Goal: Task Accomplishment & Management: Manage account settings

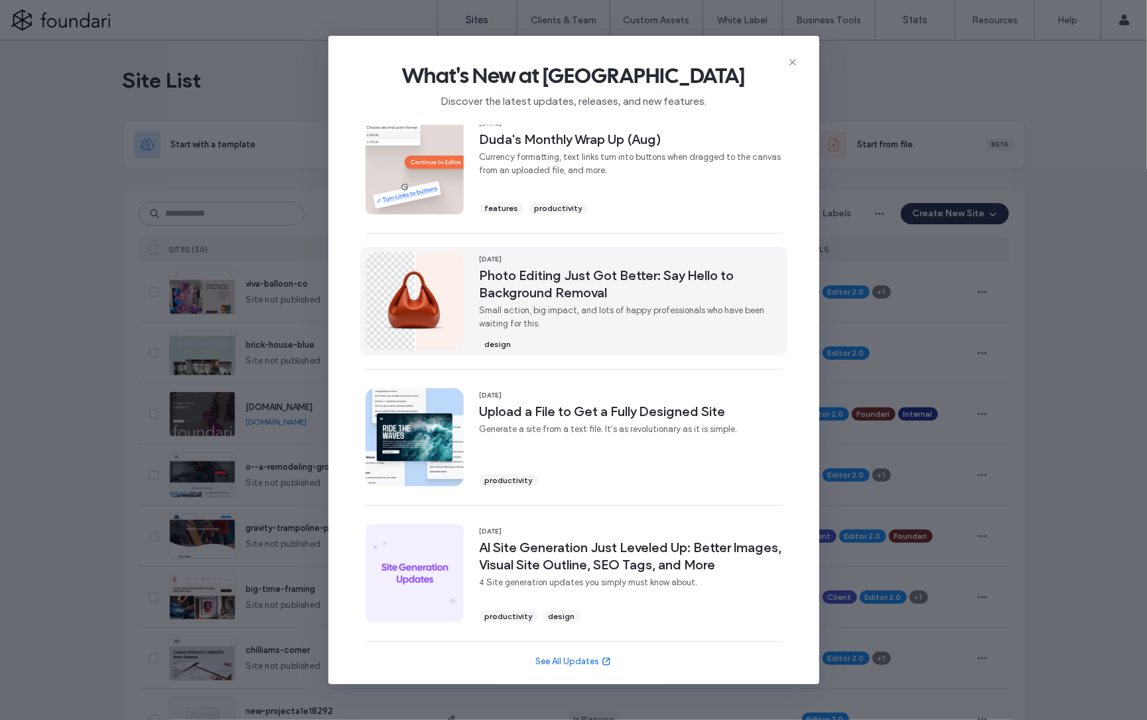
scroll to position [285, 0]
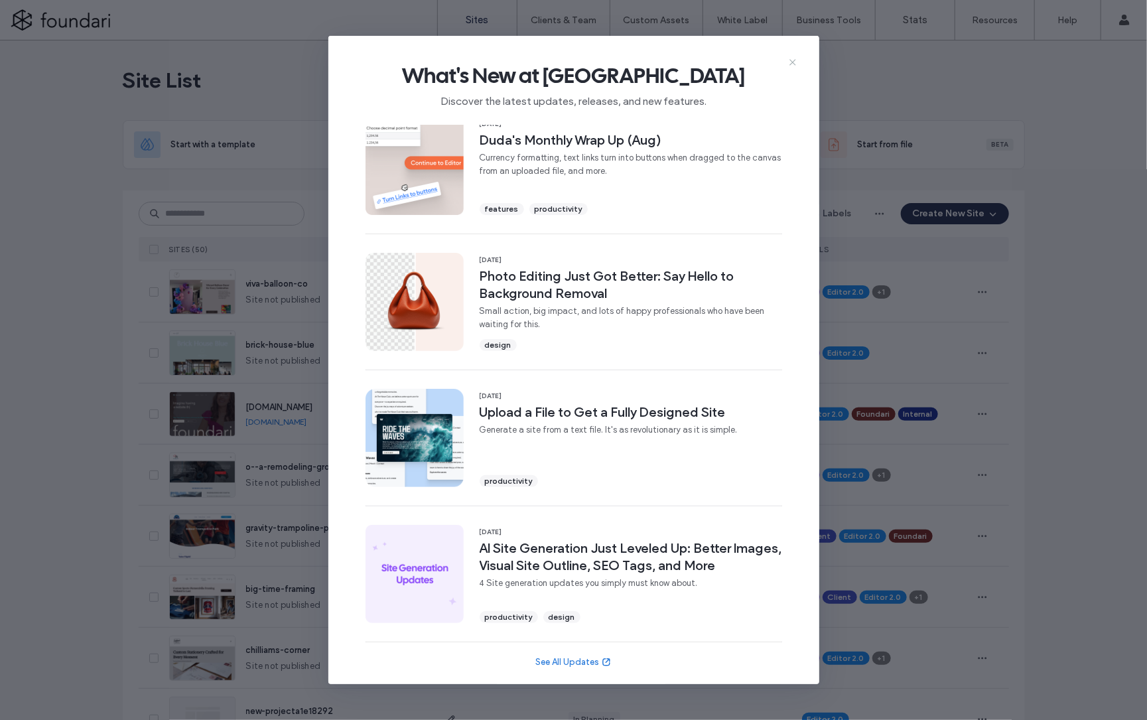
click at [794, 58] on icon at bounding box center [793, 62] width 11 height 11
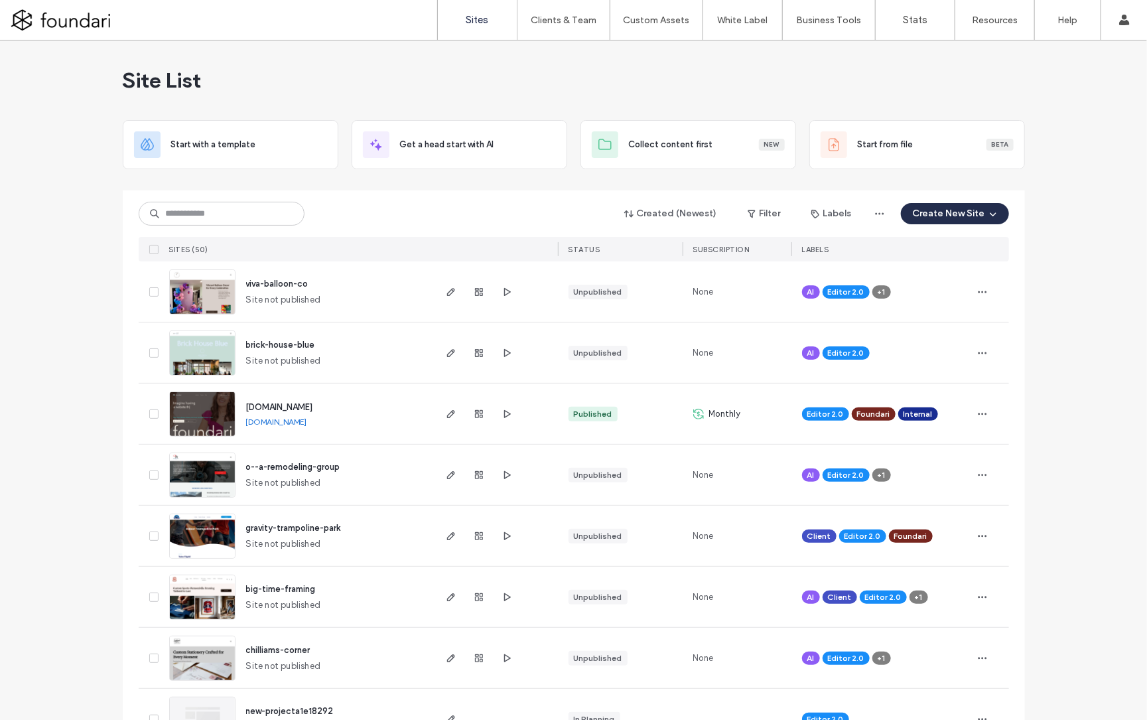
click at [293, 407] on span "[DOMAIN_NAME]" at bounding box center [279, 407] width 67 height 10
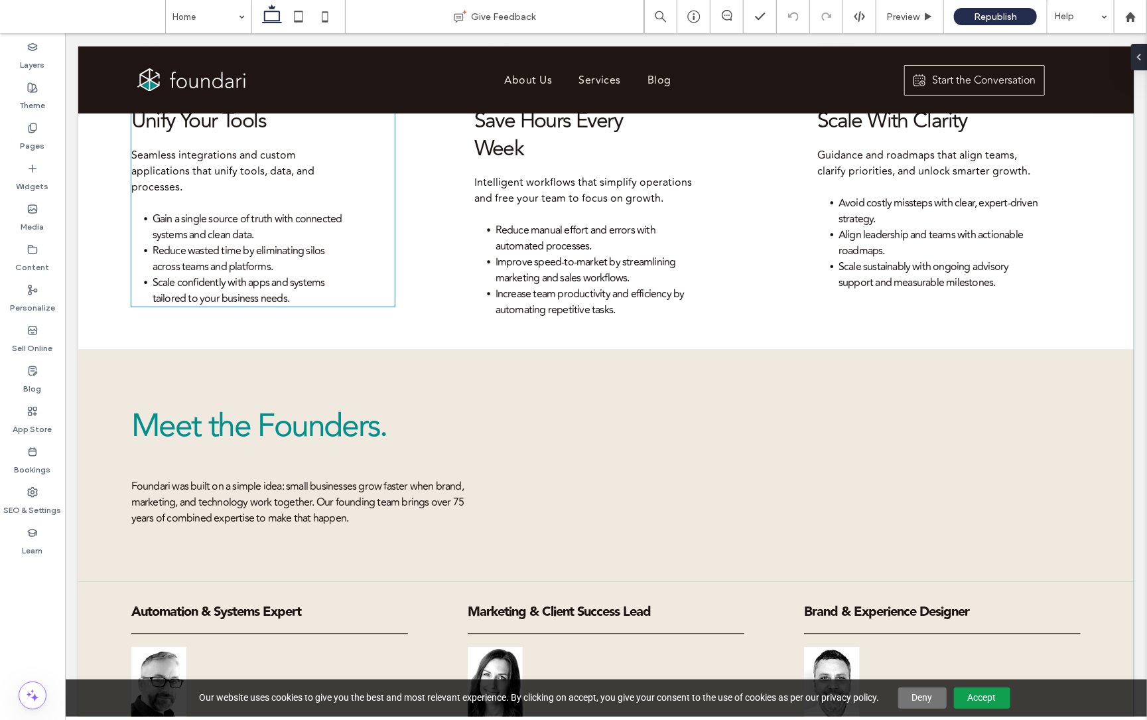
scroll to position [1489, 0]
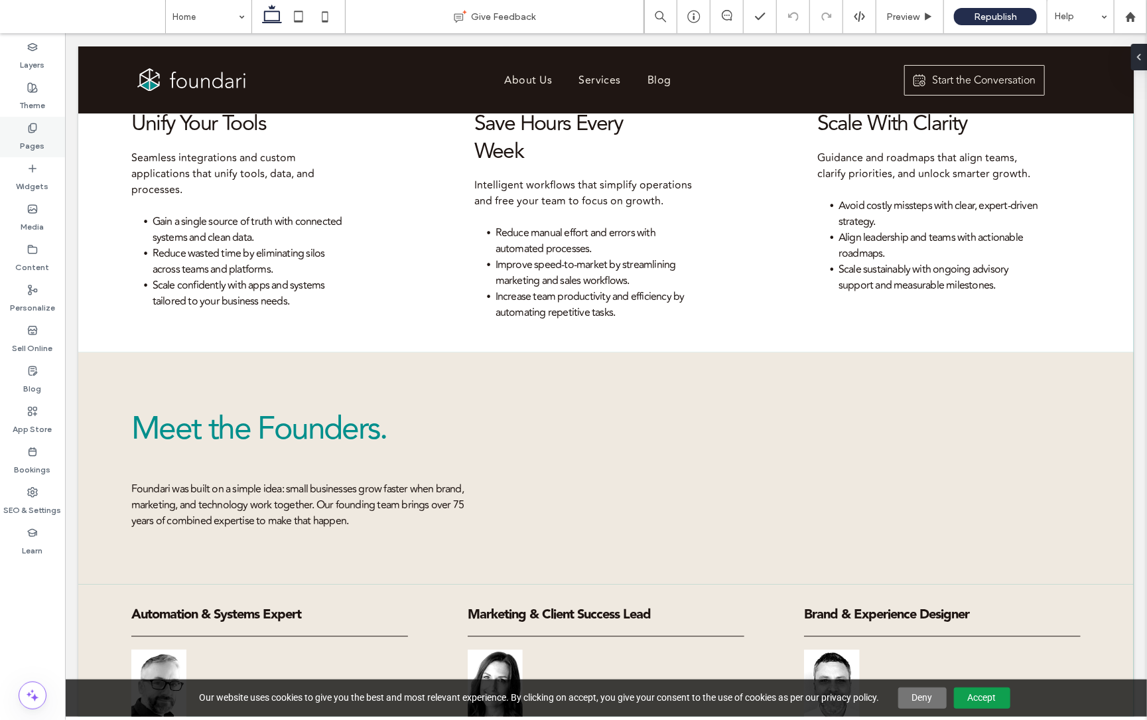
click at [31, 126] on icon at bounding box center [32, 128] width 11 height 11
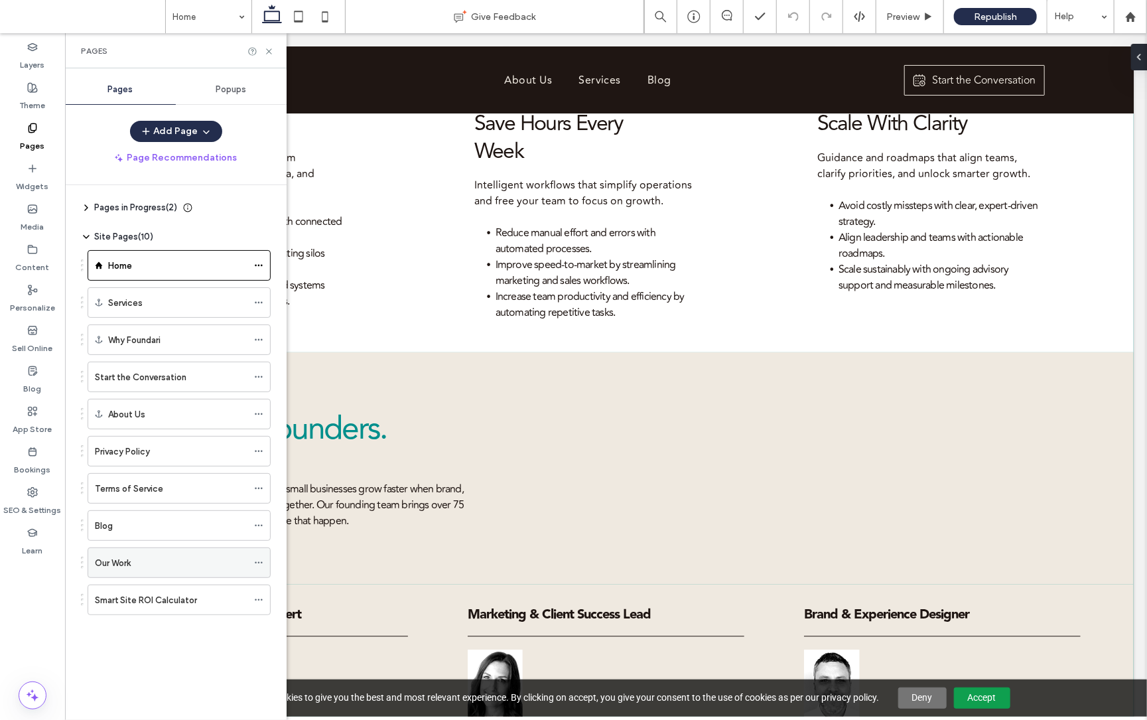
click at [145, 561] on div "Our Work" at bounding box center [171, 563] width 153 height 14
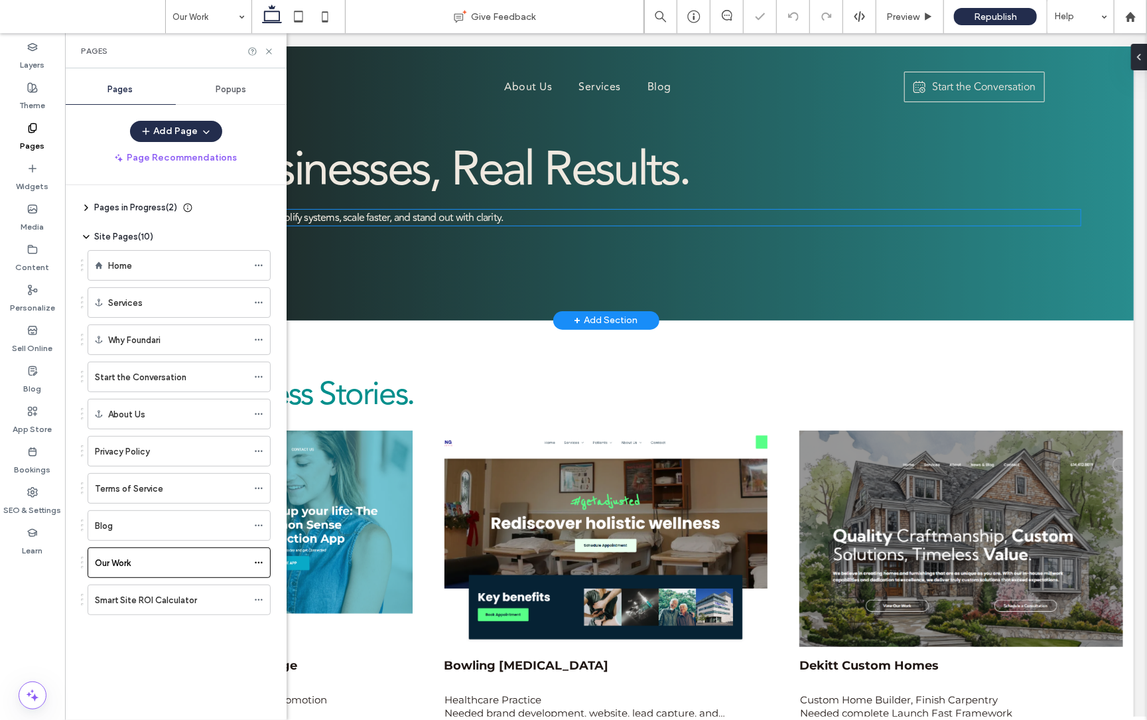
click at [680, 292] on div "Real Businesses, Real Results. See how Foundari helps brands simplify systems, …" at bounding box center [606, 183] width 1056 height 274
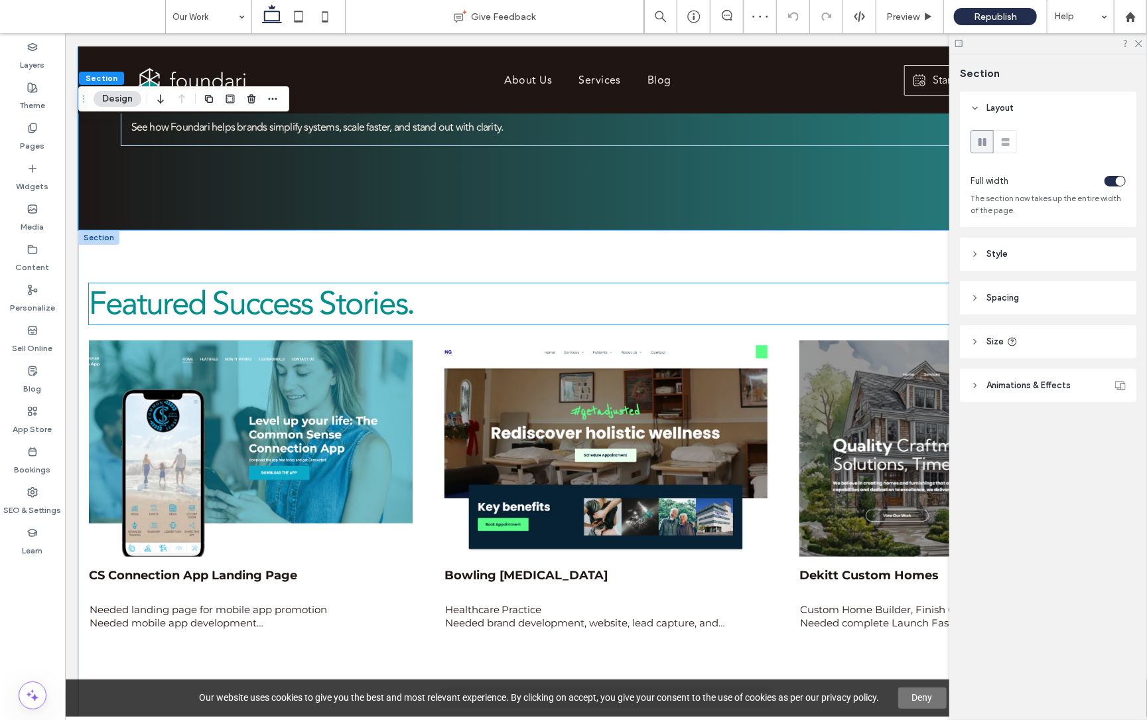
scroll to position [255, 0]
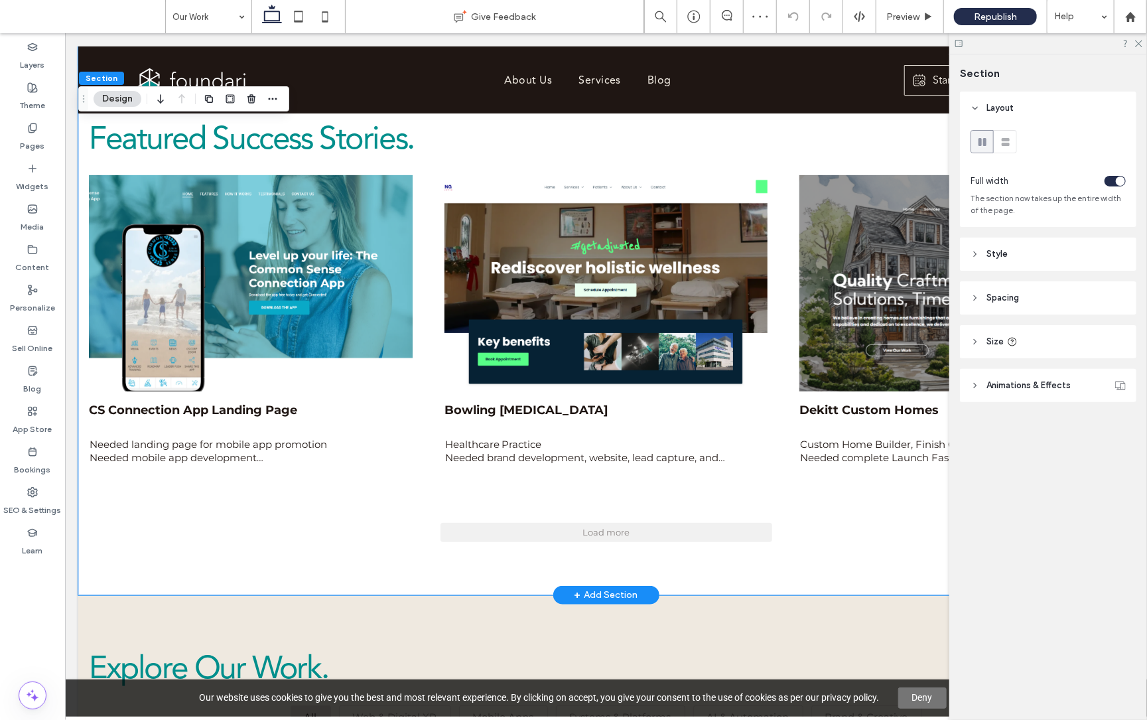
click at [513, 557] on div "Featured Success Stories. CS Connection App Landing Page Needed landing page fo…" at bounding box center [606, 329] width 1056 height 530
click at [513, 549] on div "Featured Success Stories. CS Connection App Landing Page Needed landing page fo…" at bounding box center [606, 329] width 1056 height 530
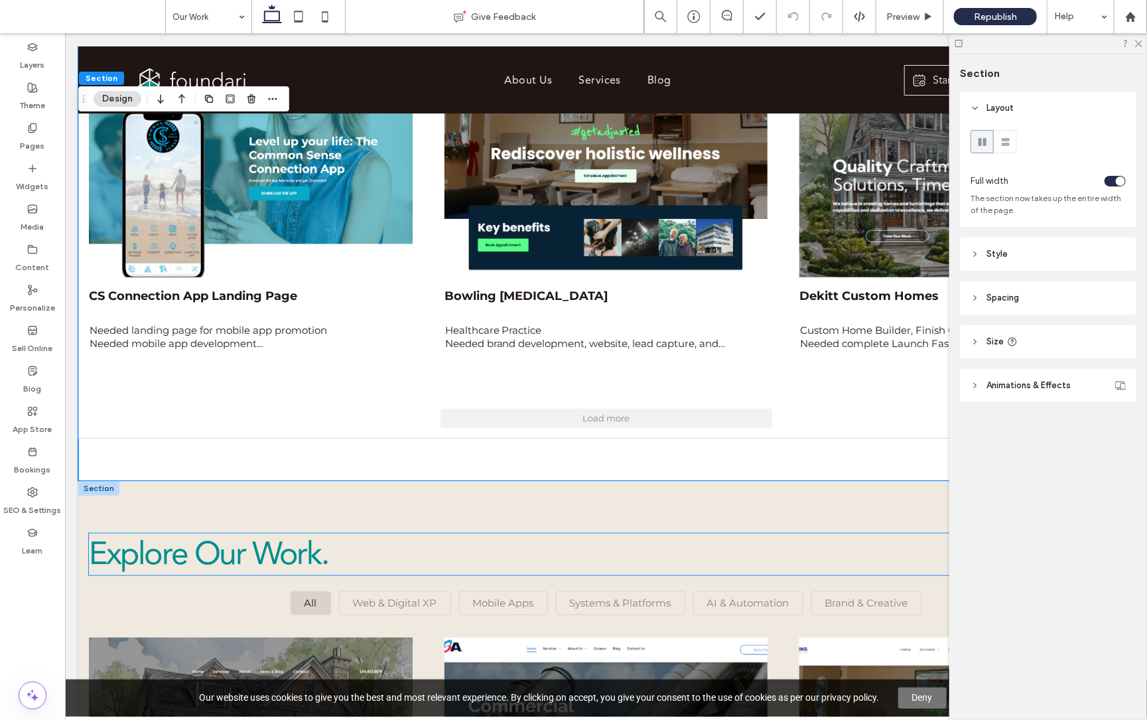
scroll to position [373, 0]
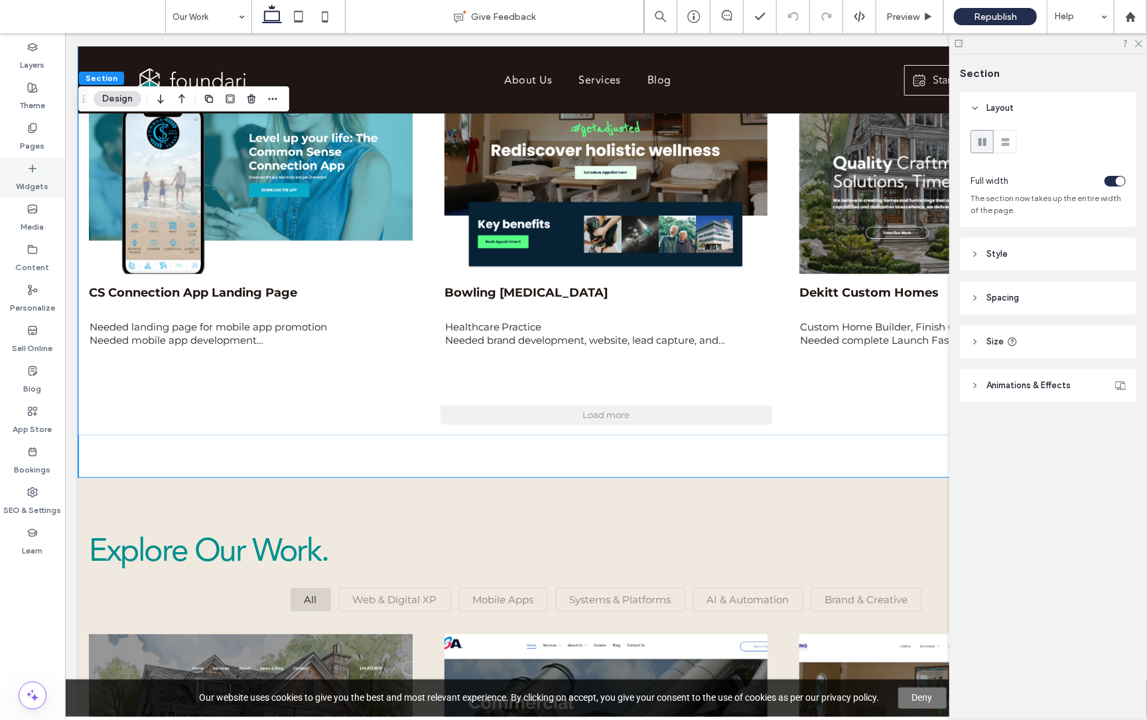
click at [26, 176] on label "Widgets" at bounding box center [33, 183] width 33 height 19
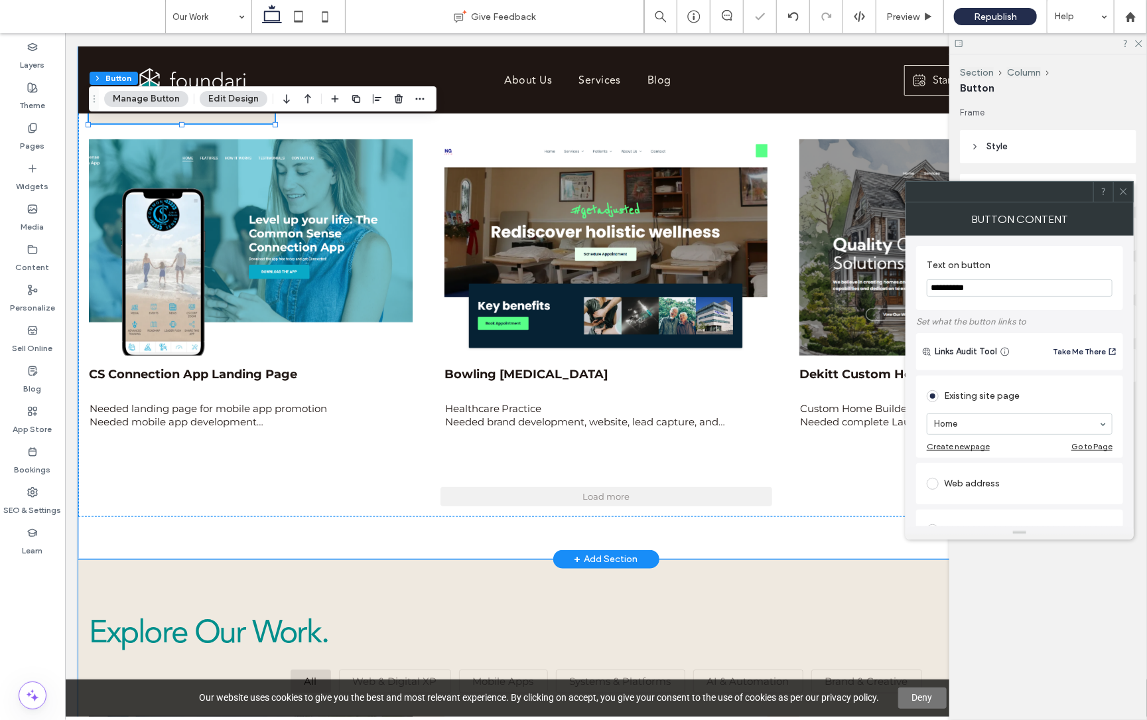
scroll to position [339, 0]
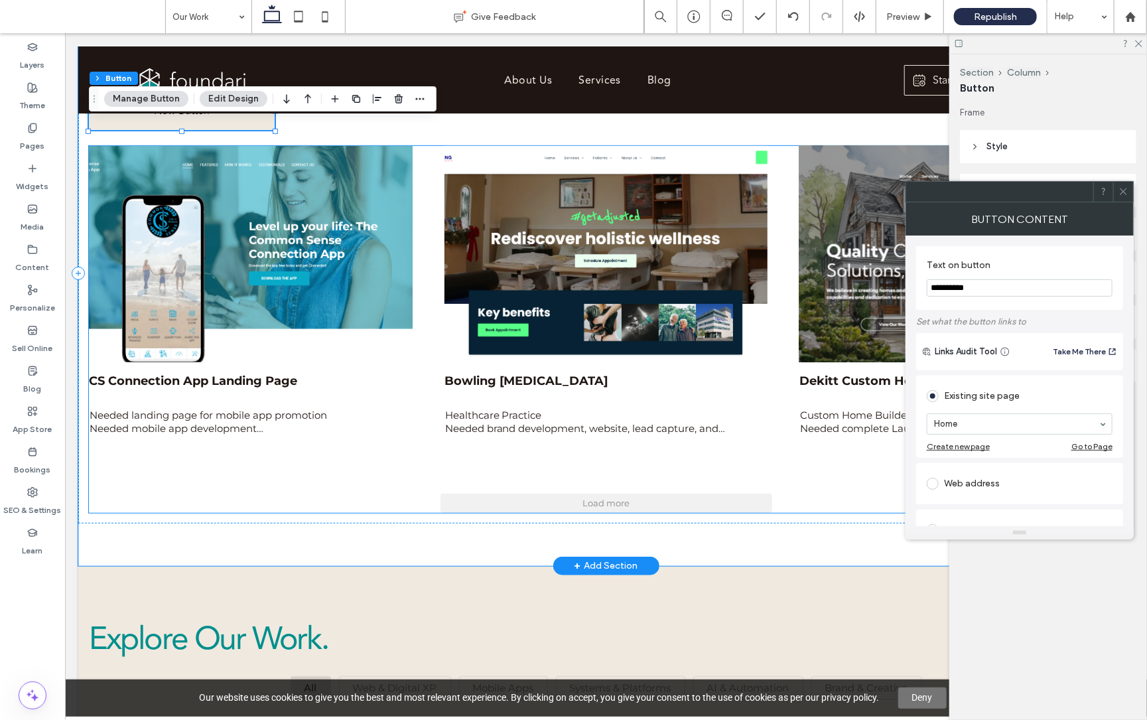
drag, startPoint x: 1012, startPoint y: 324, endPoint x: 820, endPoint y: 283, distance: 196.1
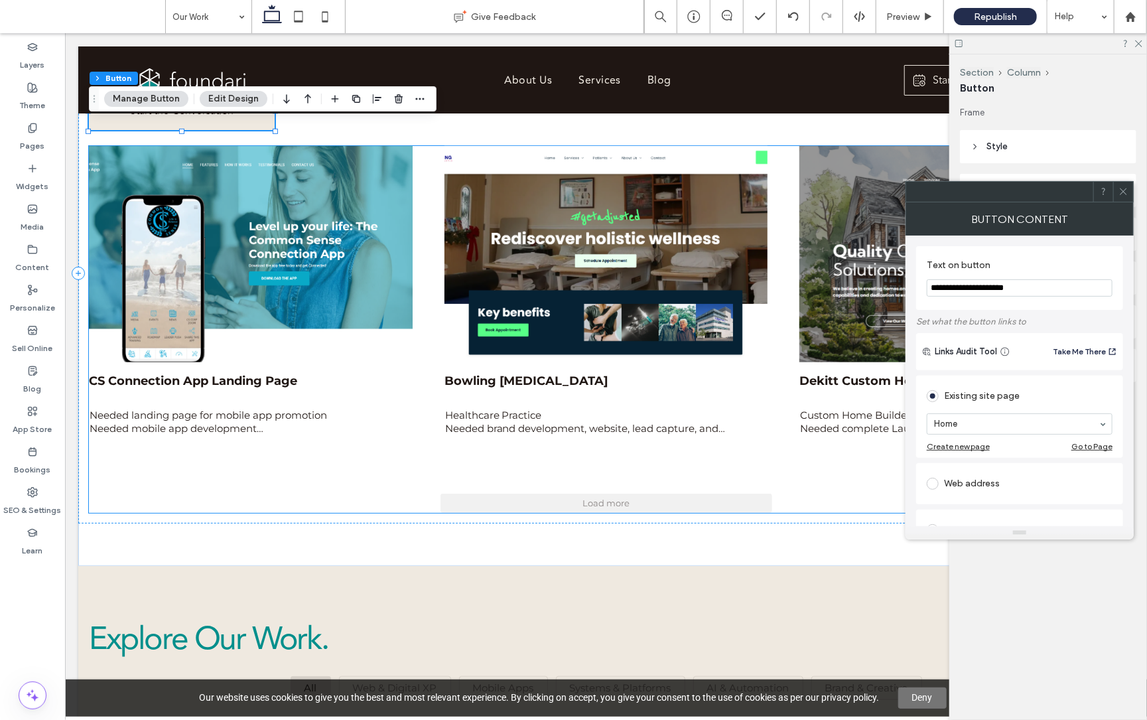
type input "**********"
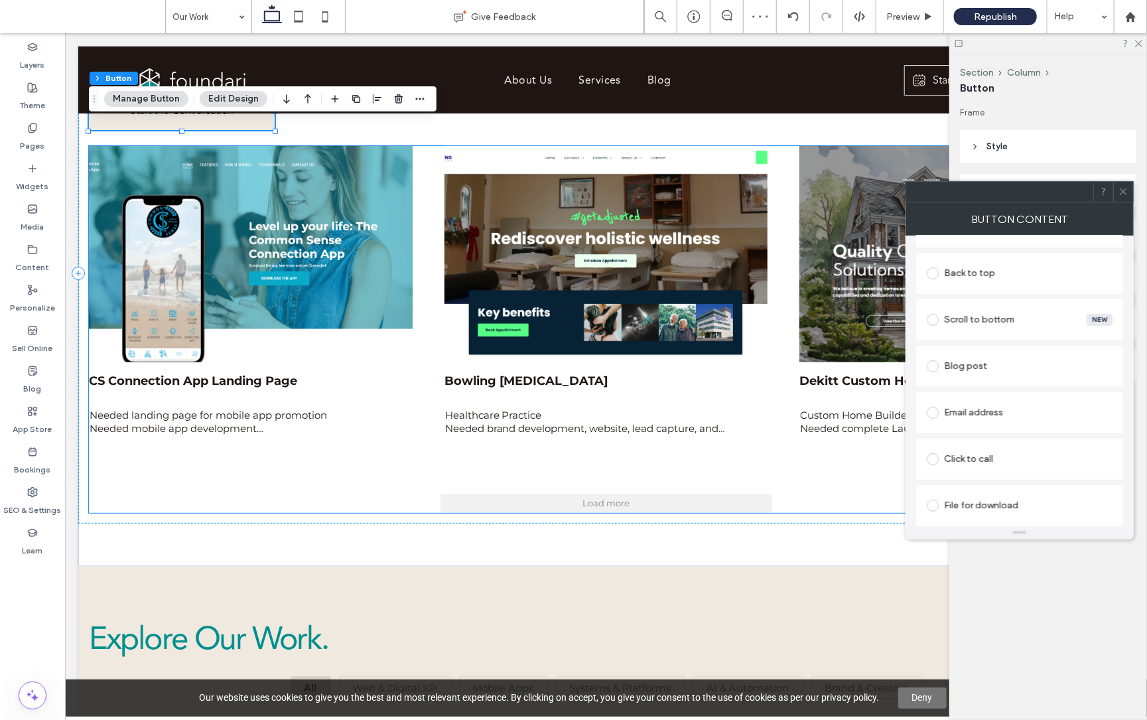
scroll to position [352, 0]
click at [1125, 190] on icon at bounding box center [1124, 191] width 10 height 10
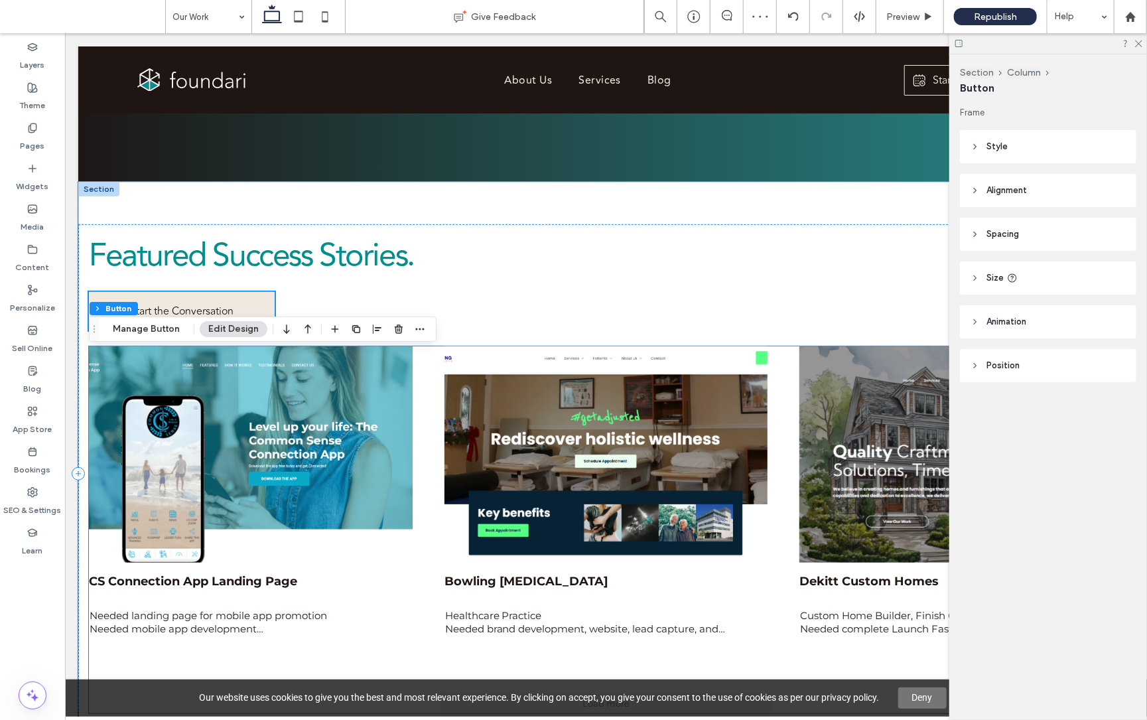
scroll to position [41, 0]
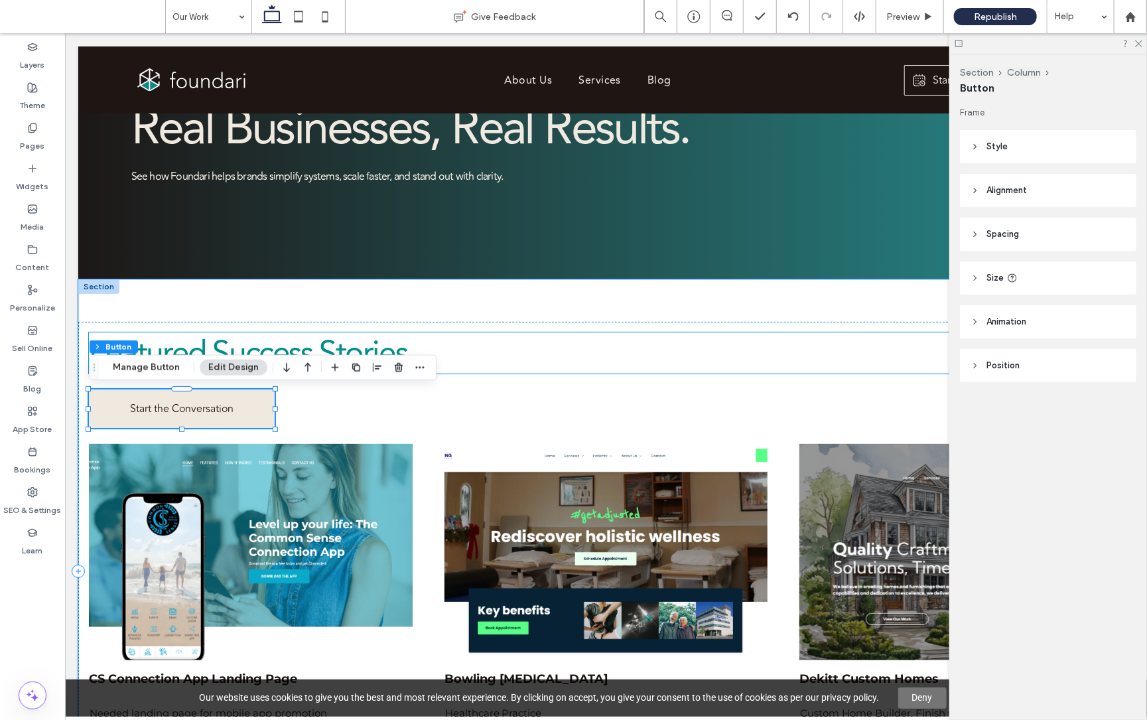
drag, startPoint x: 733, startPoint y: 352, endPoint x: 544, endPoint y: 376, distance: 190.6
click at [733, 352] on h2 "Featured Success Stories." at bounding box center [605, 352] width 1035 height 41
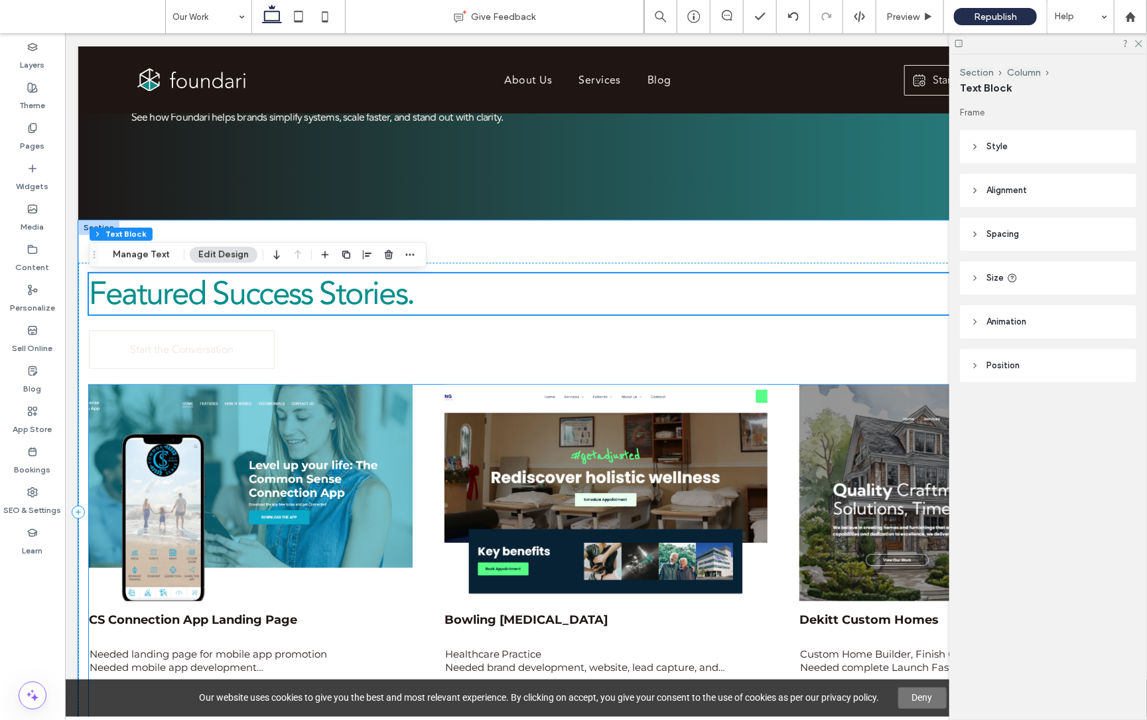
scroll to position [102, 0]
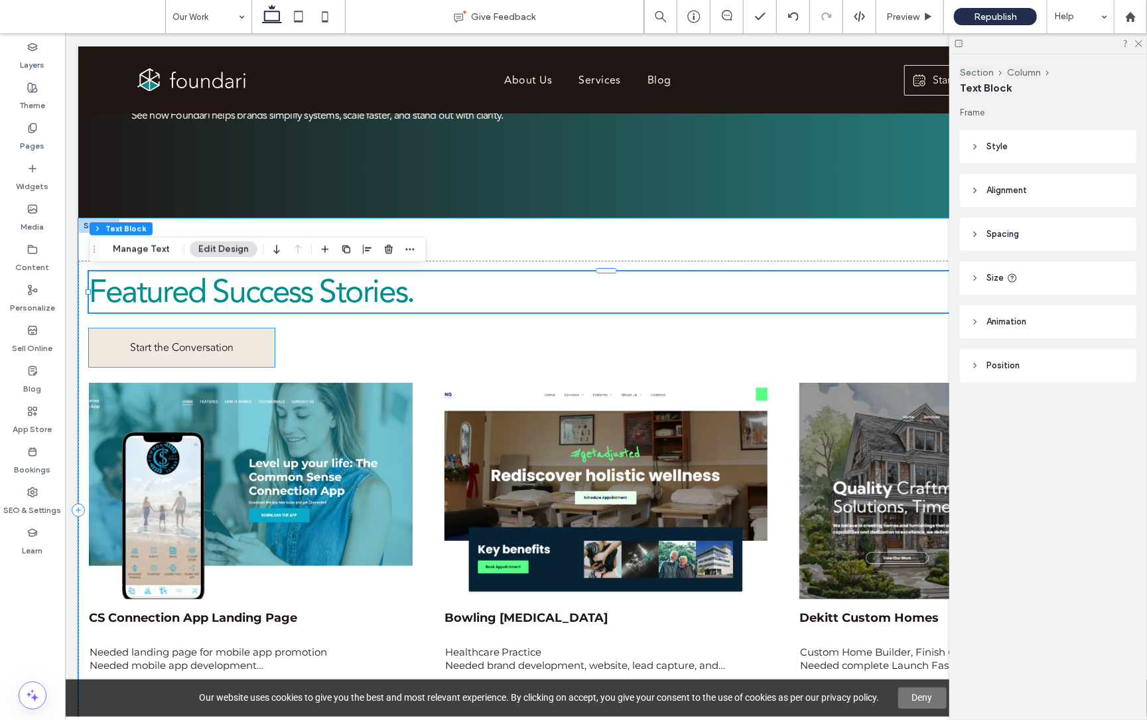
click at [247, 349] on link "Start the Conversation" at bounding box center [181, 347] width 186 height 38
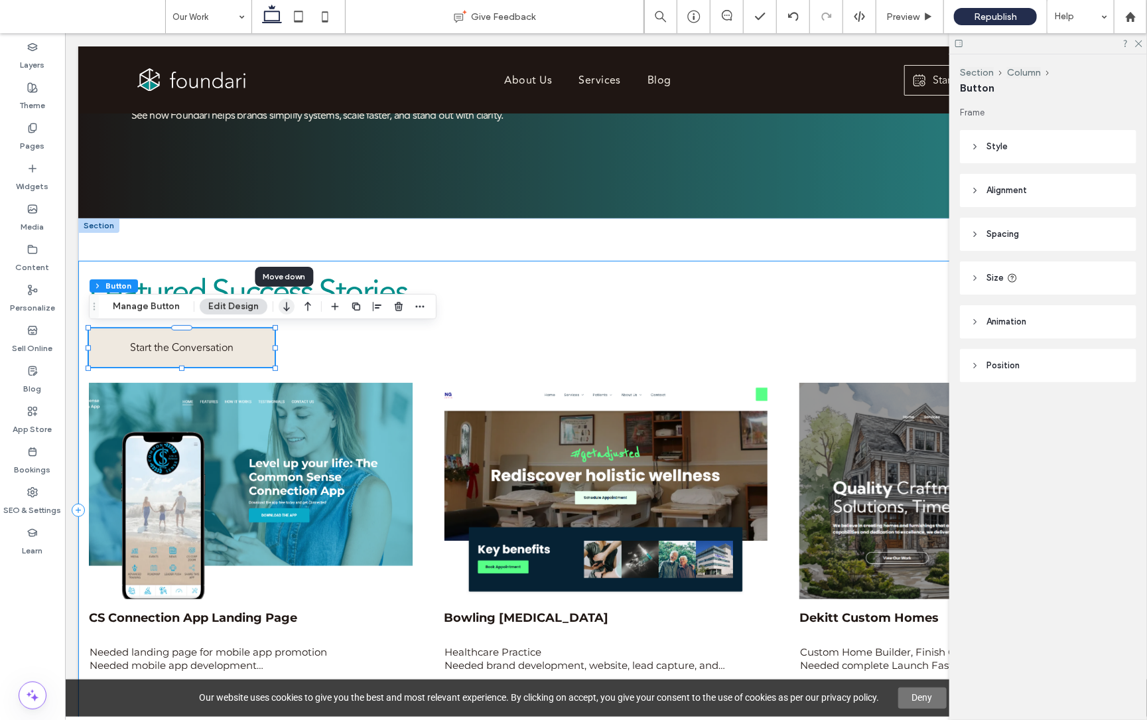
click at [287, 306] on icon "button" at bounding box center [287, 307] width 16 height 24
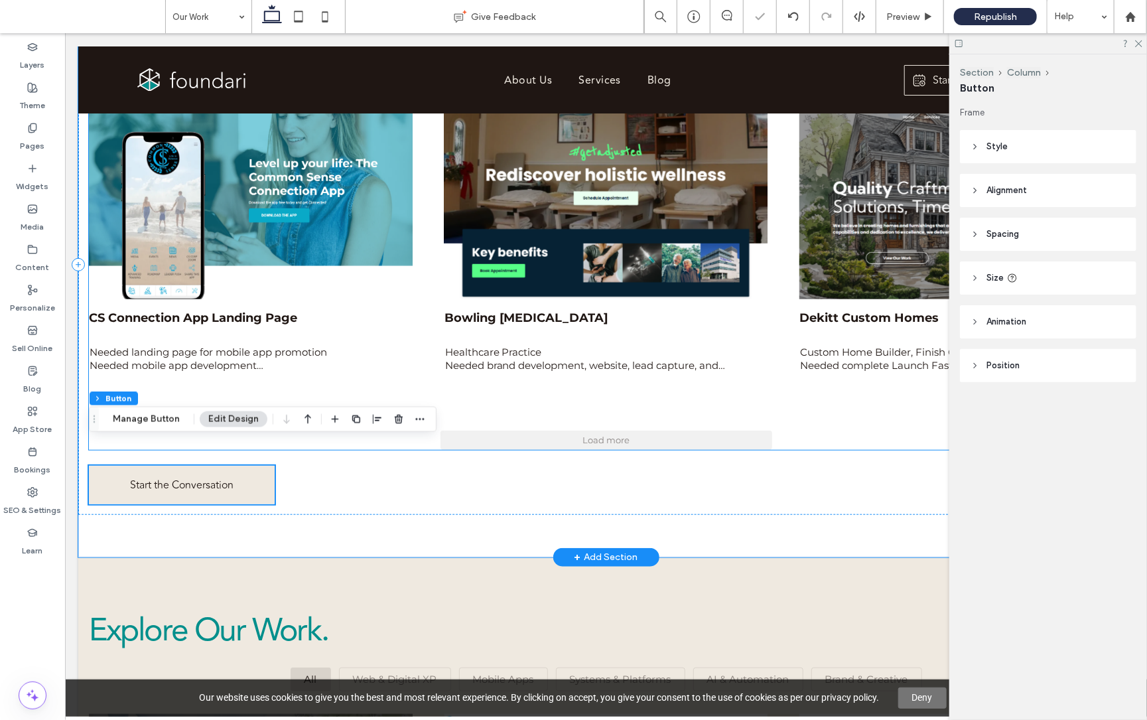
scroll to position [360, 0]
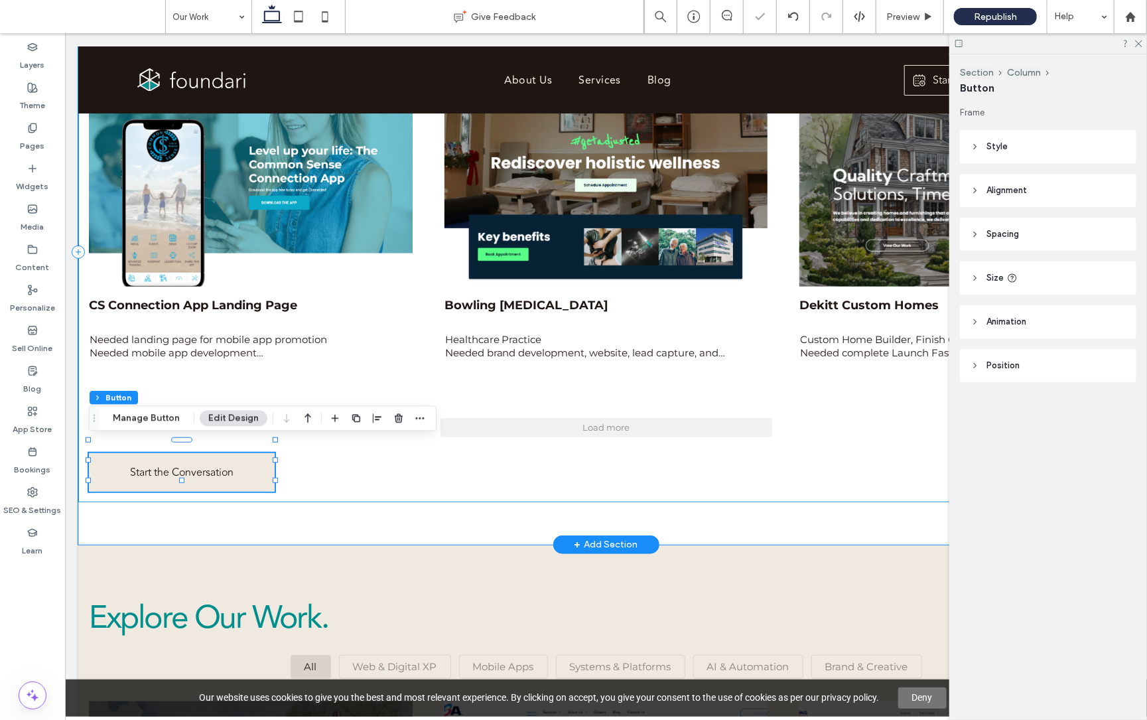
click at [313, 456] on div "Featured Success Stories. CS Connection App Landing Page Needed landing page fo…" at bounding box center [606, 252] width 1056 height 500
click at [304, 450] on div "Featured Success Stories. CS Connection App Landing Page Needed landing page fo…" at bounding box center [606, 252] width 1056 height 500
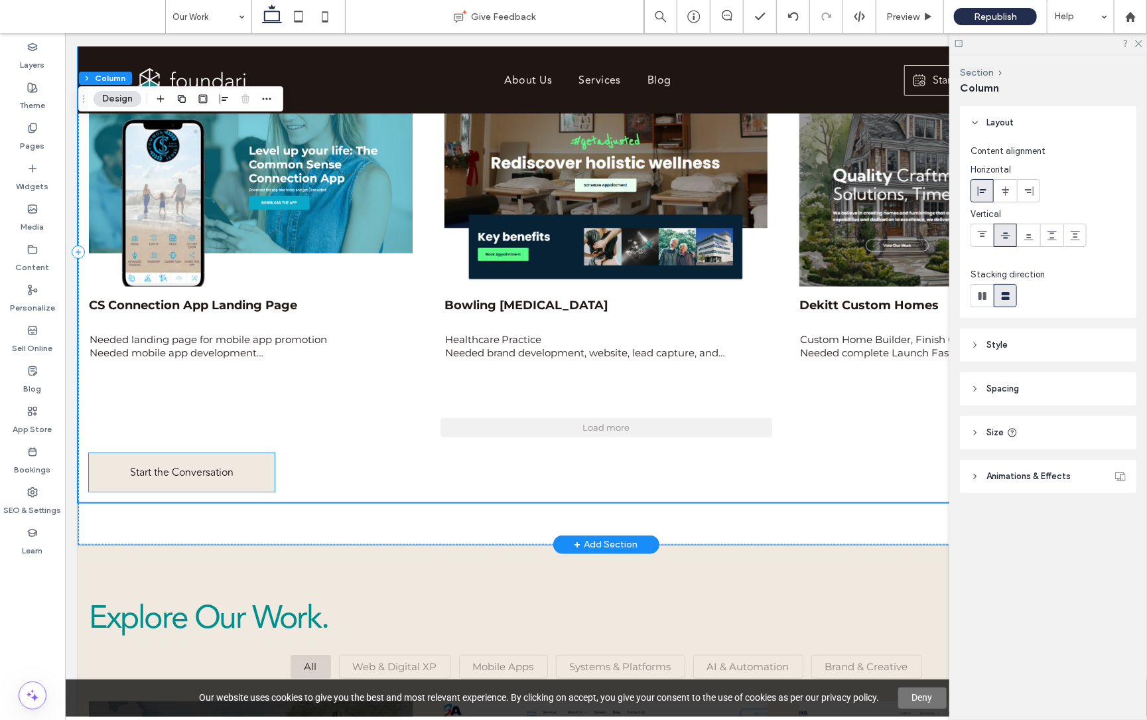
click at [268, 465] on link "Start the Conversation" at bounding box center [181, 472] width 186 height 38
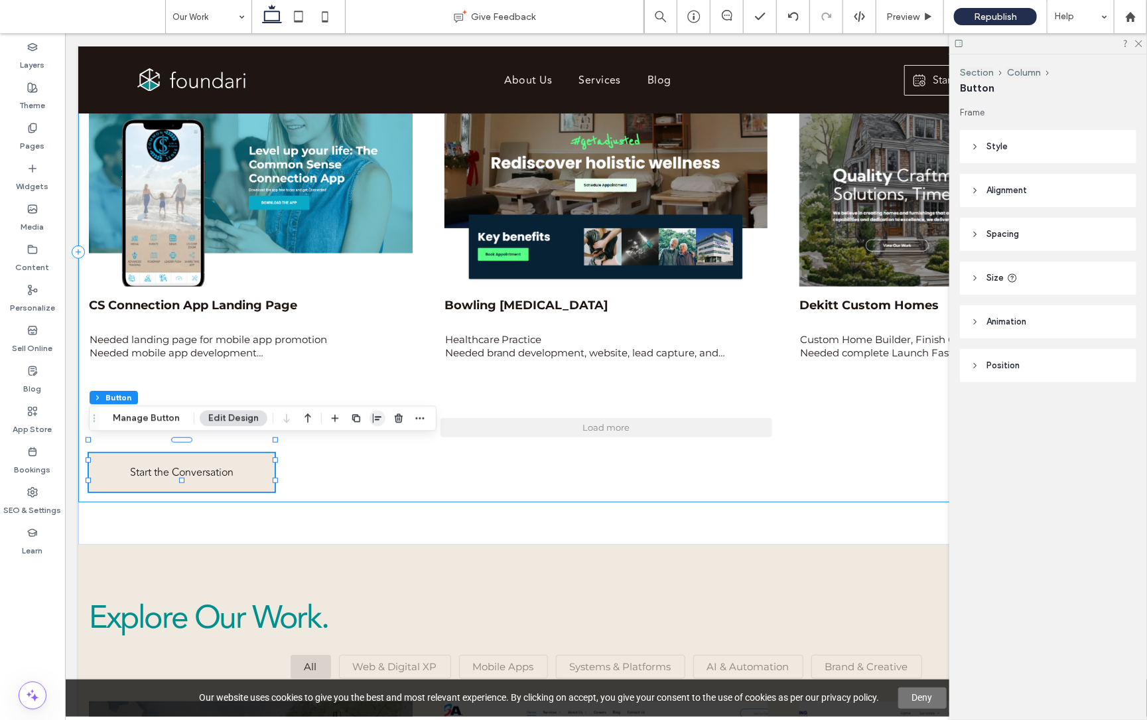
click at [374, 417] on use "button" at bounding box center [377, 417] width 9 height 9
click at [363, 444] on icon "center" at bounding box center [363, 444] width 11 height 11
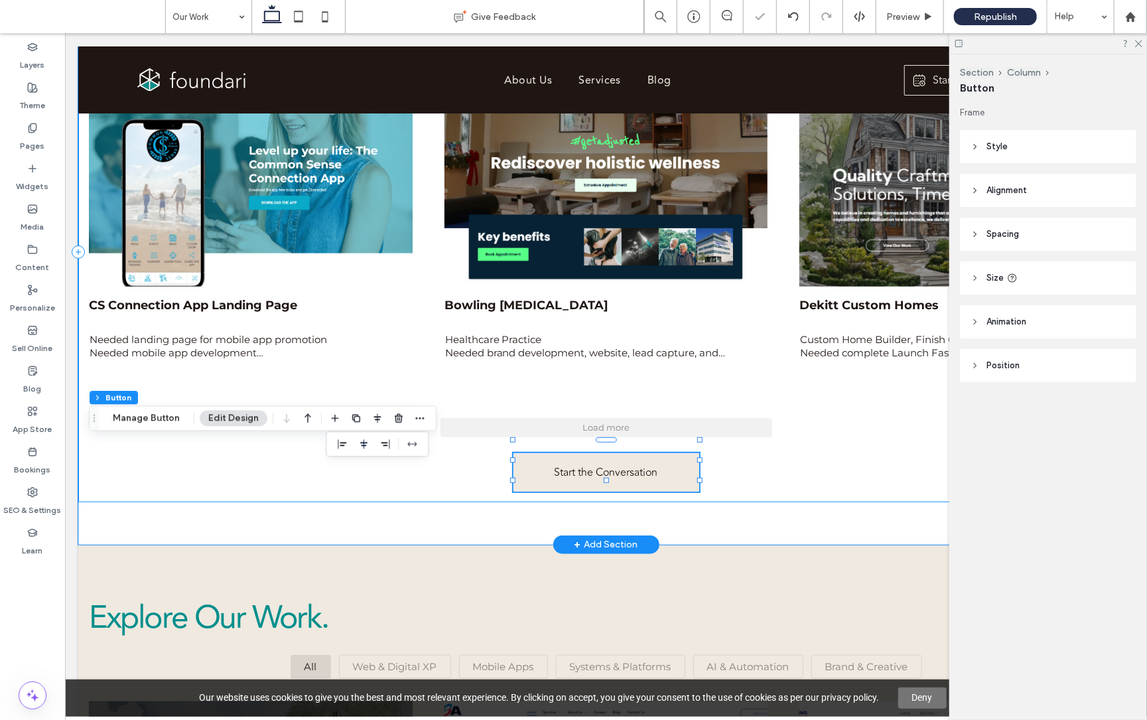
click at [775, 474] on div "Featured Success Stories. CS Connection App Landing Page Needed landing page fo…" at bounding box center [606, 252] width 1056 height 500
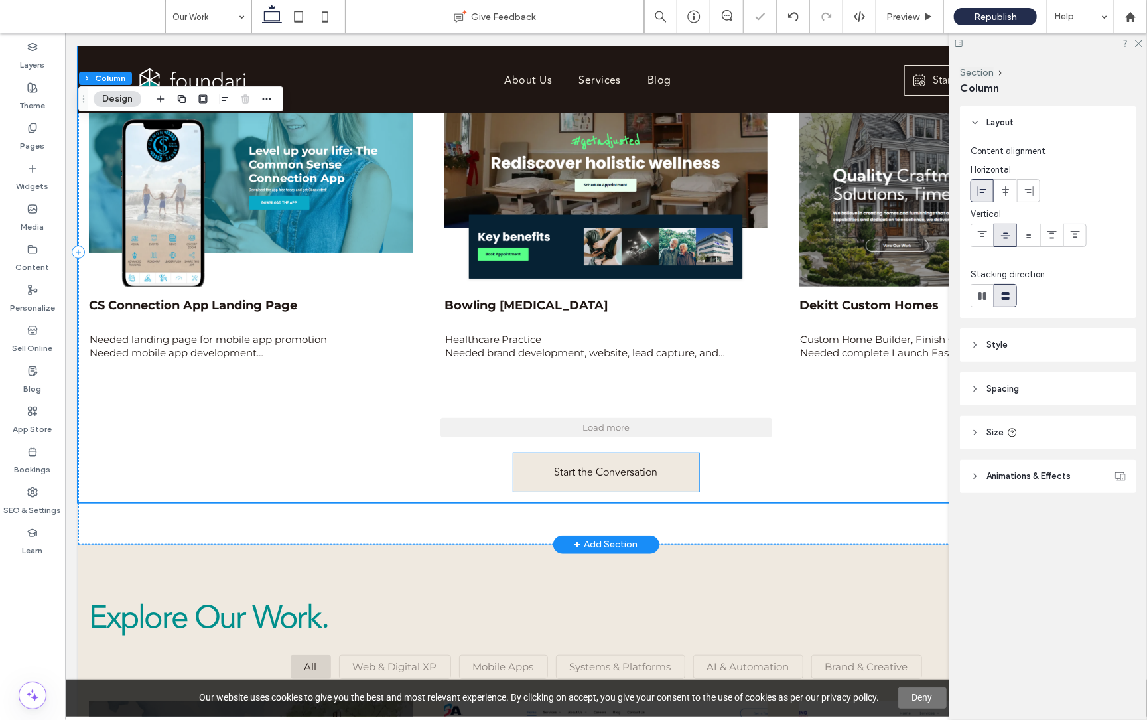
click at [676, 463] on link "Start the Conversation" at bounding box center [606, 472] width 186 height 38
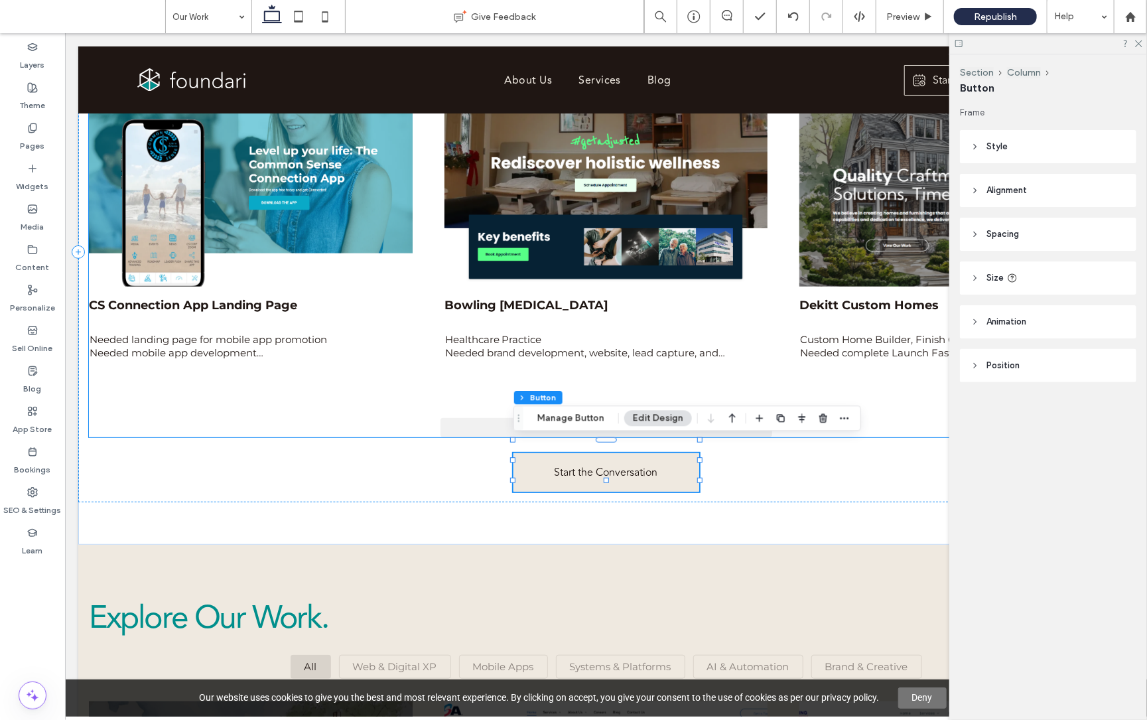
click at [974, 145] on icon at bounding box center [975, 146] width 9 height 9
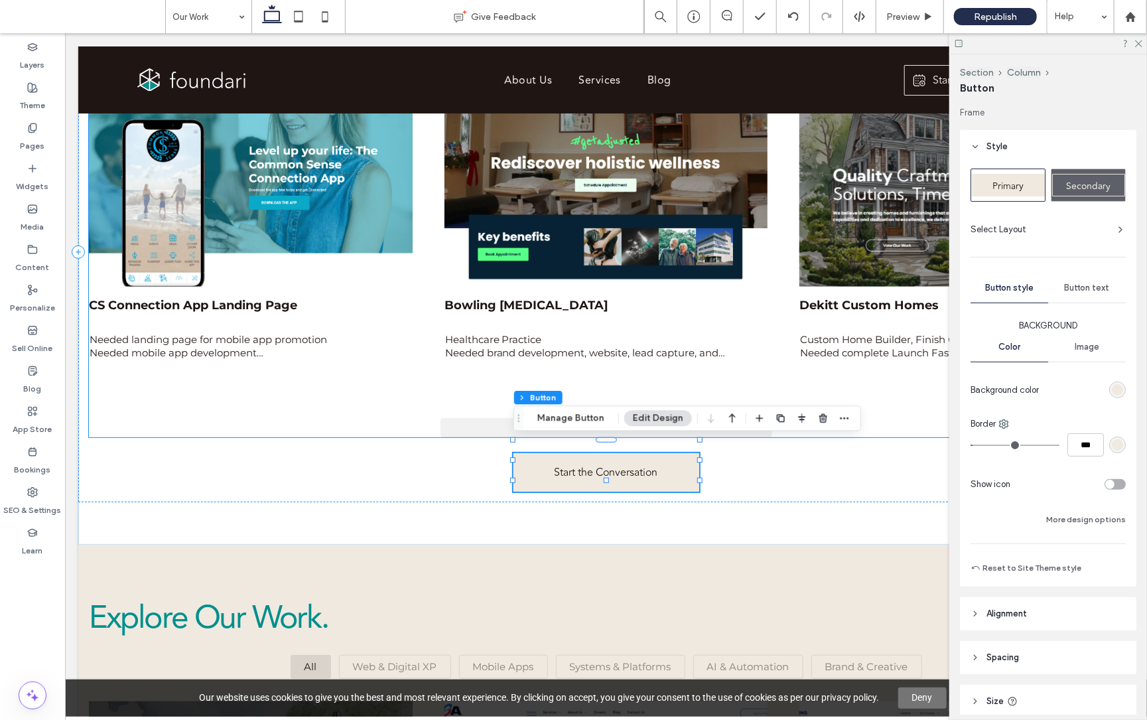
click at [1005, 185] on span "Primary" at bounding box center [1008, 186] width 31 height 14
click at [1114, 186] on div "Secondary" at bounding box center [1088, 185] width 73 height 23
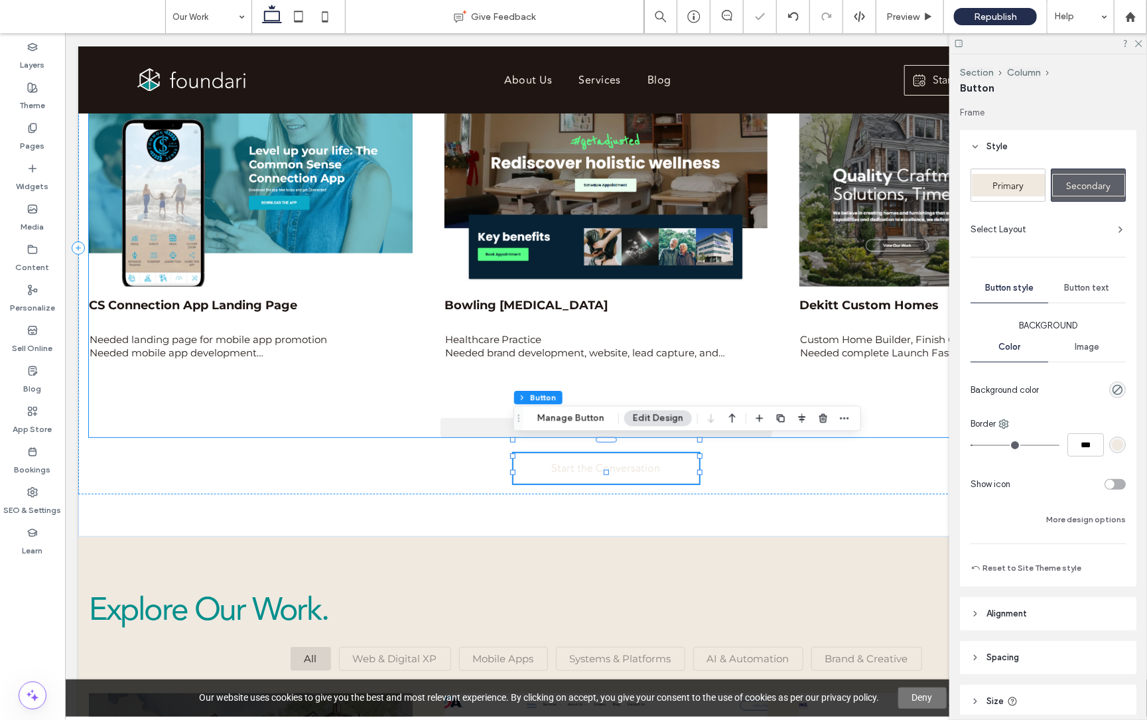
click at [1030, 188] on div "Primary" at bounding box center [1008, 185] width 73 height 23
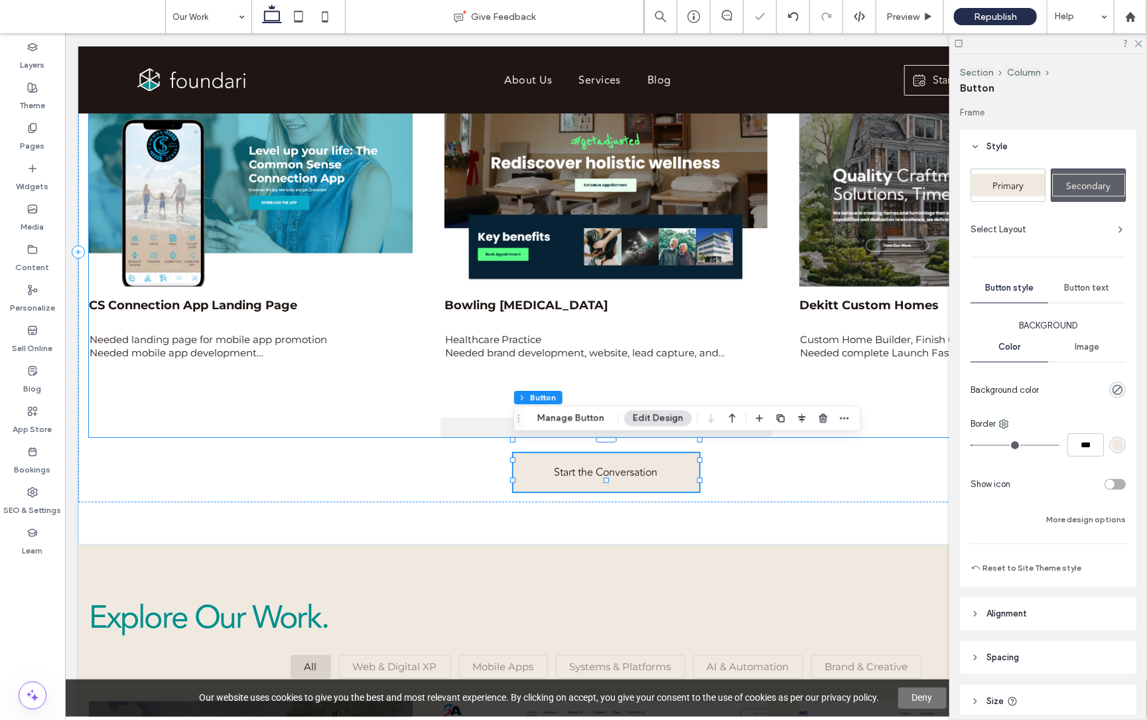
type input "*"
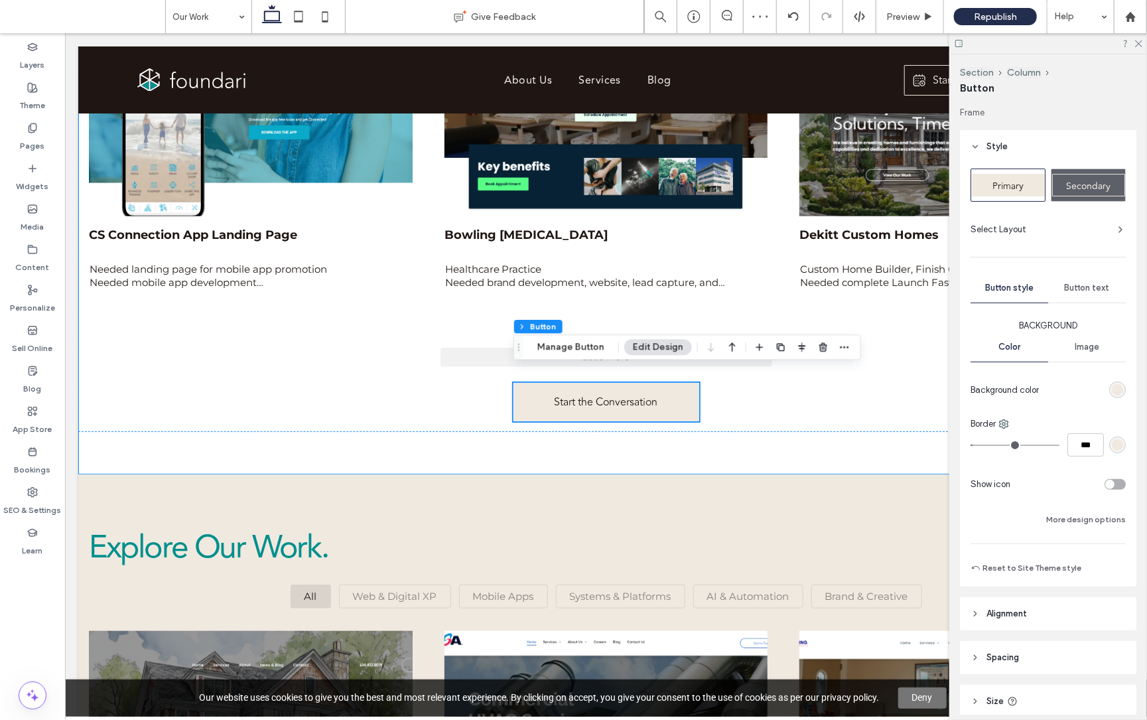
scroll to position [431, 0]
click at [900, 403] on div "Featured Success Stories. CS Connection App Landing Page Needed landing page fo…" at bounding box center [606, 181] width 1056 height 500
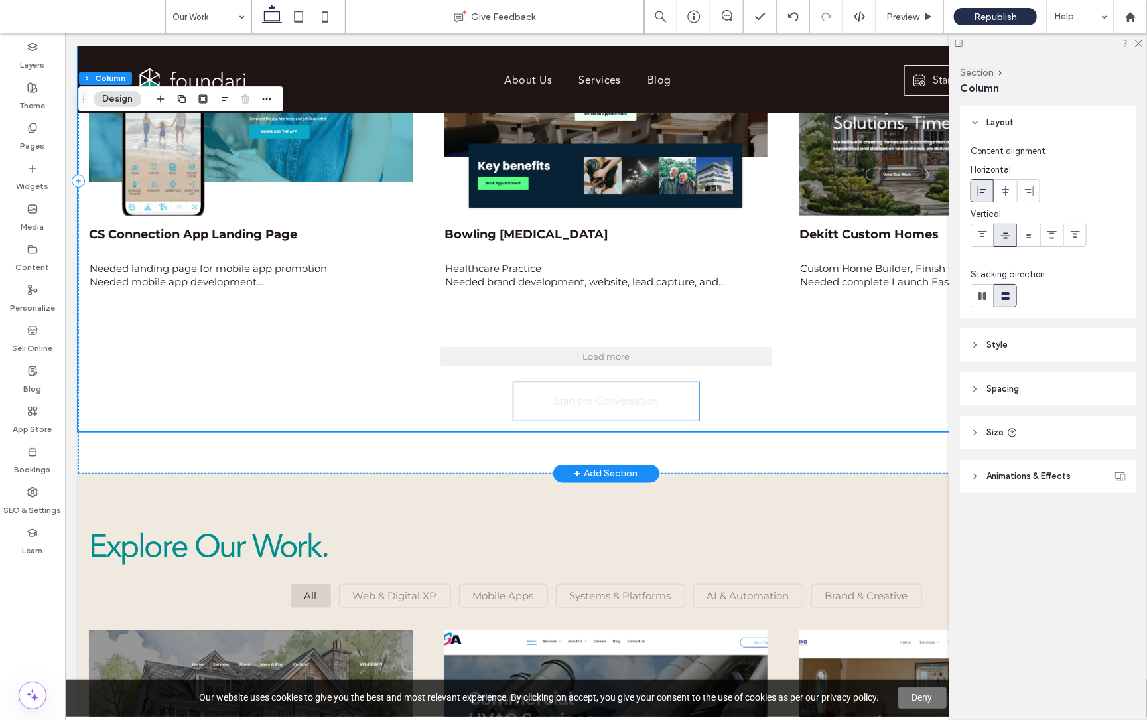
click at [668, 396] on link "Start the Conversation" at bounding box center [606, 401] width 186 height 38
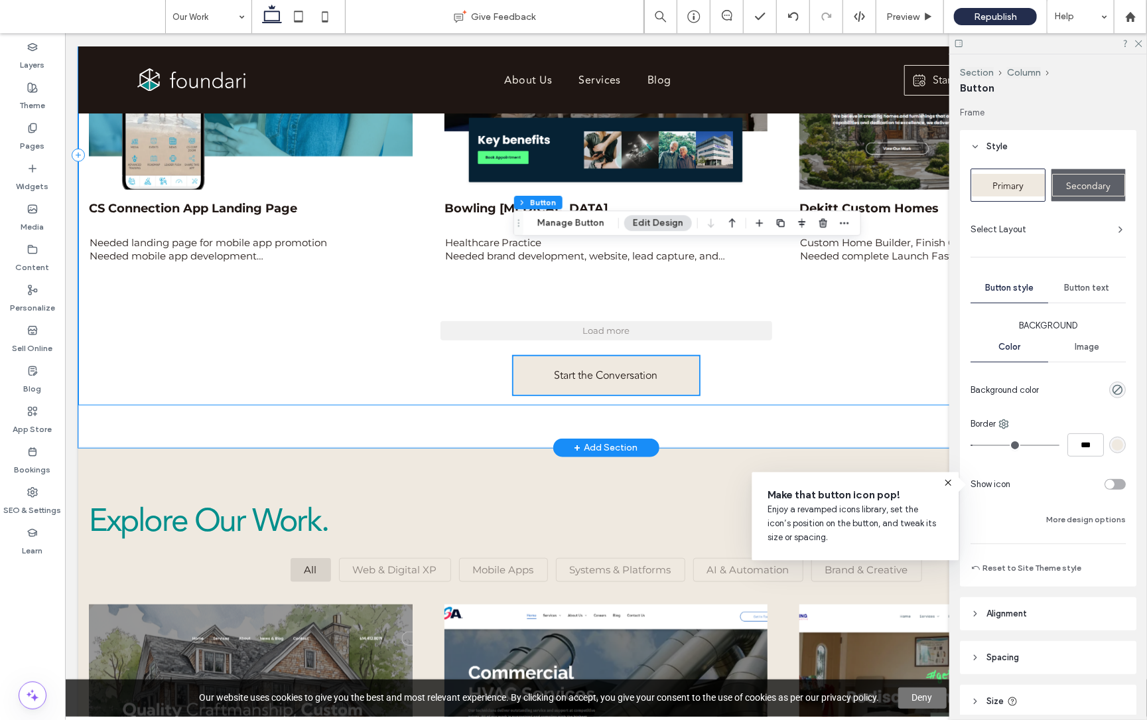
scroll to position [585, 0]
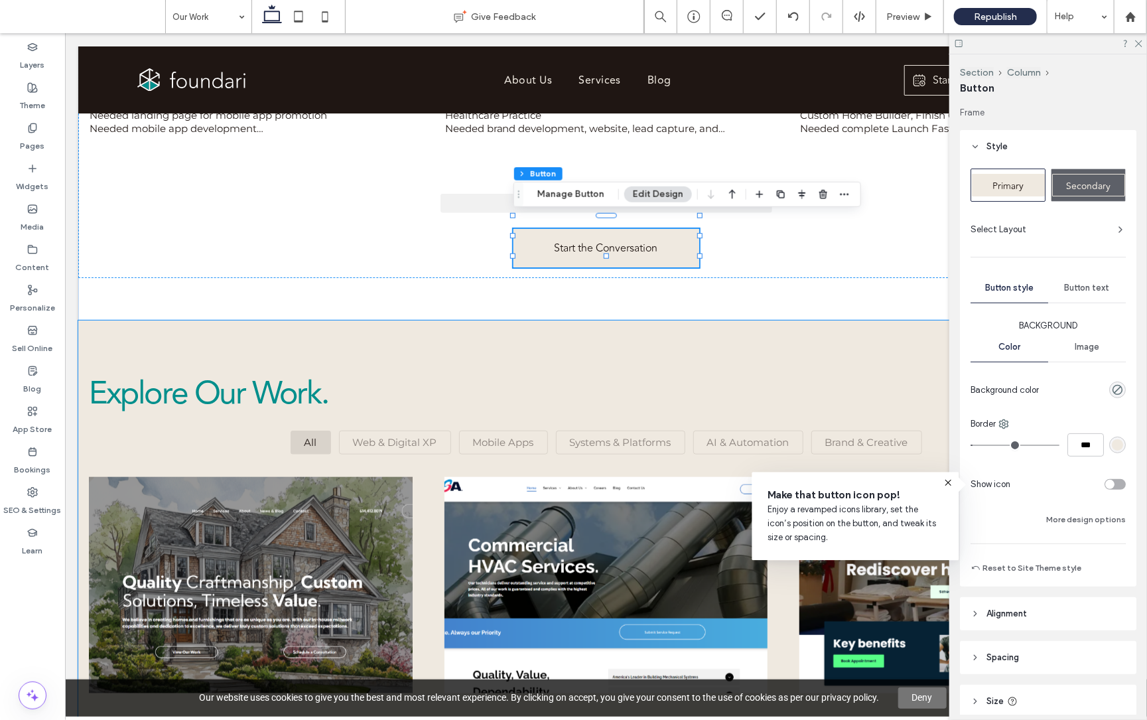
click at [1122, 445] on div "rgb(239, 233, 224)" at bounding box center [1117, 444] width 11 height 11
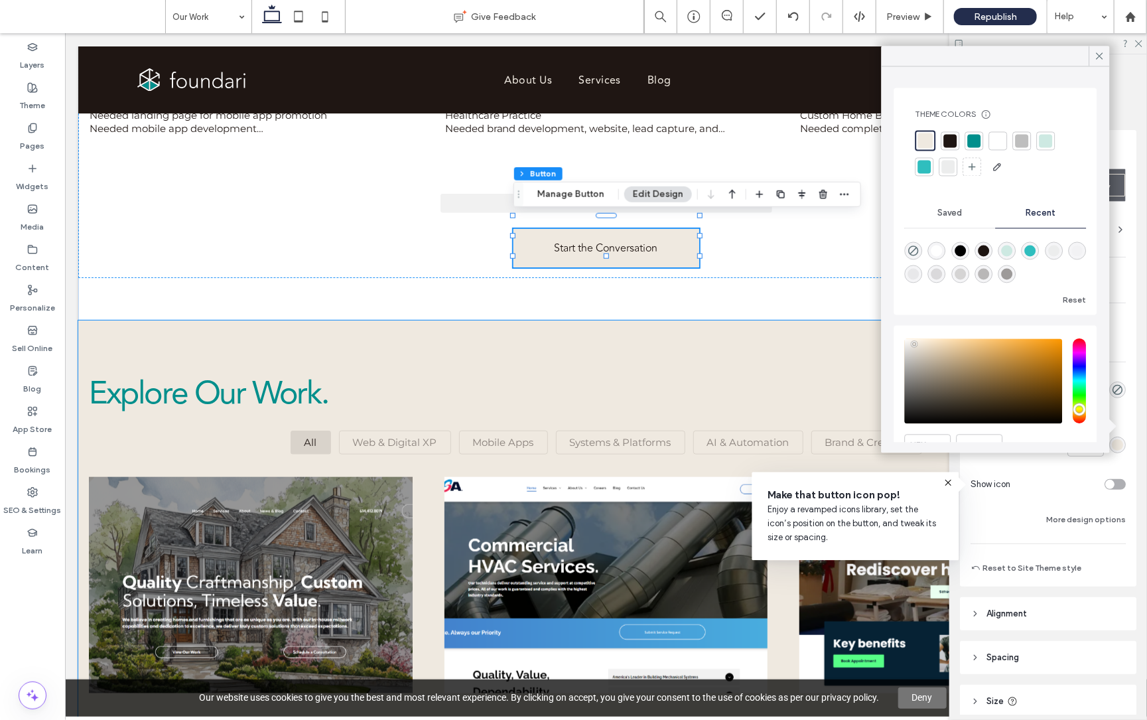
drag, startPoint x: 975, startPoint y: 136, endPoint x: 944, endPoint y: 149, distance: 33.9
click at [975, 136] on div at bounding box center [974, 140] width 13 height 13
click at [1100, 58] on icon at bounding box center [1100, 56] width 12 height 12
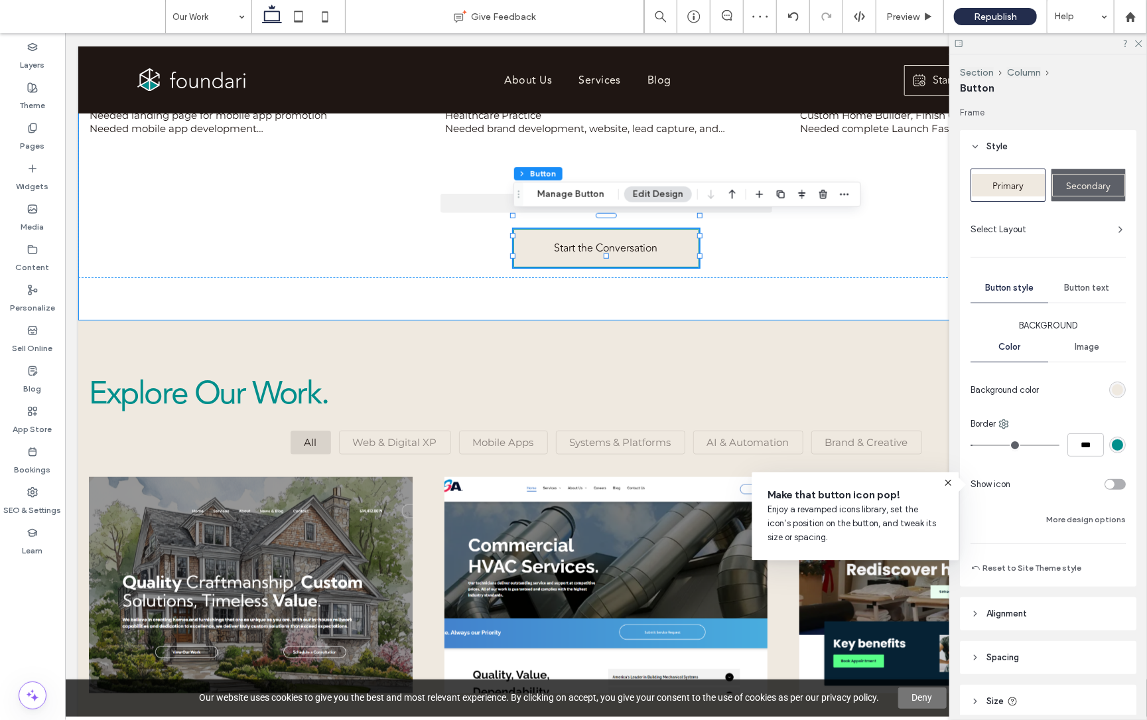
click at [1116, 386] on div "rgb(239, 233, 224)" at bounding box center [1117, 389] width 11 height 11
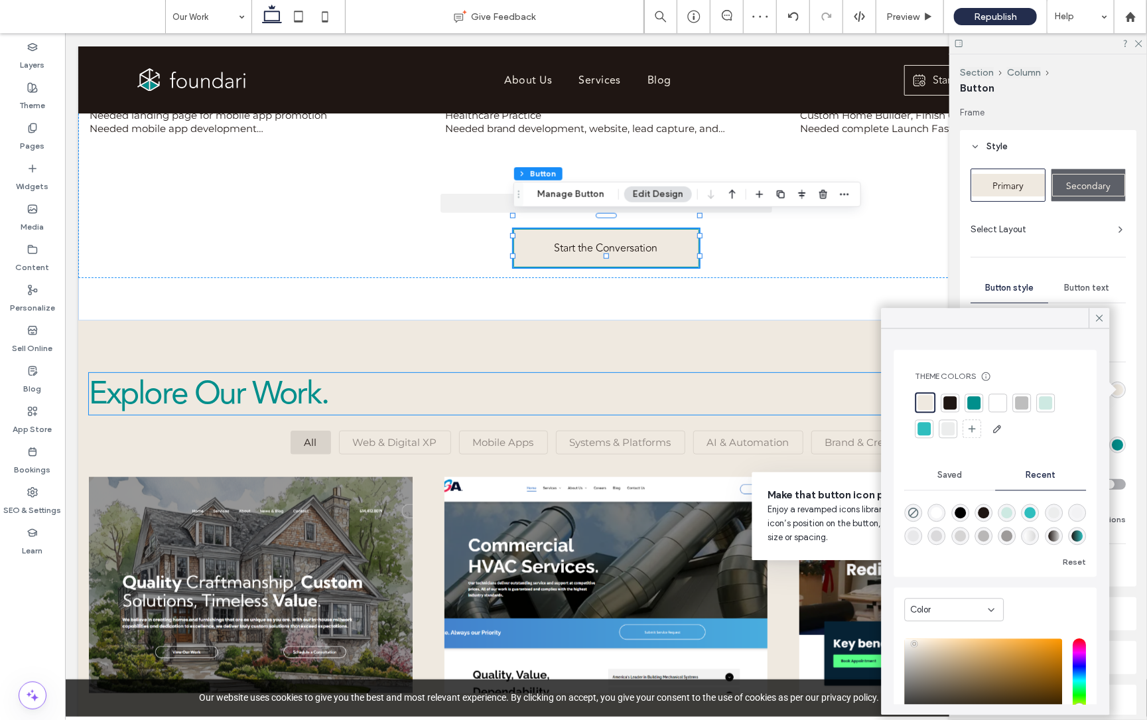
drag, startPoint x: 972, startPoint y: 401, endPoint x: 959, endPoint y: 390, distance: 16.5
click at [972, 401] on div at bounding box center [974, 402] width 13 height 13
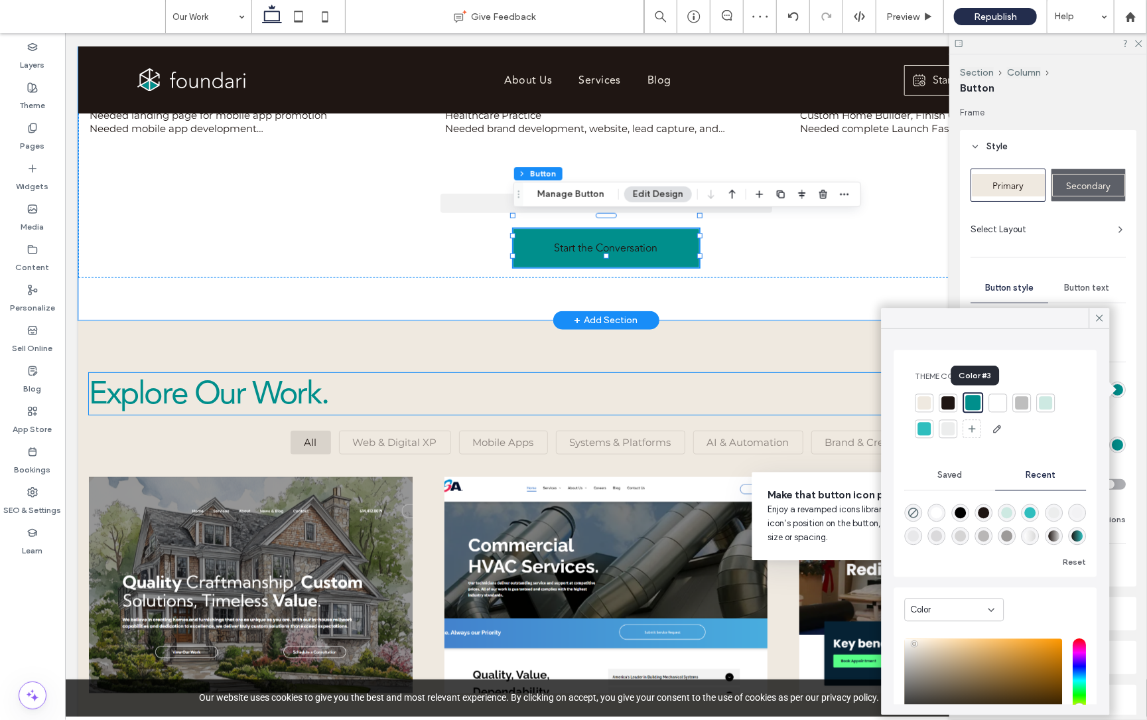
type input "*"
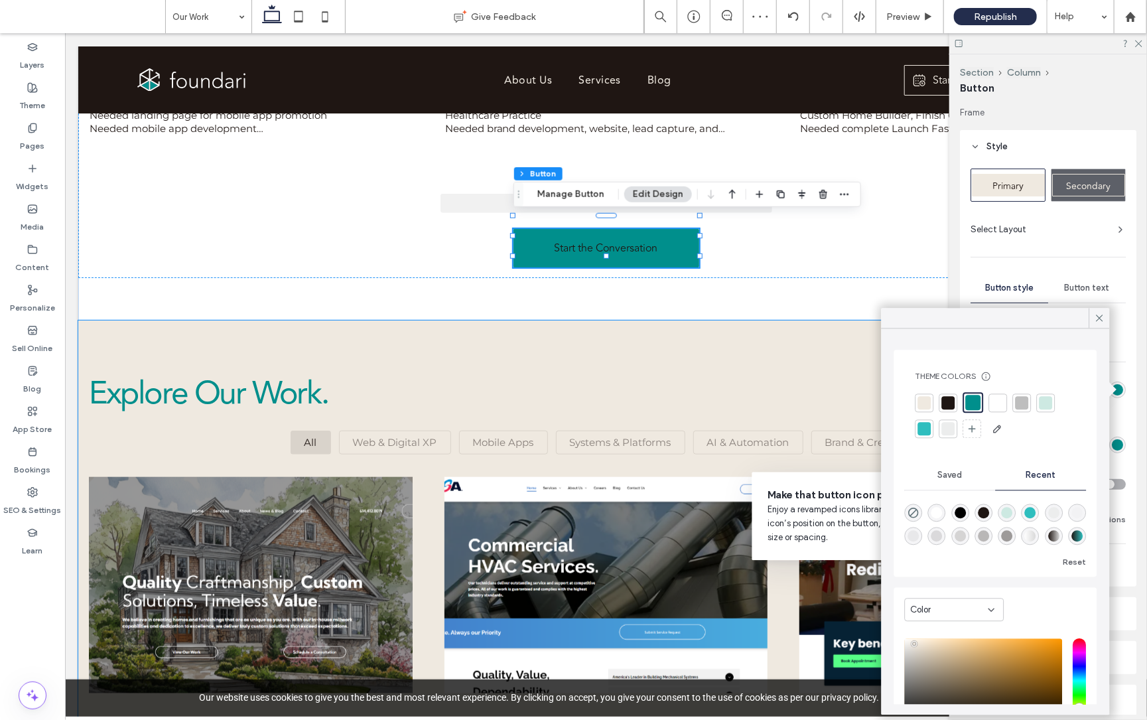
drag, startPoint x: 1100, startPoint y: 313, endPoint x: 1096, endPoint y: 378, distance: 64.5
click at [1100, 315] on icon at bounding box center [1100, 319] width 12 height 12
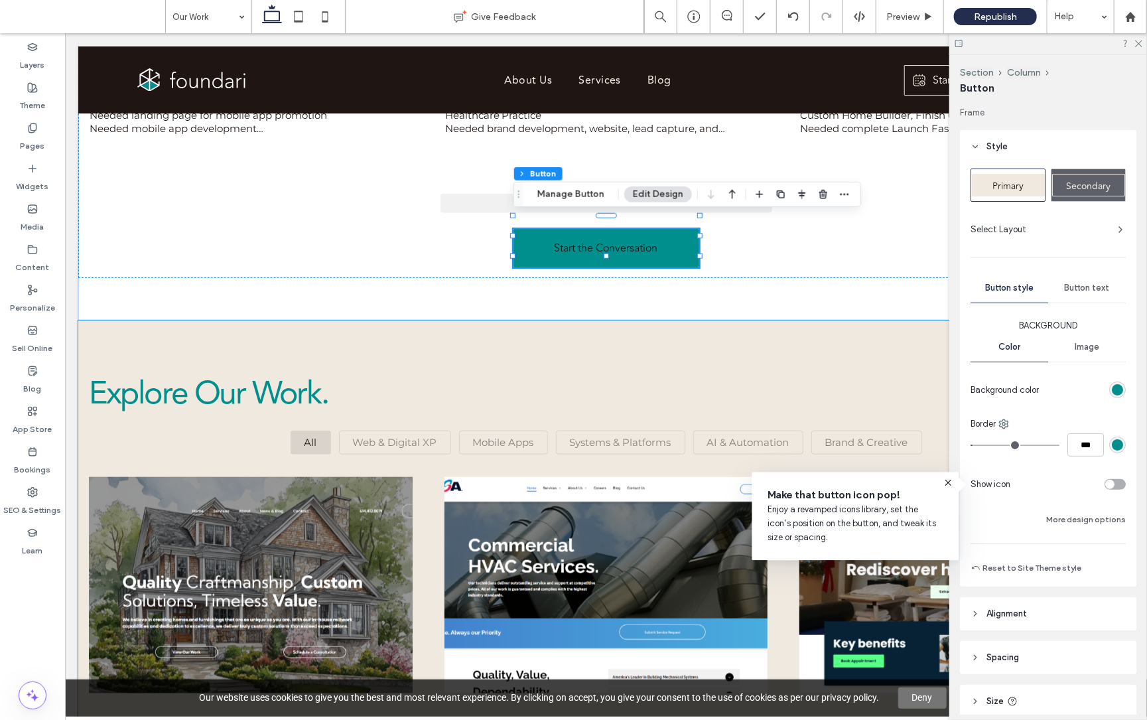
click at [1091, 286] on span "Button text" at bounding box center [1087, 288] width 45 height 11
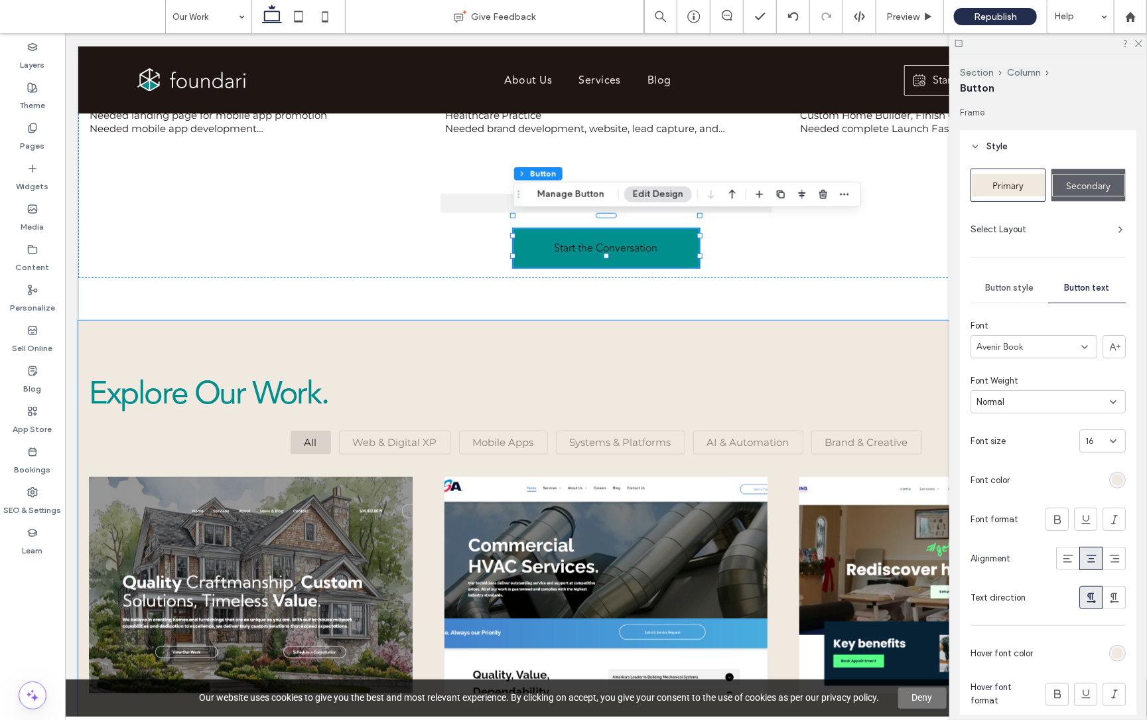
click at [1118, 481] on div "rgb(239, 233, 224)" at bounding box center [1117, 479] width 11 height 11
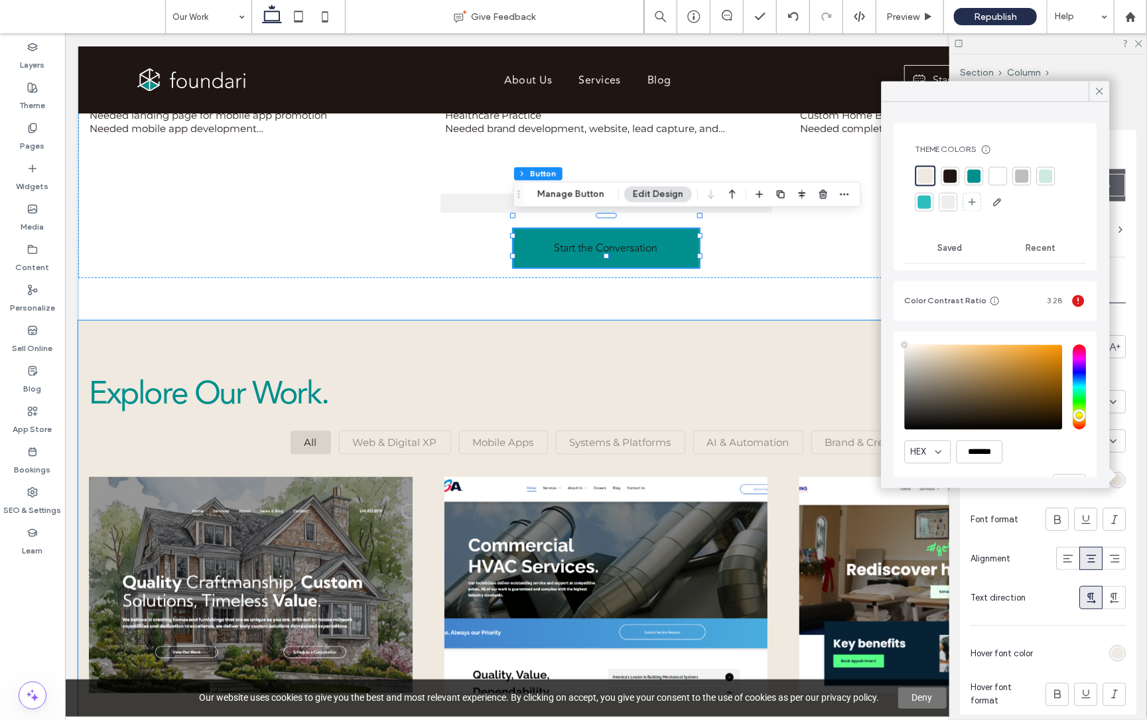
type input "****"
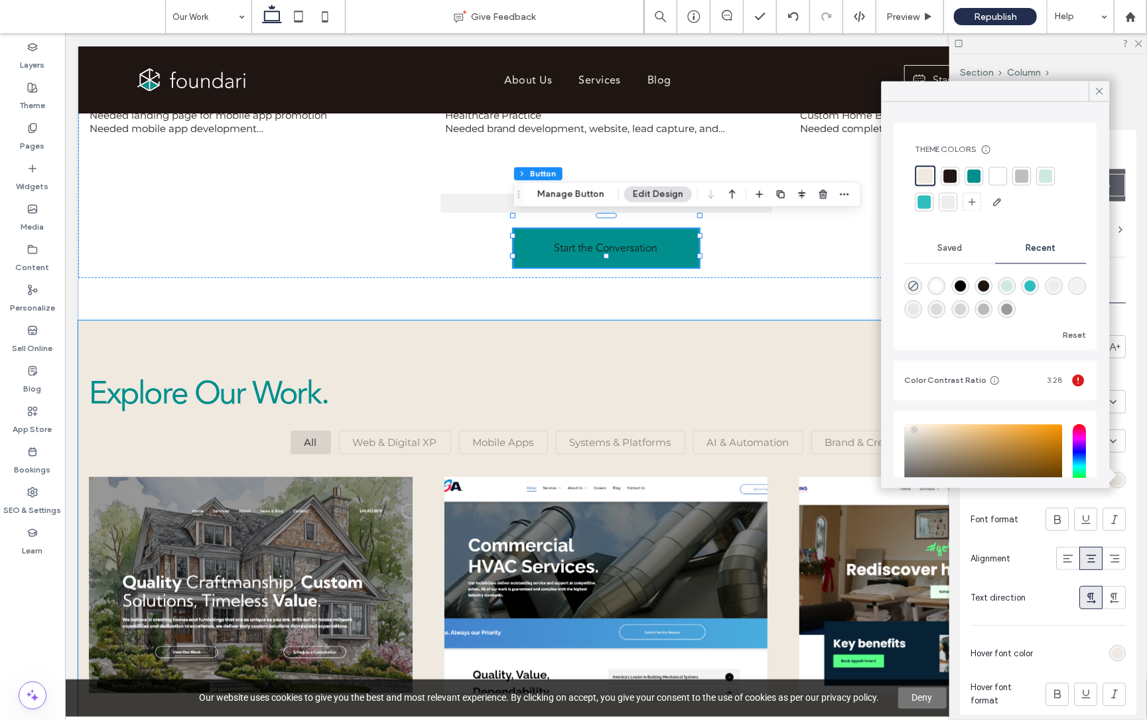
click at [927, 172] on div at bounding box center [925, 176] width 15 height 15
click at [999, 173] on div at bounding box center [998, 175] width 13 height 13
drag, startPoint x: 1096, startPoint y: 90, endPoint x: 971, endPoint y: 167, distance: 146.6
click at [1096, 90] on icon at bounding box center [1100, 92] width 12 height 12
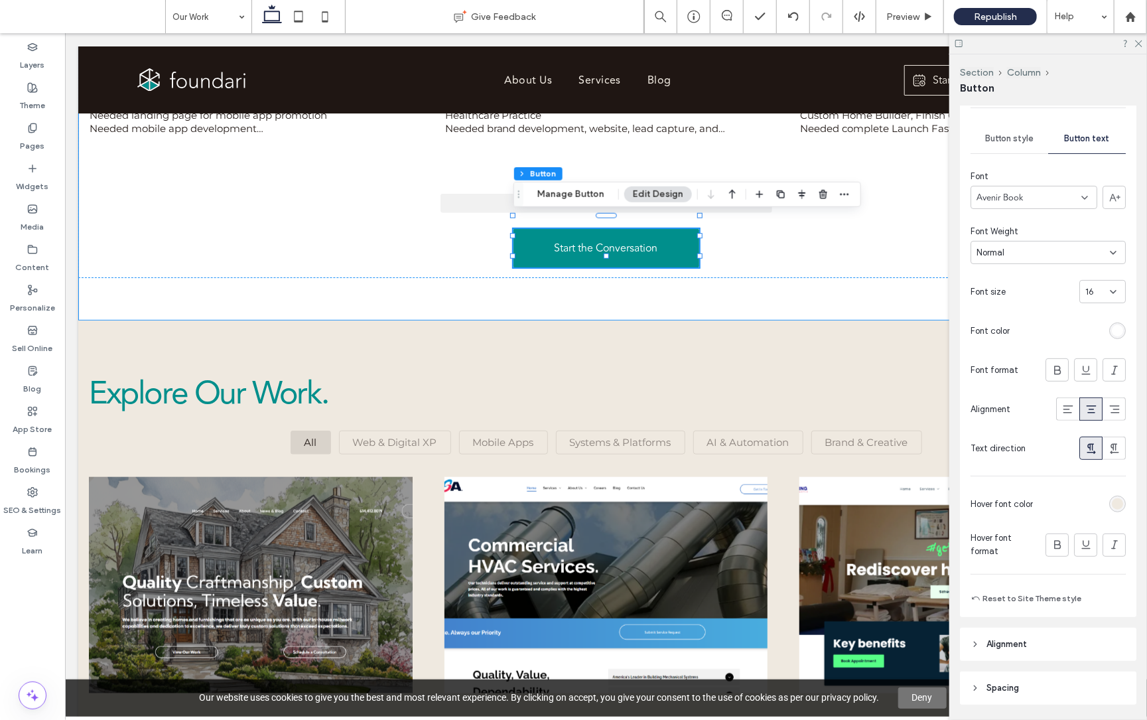
scroll to position [151, 0]
click at [1113, 500] on div "rgb(239, 233, 224)" at bounding box center [1117, 502] width 11 height 11
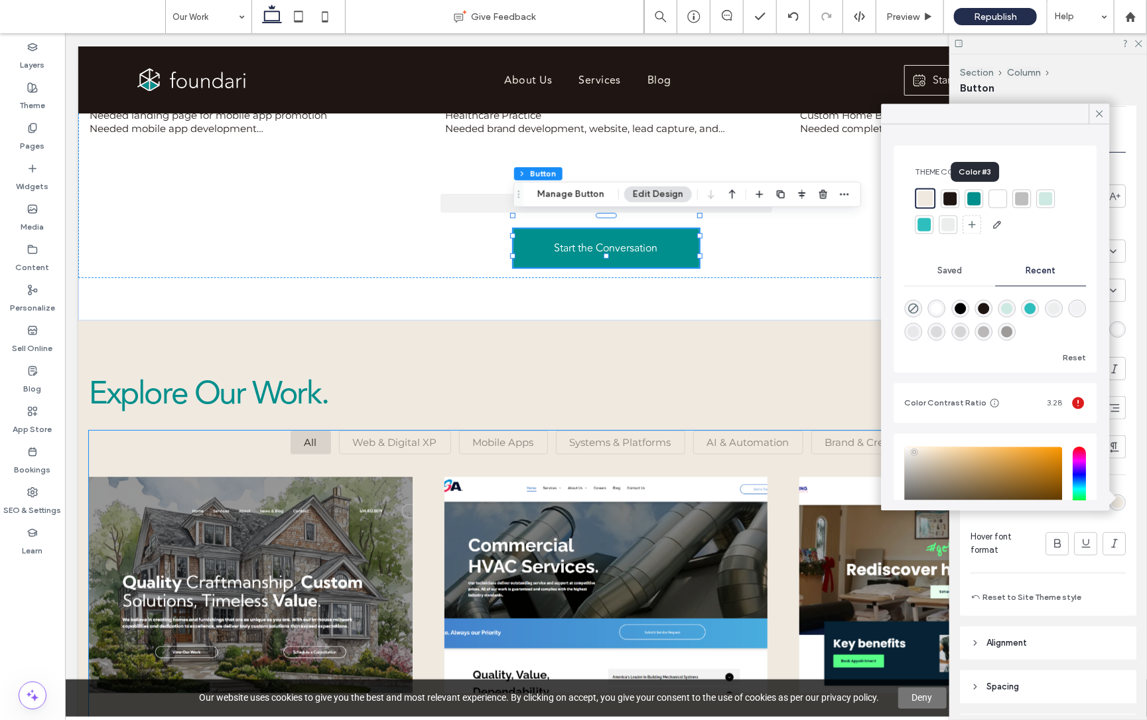
click at [976, 198] on div at bounding box center [974, 198] width 13 height 13
drag, startPoint x: 1102, startPoint y: 113, endPoint x: 972, endPoint y: 205, distance: 159.1
click at [1102, 113] on icon at bounding box center [1100, 114] width 12 height 12
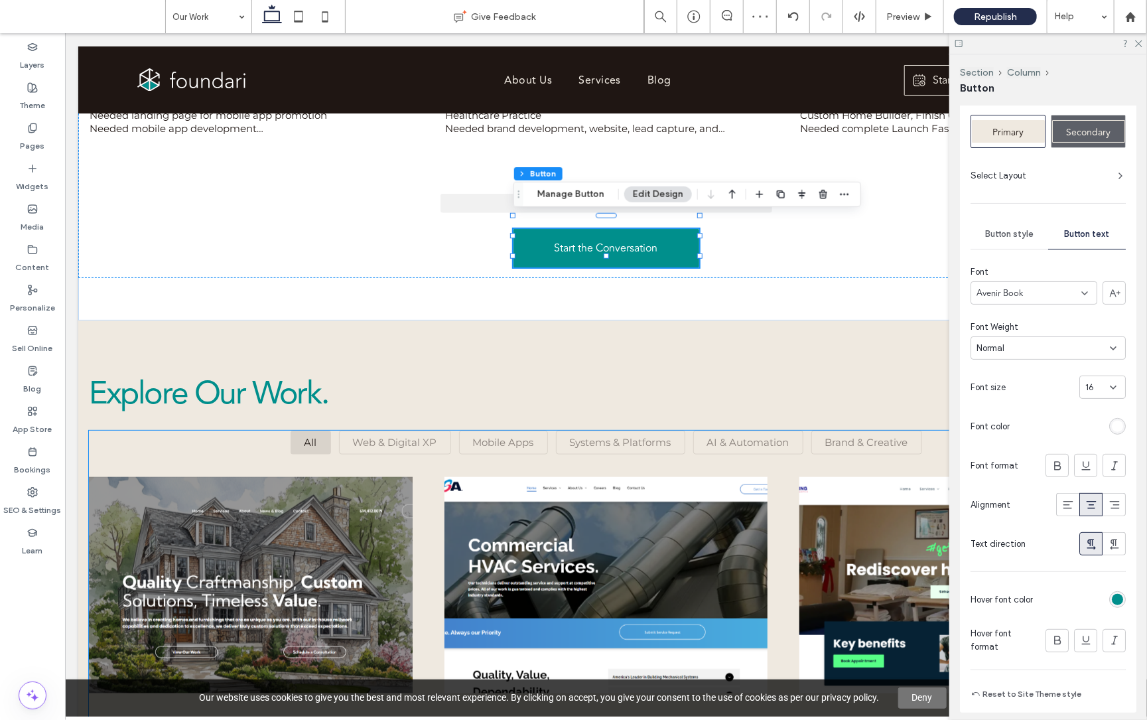
scroll to position [50, 0]
click at [1011, 240] on span "Button style" at bounding box center [1009, 237] width 48 height 11
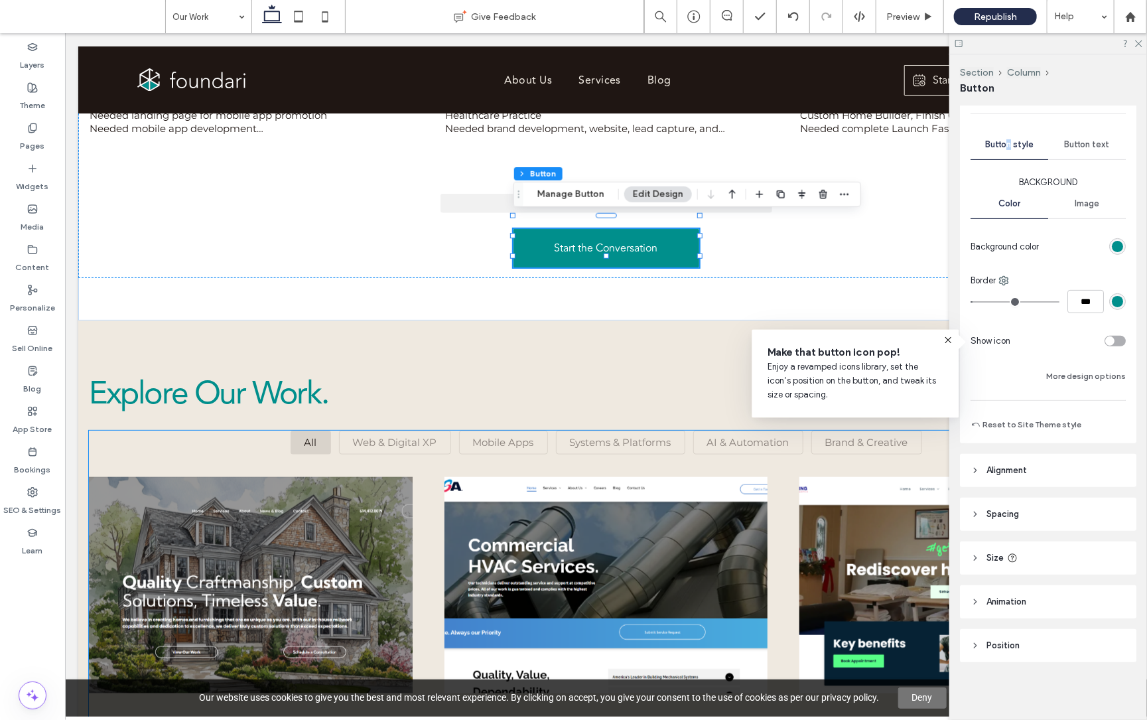
scroll to position [143, 0]
drag, startPoint x: 1080, startPoint y: 377, endPoint x: 1082, endPoint y: 394, distance: 17.4
click at [1080, 377] on button "More design options" at bounding box center [1087, 377] width 80 height 16
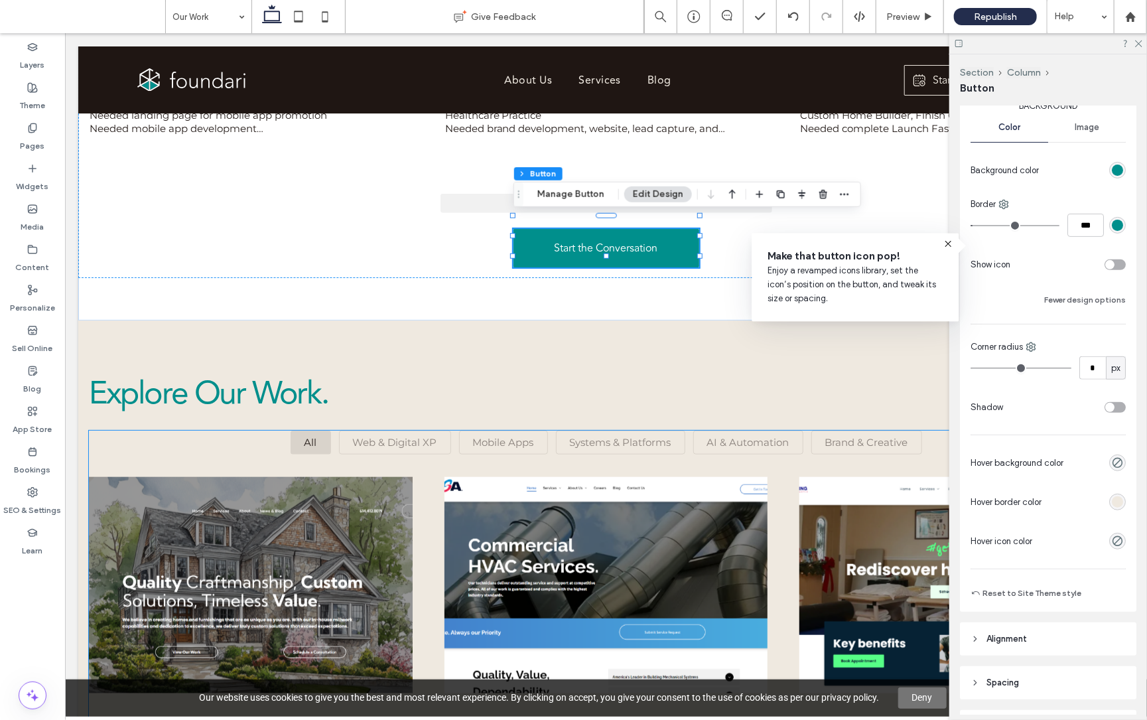
scroll to position [246, 0]
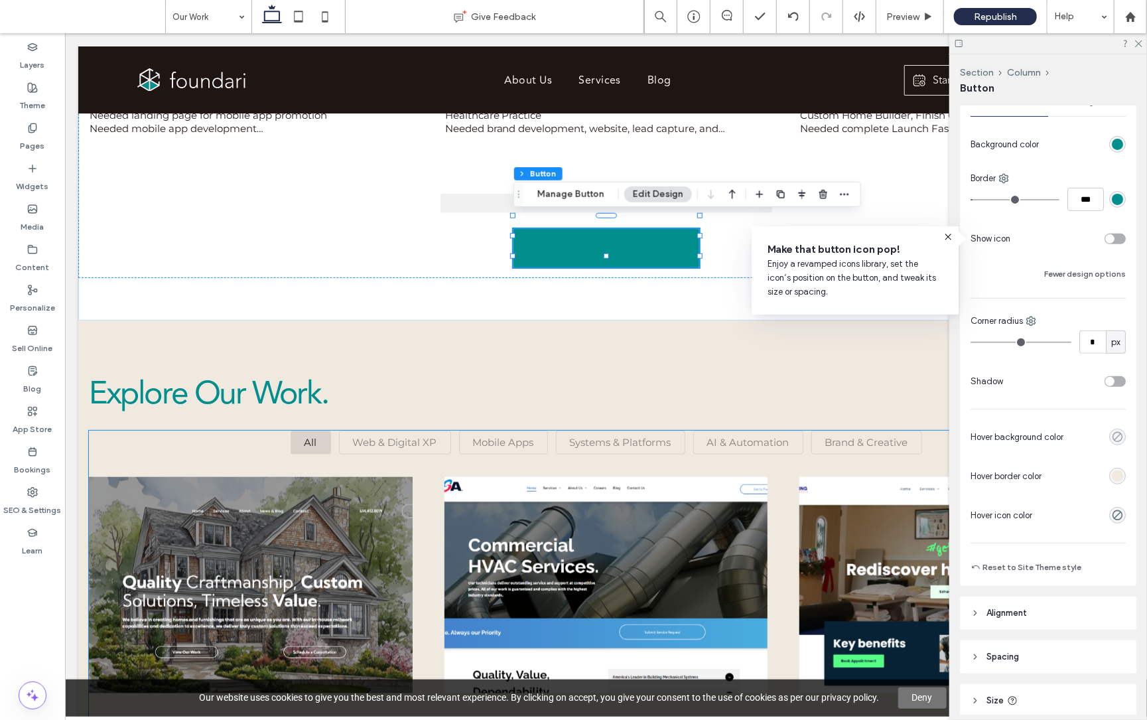
click at [1116, 437] on icon "rgba(0, 0, 0, 0)" at bounding box center [1117, 436] width 11 height 11
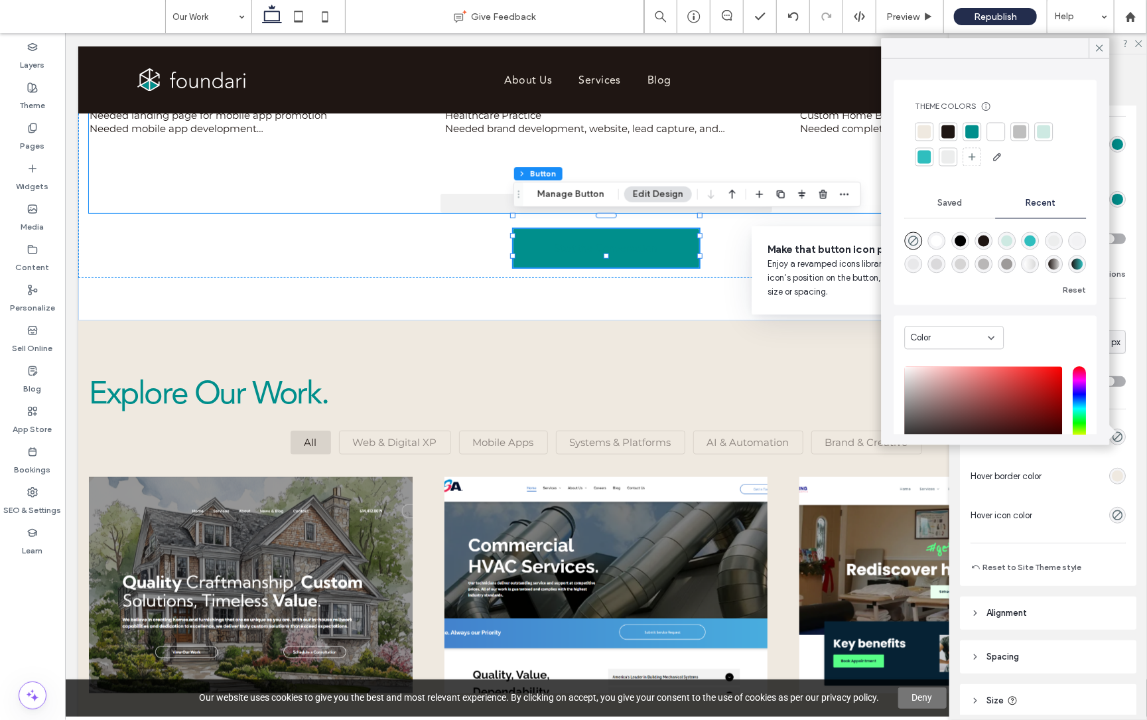
drag, startPoint x: 918, startPoint y: 240, endPoint x: 928, endPoint y: 222, distance: 20.8
click at [918, 240] on use "rgba(0, 0, 0, 0)" at bounding box center [913, 241] width 10 height 10
type input "*"
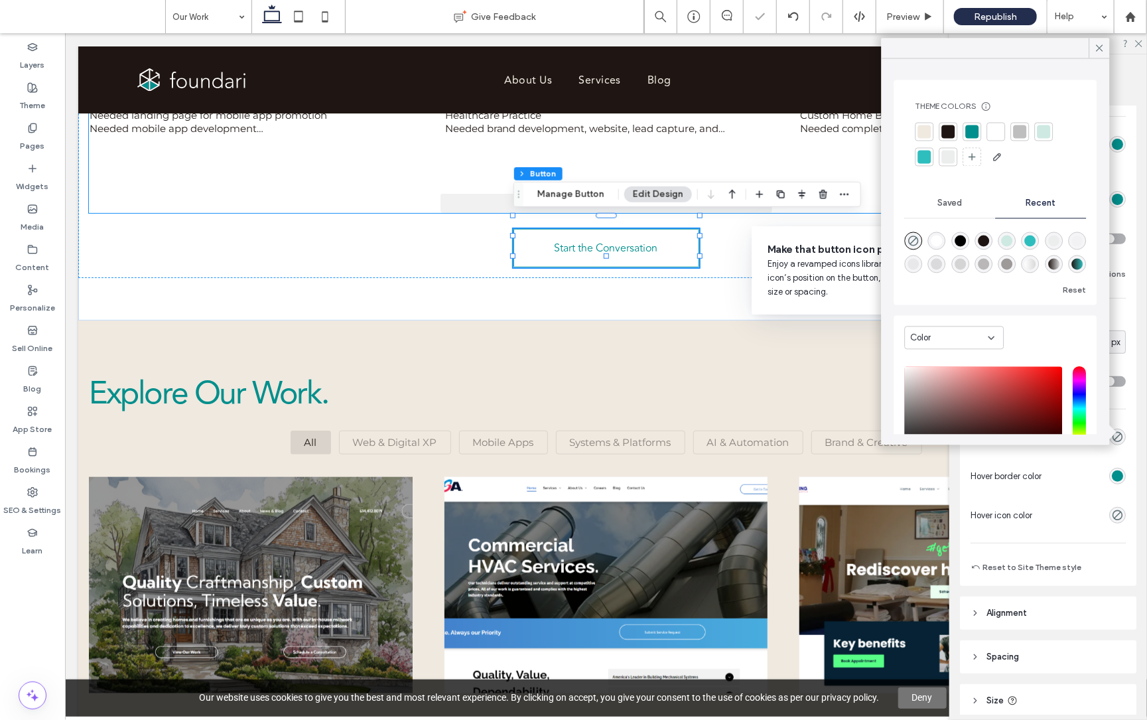
click at [1100, 45] on icon at bounding box center [1100, 48] width 12 height 12
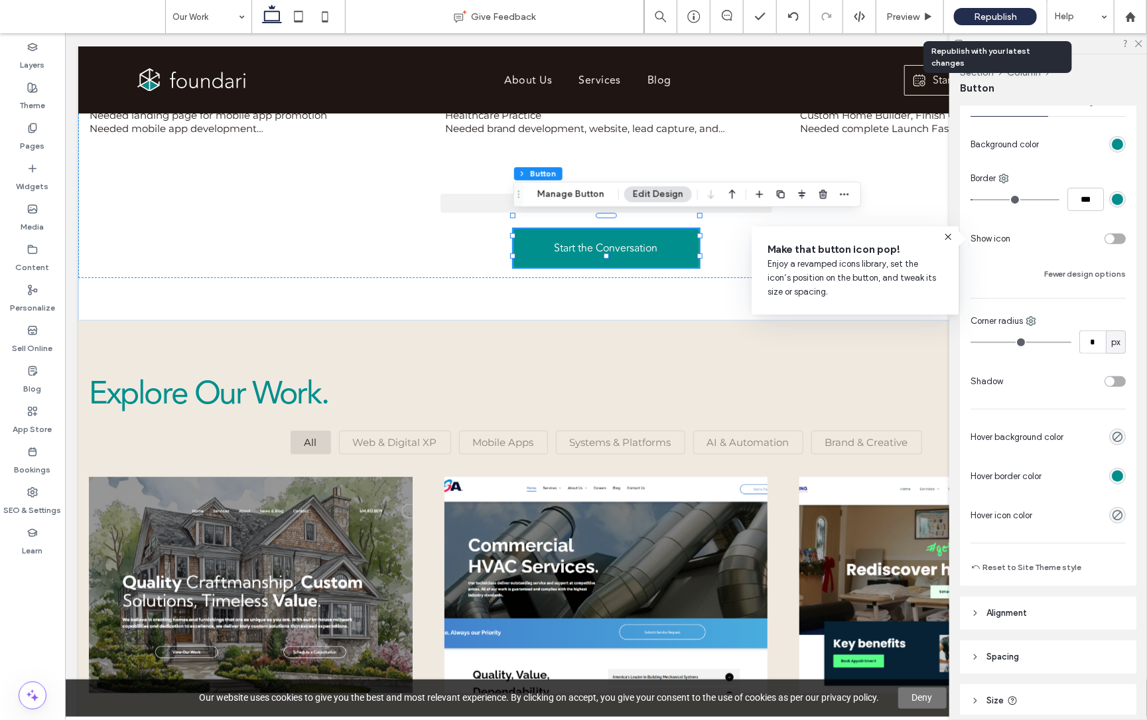
click at [1010, 14] on span "Republish" at bounding box center [995, 16] width 43 height 11
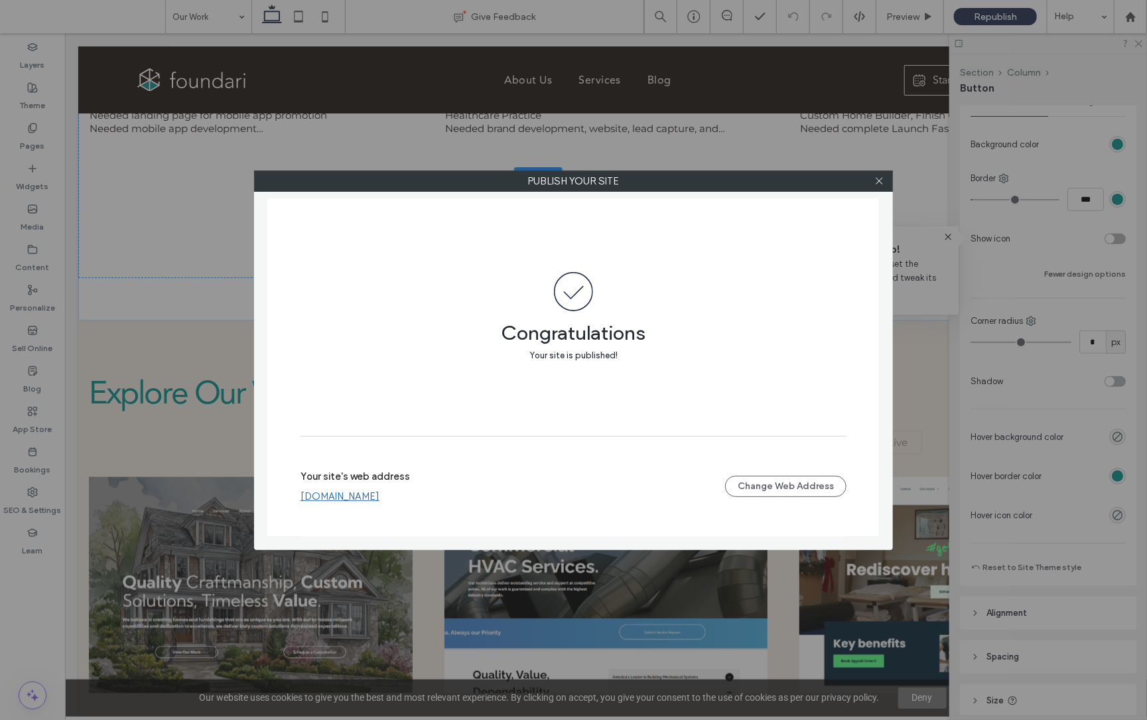
click at [350, 496] on link "www.foundari.com" at bounding box center [340, 496] width 79 height 12
click at [879, 179] on icon at bounding box center [880, 181] width 10 height 10
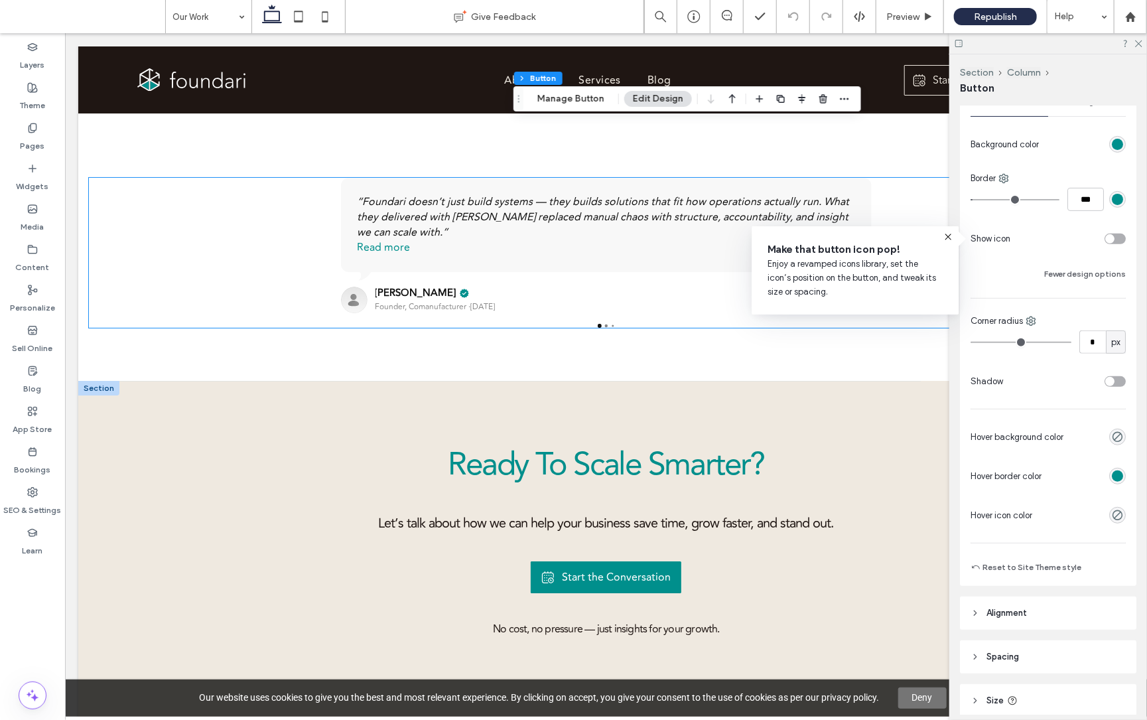
scroll to position [2323, 0]
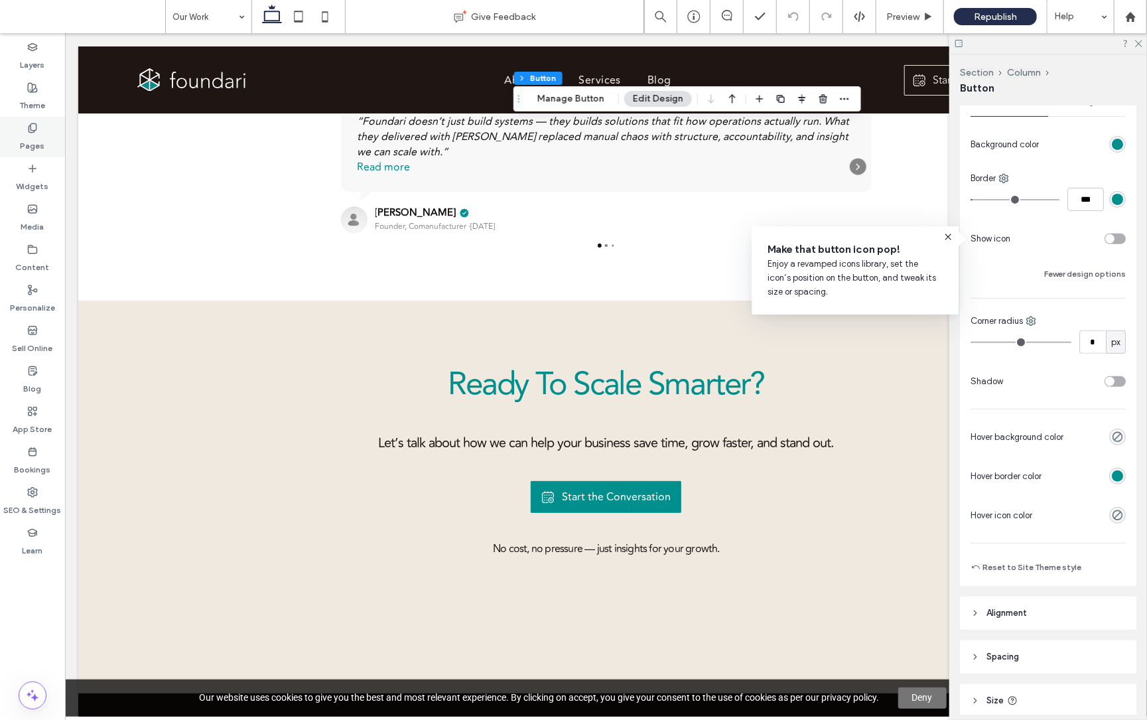
click at [36, 130] on icon at bounding box center [32, 128] width 11 height 11
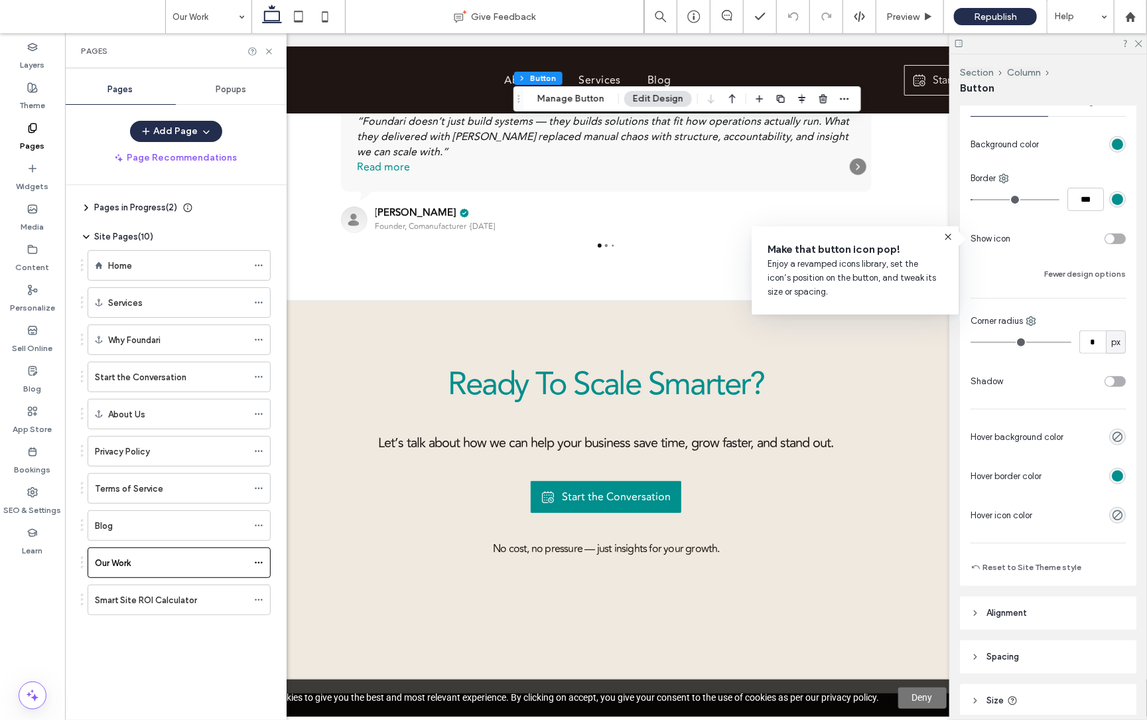
drag, startPoint x: 131, startPoint y: 265, endPoint x: 315, endPoint y: 295, distance: 186.2
click at [132, 265] on div "Home" at bounding box center [177, 266] width 139 height 14
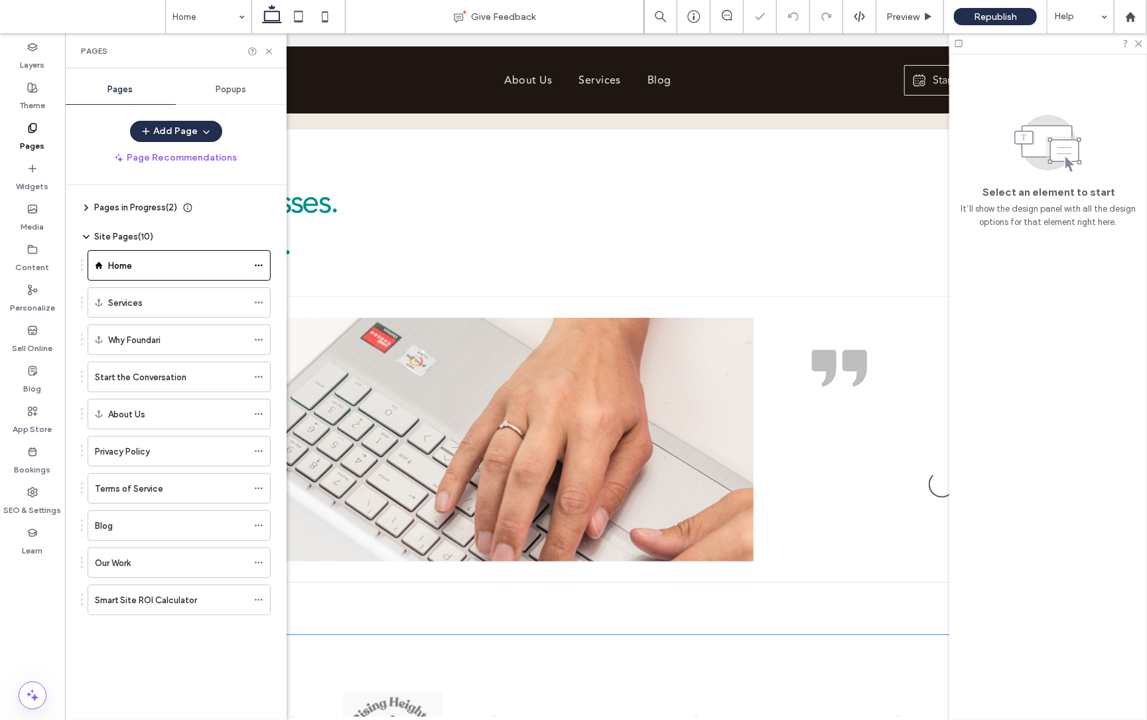
scroll to position [3083, 0]
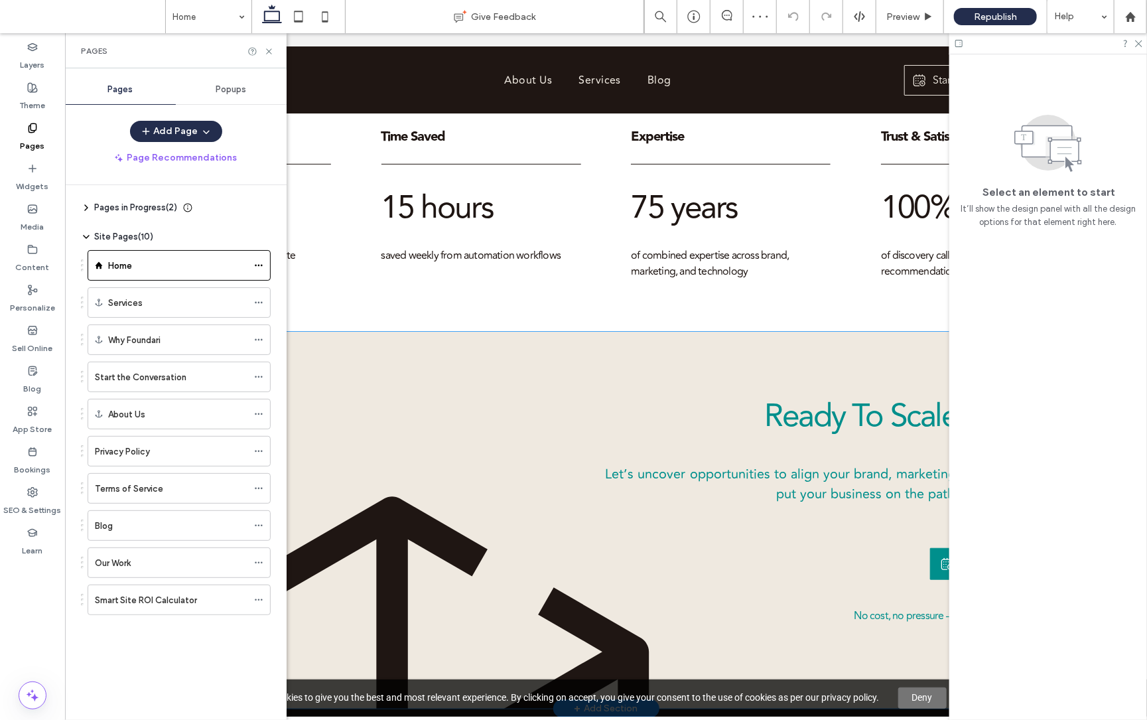
click at [652, 331] on div "Ready To Scale Smarter? Let’s uncover opportunities to align your brand, market…" at bounding box center [606, 519] width 1056 height 376
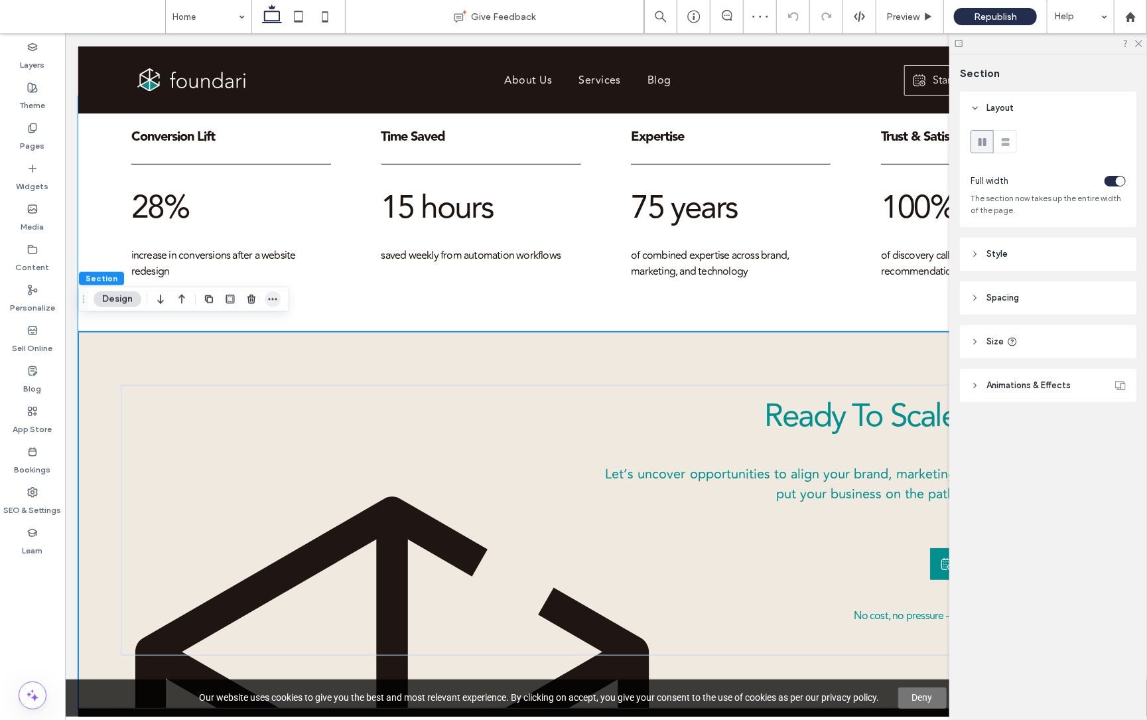
click at [269, 294] on icon "button" at bounding box center [272, 299] width 11 height 11
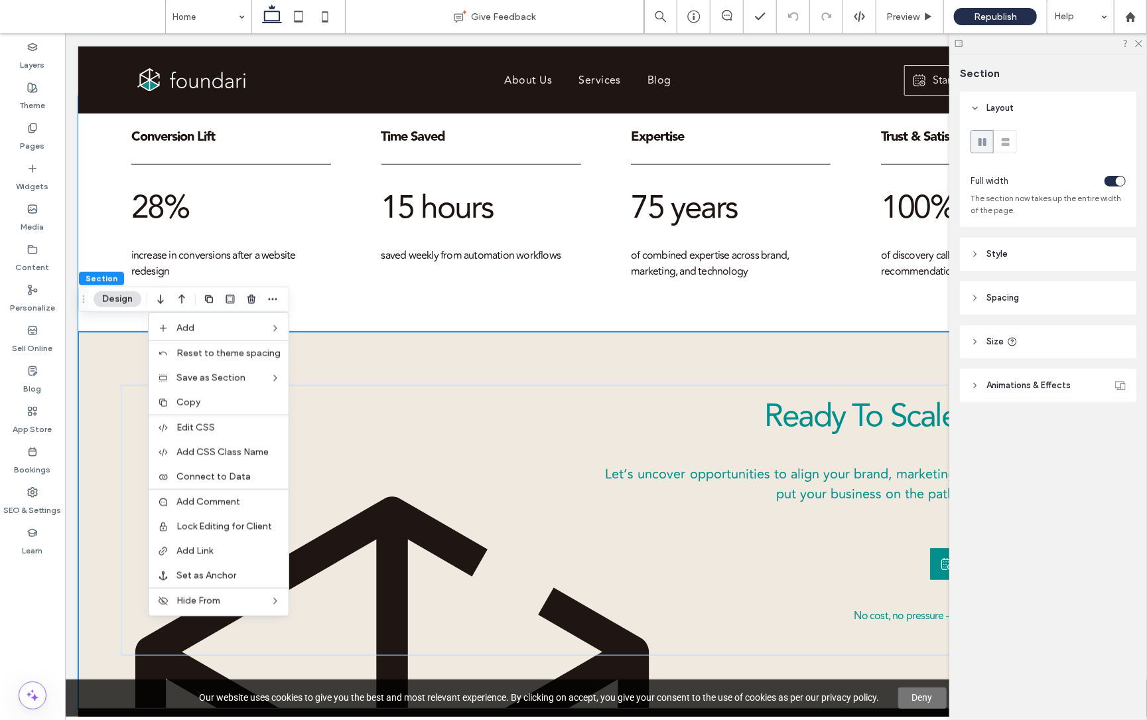
drag, startPoint x: 207, startPoint y: 397, endPoint x: 182, endPoint y: 392, distance: 25.8
click at [207, 397] on label "Copy" at bounding box center [229, 402] width 104 height 11
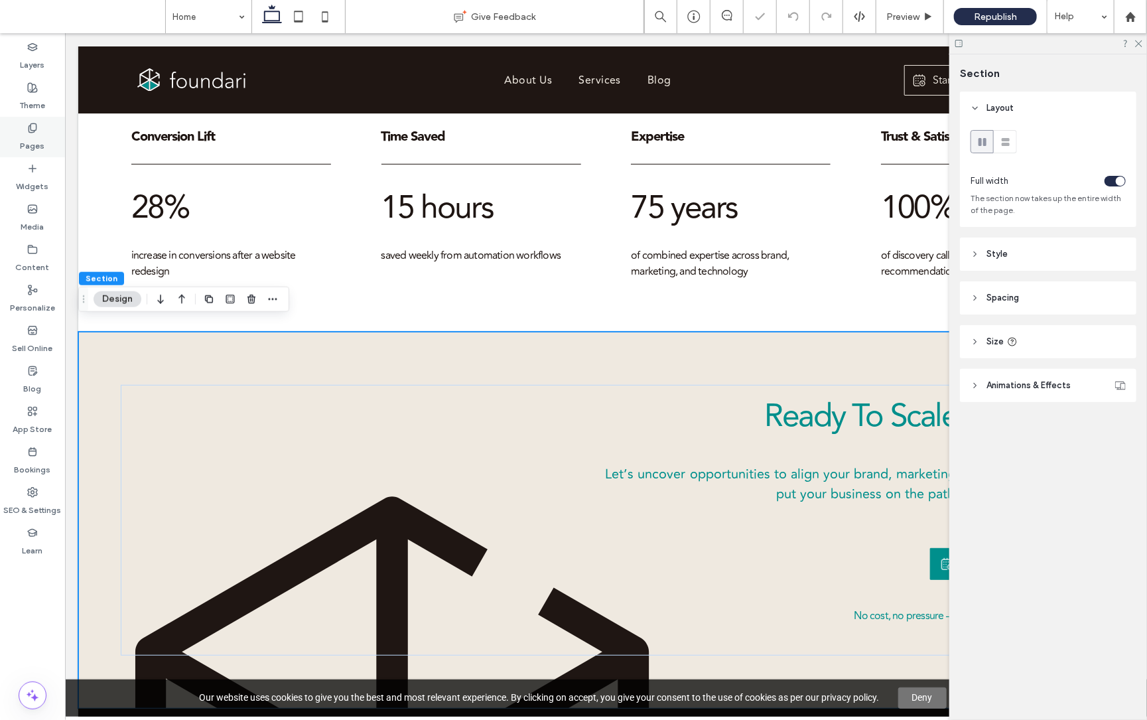
drag, startPoint x: 32, startPoint y: 129, endPoint x: 38, endPoint y: 137, distance: 10.9
click at [32, 127] on icon at bounding box center [32, 128] width 11 height 11
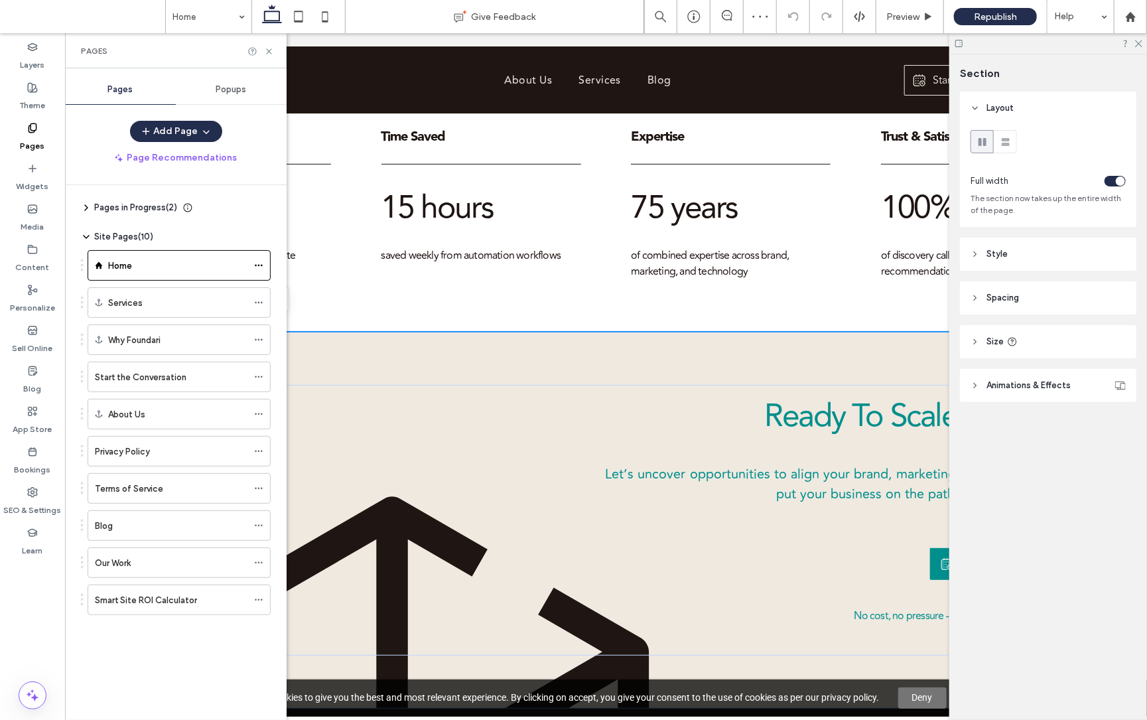
click at [167, 560] on div "Our Work" at bounding box center [171, 563] width 153 height 14
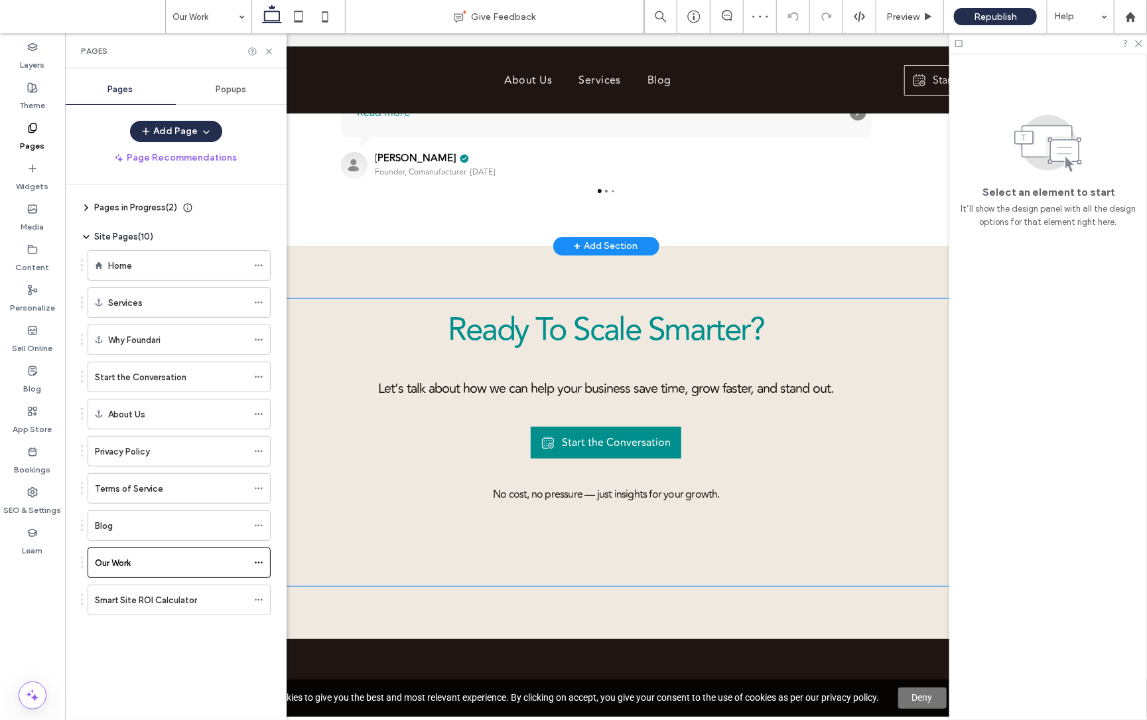
scroll to position [2313, 0]
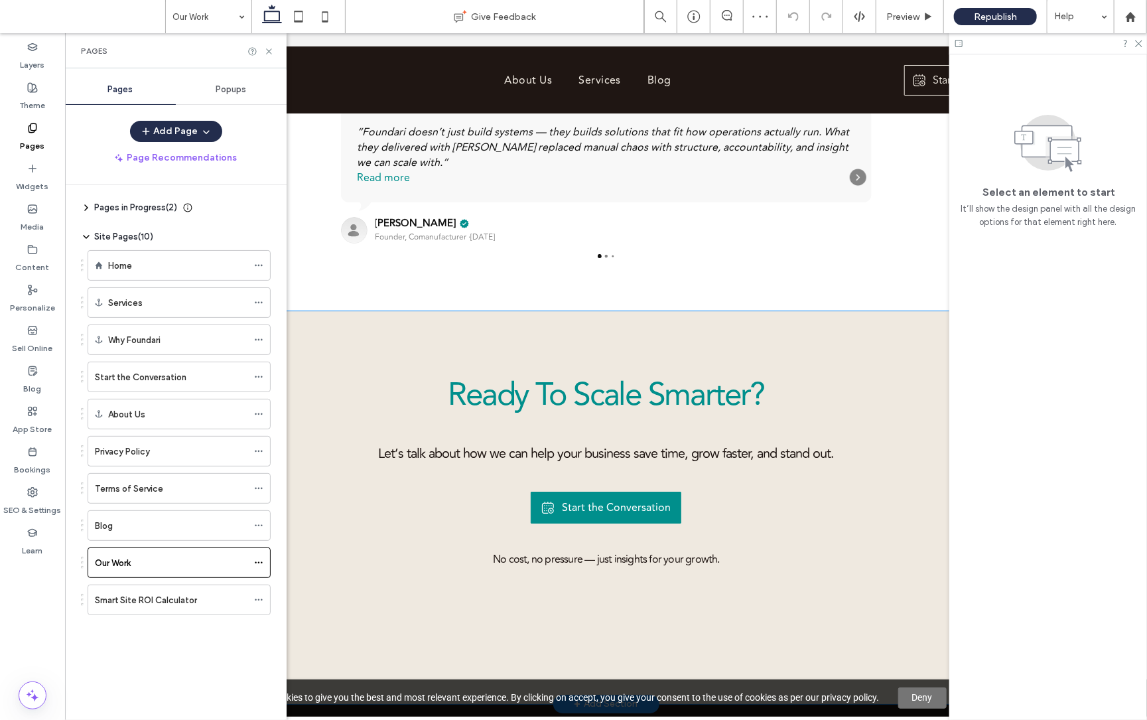
click at [531, 311] on div "Ready To Scale Smarter? Let’s talk about how we can help your business save tim…" at bounding box center [606, 507] width 1056 height 393
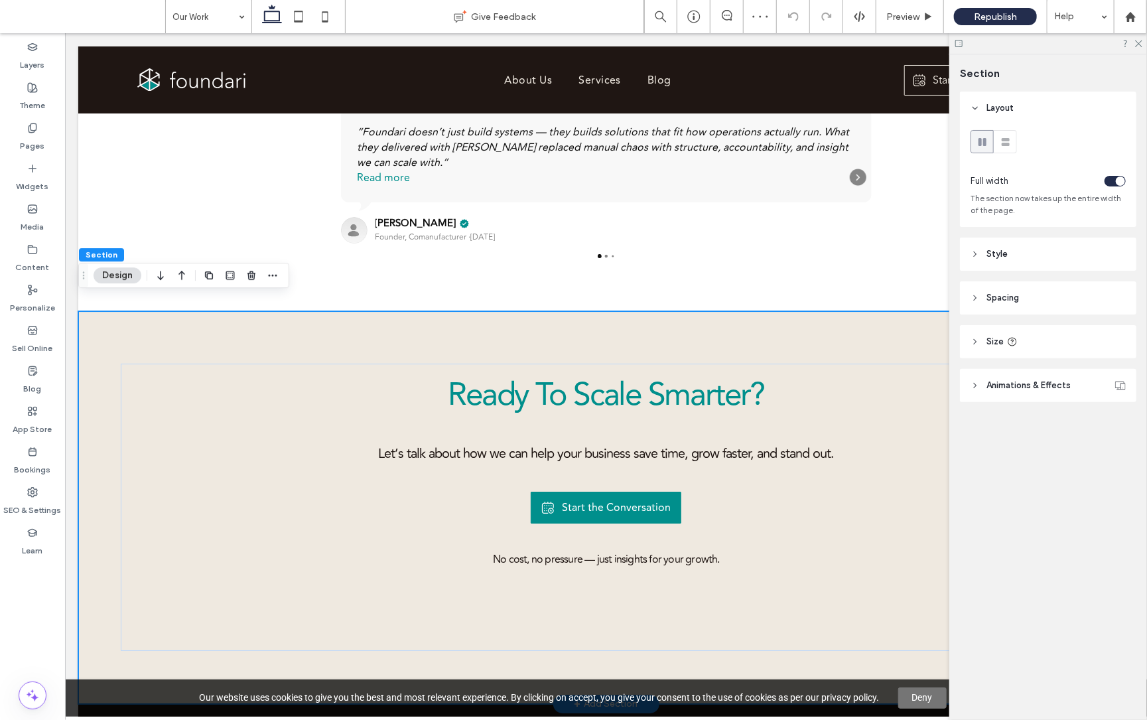
drag, startPoint x: 540, startPoint y: 309, endPoint x: 532, endPoint y: 309, distance: 8.6
click at [541, 311] on div "Ready To Scale Smarter? Let’s talk about how we can help your business save tim…" at bounding box center [606, 507] width 1056 height 393
click at [281, 279] on div "Section Design" at bounding box center [183, 275] width 211 height 25
click at [275, 268] on span "button" at bounding box center [273, 275] width 16 height 16
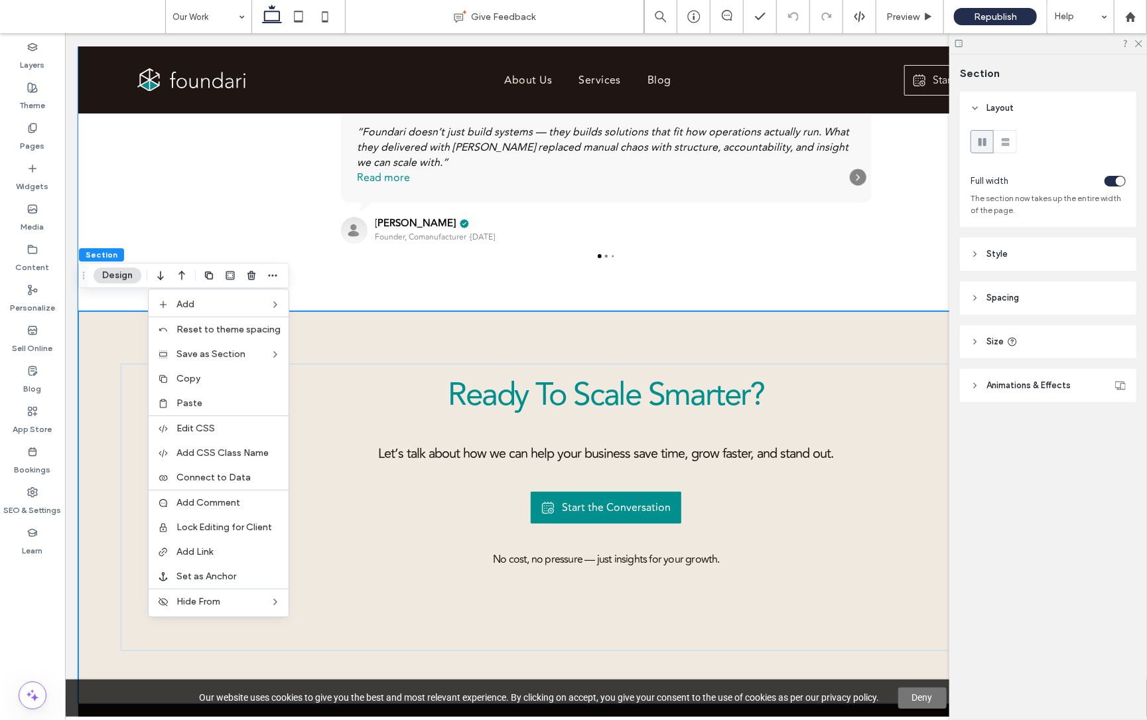
click at [236, 398] on label "Paste" at bounding box center [229, 403] width 104 height 11
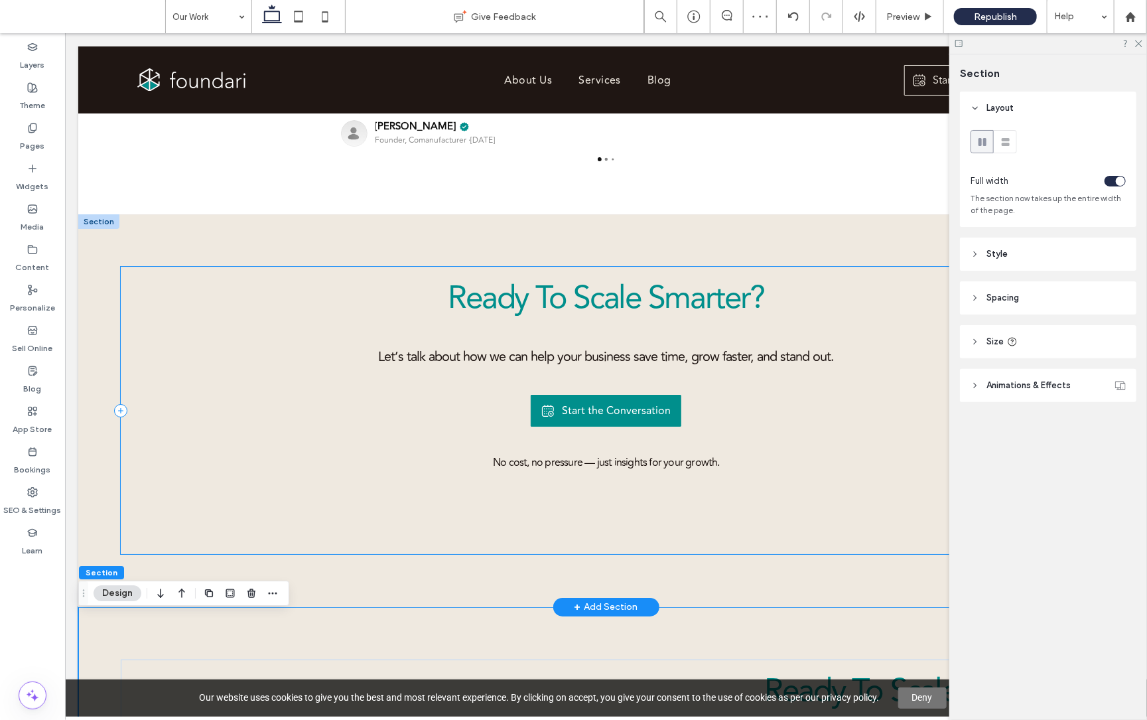
scroll to position [2388, 0]
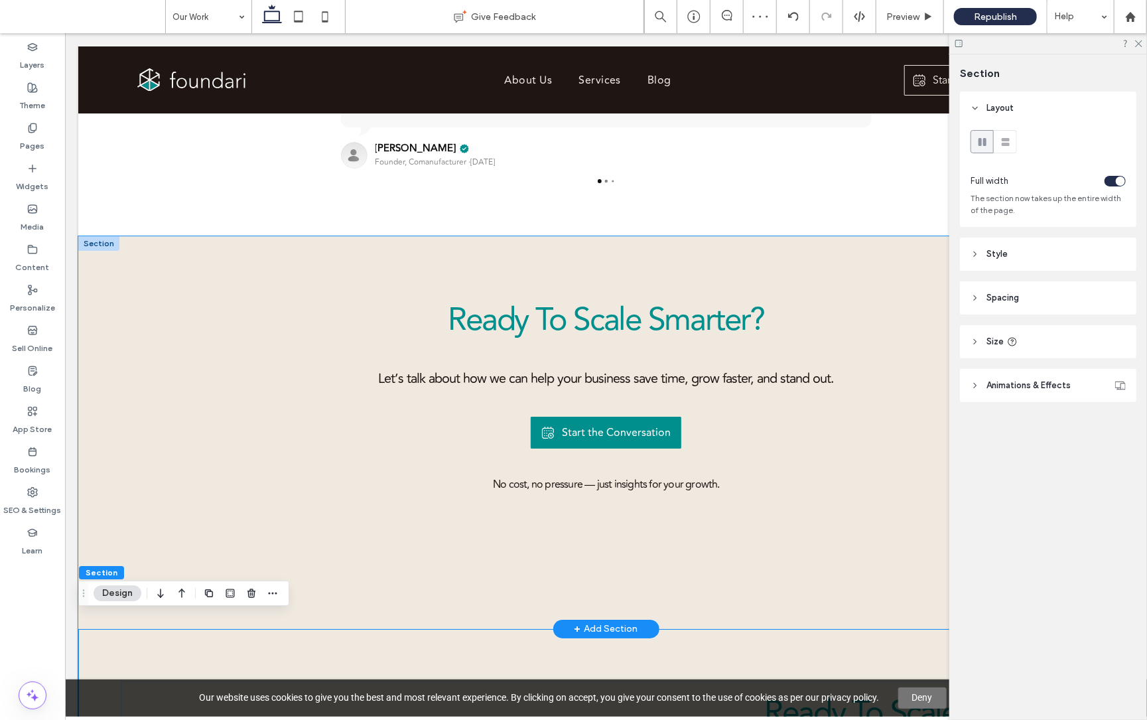
click at [257, 254] on div "Ready To Scale Smarter? Let’s talk about how we can help your business save tim…" at bounding box center [606, 432] width 1056 height 393
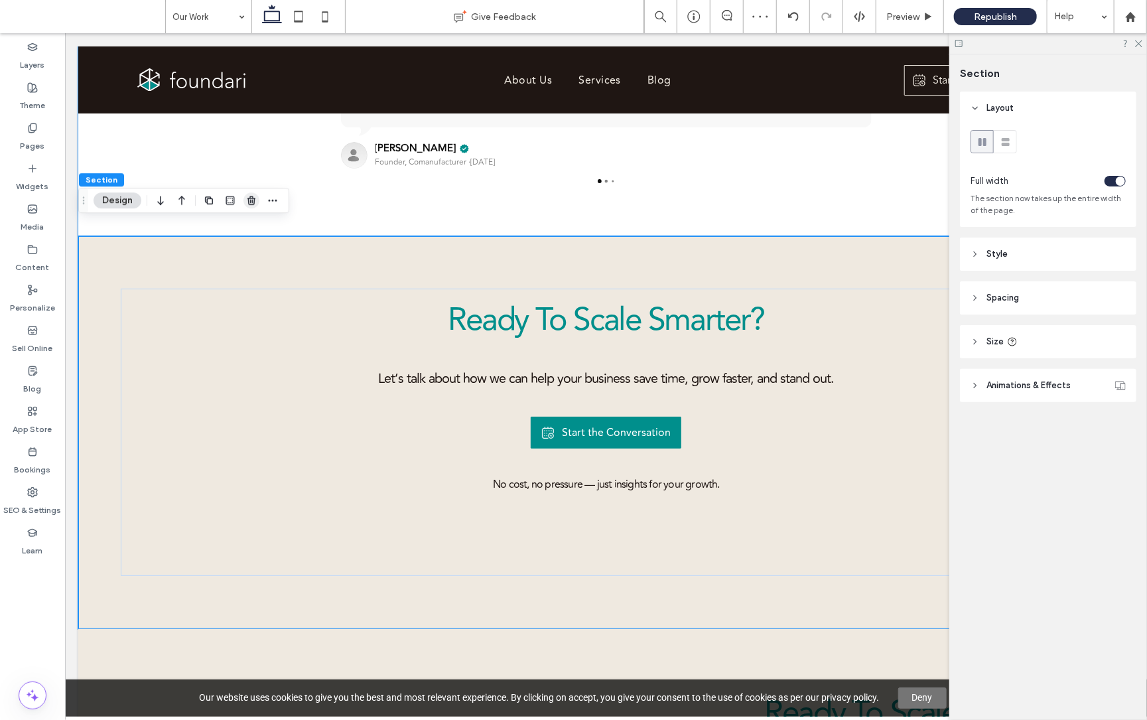
click at [253, 200] on icon "button" at bounding box center [251, 200] width 11 height 11
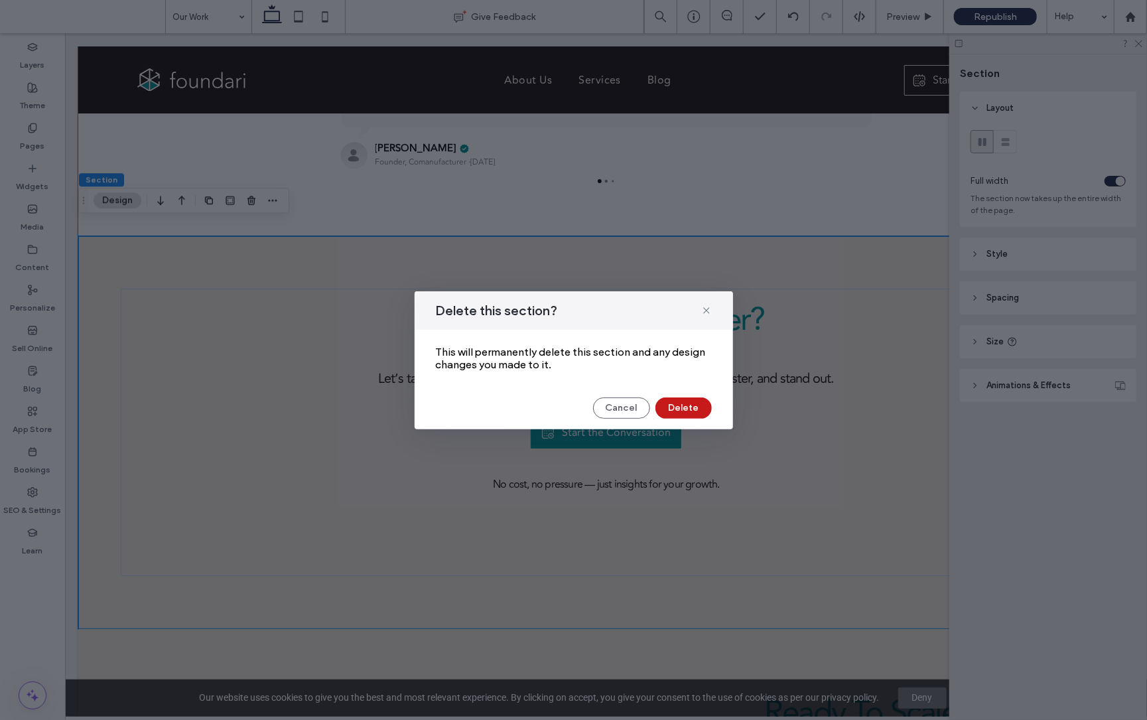
click at [678, 403] on button "Delete" at bounding box center [684, 408] width 56 height 21
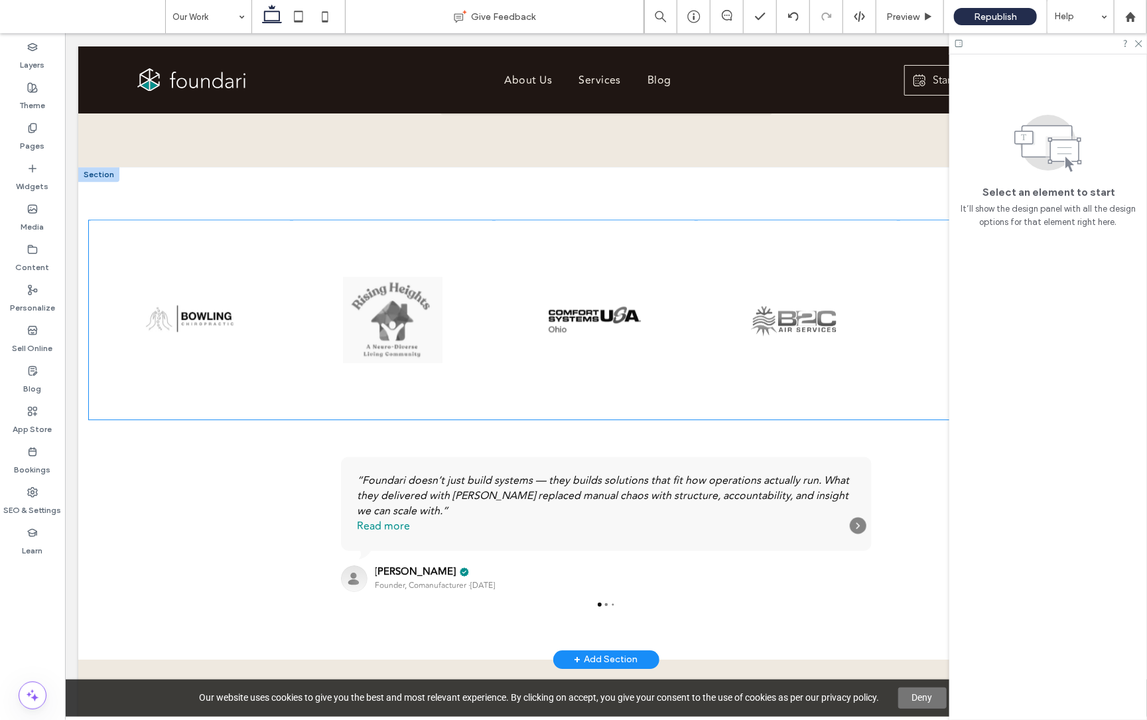
scroll to position [1965, 0]
click at [30, 131] on use at bounding box center [32, 127] width 7 height 9
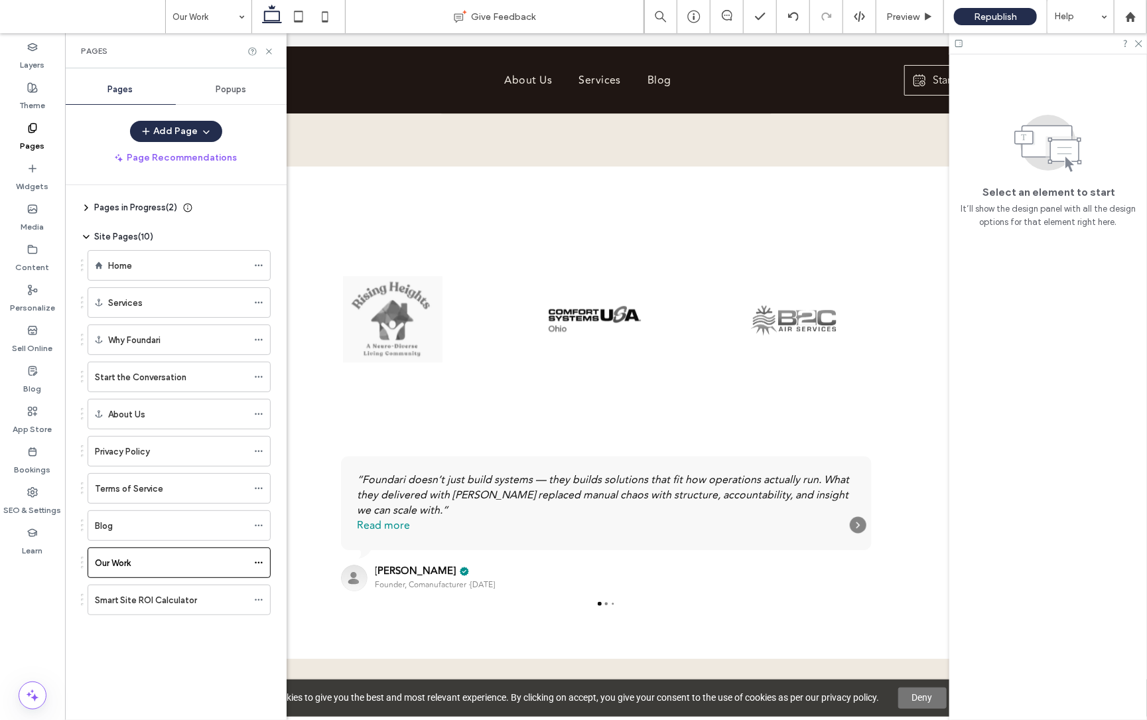
click at [135, 269] on div "Home" at bounding box center [177, 266] width 139 height 14
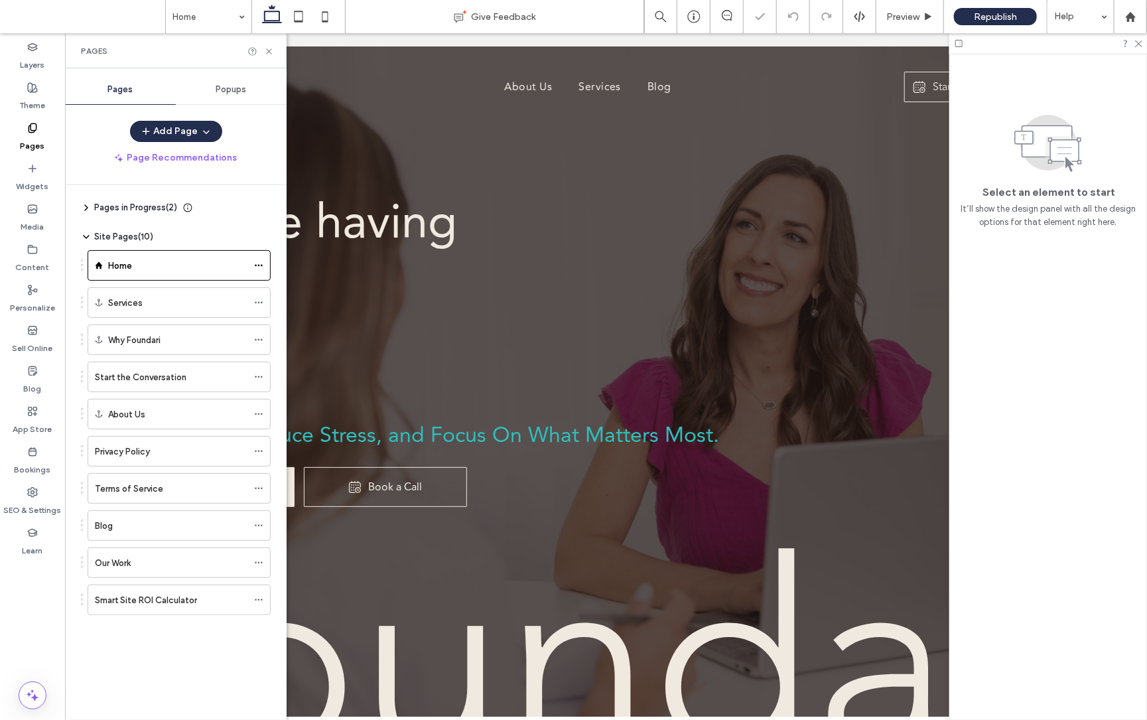
click at [621, 161] on div "Imagine having a we | Save Time, Reduce Stress, and Focus On What Matters Most.…" at bounding box center [606, 393] width 1056 height 695
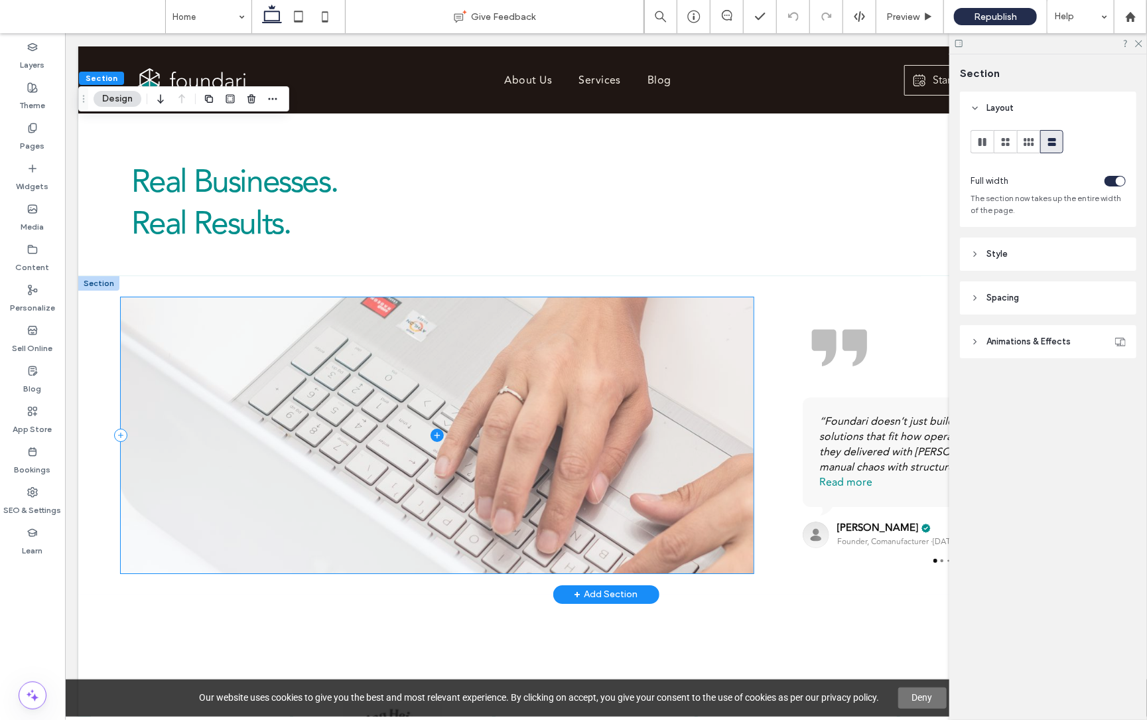
scroll to position [2258, 0]
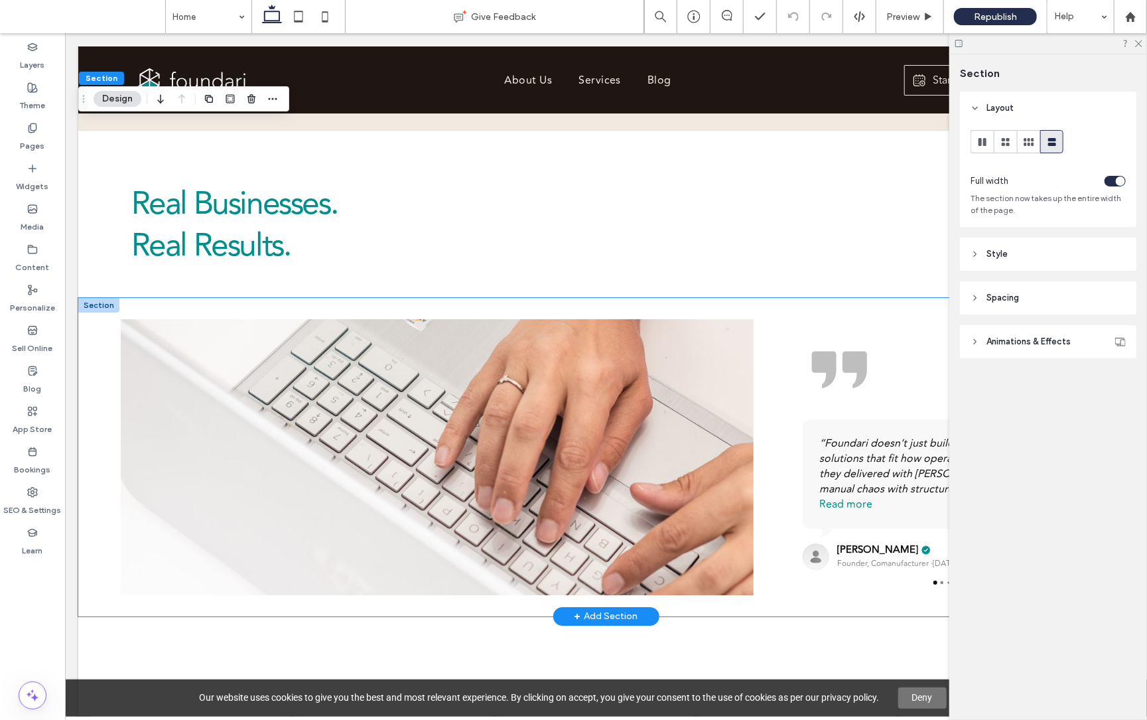
click at [96, 332] on div "Black quotation marks on a white background. “Foundari doesn’t just build syste…" at bounding box center [606, 456] width 1056 height 319
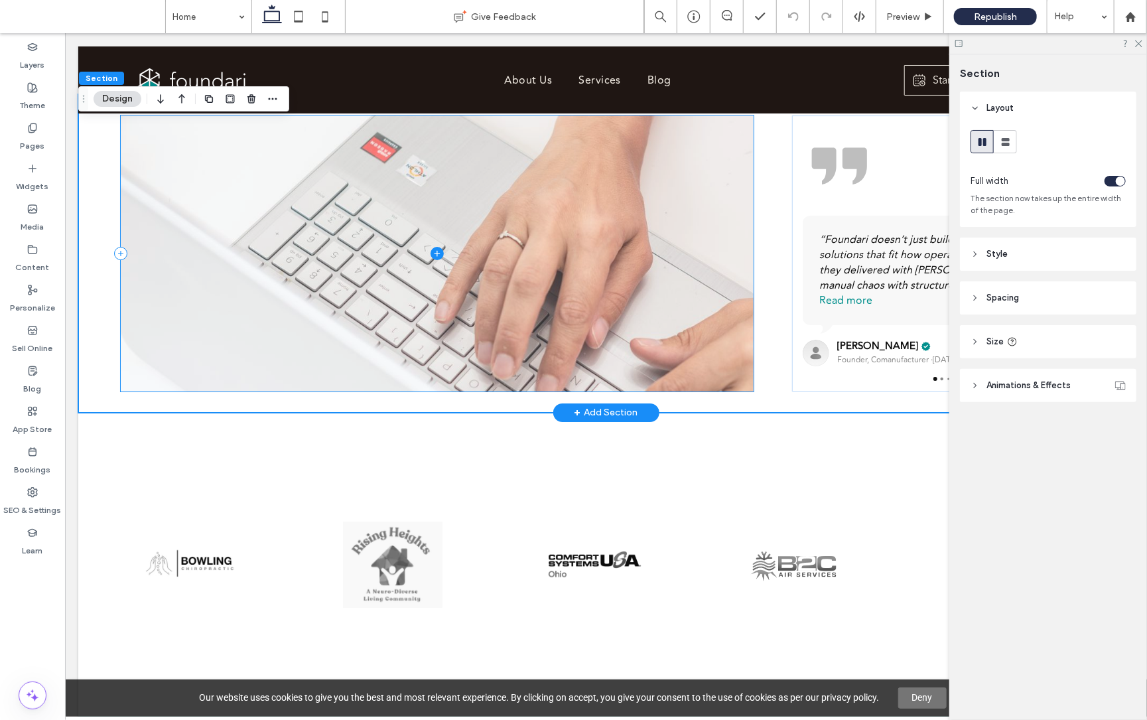
scroll to position [2404, 0]
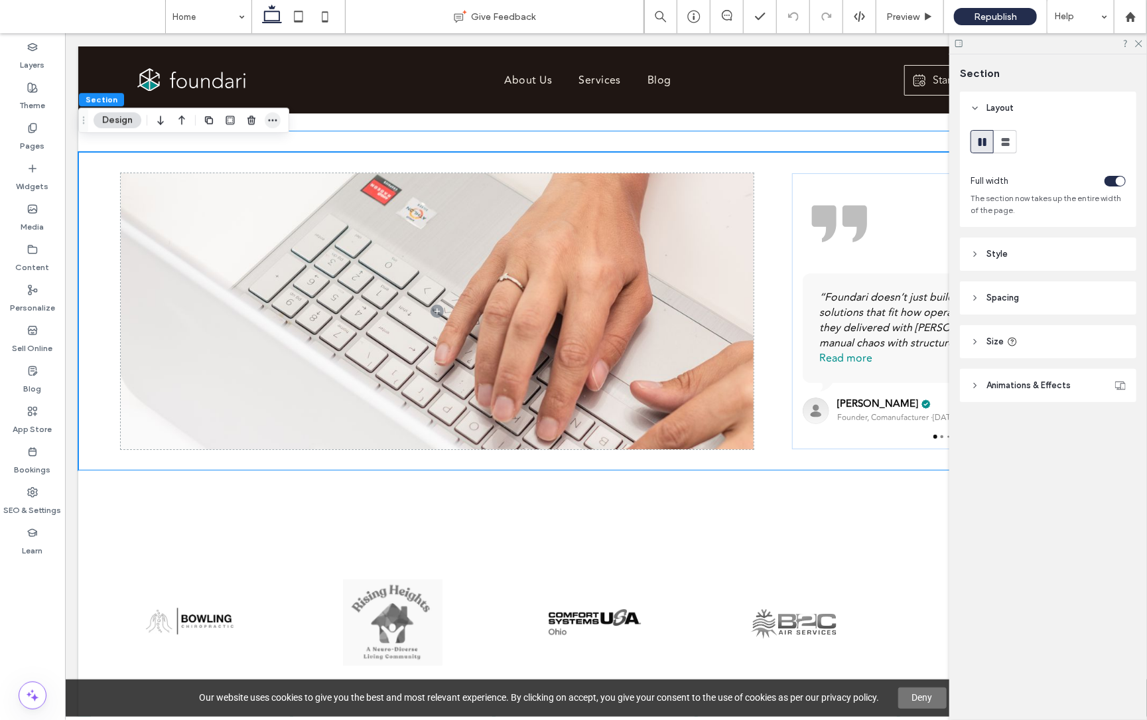
click at [281, 119] on span "button" at bounding box center [273, 120] width 16 height 16
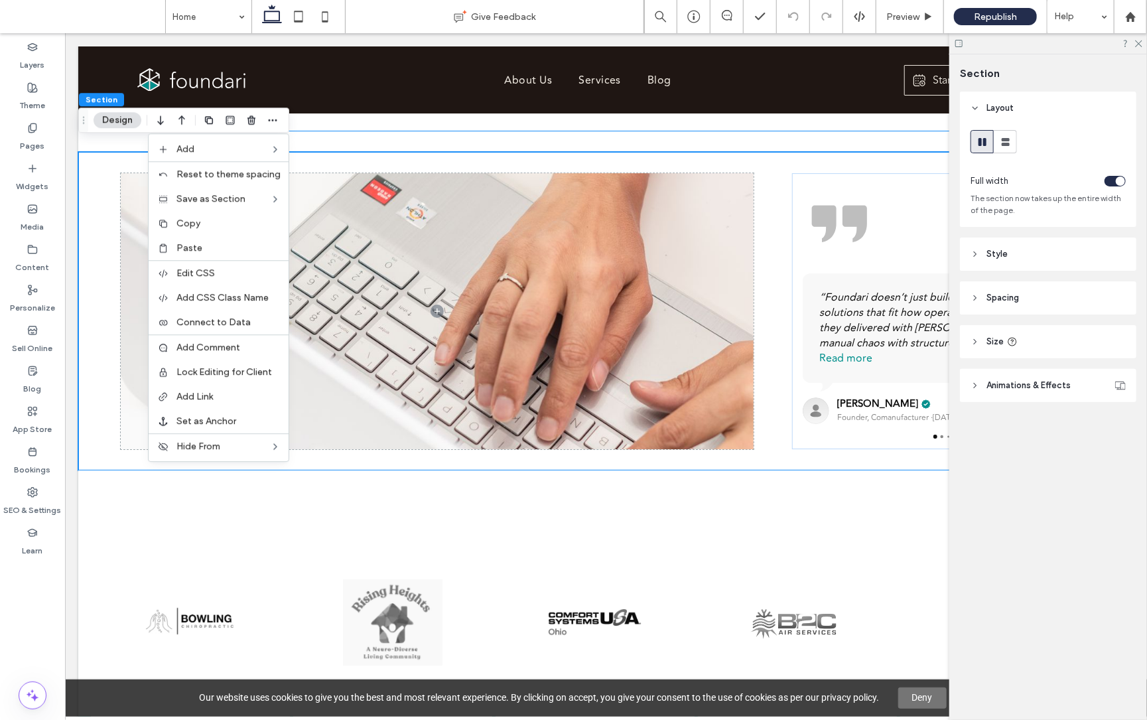
drag, startPoint x: 212, startPoint y: 220, endPoint x: 195, endPoint y: 222, distance: 16.6
click at [212, 220] on label "Copy" at bounding box center [229, 223] width 104 height 11
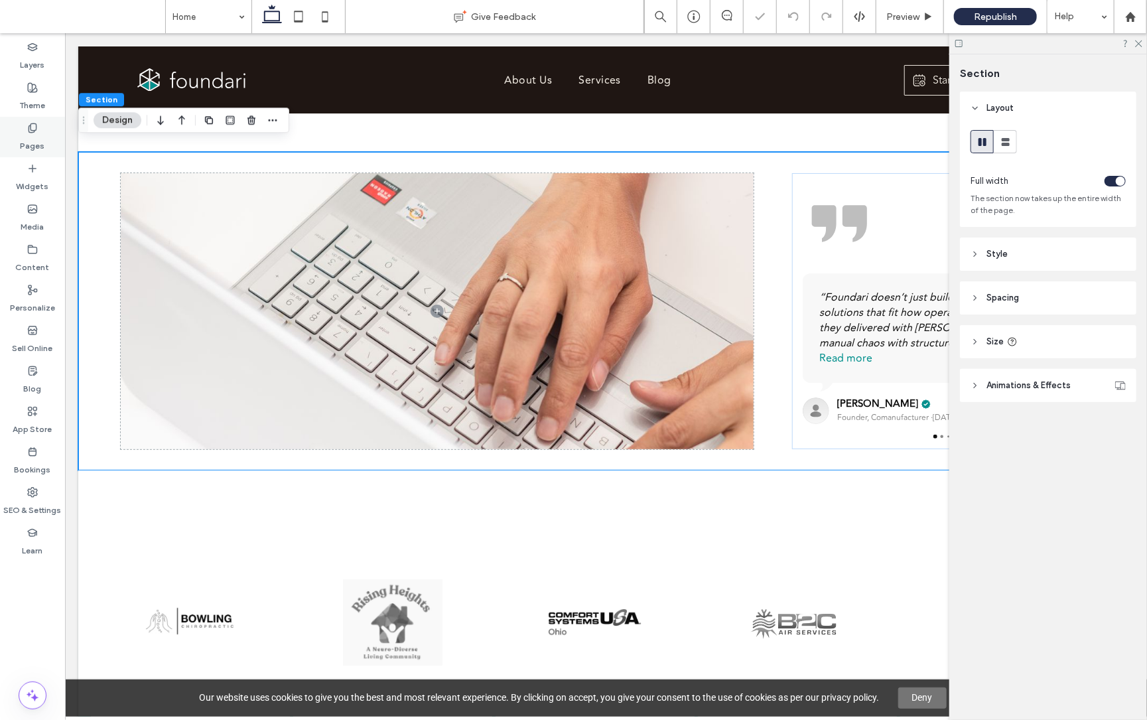
click at [36, 131] on icon at bounding box center [32, 128] width 11 height 11
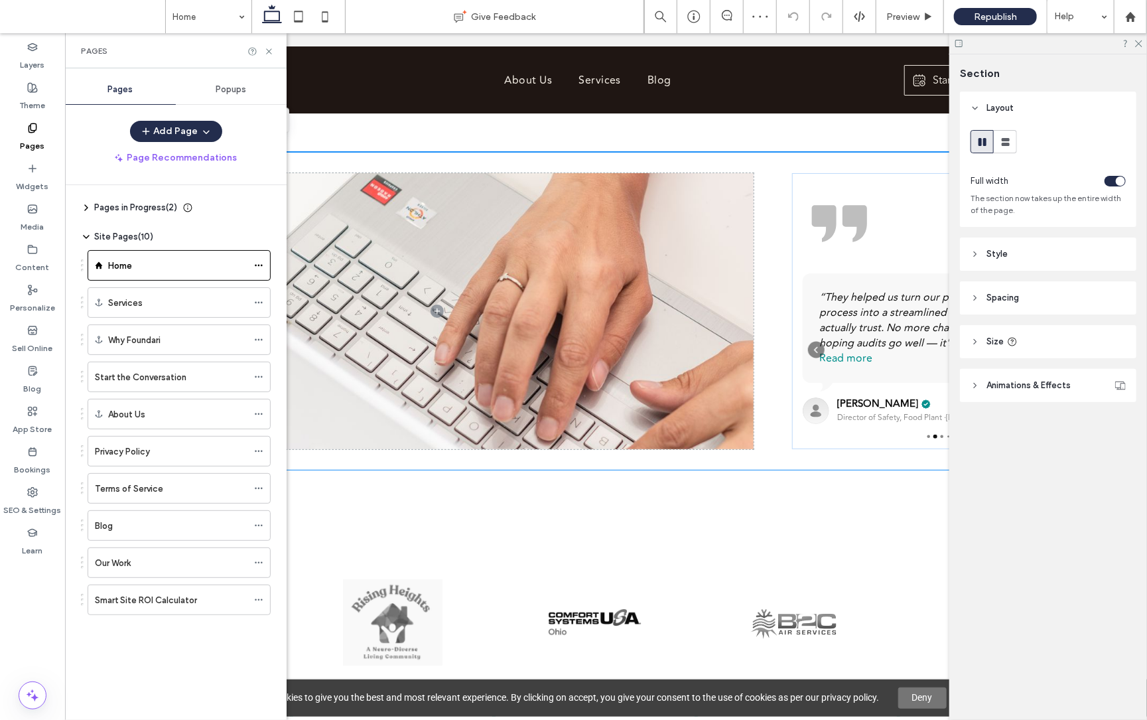
click at [135, 567] on div "Our Work" at bounding box center [171, 563] width 153 height 14
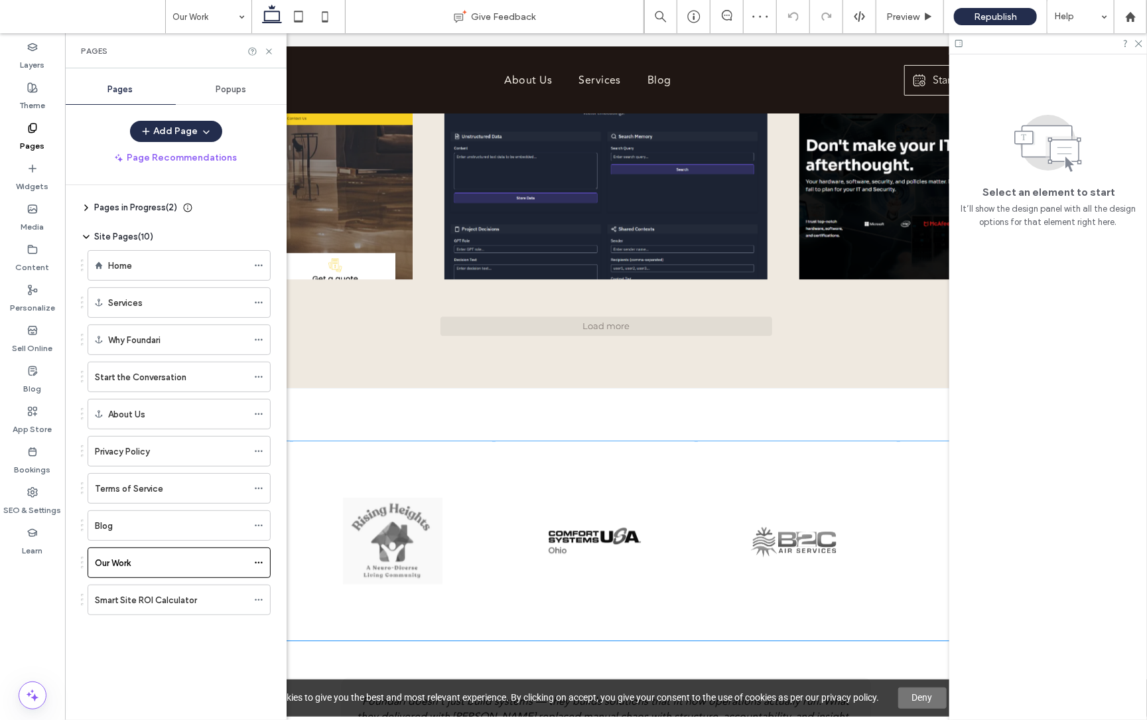
scroll to position [1753, 0]
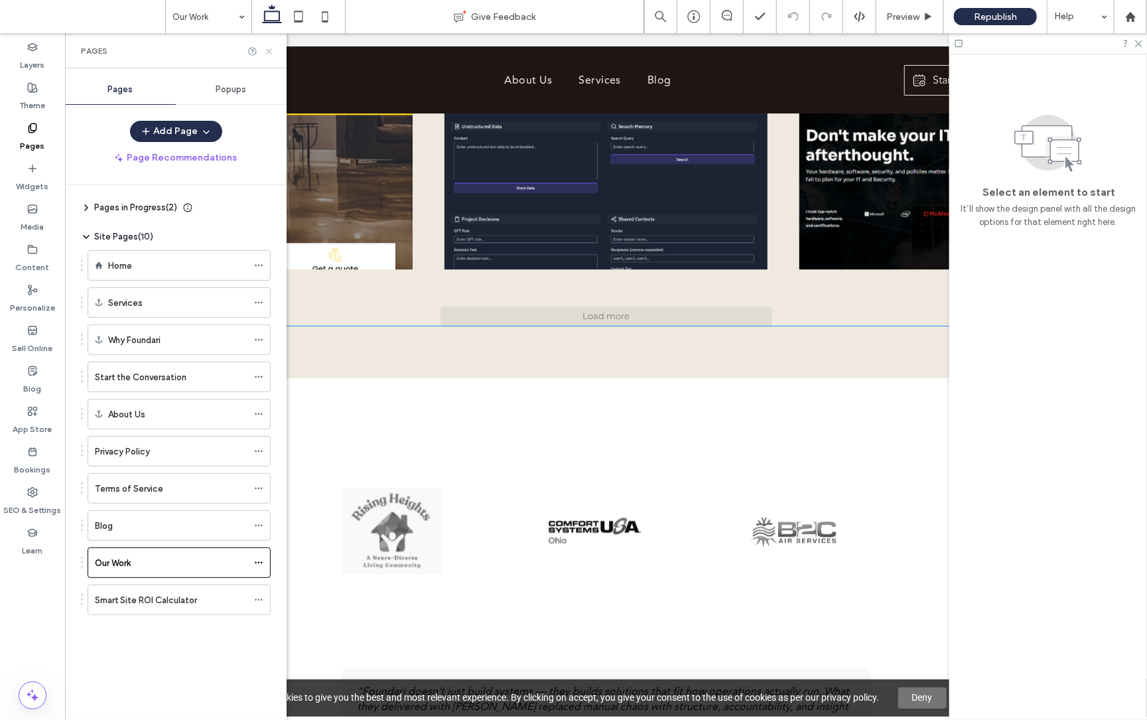
click at [273, 50] on icon at bounding box center [269, 51] width 10 height 10
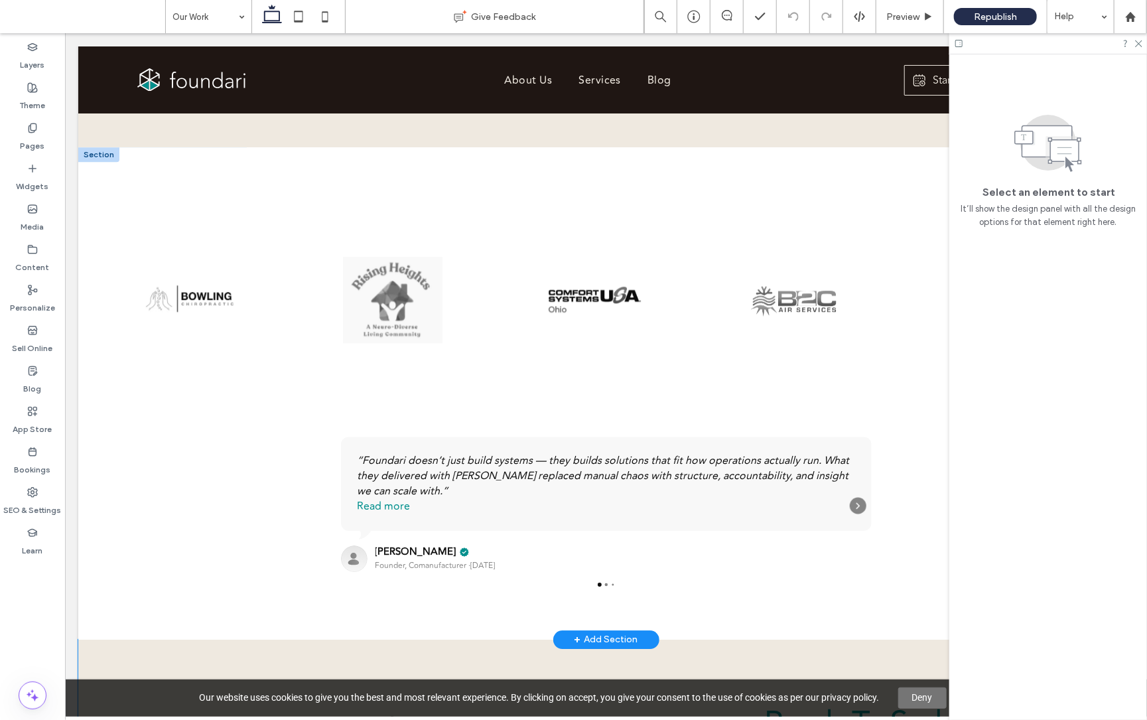
scroll to position [1962, 0]
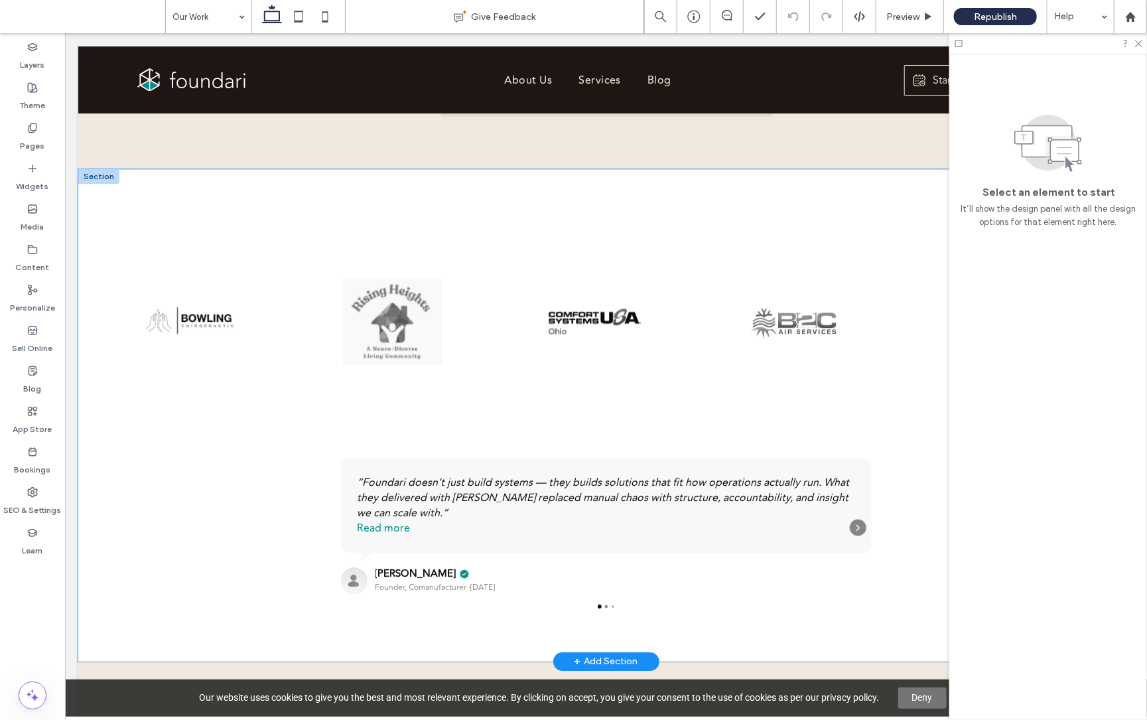
click at [147, 171] on div "“Foundari doesn’t just build systems — they builds solutions that fit how opera…" at bounding box center [606, 415] width 1056 height 492
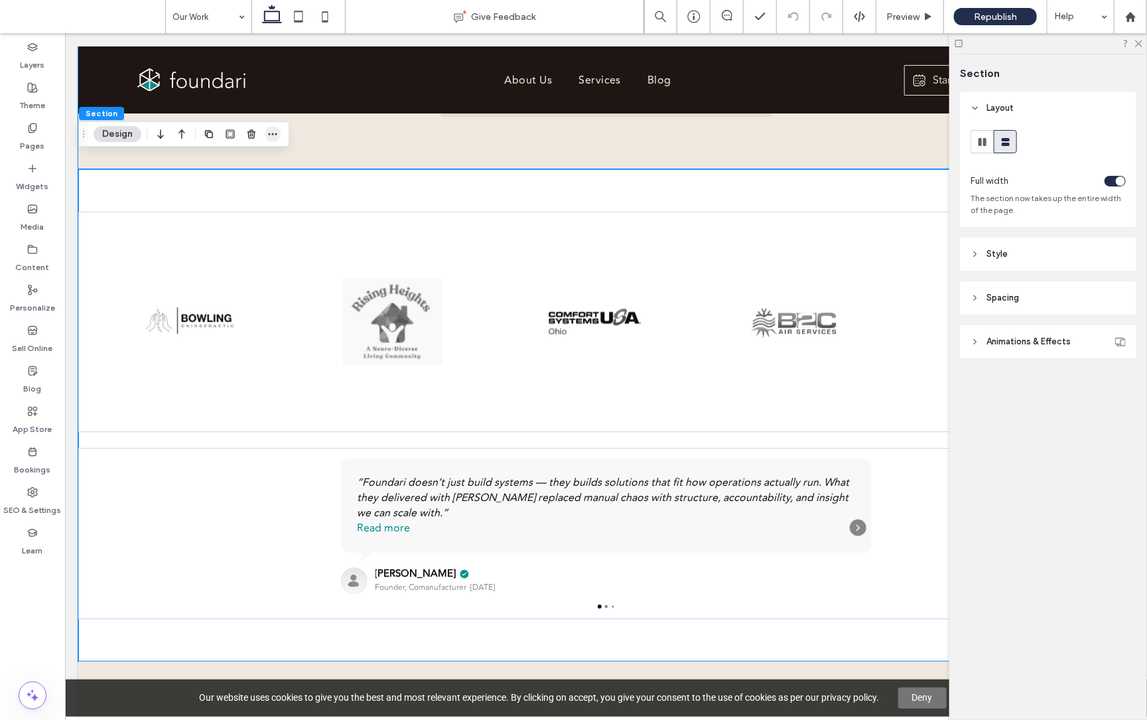
click at [275, 138] on icon "button" at bounding box center [272, 134] width 11 height 11
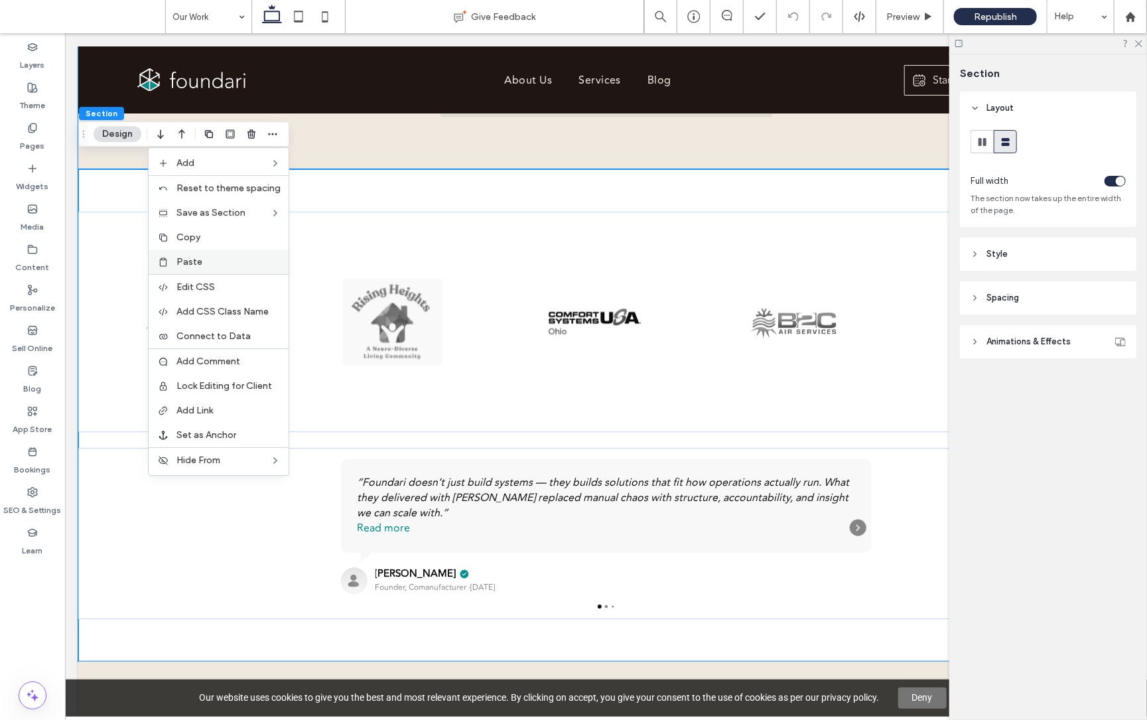
click at [254, 256] on label "Paste" at bounding box center [229, 261] width 104 height 11
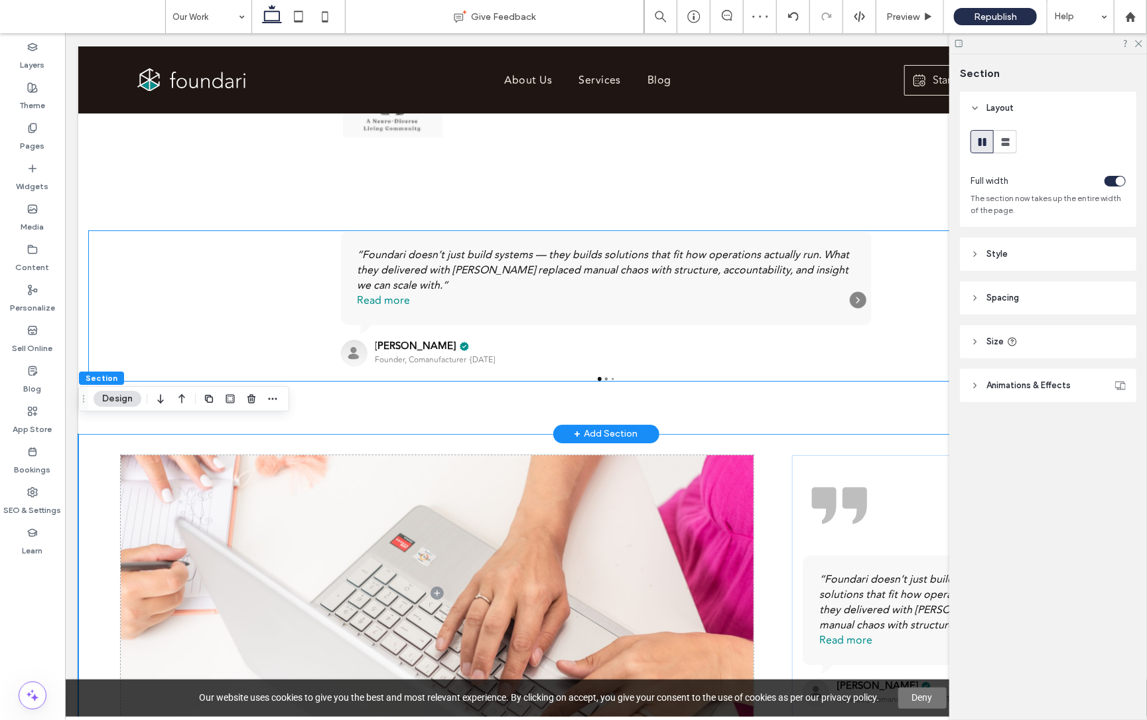
scroll to position [2189, 0]
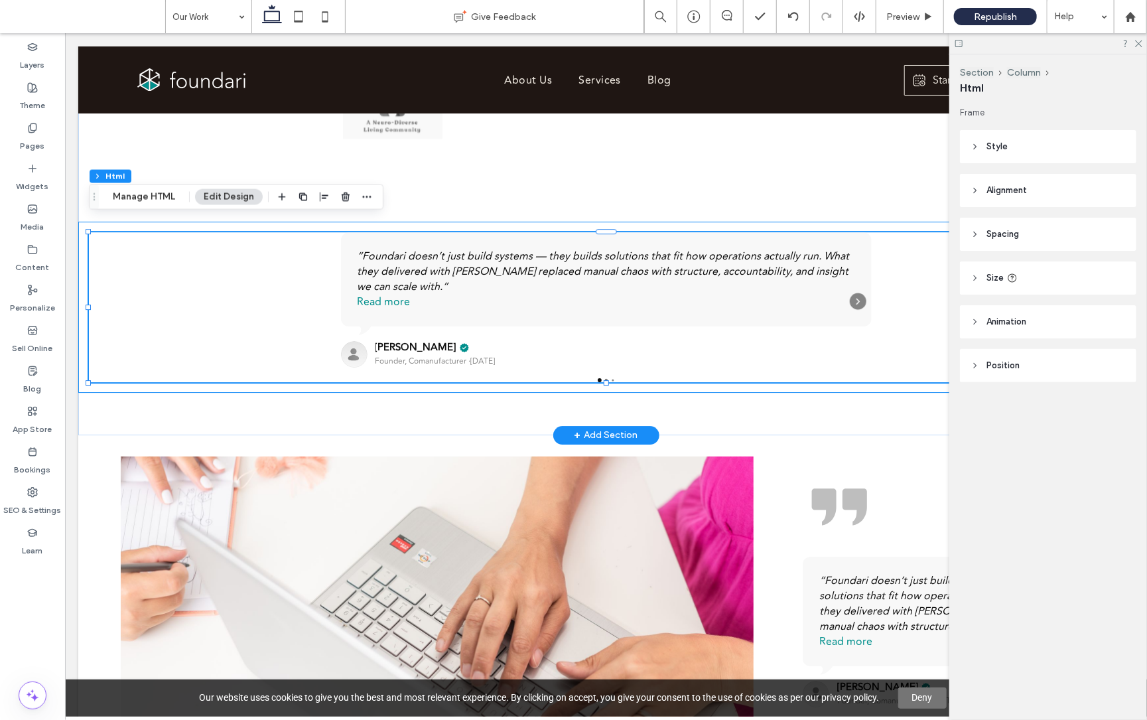
click at [469, 221] on div "“Foundari doesn’t just build systems — they builds solutions that fit how opera…" at bounding box center [606, 306] width 1056 height 171
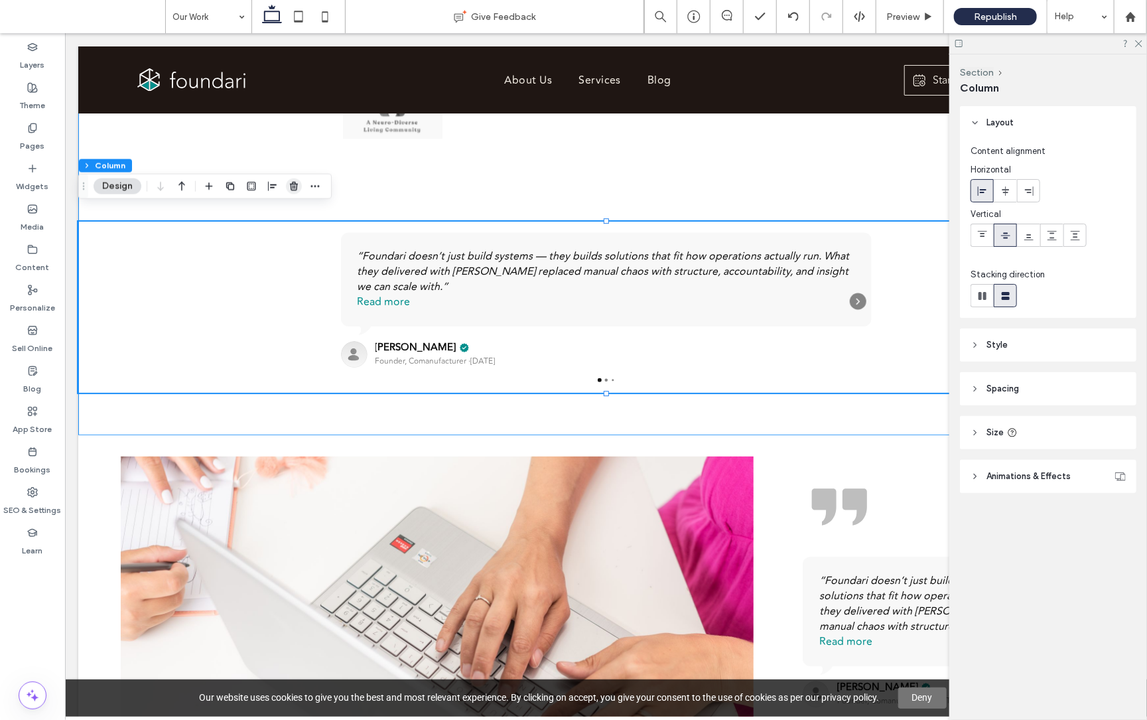
click at [295, 186] on icon "button" at bounding box center [294, 186] width 11 height 11
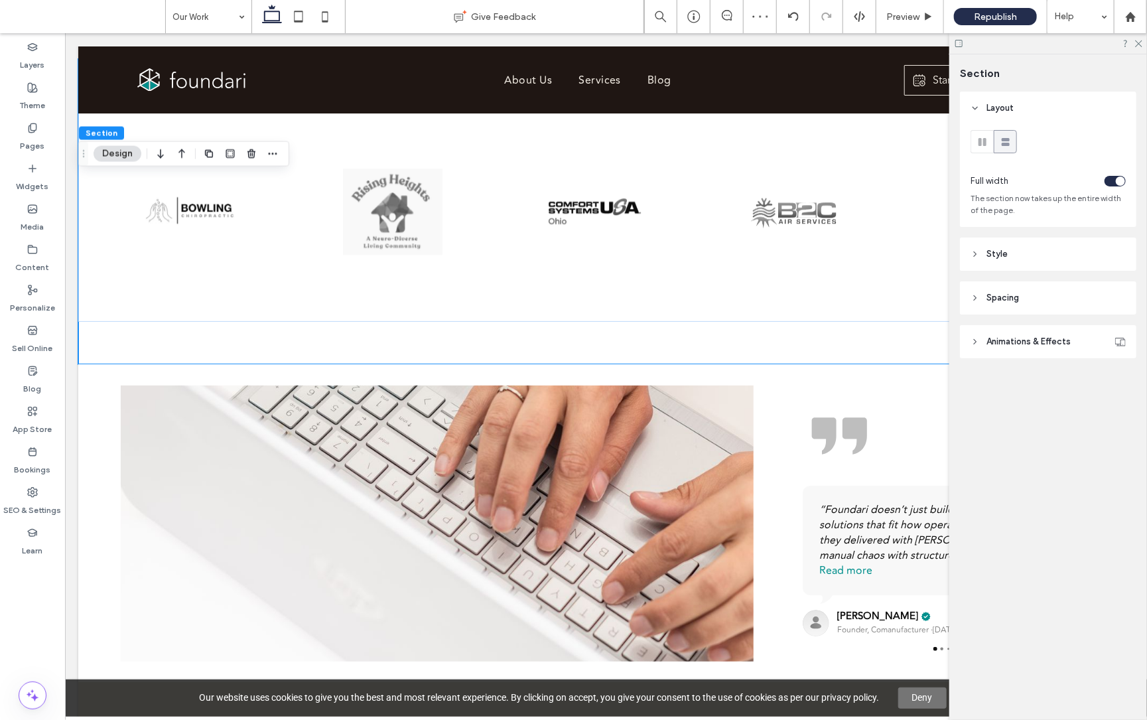
scroll to position [2085, 0]
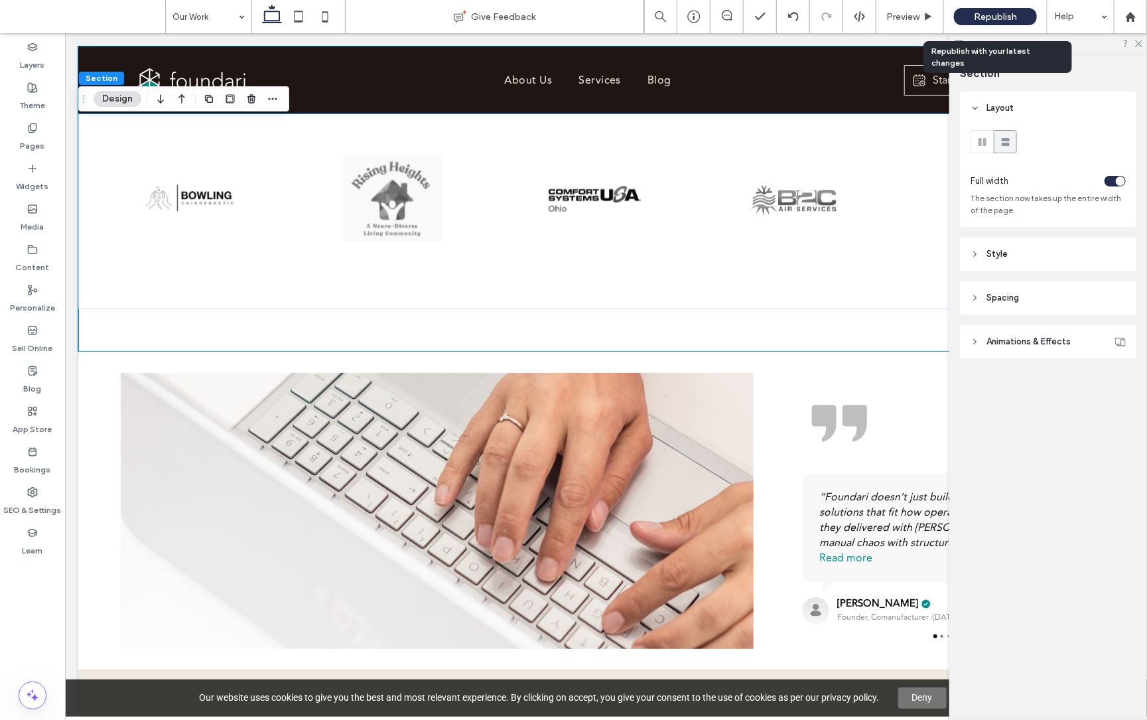
click at [1000, 18] on span "Republish" at bounding box center [995, 16] width 43 height 11
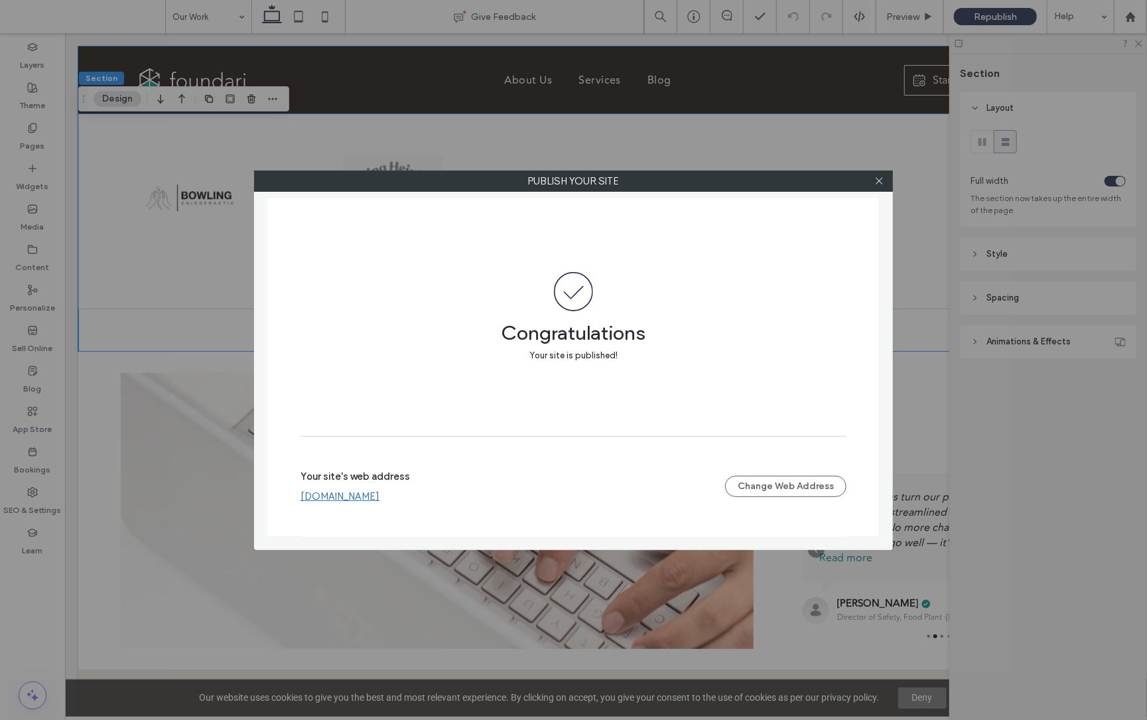
click at [344, 500] on link "www.foundari.com" at bounding box center [340, 496] width 79 height 12
drag, startPoint x: 885, startPoint y: 180, endPoint x: 877, endPoint y: 183, distance: 8.6
click at [885, 180] on div at bounding box center [879, 181] width 20 height 20
click at [879, 182] on icon at bounding box center [880, 181] width 10 height 10
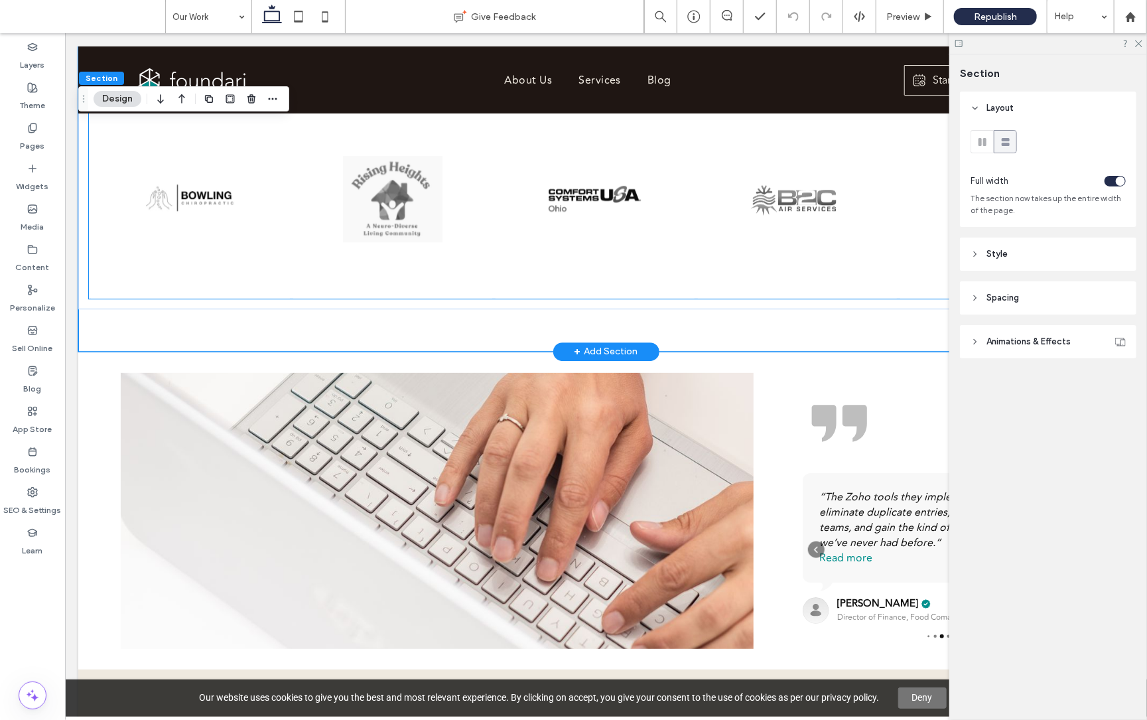
click at [697, 261] on div at bounding box center [796, 198] width 199 height 199
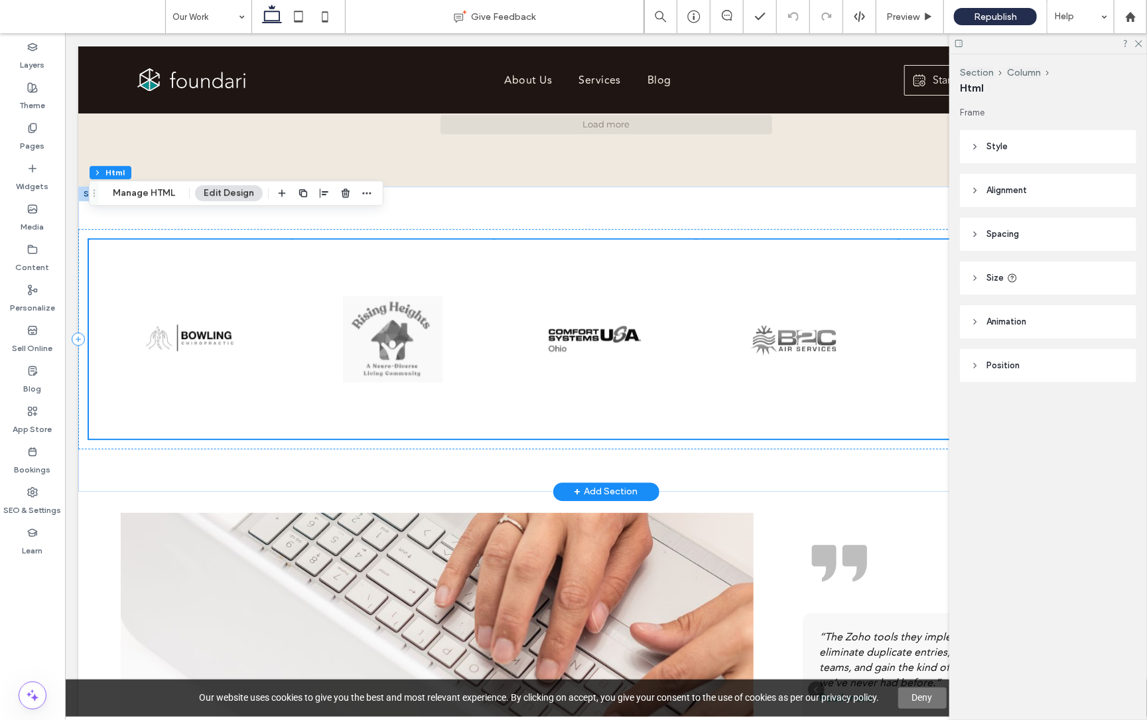
scroll to position [1943, 0]
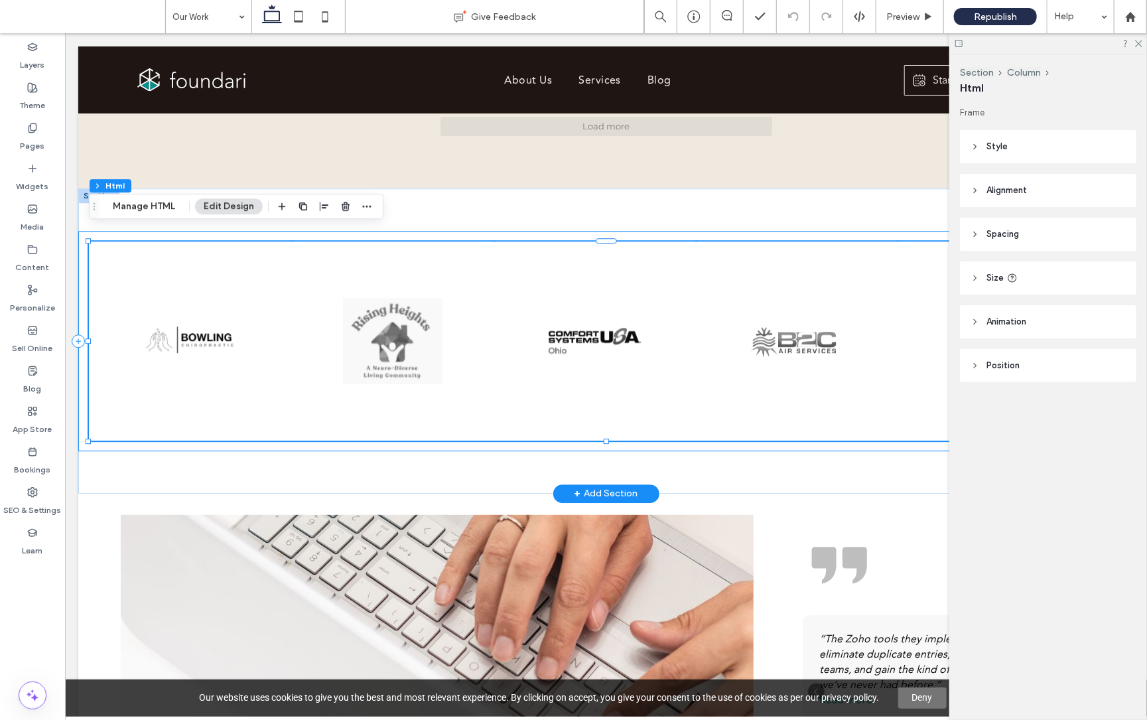
click at [544, 230] on div at bounding box center [606, 340] width 1056 height 220
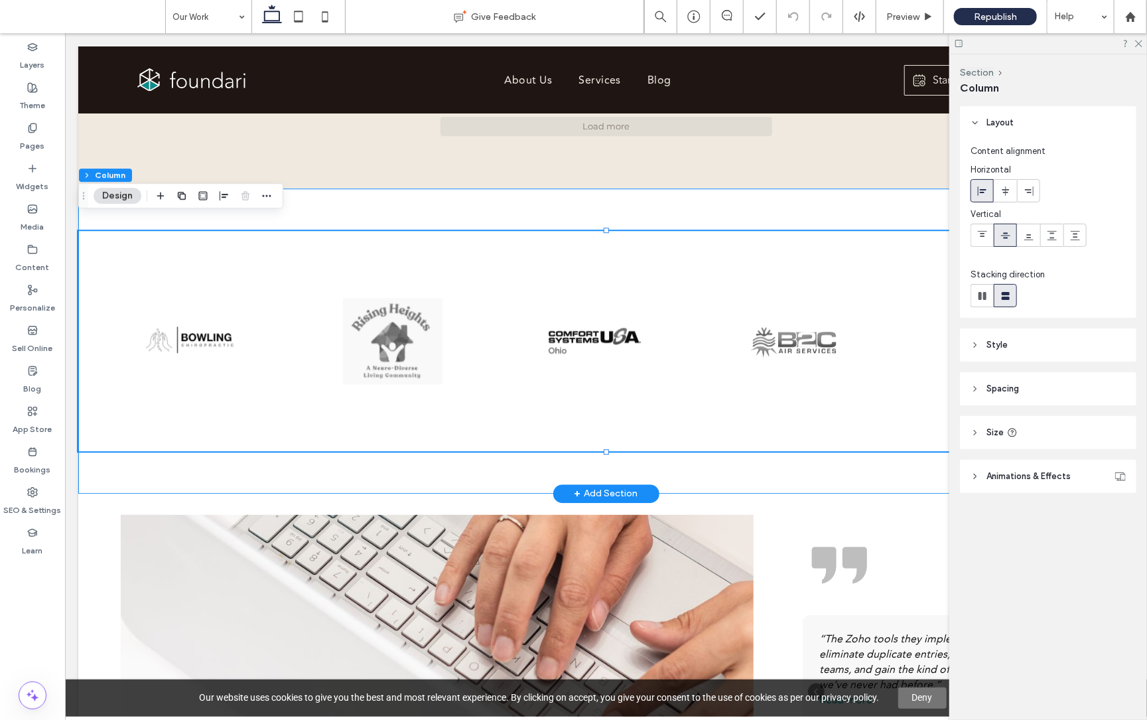
click at [424, 190] on div at bounding box center [606, 340] width 1056 height 305
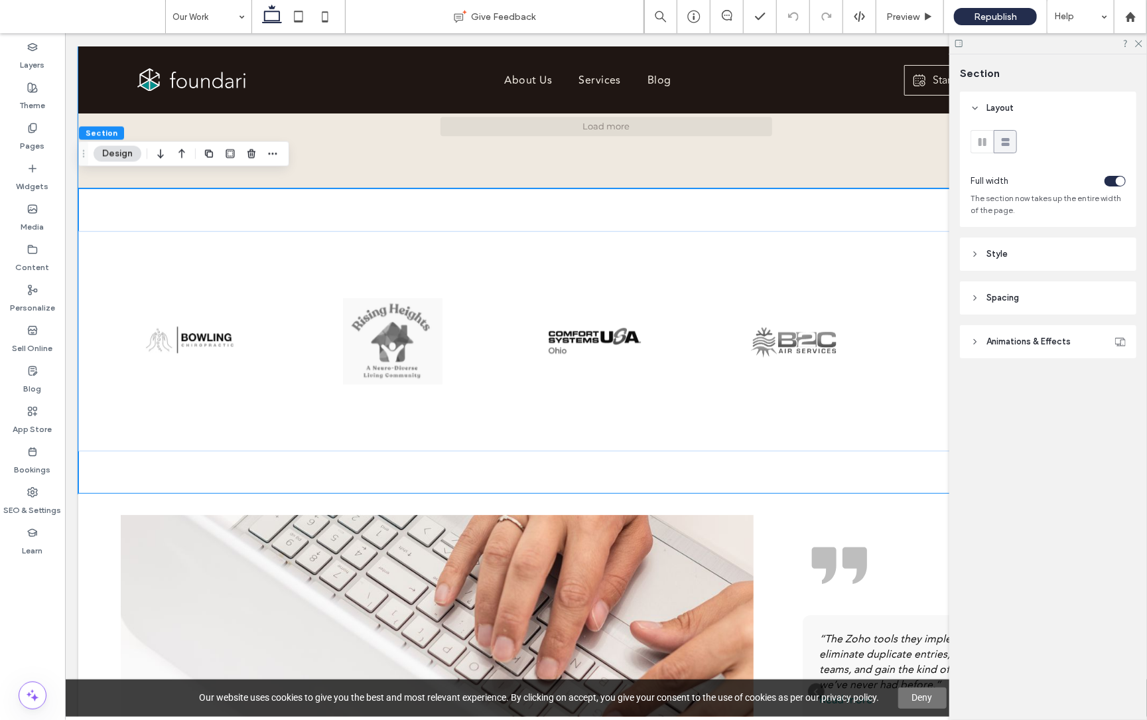
click at [161, 156] on icon "button" at bounding box center [161, 154] width 16 height 24
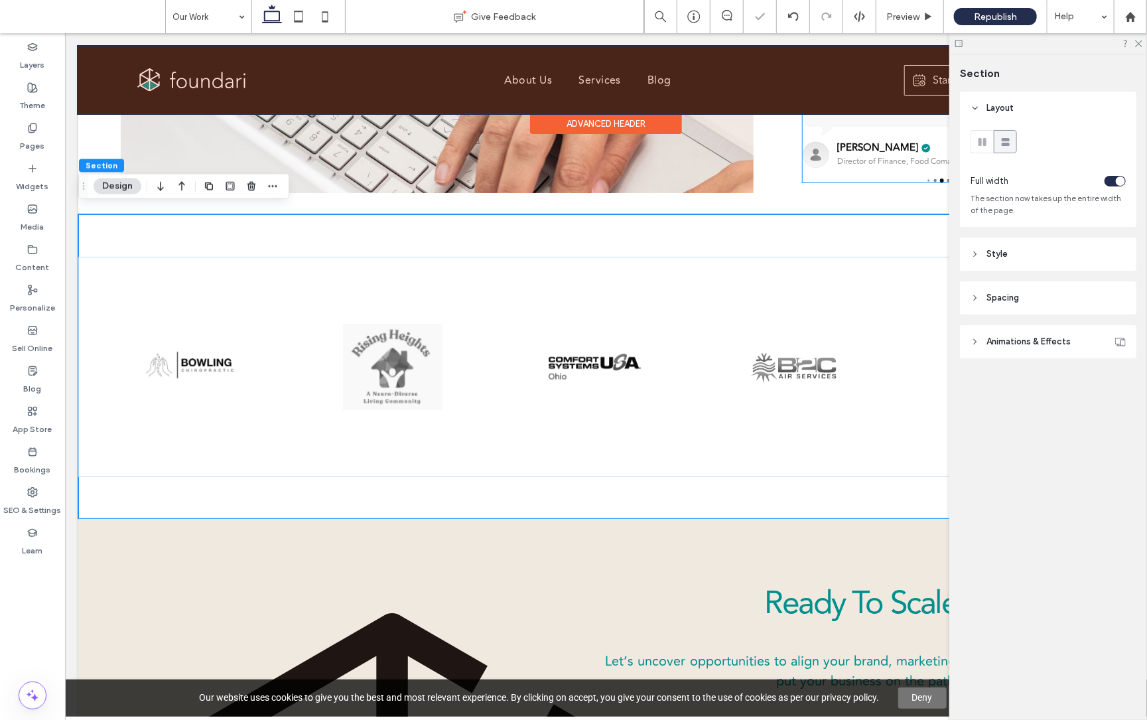
scroll to position [2239, 0]
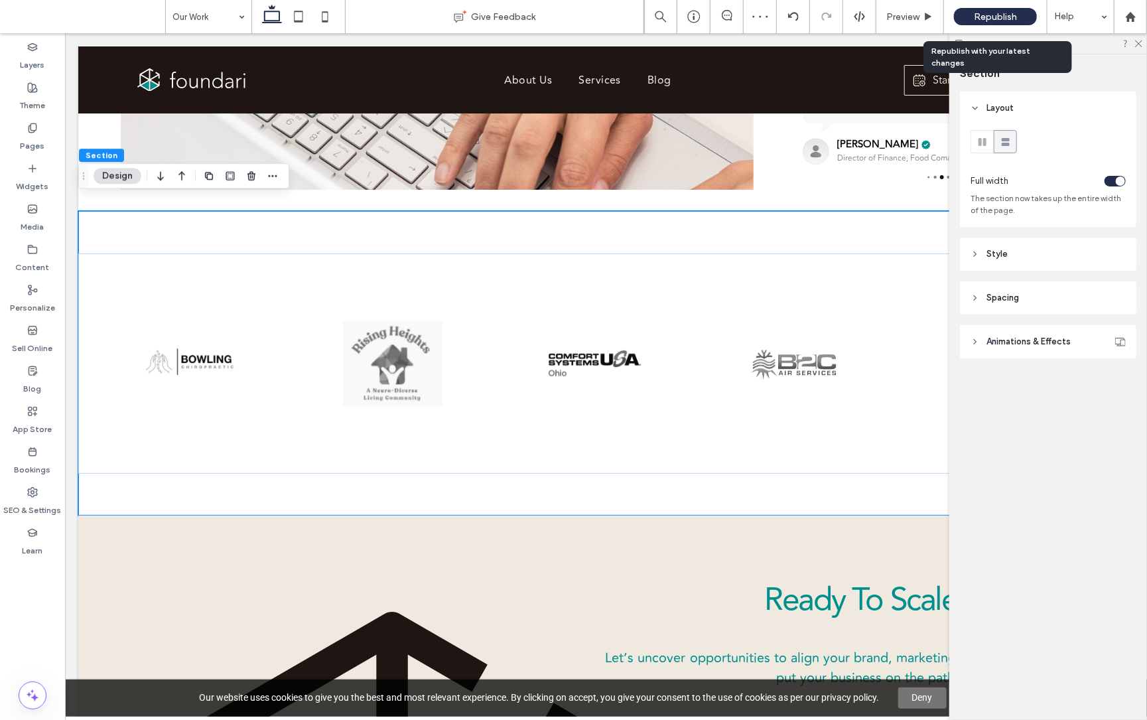
drag, startPoint x: 996, startPoint y: 14, endPoint x: 989, endPoint y: 44, distance: 31.4
click at [996, 14] on span "Republish" at bounding box center [995, 16] width 43 height 11
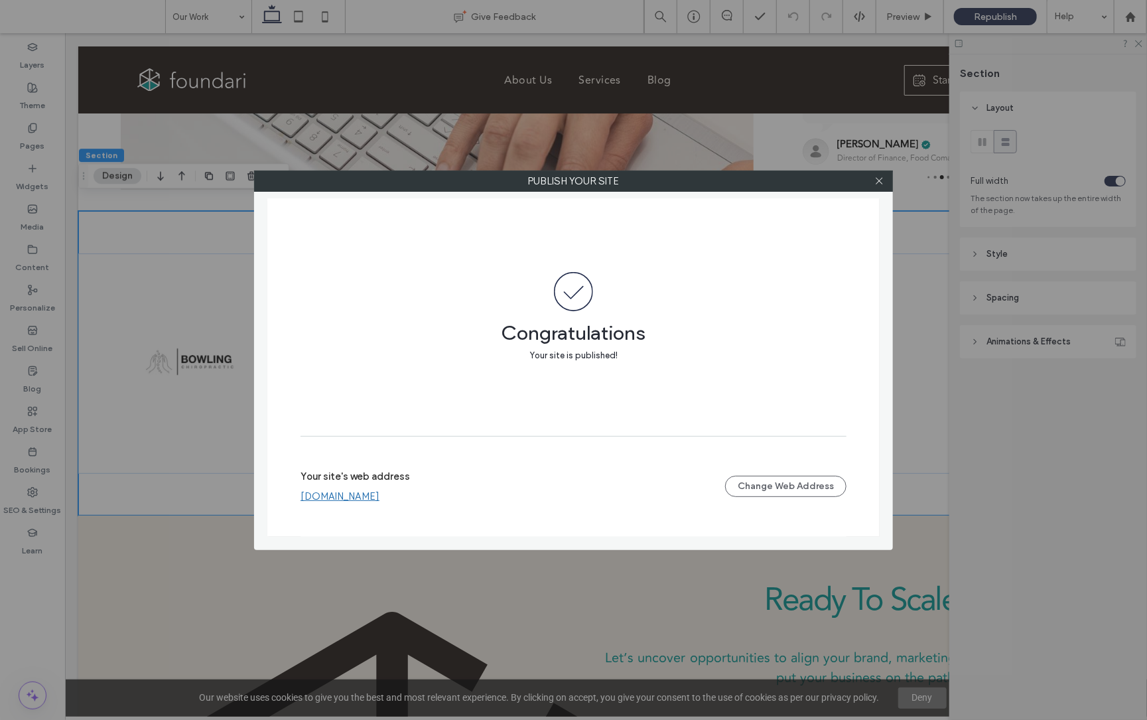
drag, startPoint x: 338, startPoint y: 498, endPoint x: 378, endPoint y: 493, distance: 40.1
click at [337, 498] on link "www.foundari.com" at bounding box center [340, 496] width 79 height 12
drag, startPoint x: 877, startPoint y: 178, endPoint x: 819, endPoint y: 156, distance: 62.4
click at [877, 178] on icon at bounding box center [880, 181] width 10 height 10
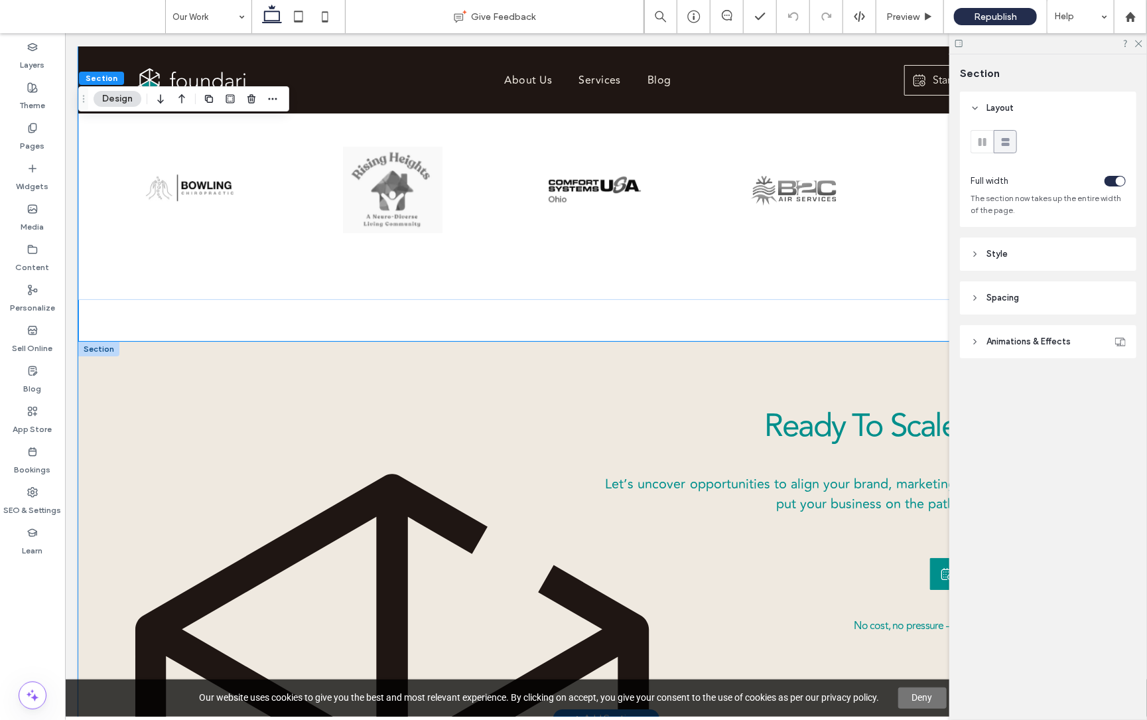
scroll to position [2386, 0]
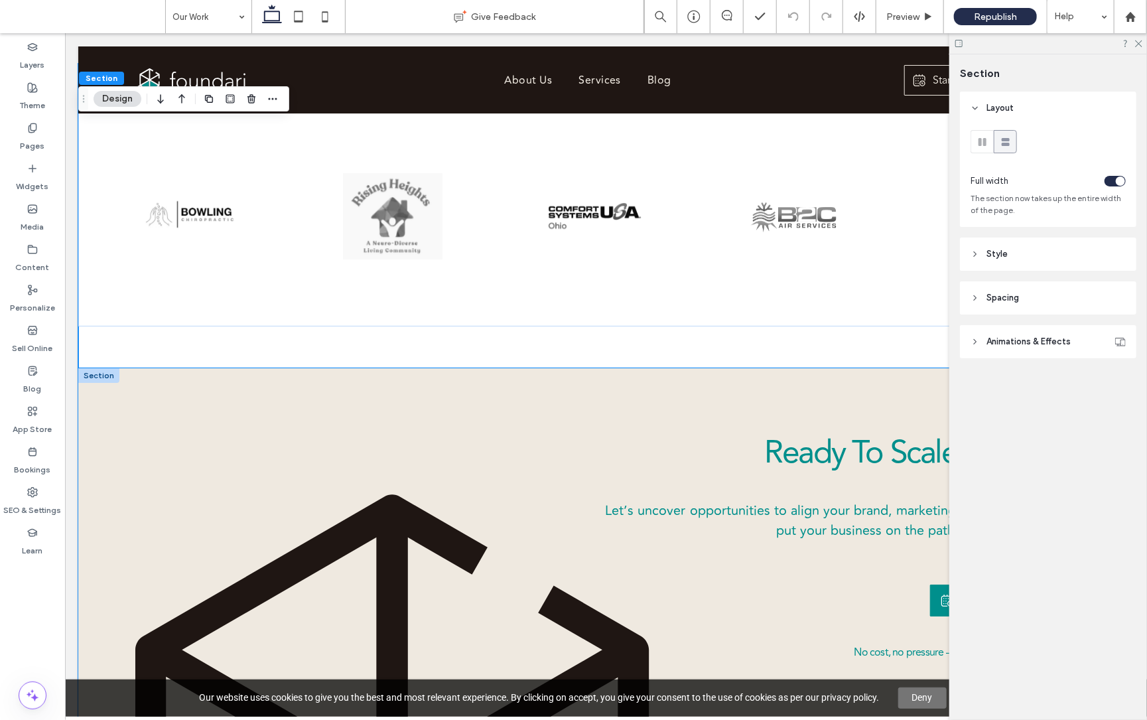
click at [246, 368] on div "Ready To Scale Smarter? Let’s uncover opportunities to align your brand, market…" at bounding box center [606, 556] width 1056 height 376
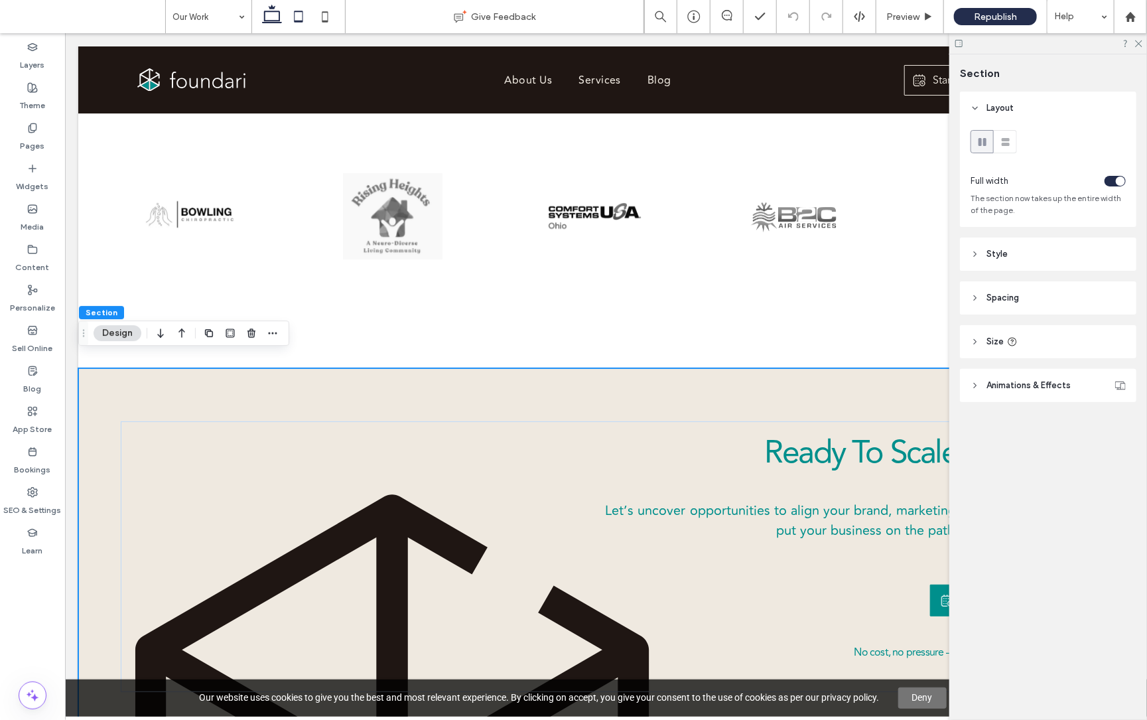
click at [308, 15] on icon at bounding box center [298, 16] width 27 height 27
type input "*"
type input "**"
type input "*"
type input "***"
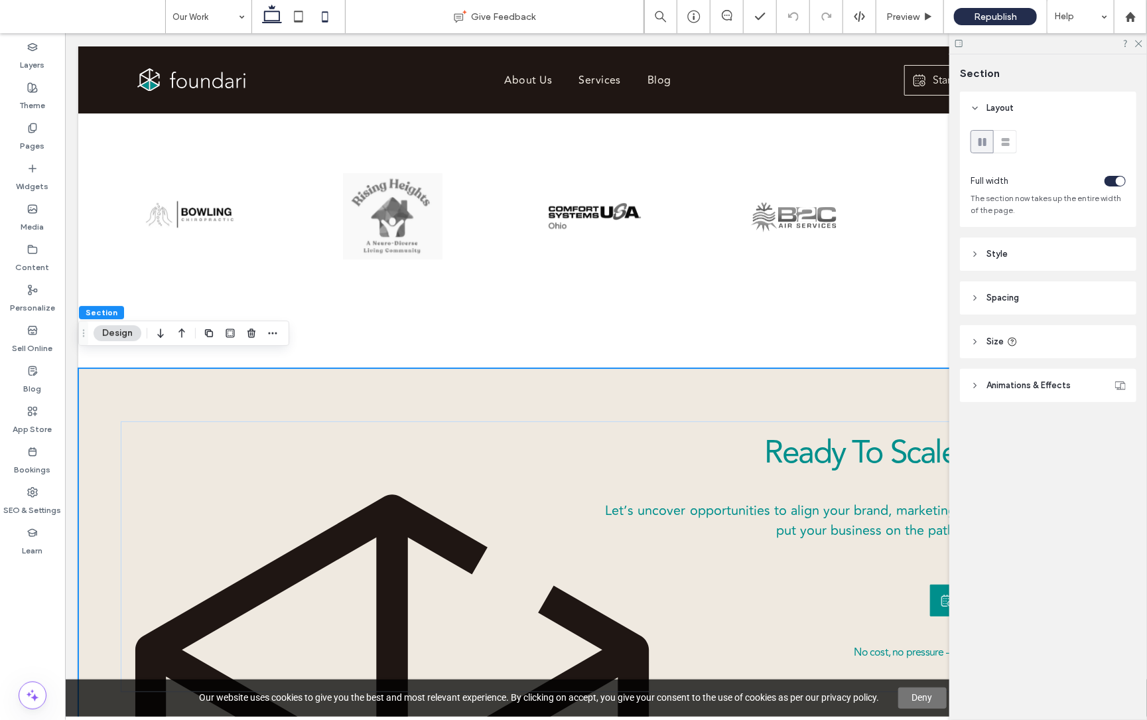
type input "***"
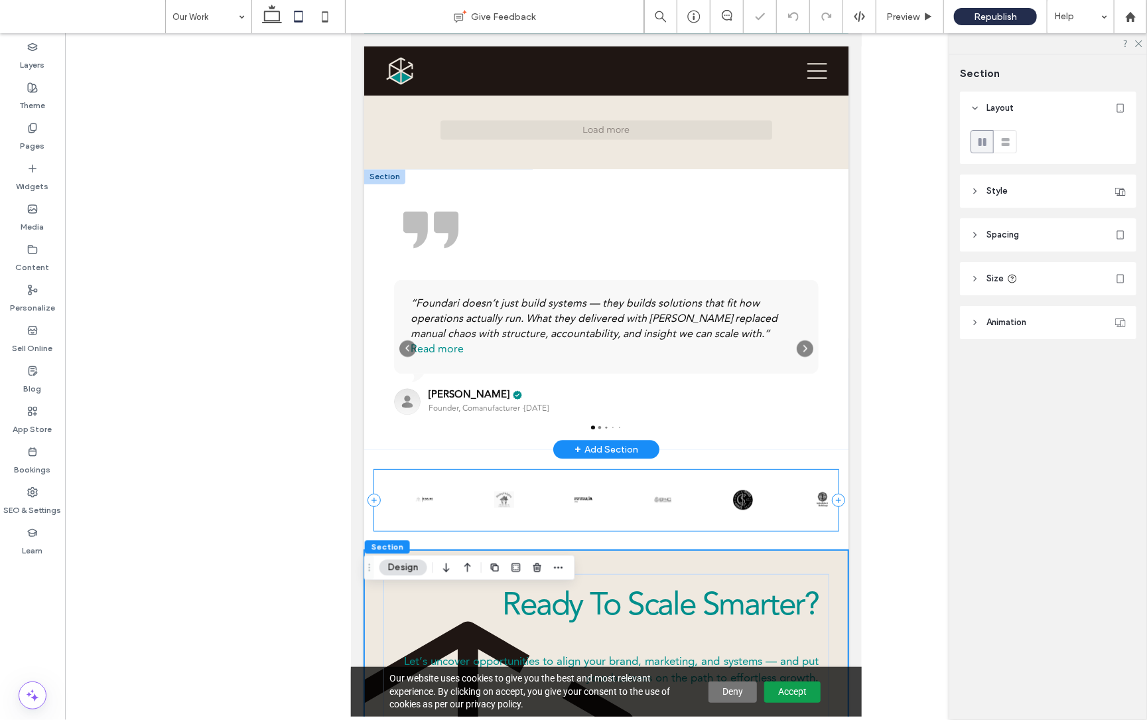
scroll to position [1337, 0]
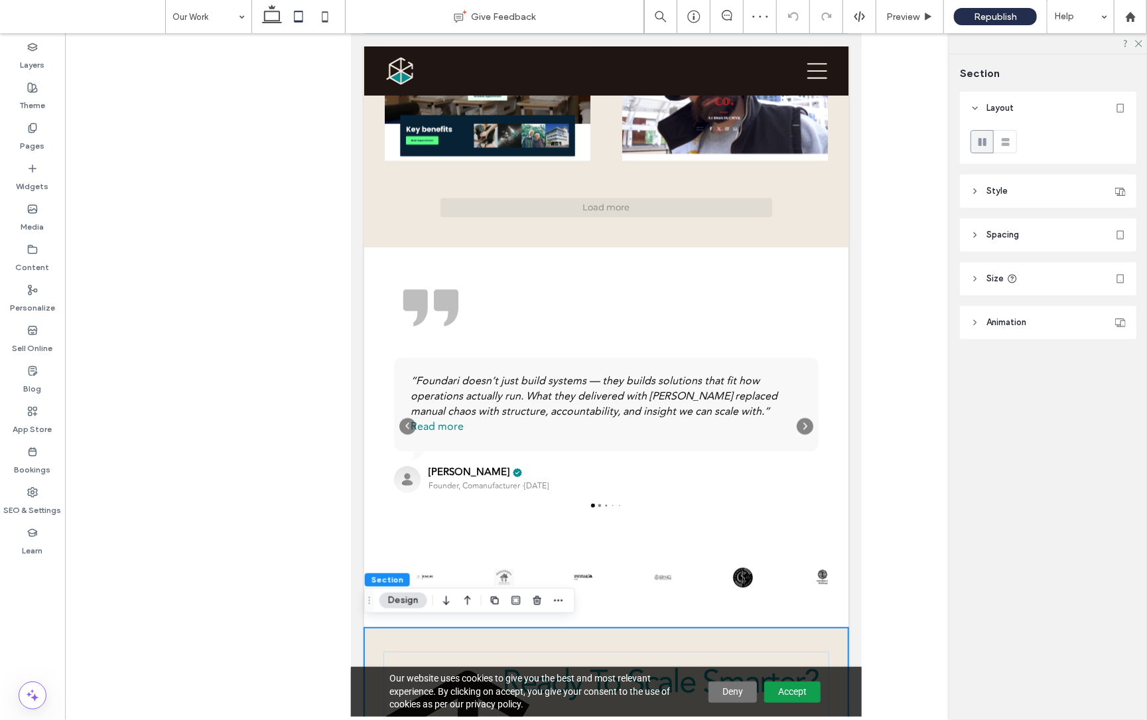
drag, startPoint x: 324, startPoint y: 15, endPoint x: 386, endPoint y: 81, distance: 90.6
click at [325, 16] on icon at bounding box center [325, 16] width 27 height 27
type input "*"
type input "**"
type input "*"
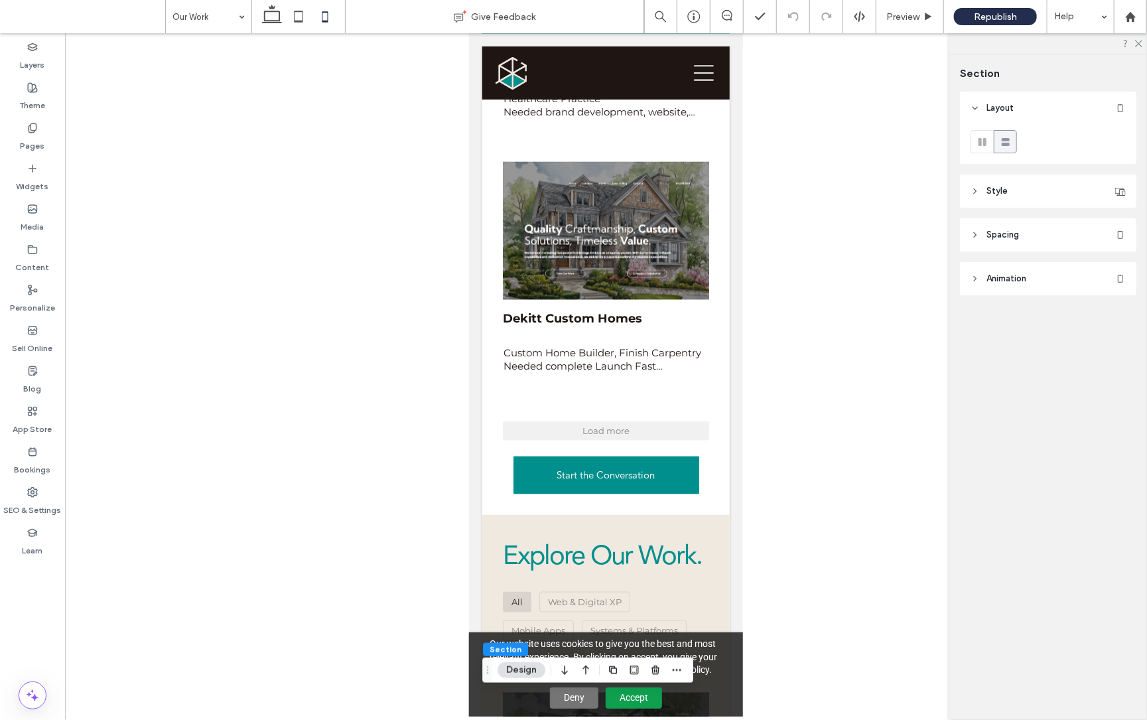
scroll to position [741, 0]
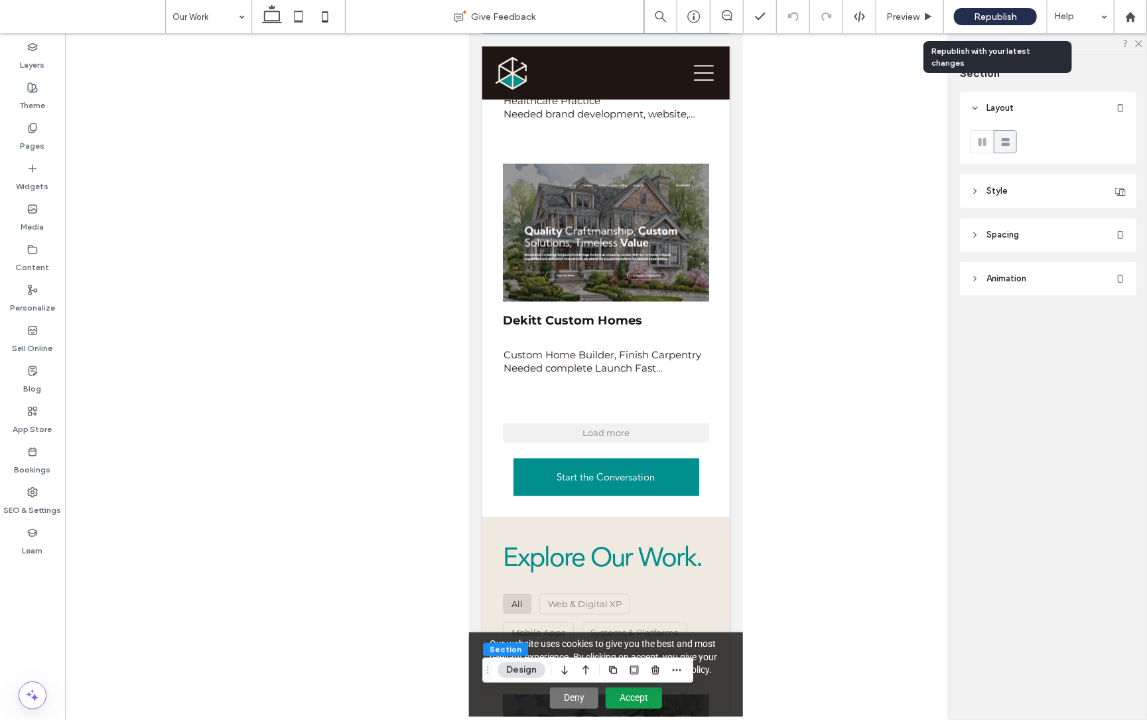
click at [1005, 12] on span "Republish" at bounding box center [995, 16] width 43 height 11
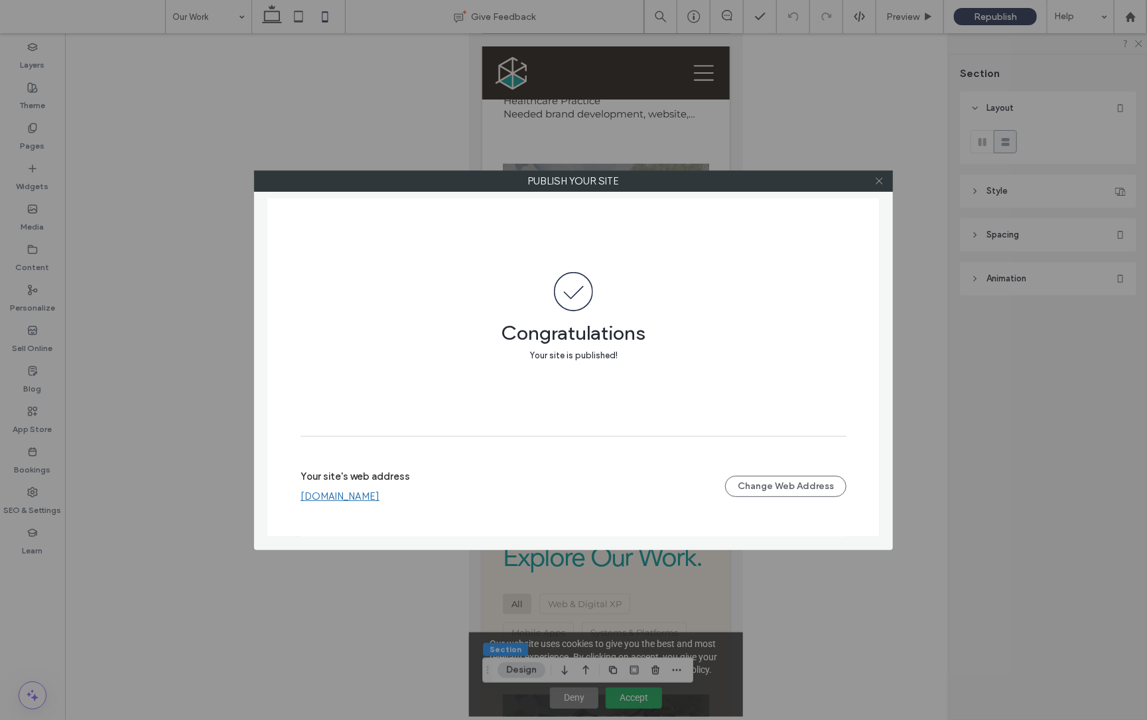
click at [883, 184] on icon at bounding box center [880, 181] width 10 height 10
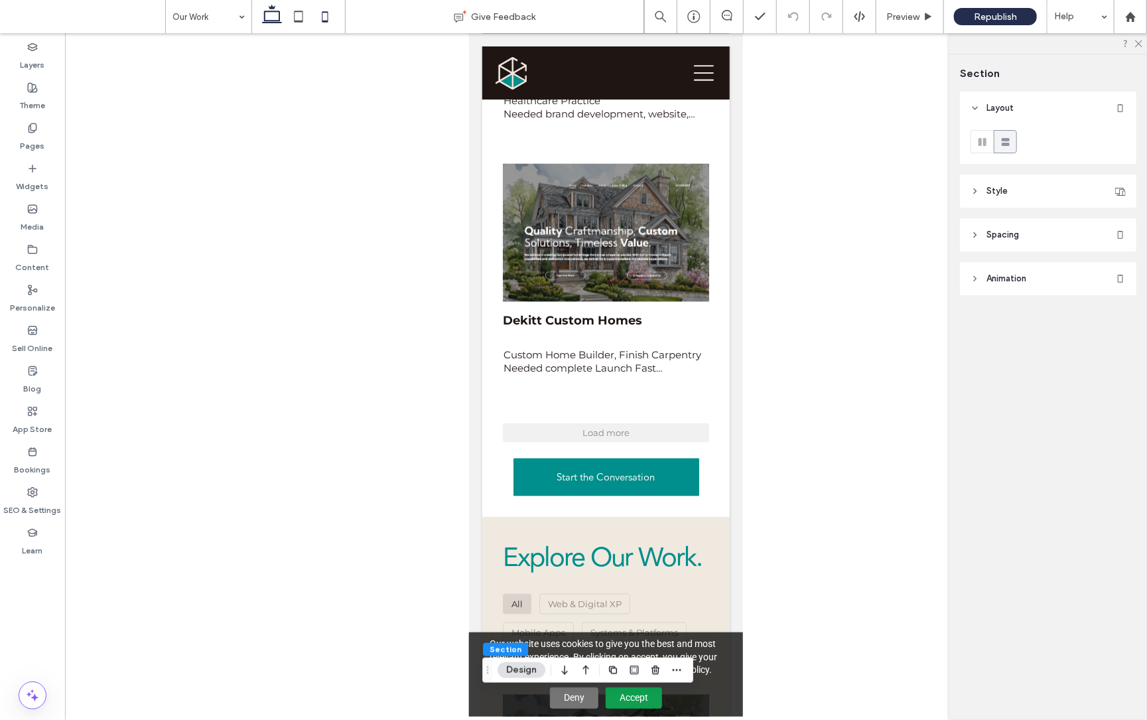
click at [273, 17] on icon at bounding box center [272, 16] width 27 height 27
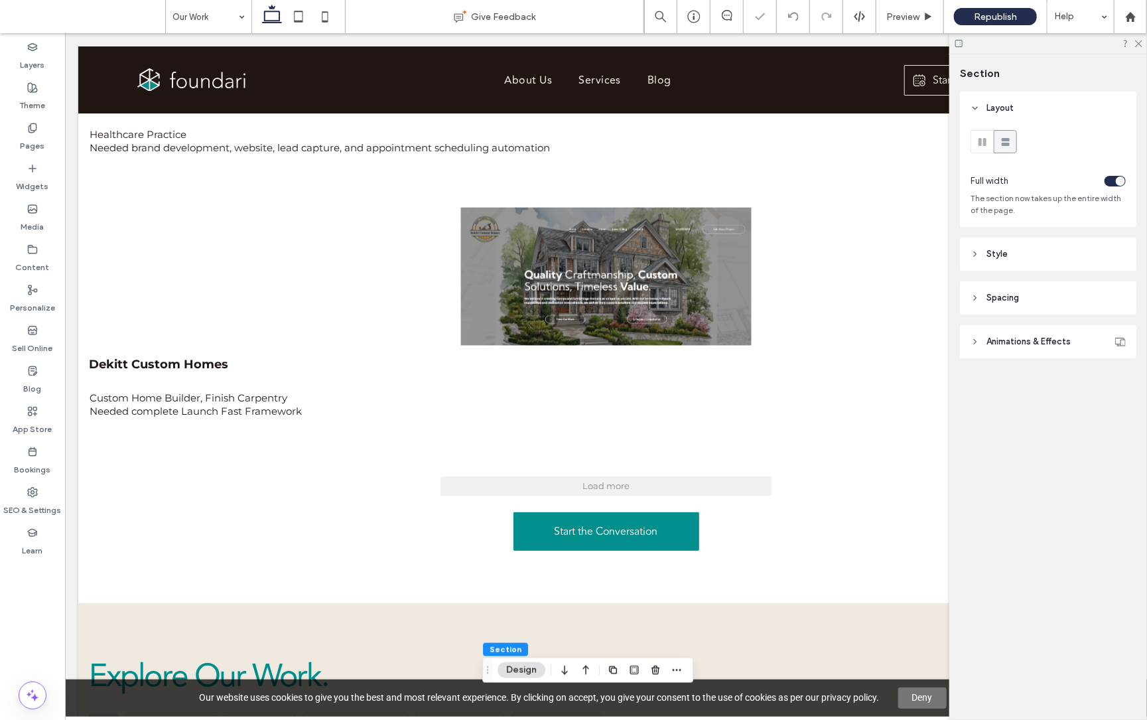
type input "*"
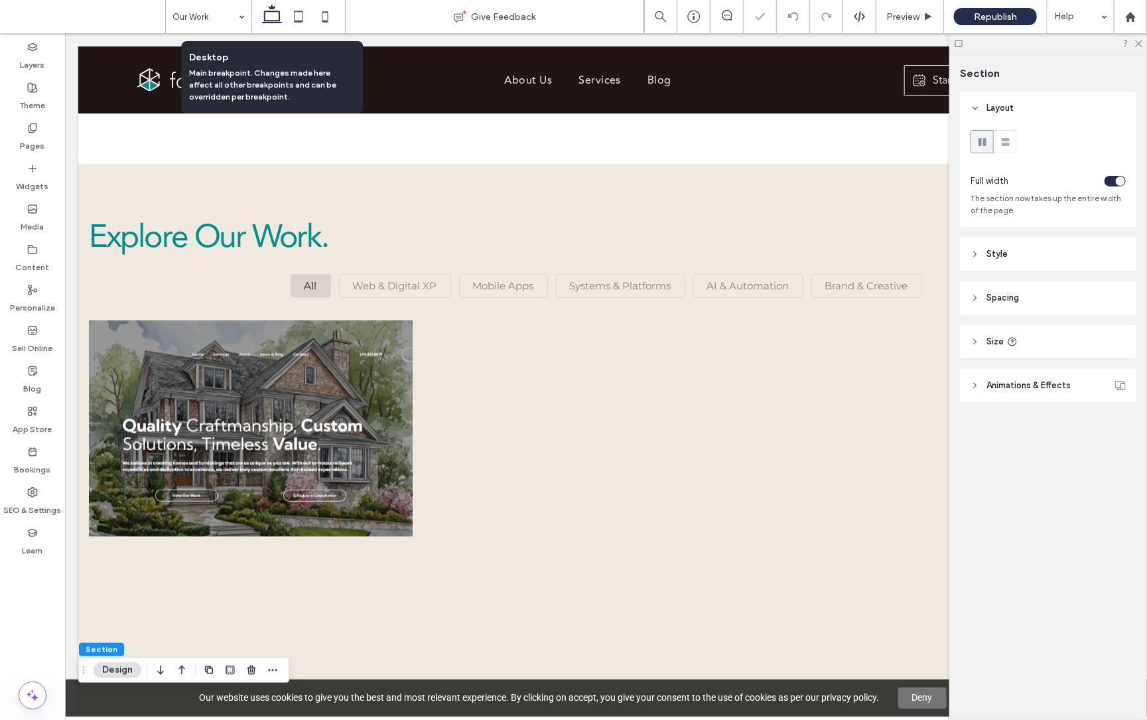
scroll to position [1202, 0]
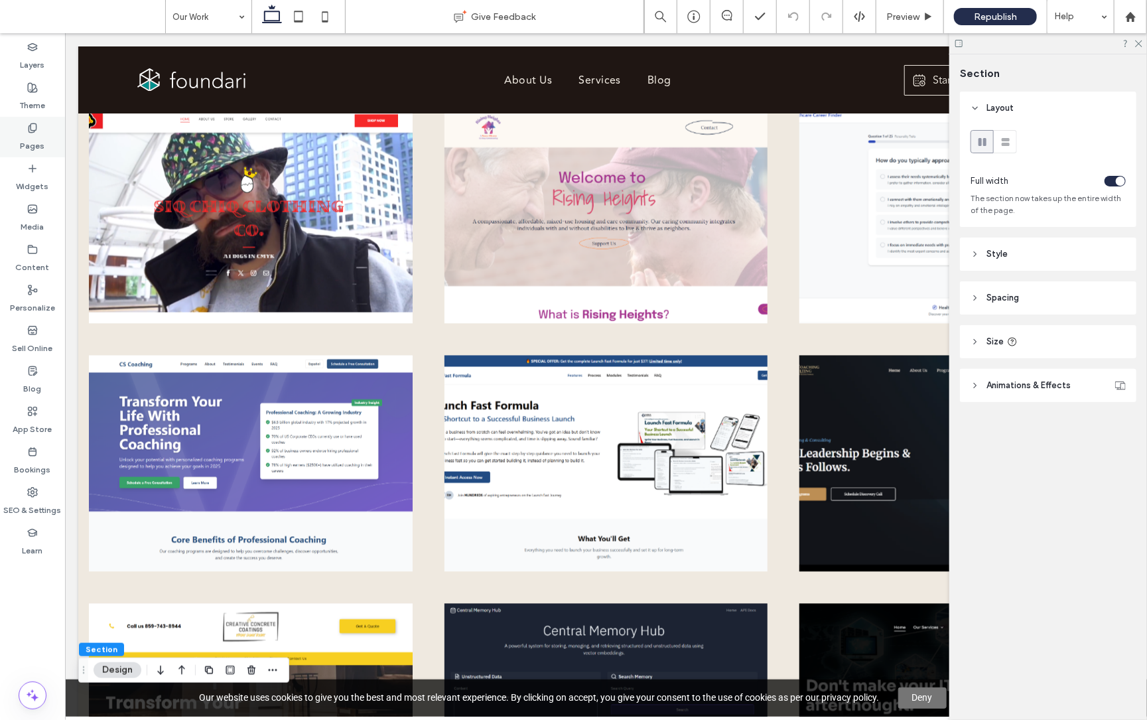
click at [29, 127] on icon at bounding box center [32, 128] width 11 height 11
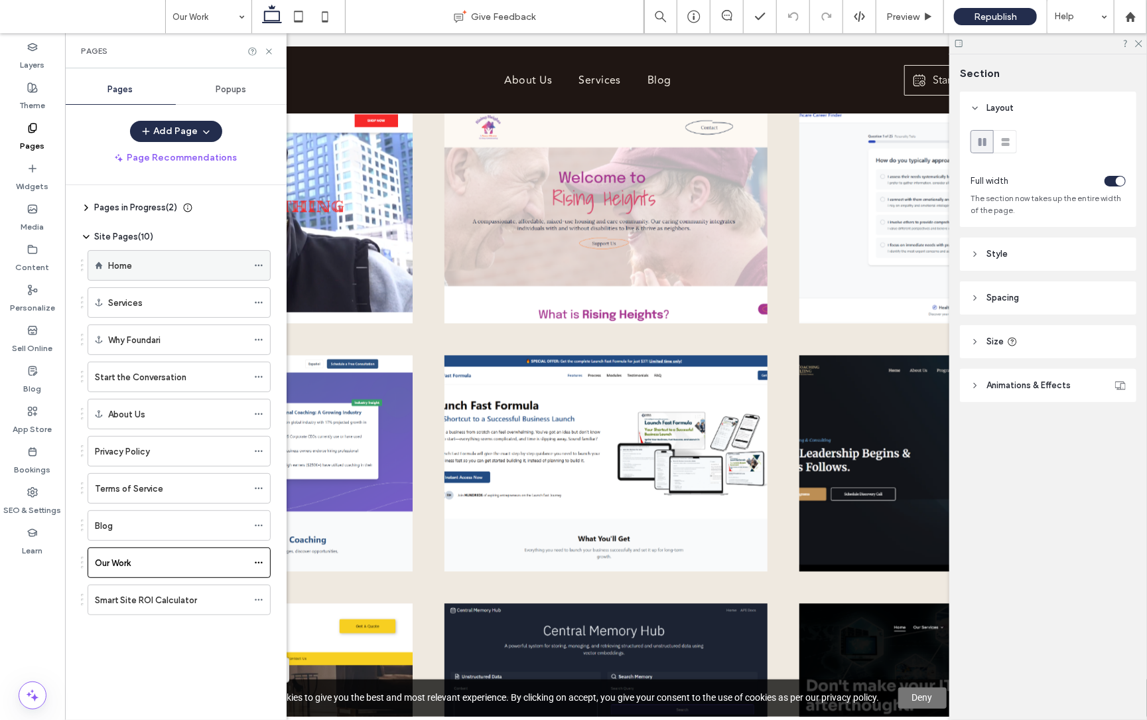
click at [152, 268] on div "Home" at bounding box center [177, 266] width 139 height 14
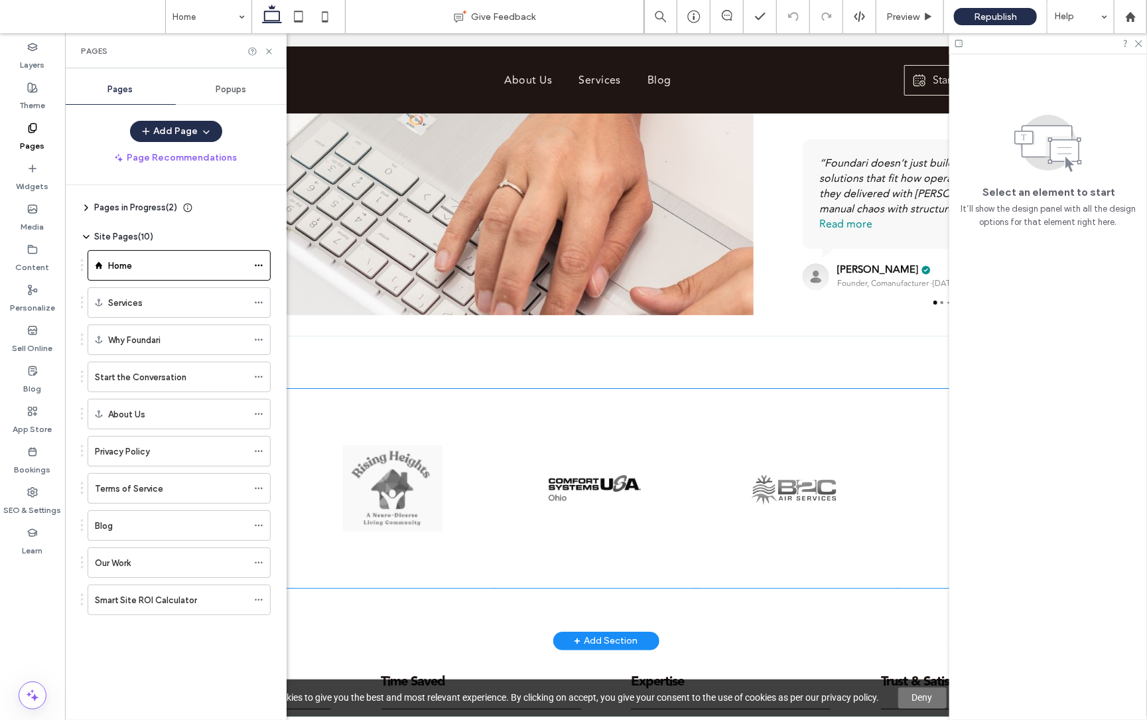
scroll to position [0, -2]
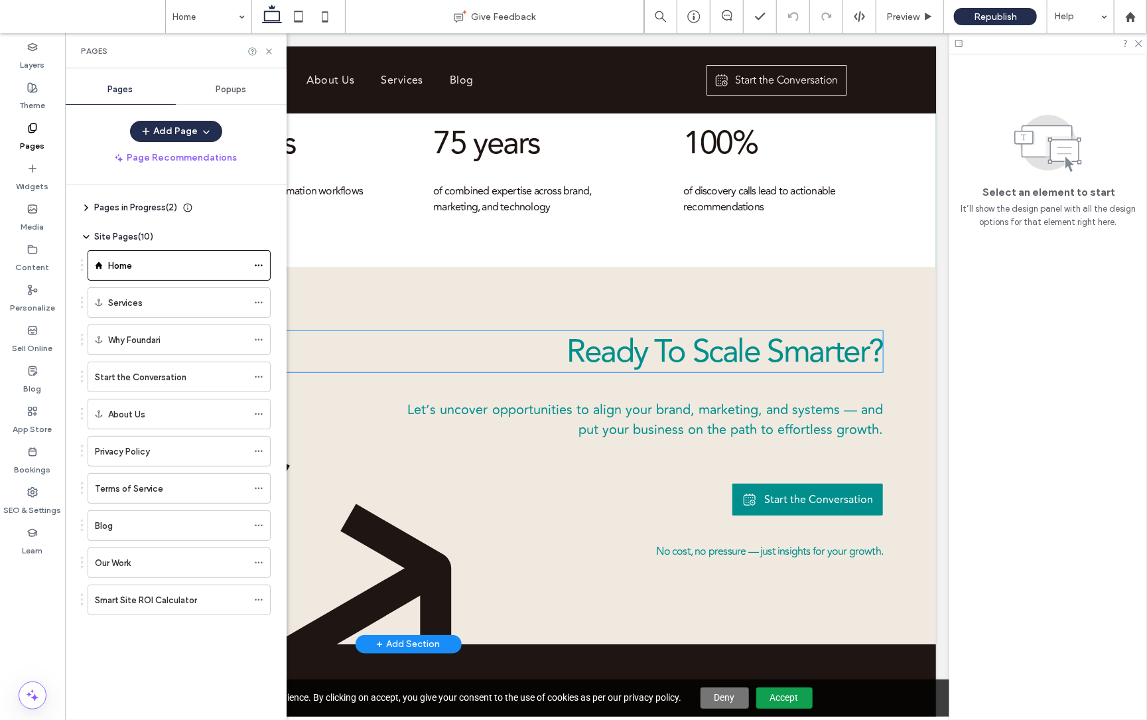
scroll to position [0, 197]
click at [721, 343] on span "Ready To Scale Smarter?" at bounding box center [727, 350] width 317 height 49
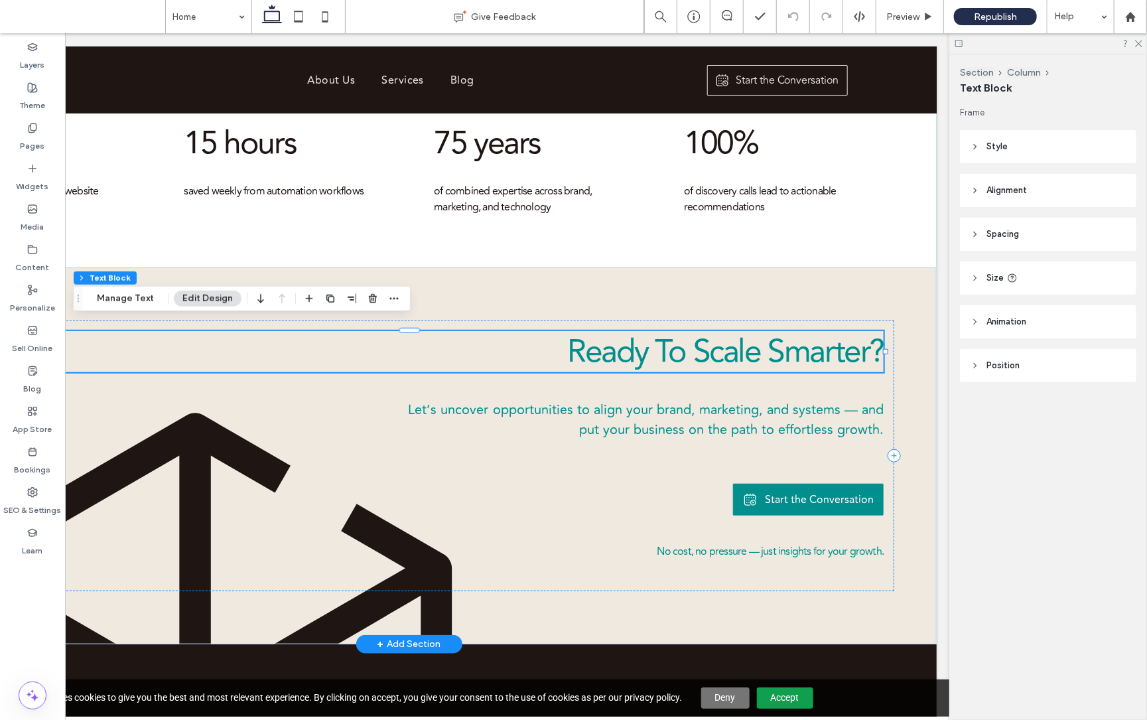
click at [721, 343] on div "Ready To Scale Smarter?" at bounding box center [410, 350] width 950 height 41
type input "**********"
type input "**"
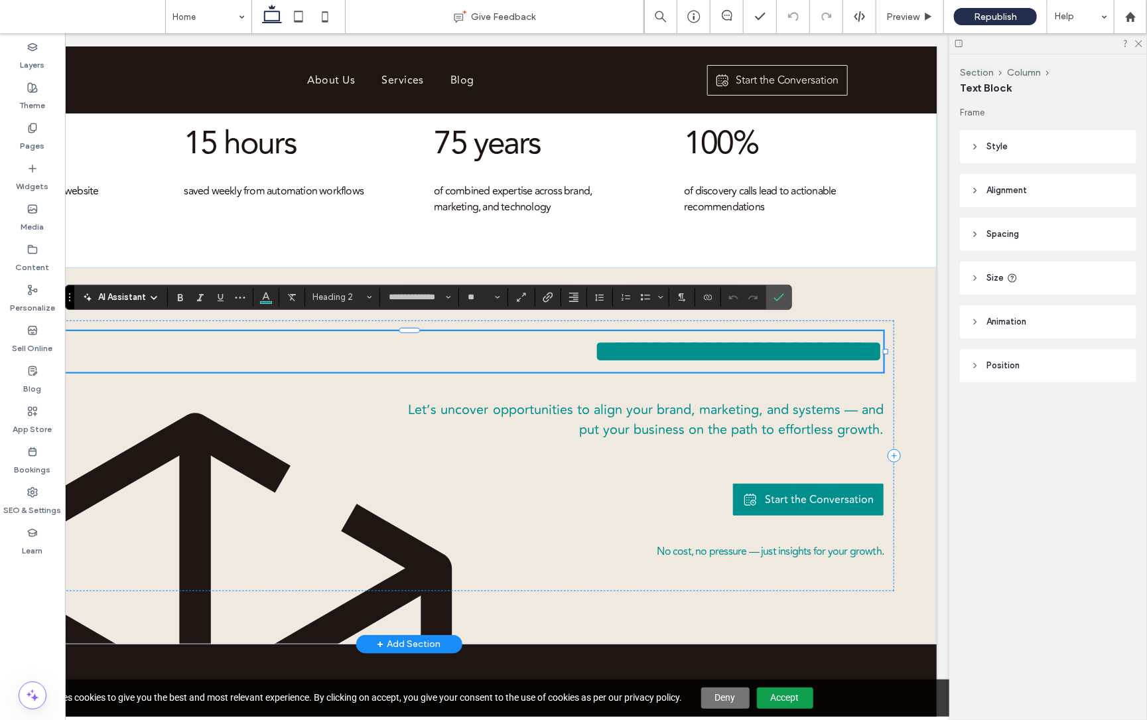
click at [705, 344] on span "**********" at bounding box center [740, 350] width 290 height 31
drag, startPoint x: 702, startPoint y: 337, endPoint x: 873, endPoint y: 340, distance: 171.2
click at [875, 340] on span "**********" at bounding box center [740, 350] width 290 height 31
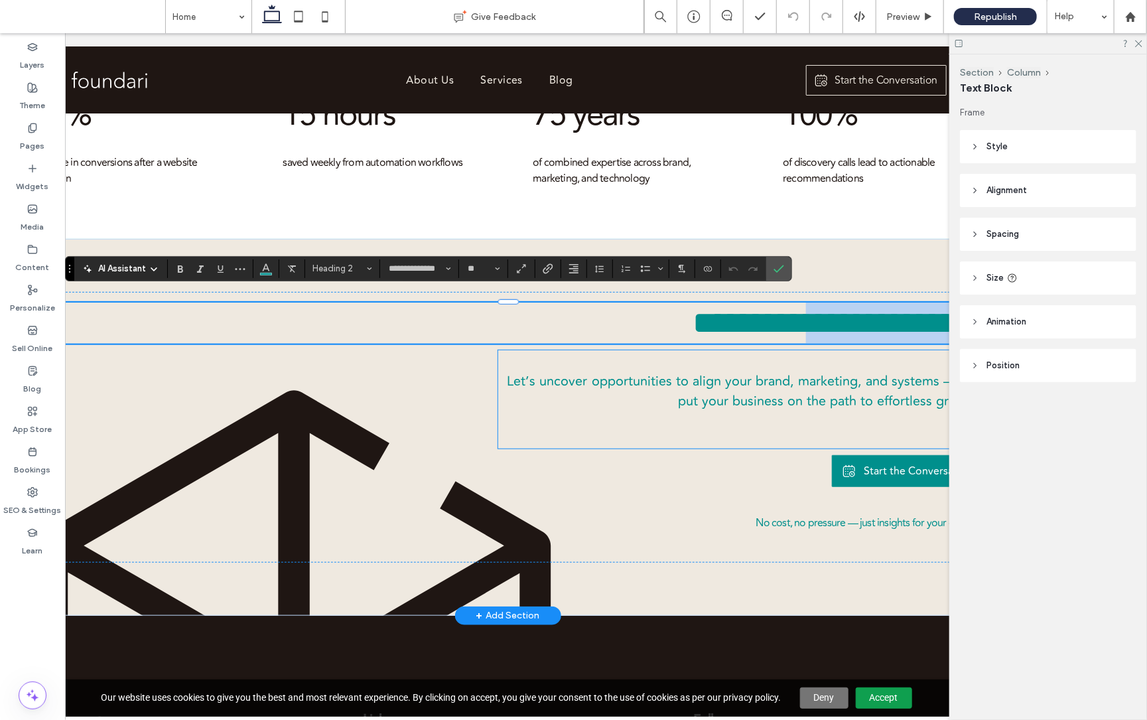
scroll to position [0, 96]
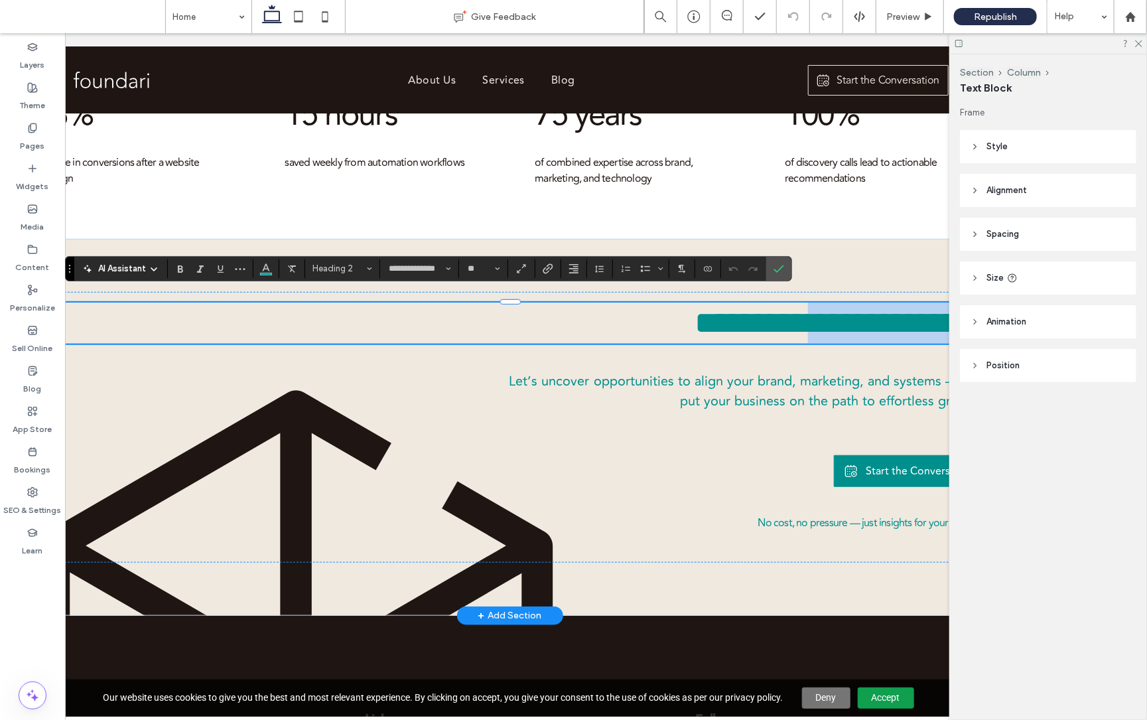
click at [855, 315] on span "**********" at bounding box center [840, 322] width 290 height 31
click at [853, 315] on span "**********" at bounding box center [840, 322] width 290 height 31
click at [780, 313] on span "**********" at bounding box center [840, 322] width 290 height 31
click at [778, 313] on span "**********" at bounding box center [840, 322] width 290 height 31
click at [780, 312] on span "**********" at bounding box center [840, 322] width 290 height 31
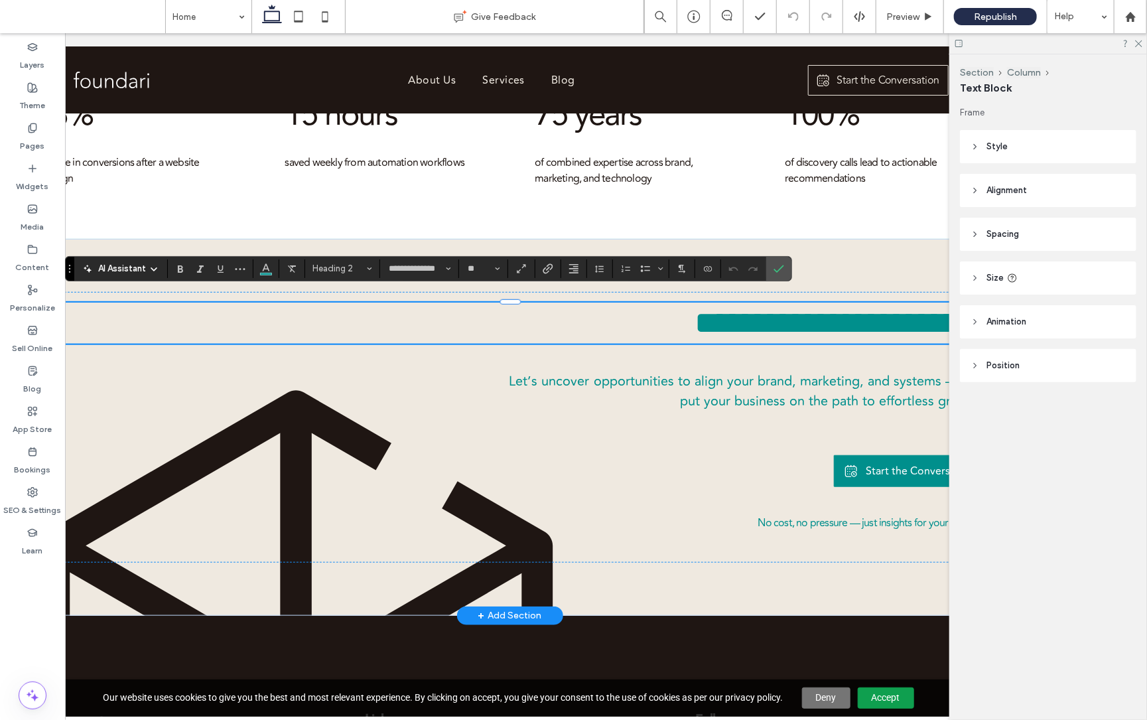
click at [802, 309] on span "**********" at bounding box center [840, 322] width 290 height 31
drag, startPoint x: 816, startPoint y: 309, endPoint x: 964, endPoint y: 313, distance: 147.4
click at [964, 313] on span "**********" at bounding box center [840, 322] width 290 height 31
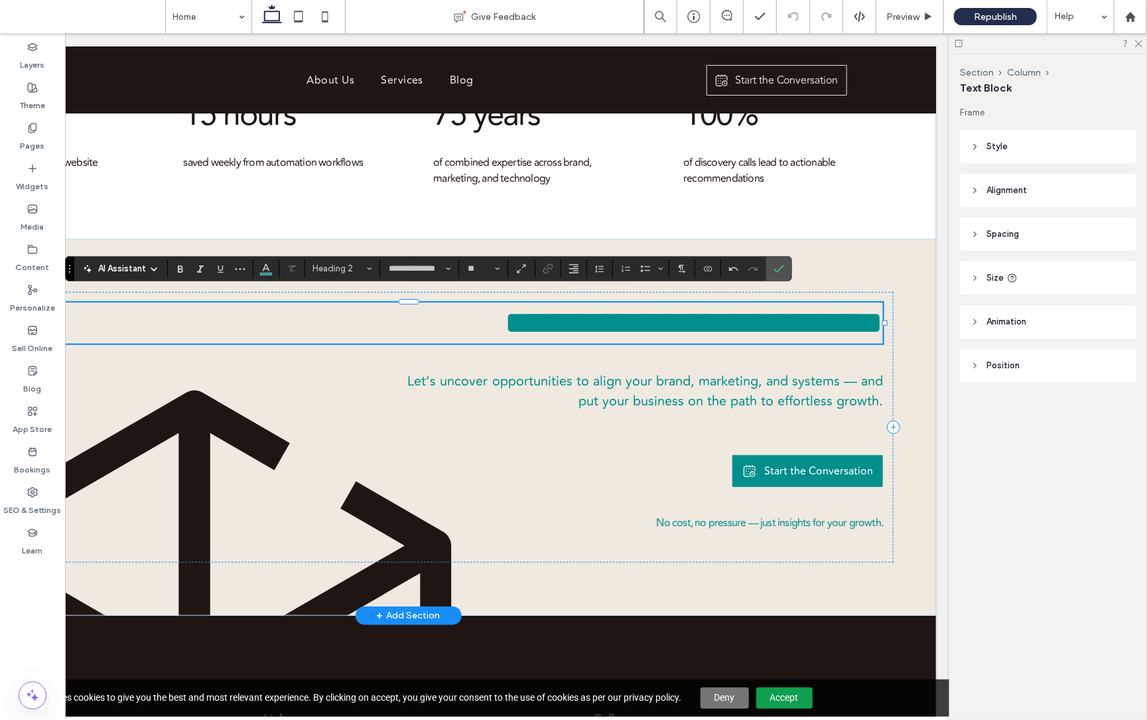
scroll to position [0, 197]
click at [789, 307] on span "**********" at bounding box center [702, 322] width 366 height 31
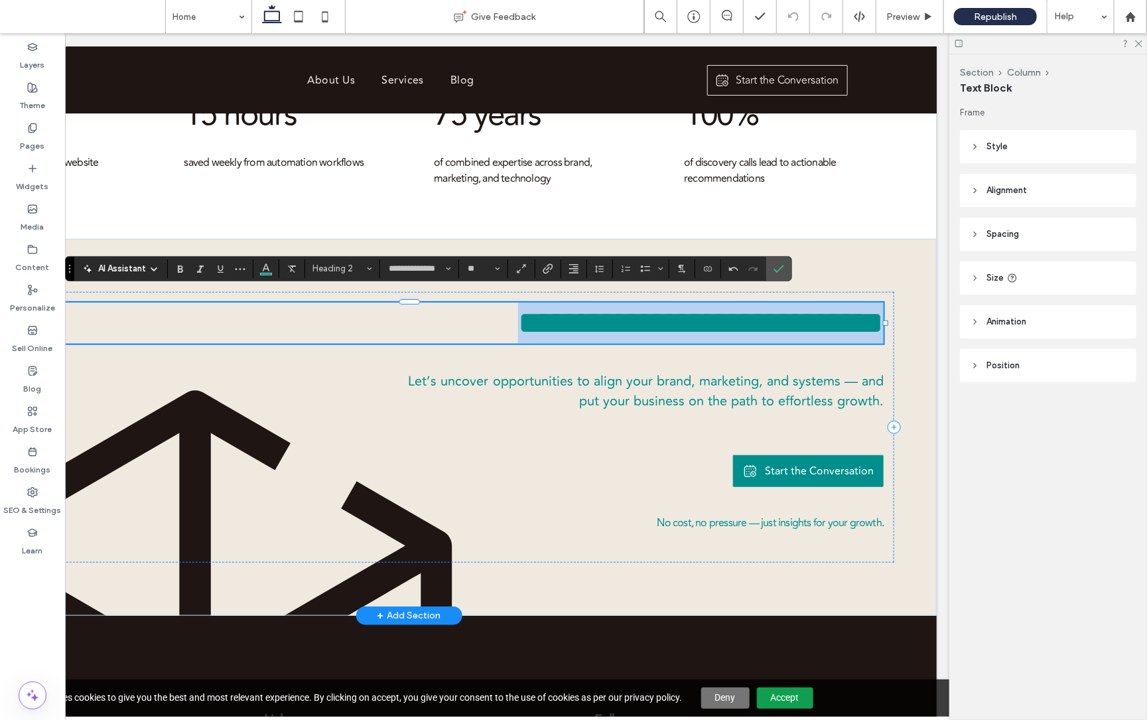
click at [789, 307] on span "**********" at bounding box center [702, 322] width 366 height 31
copy span "**********"
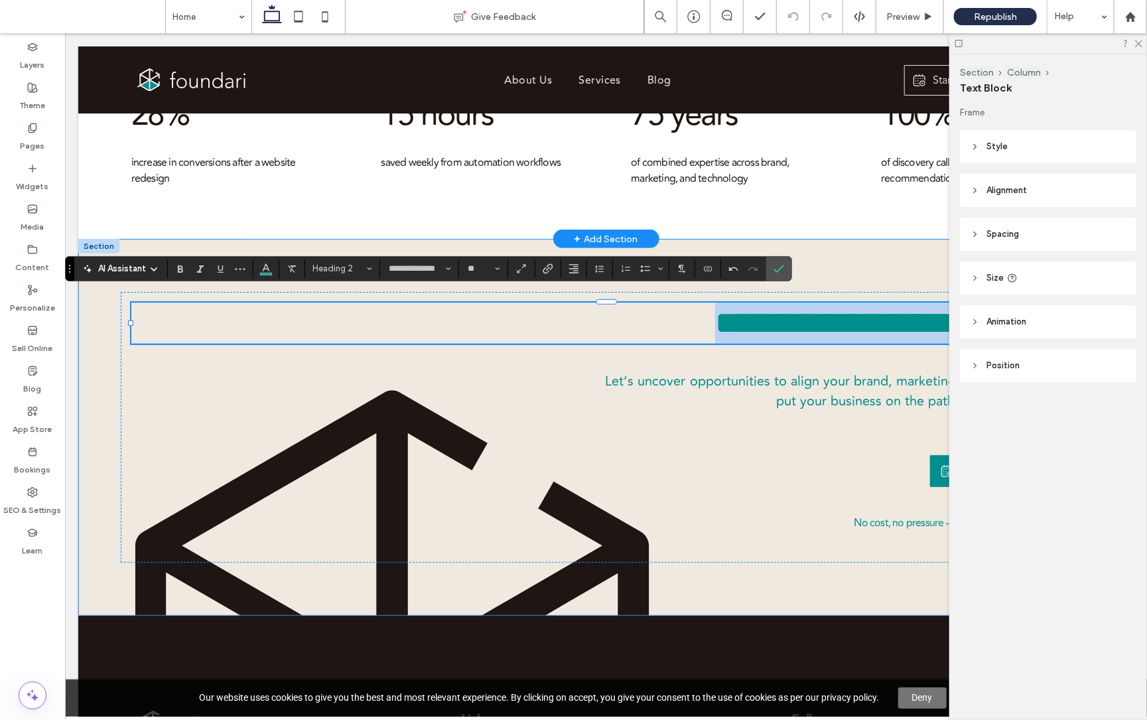
scroll to position [0, 197]
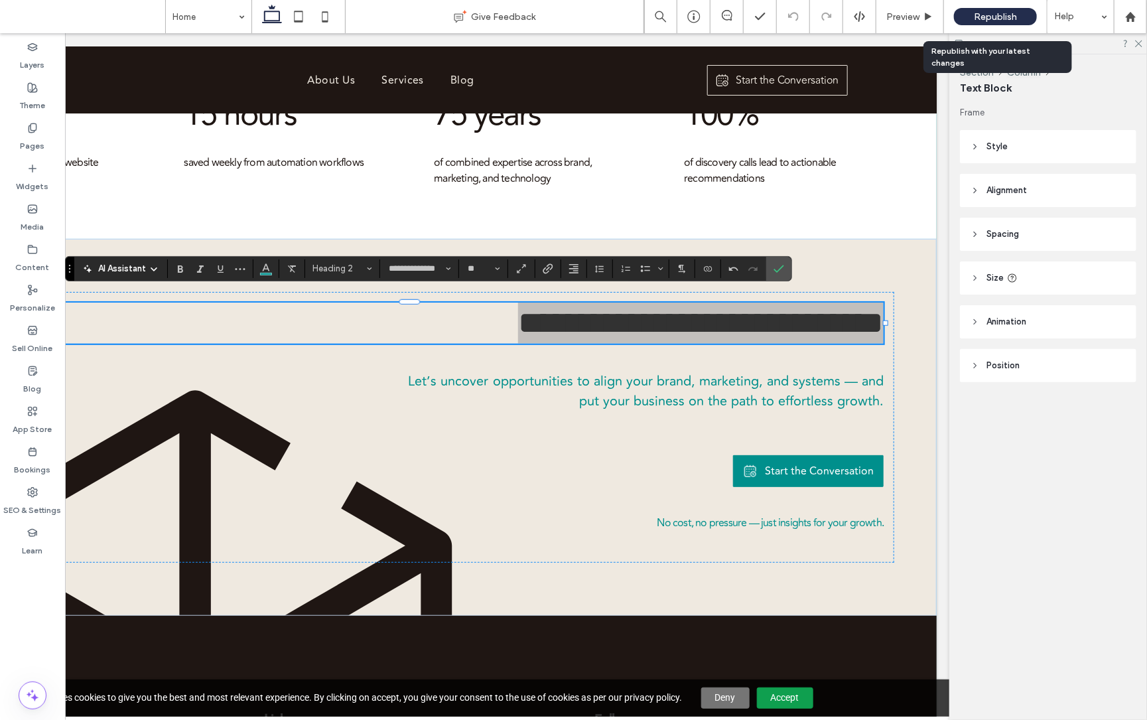
click at [1007, 16] on span "Republish" at bounding box center [995, 16] width 43 height 11
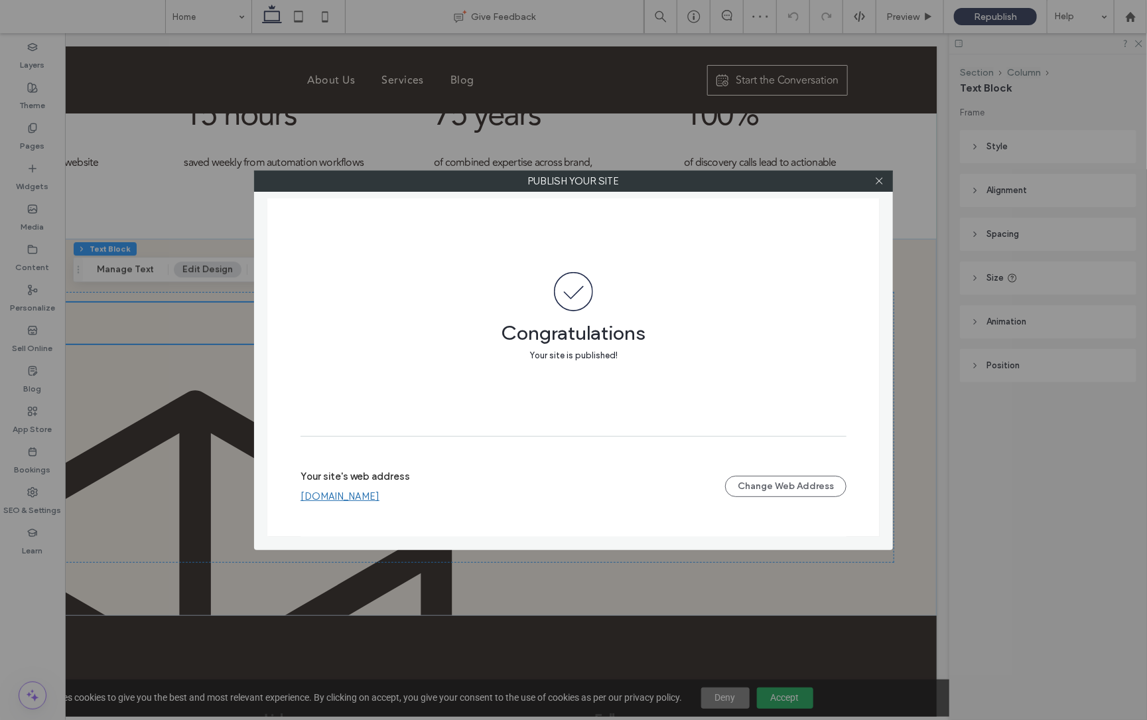
scroll to position [0, 0]
click at [883, 181] on icon at bounding box center [880, 181] width 10 height 10
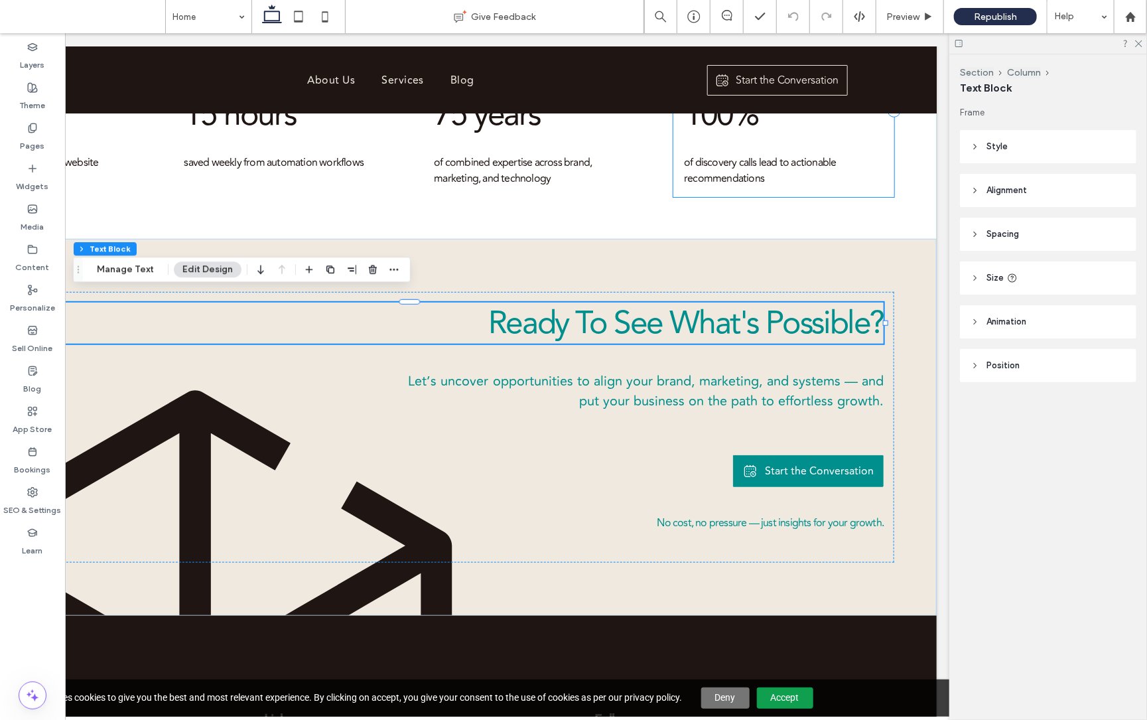
click at [879, 181] on div "Trust & Satisfaction 100% of discovery calls lead to actionable recommendations" at bounding box center [784, 110] width 221 height 173
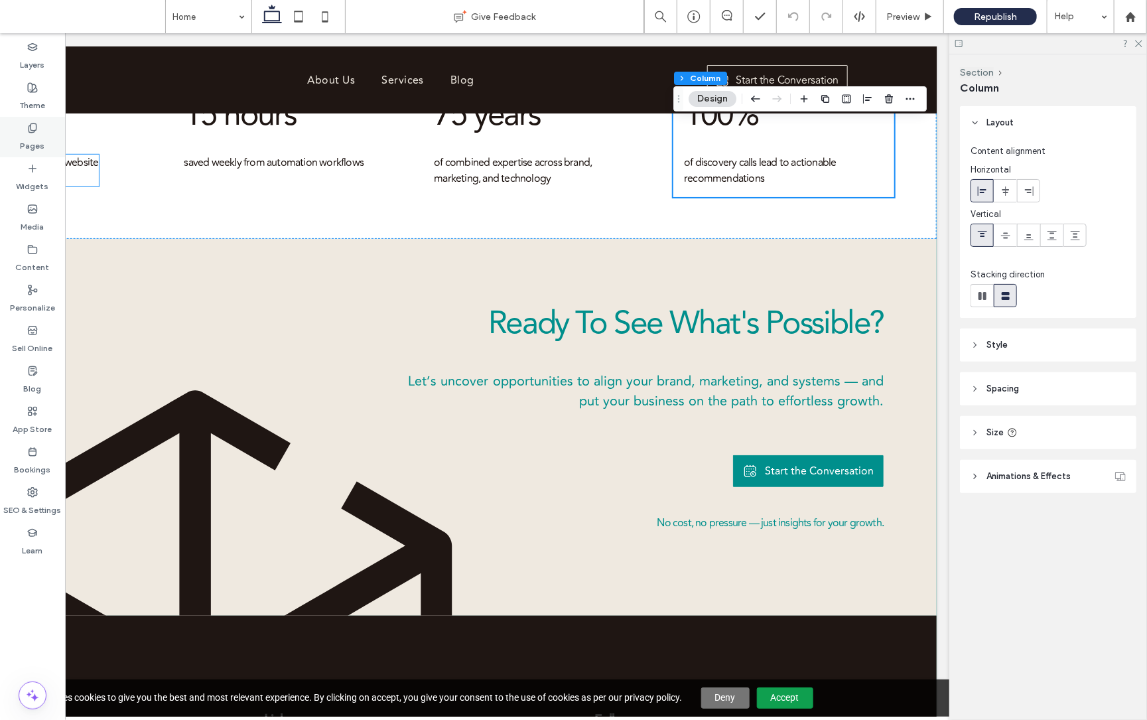
drag, startPoint x: 29, startPoint y: 130, endPoint x: 48, endPoint y: 141, distance: 22.0
click at [29, 130] on use at bounding box center [32, 127] width 7 height 9
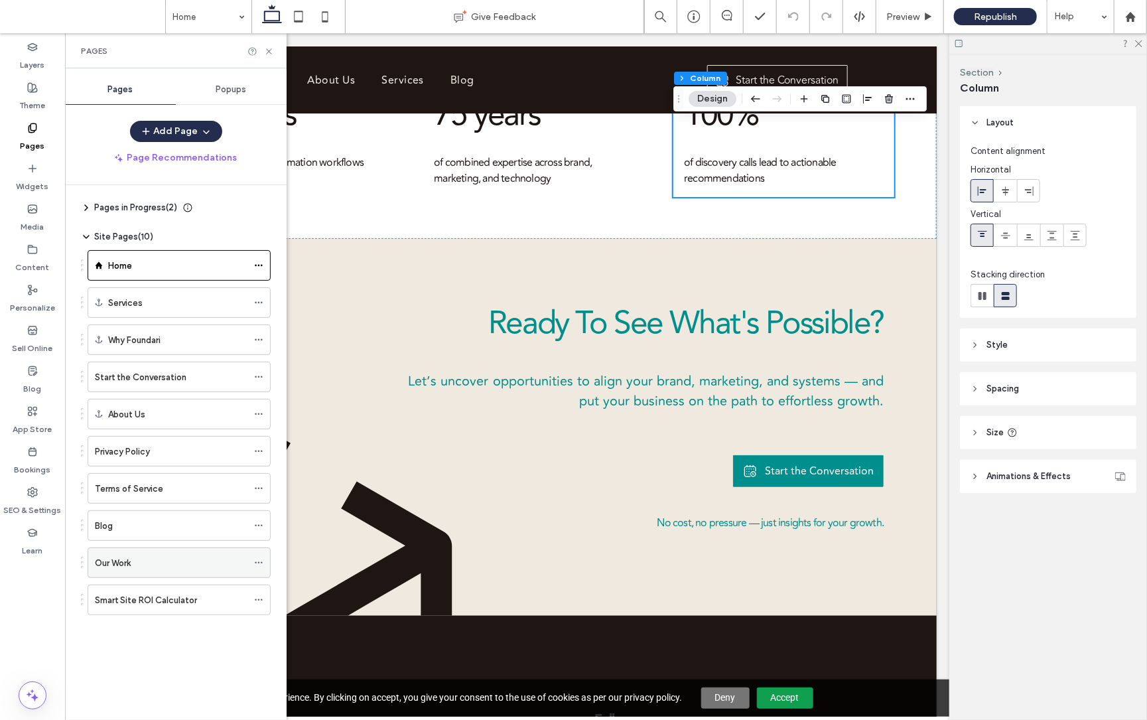
click at [155, 563] on div "Our Work" at bounding box center [171, 563] width 153 height 14
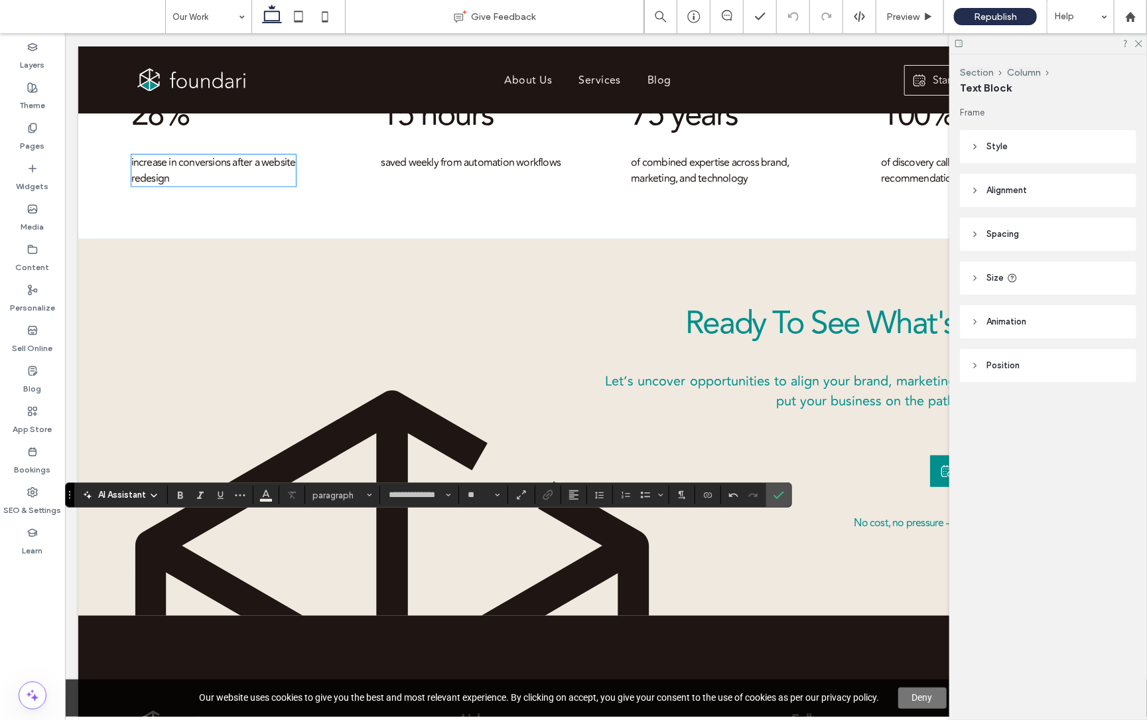
type input "**"
click at [1013, 12] on span "Republish" at bounding box center [995, 16] width 43 height 11
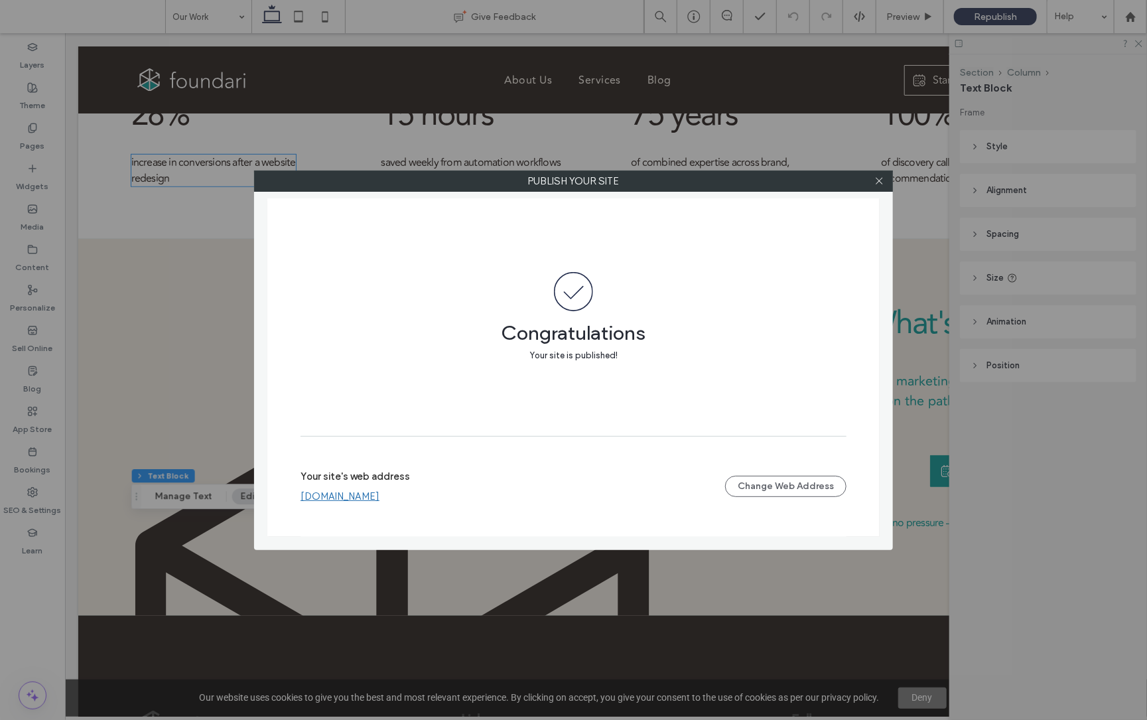
drag, startPoint x: 879, startPoint y: 181, endPoint x: 843, endPoint y: 145, distance: 50.2
click at [879, 181] on use at bounding box center [879, 181] width 7 height 7
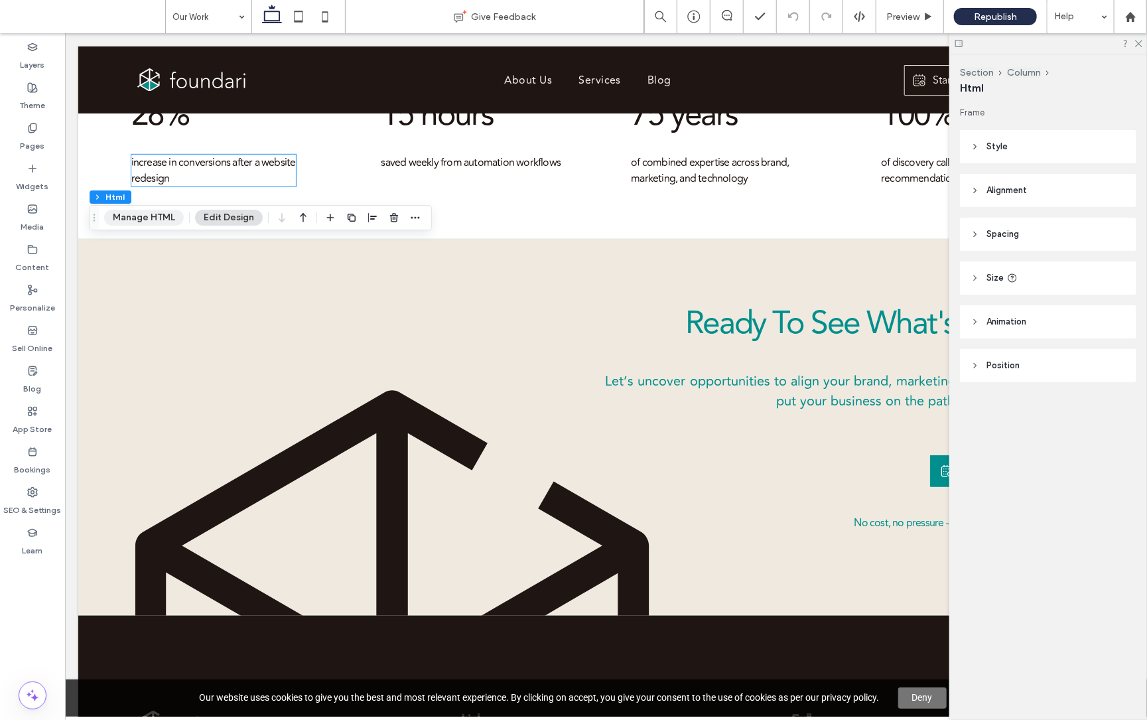
drag, startPoint x: 147, startPoint y: 225, endPoint x: 154, endPoint y: 219, distance: 8.9
click at [148, 224] on button "Manage HTML" at bounding box center [144, 218] width 80 height 16
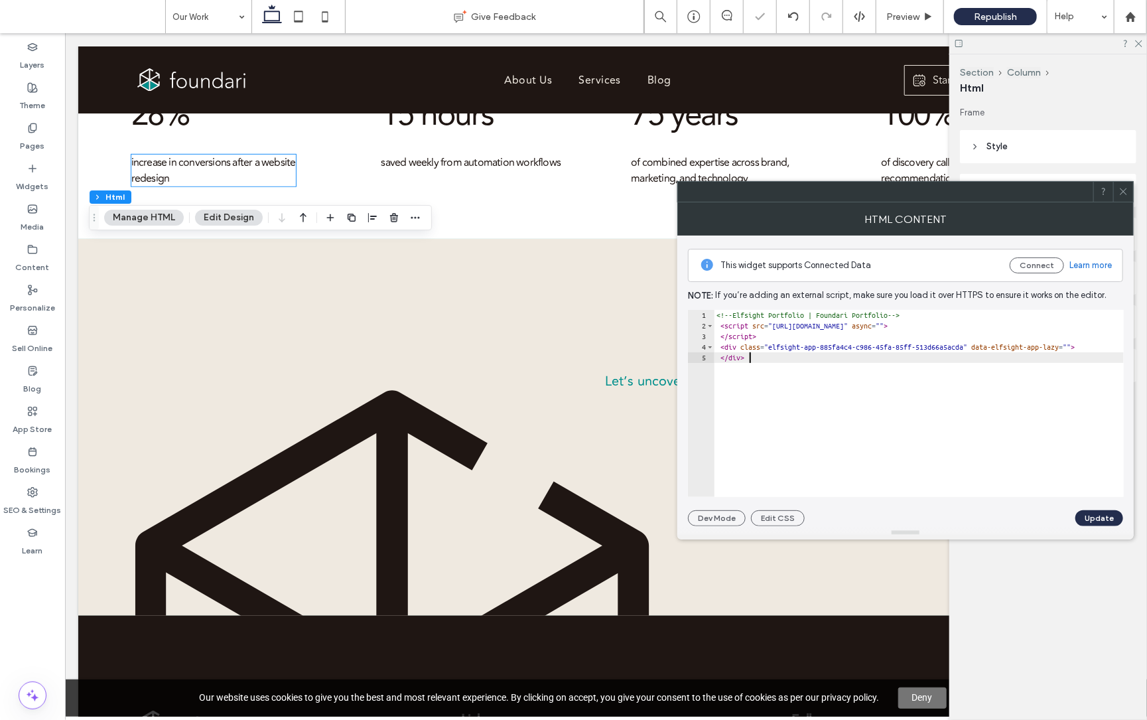
click at [948, 379] on div "<!-- Elfsight Portfolio | Foundari Portfolio --> < script src = "https://elfsig…" at bounding box center [931, 414] width 435 height 208
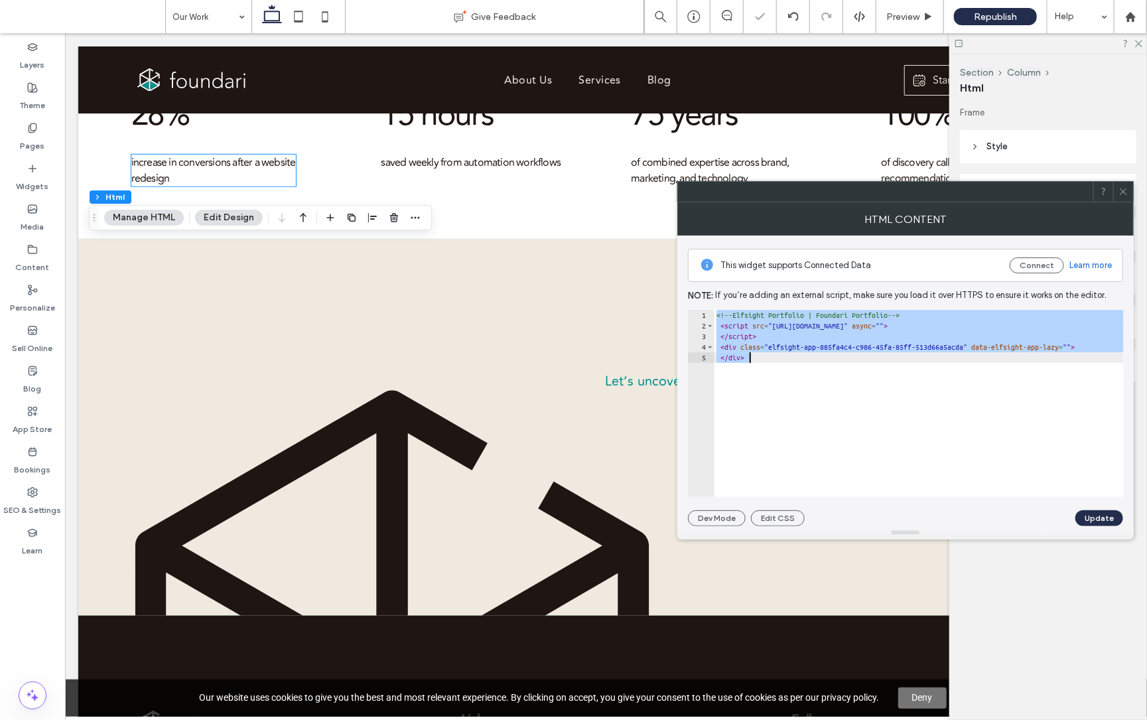
paste textarea "Cursor at row 5"
type textarea "**********"
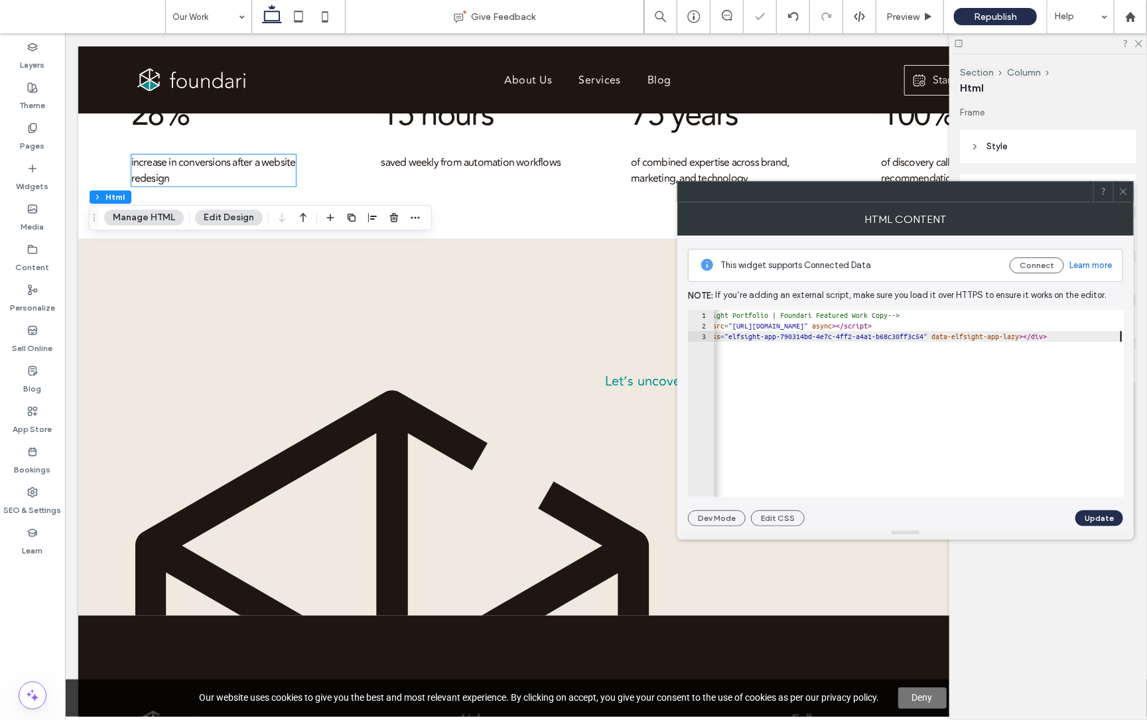
scroll to position [0, 35]
click at [1098, 514] on button "Update" at bounding box center [1100, 518] width 48 height 16
click at [1123, 200] on span at bounding box center [1124, 192] width 10 height 20
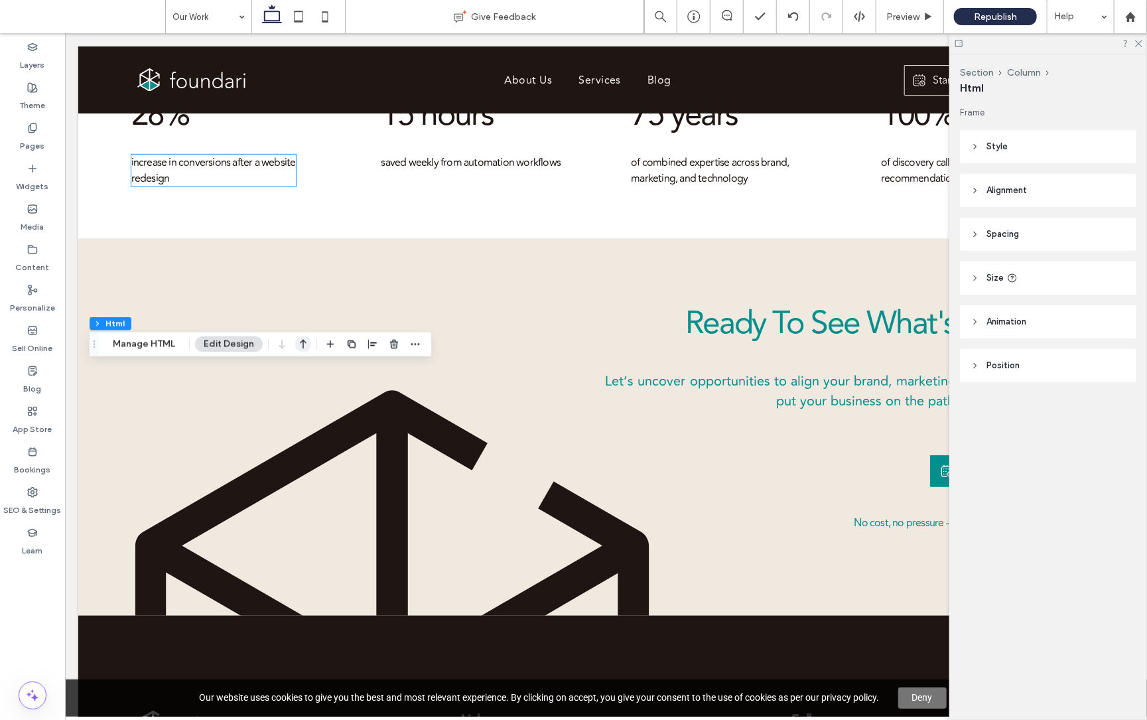
drag, startPoint x: 144, startPoint y: 342, endPoint x: 300, endPoint y: 342, distance: 156.0
click at [145, 342] on button "Manage HTML" at bounding box center [144, 344] width 80 height 16
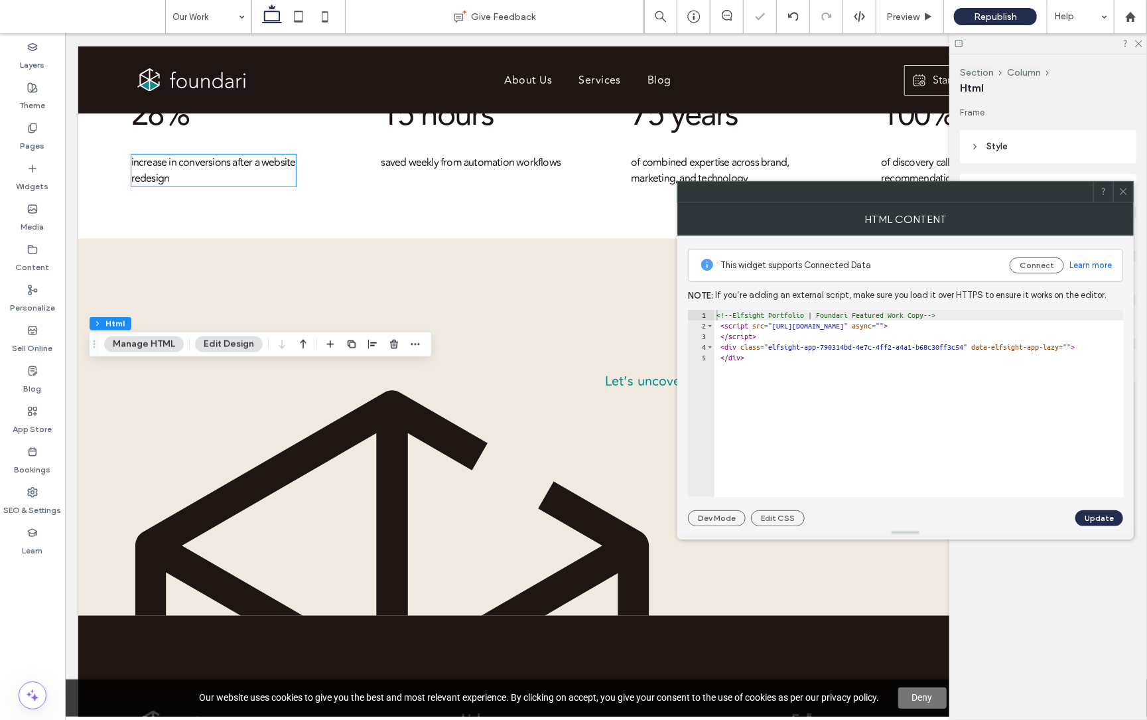
click at [1008, 439] on div "<!-- Elfsight Portfolio | Foundari Featured Work Copy --> < script src = "https…" at bounding box center [931, 414] width 435 height 208
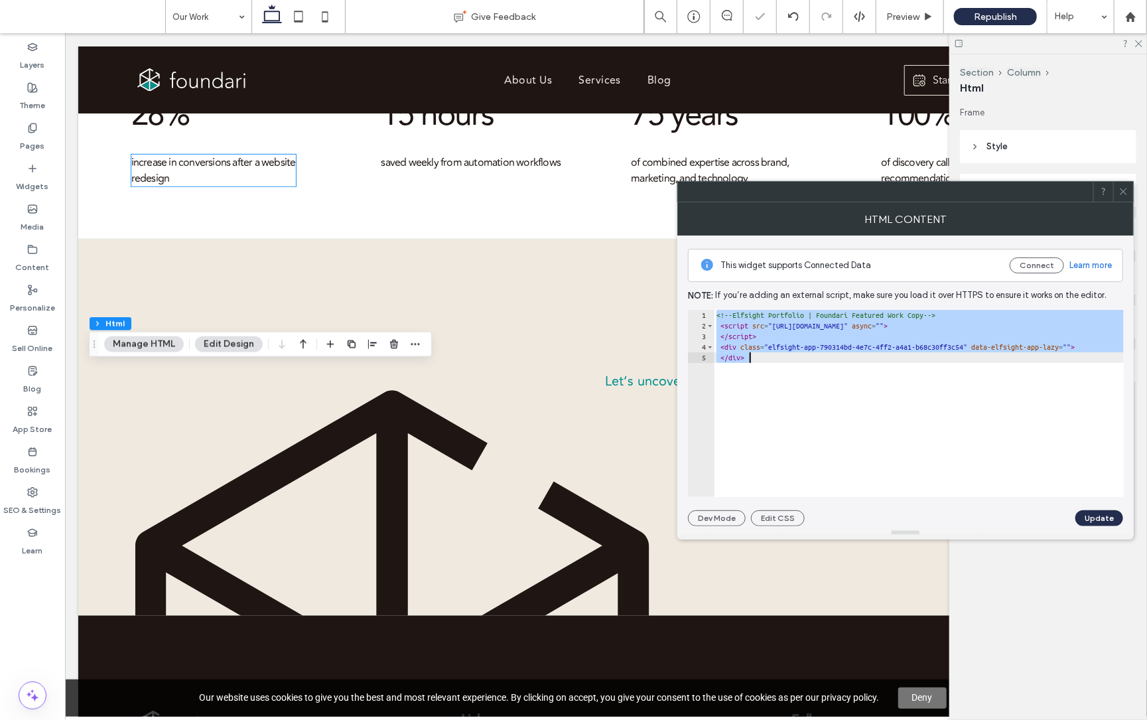
paste textarea "Cursor at row 5"
type textarea "**********"
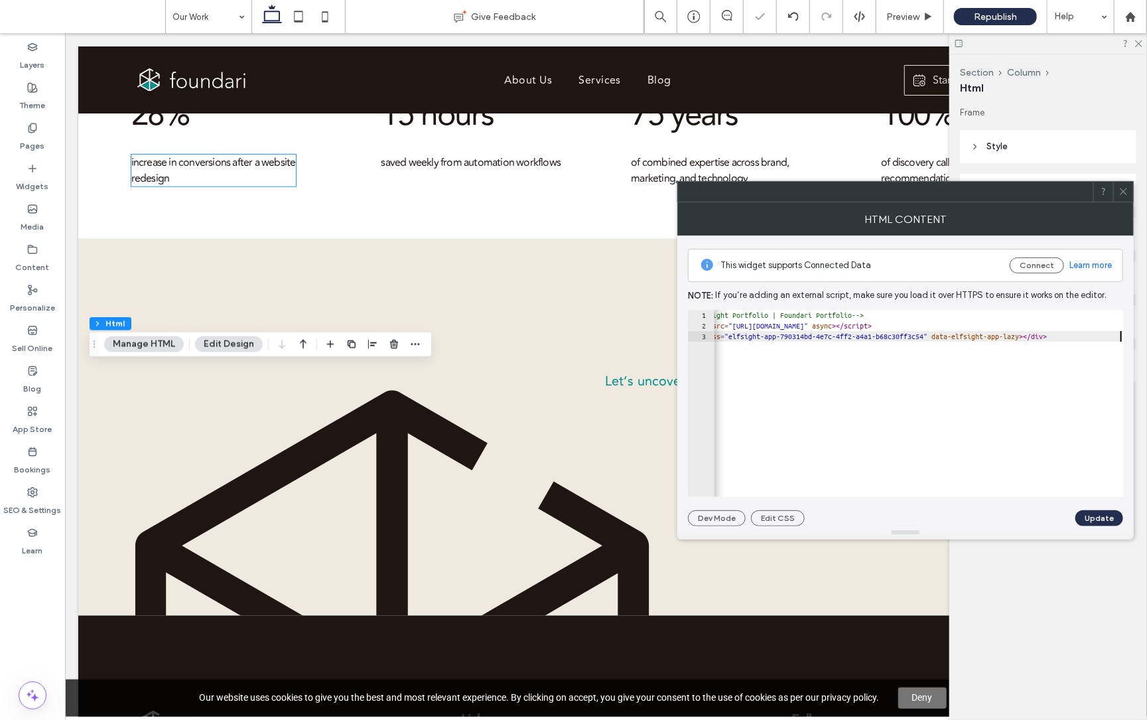
drag, startPoint x: 1096, startPoint y: 514, endPoint x: 1086, endPoint y: 512, distance: 9.5
click at [1096, 514] on button "Update" at bounding box center [1100, 518] width 48 height 16
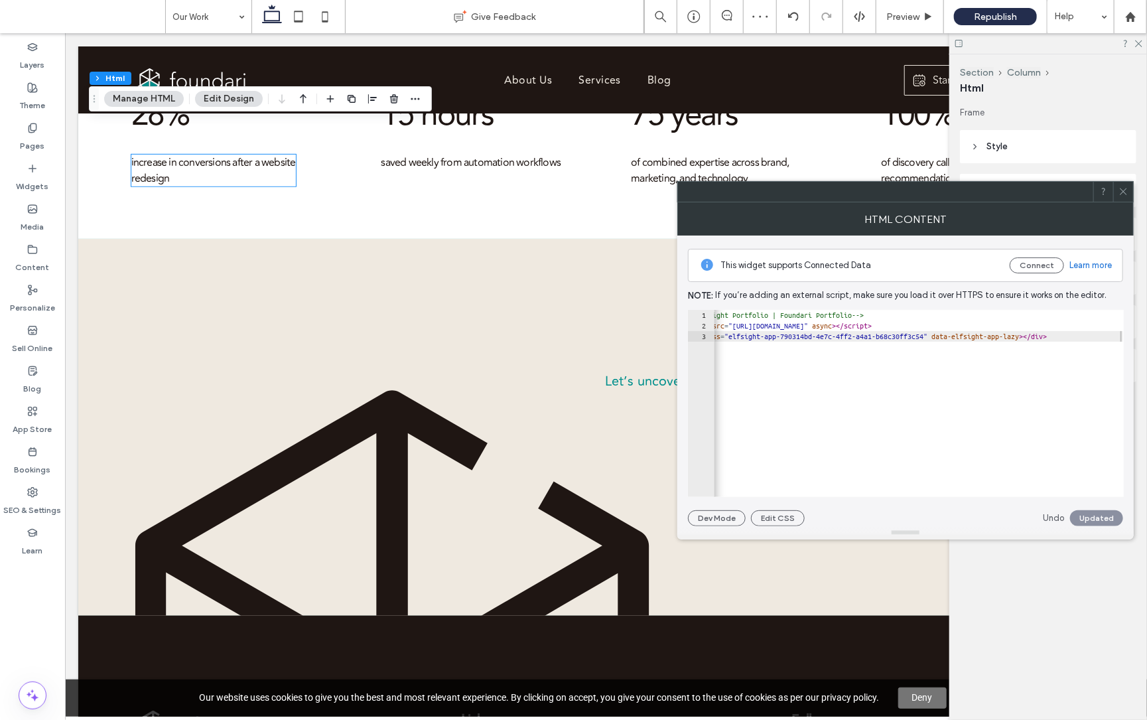
click at [1125, 185] on span at bounding box center [1124, 192] width 10 height 20
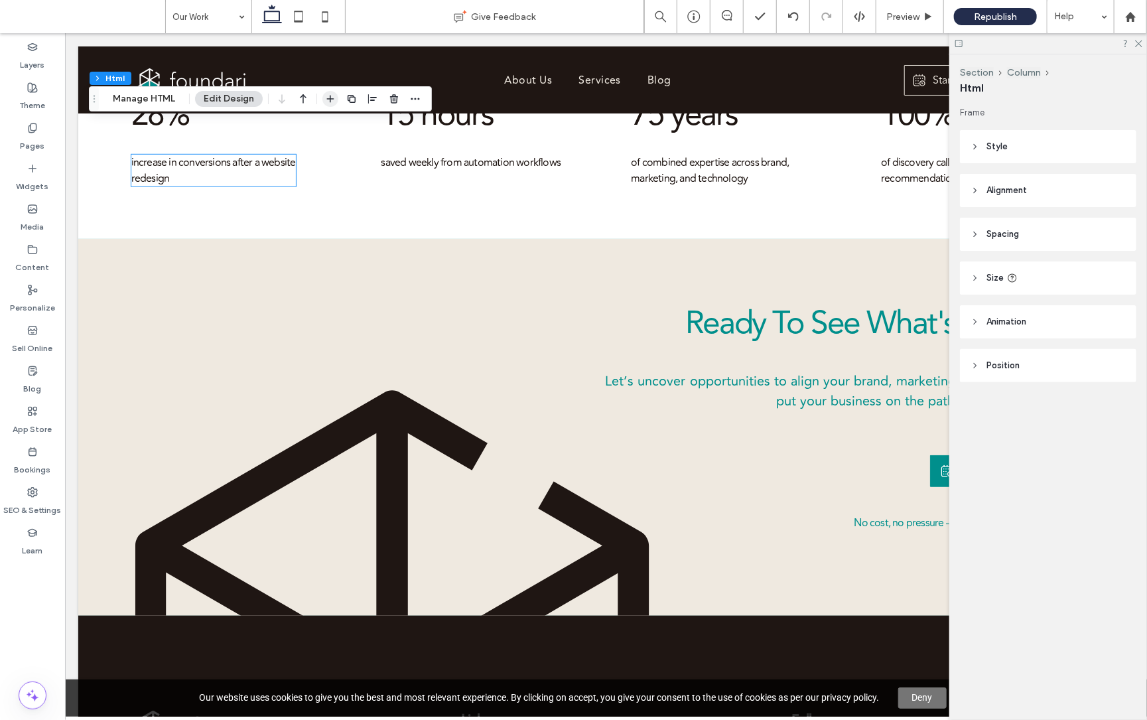
scroll to position [0, 1]
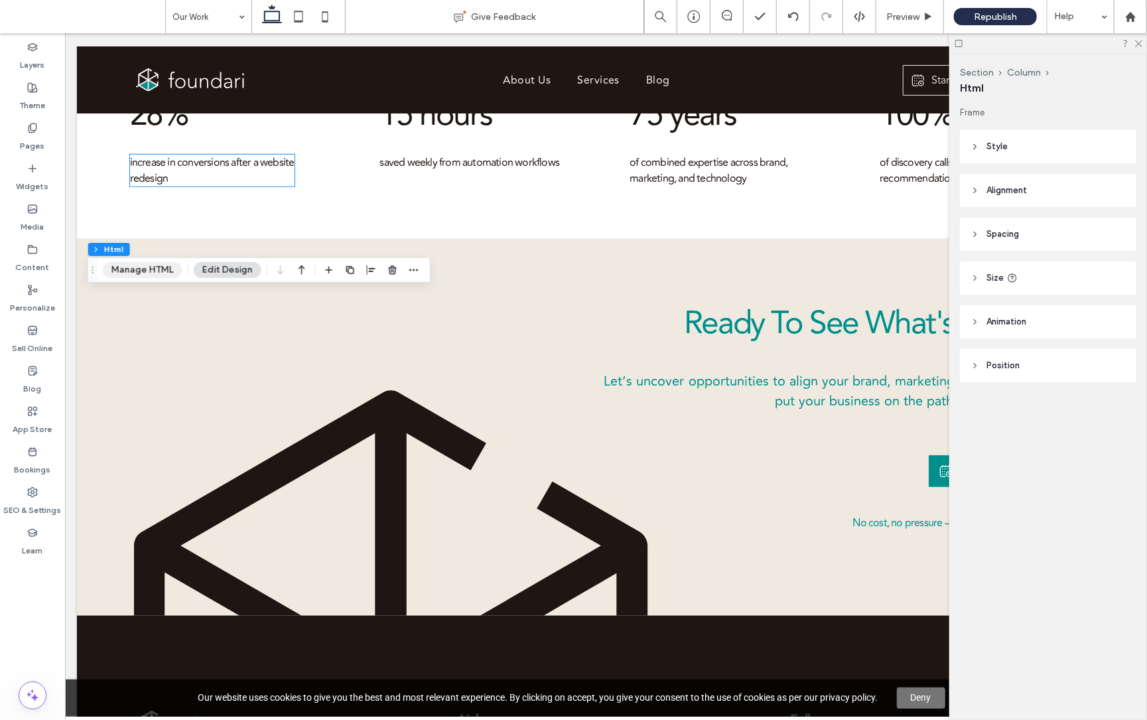
drag, startPoint x: 143, startPoint y: 263, endPoint x: 157, endPoint y: 277, distance: 19.2
click at [143, 263] on button "Manage HTML" at bounding box center [143, 270] width 80 height 16
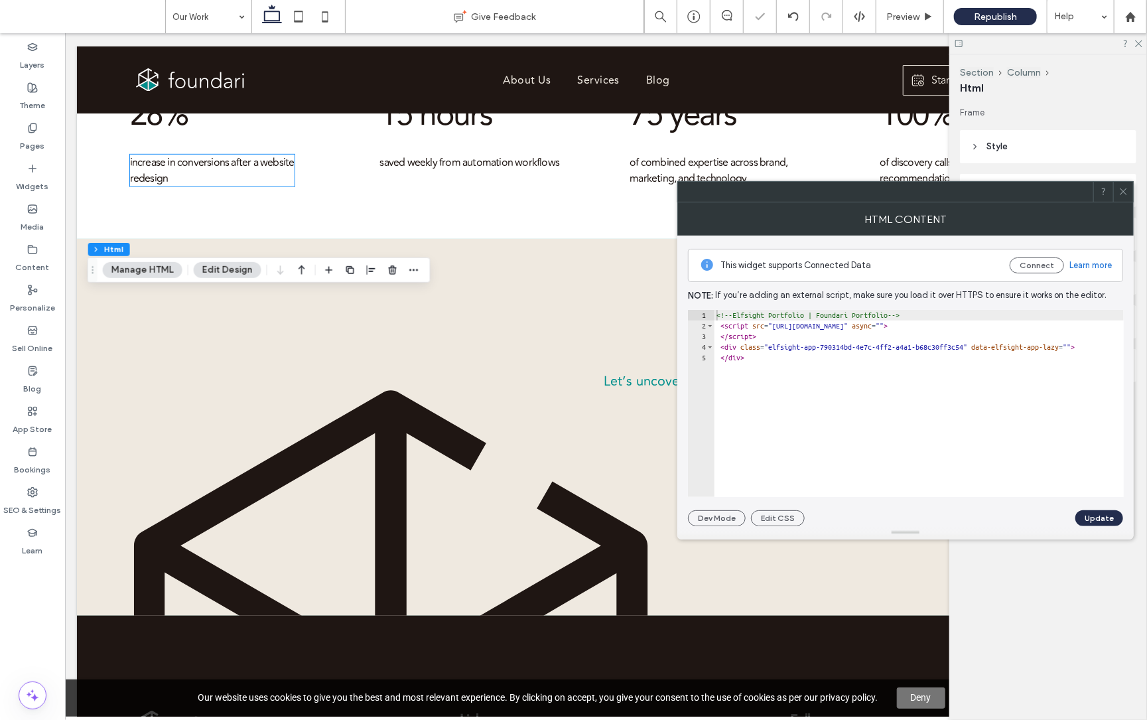
click at [802, 414] on div "<!-- Elfsight Portfolio | Foundari Portfolio --> < script src = "https://elfsig…" at bounding box center [931, 414] width 435 height 208
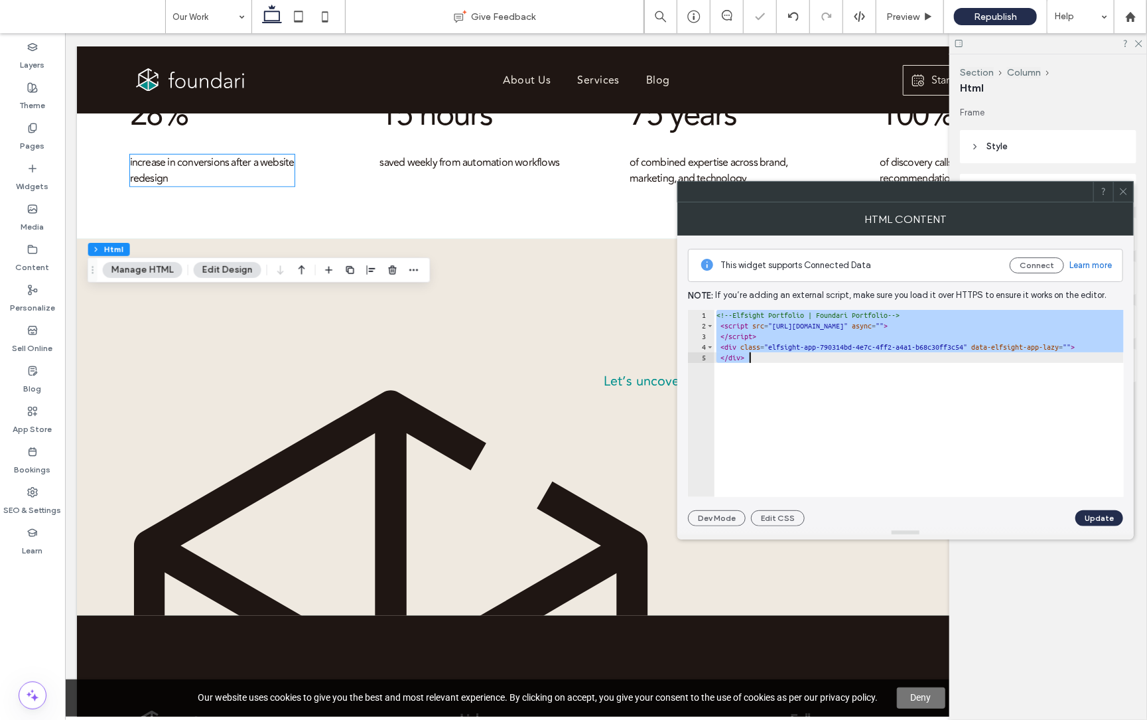
paste textarea "Cursor at row 5"
type textarea "**********"
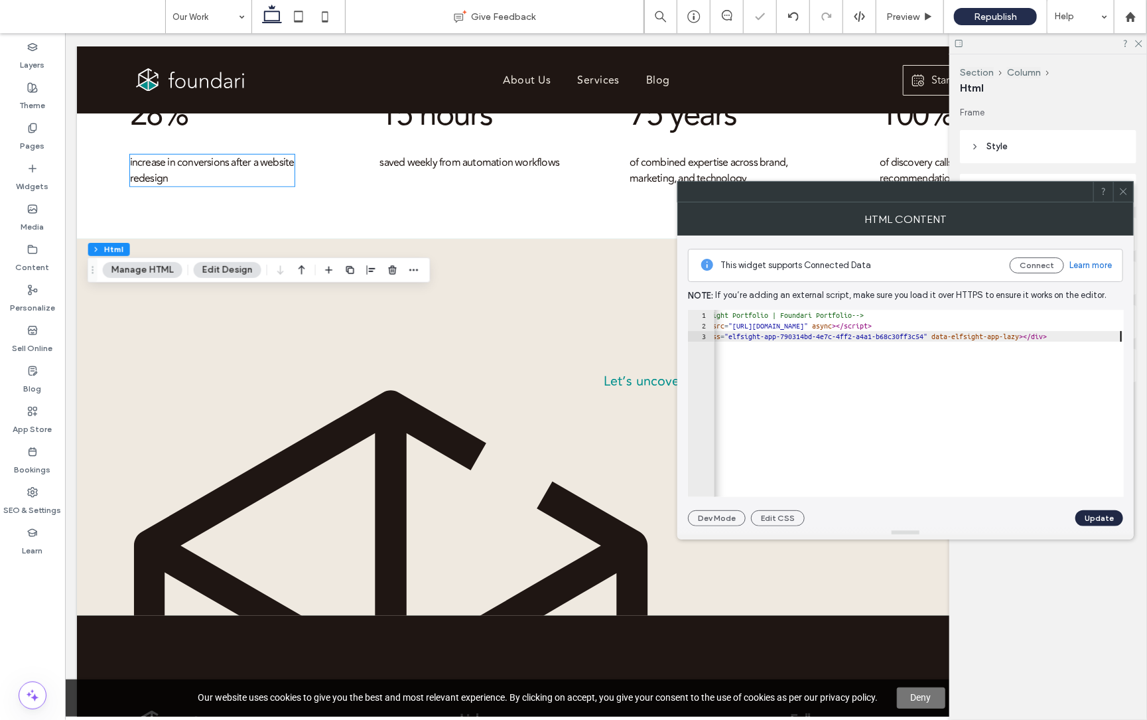
click at [1114, 512] on button "Update" at bounding box center [1100, 518] width 48 height 16
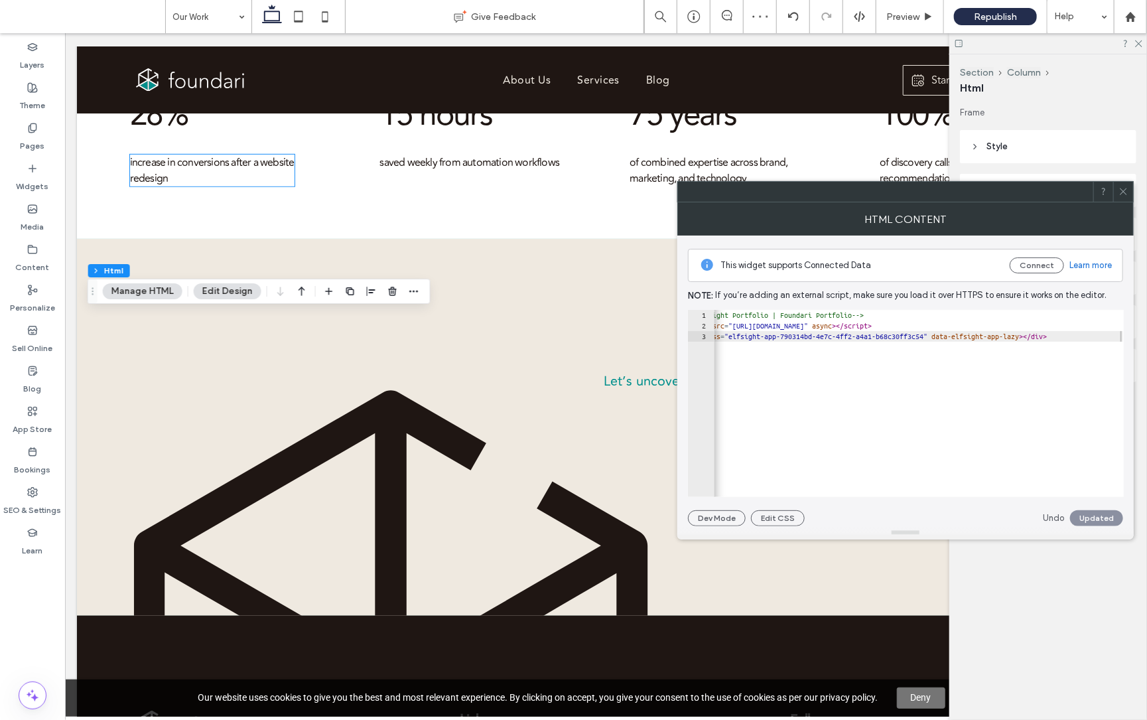
scroll to position [0, 0]
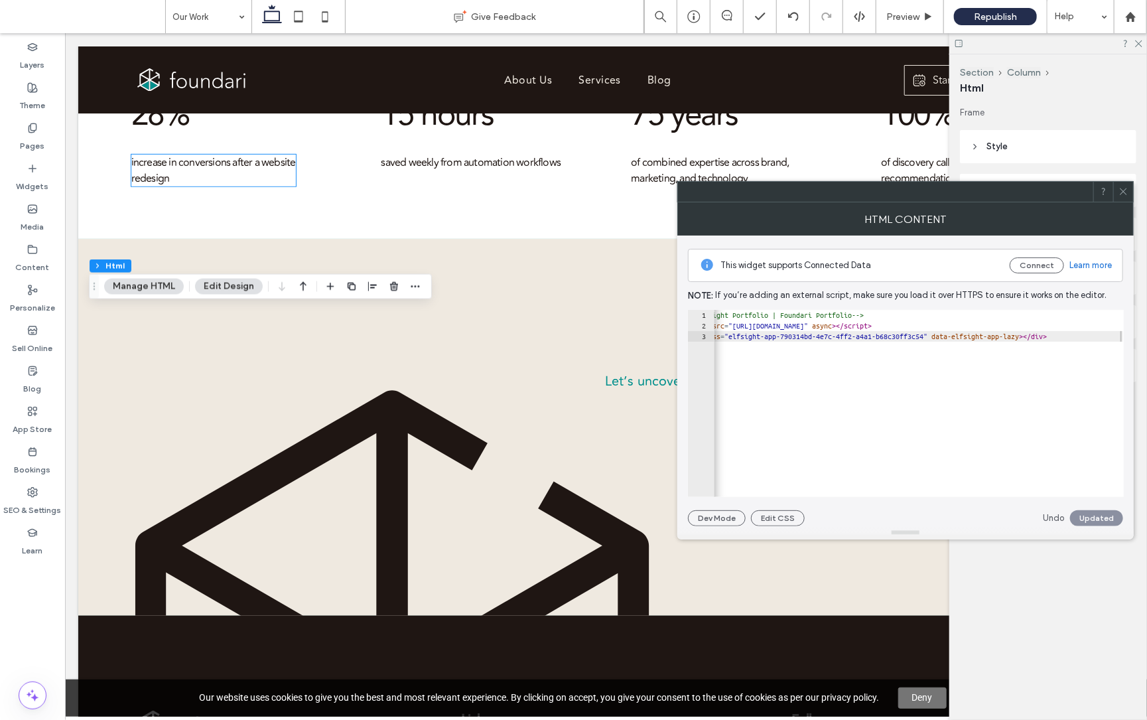
drag, startPoint x: 1125, startPoint y: 196, endPoint x: 998, endPoint y: 166, distance: 131.0
click at [1125, 196] on span at bounding box center [1124, 192] width 10 height 20
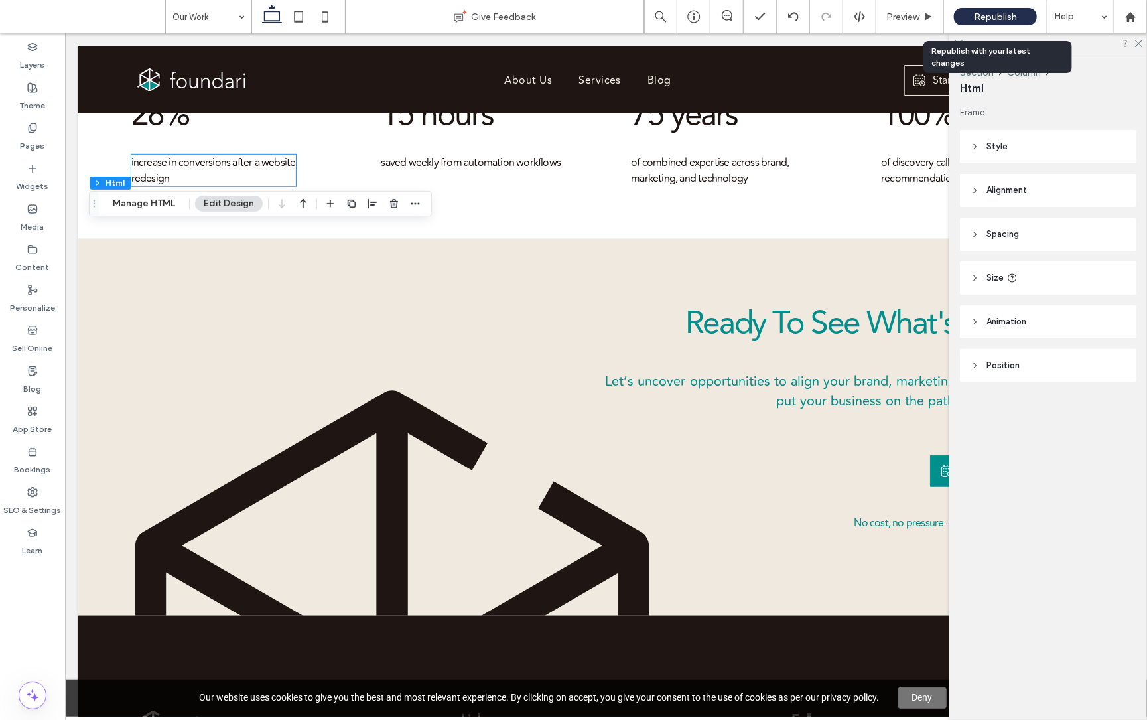
click at [1011, 15] on span "Republish" at bounding box center [995, 16] width 43 height 11
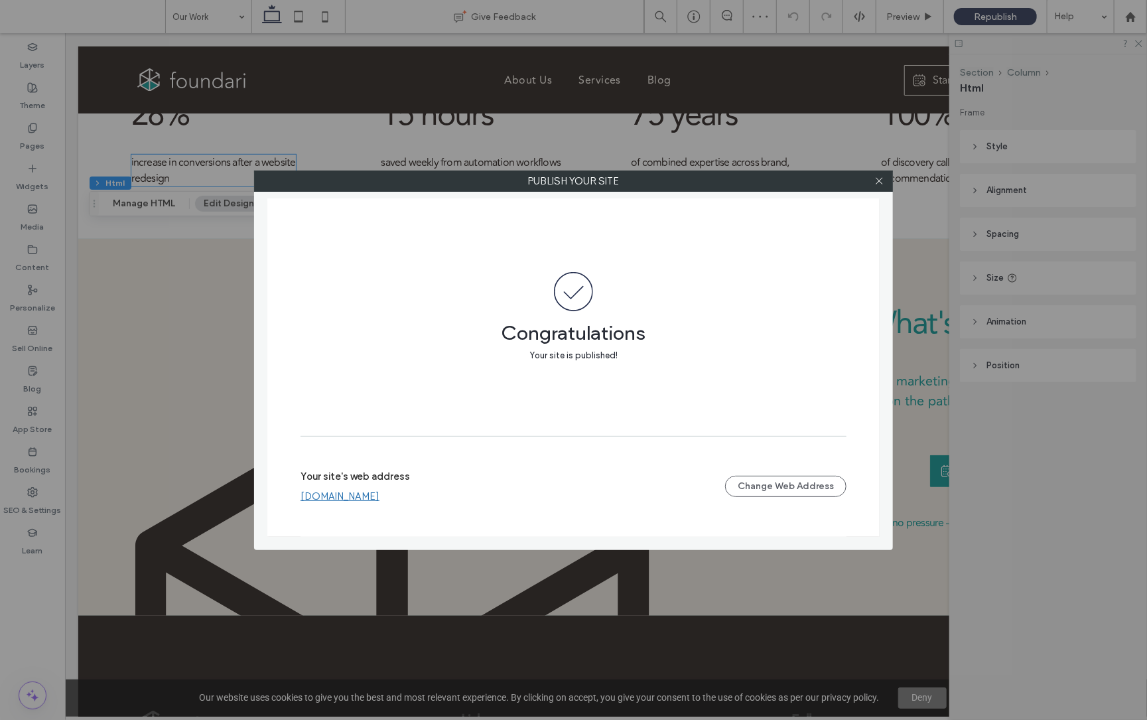
click at [338, 494] on link "www.foundari.com" at bounding box center [340, 496] width 79 height 12
click at [879, 182] on use at bounding box center [879, 181] width 7 height 7
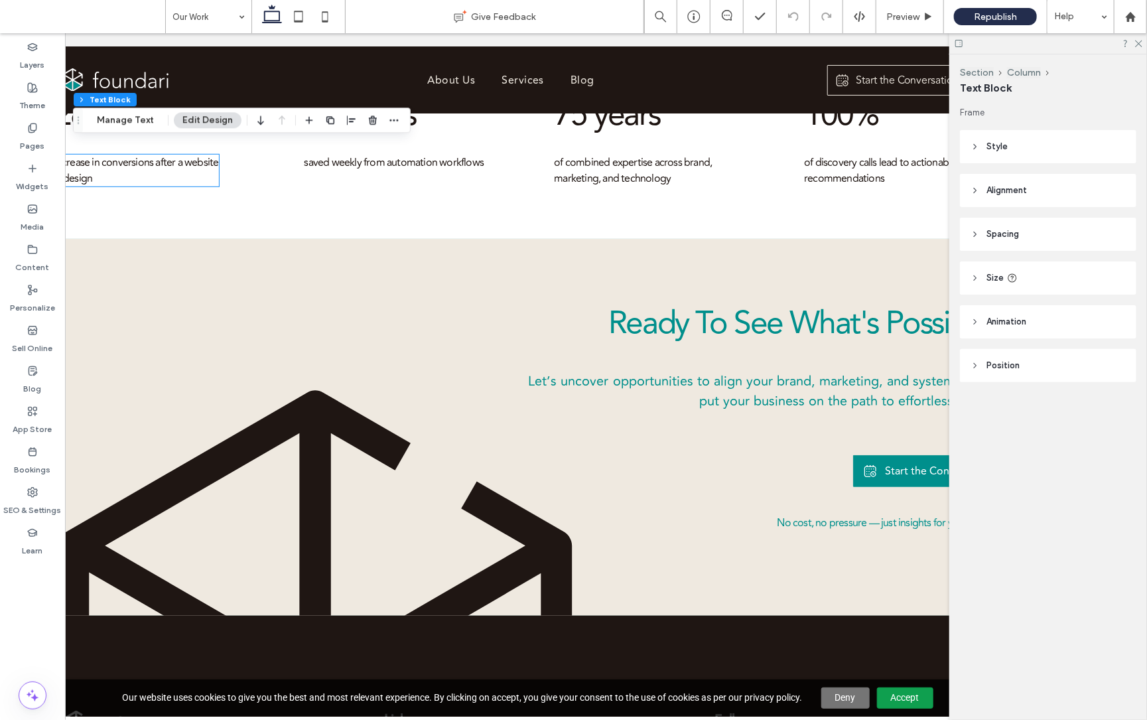
scroll to position [0, 86]
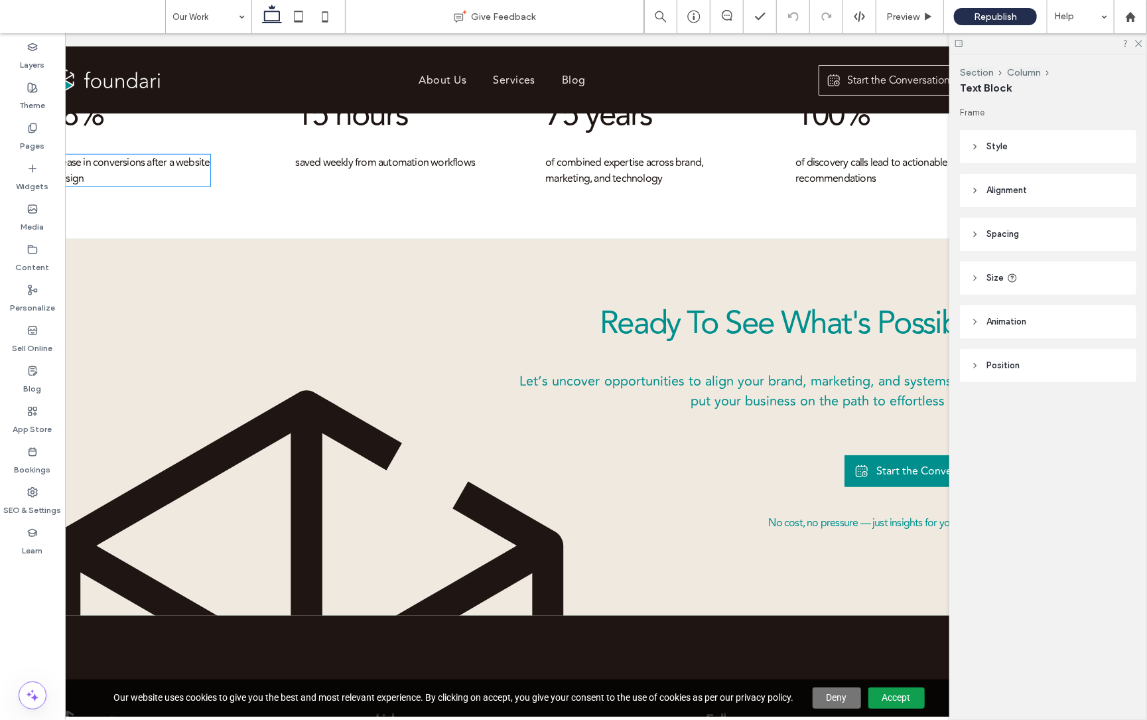
type input "**"
type input "****"
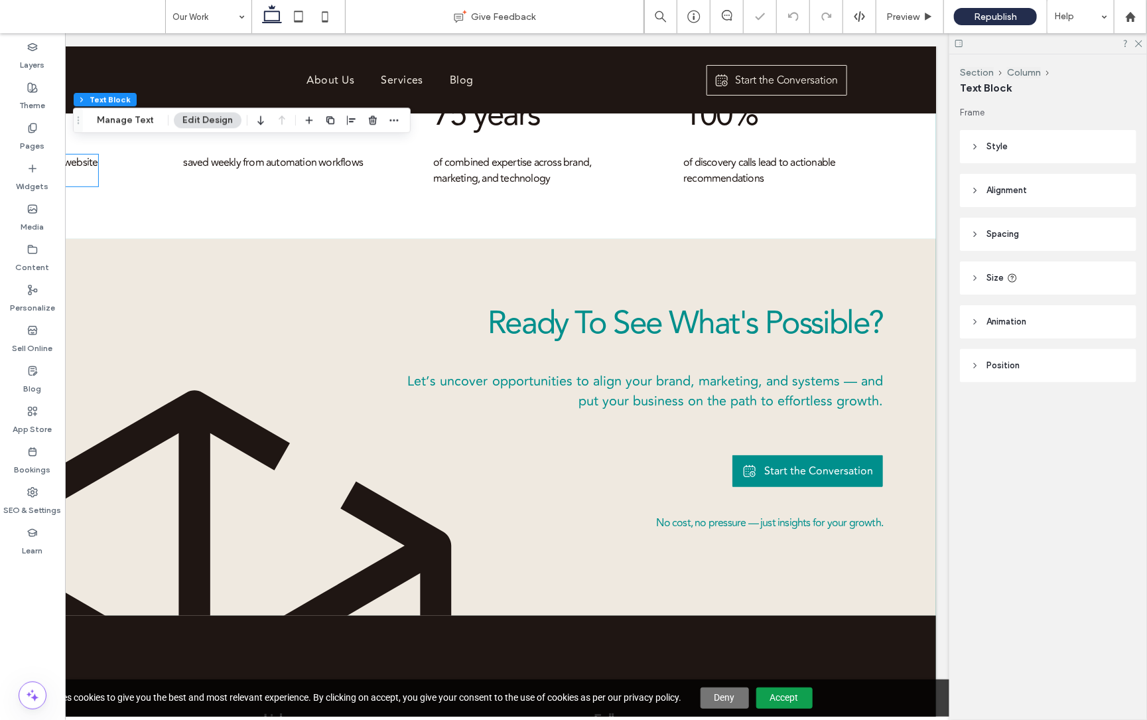
scroll to position [0, 197]
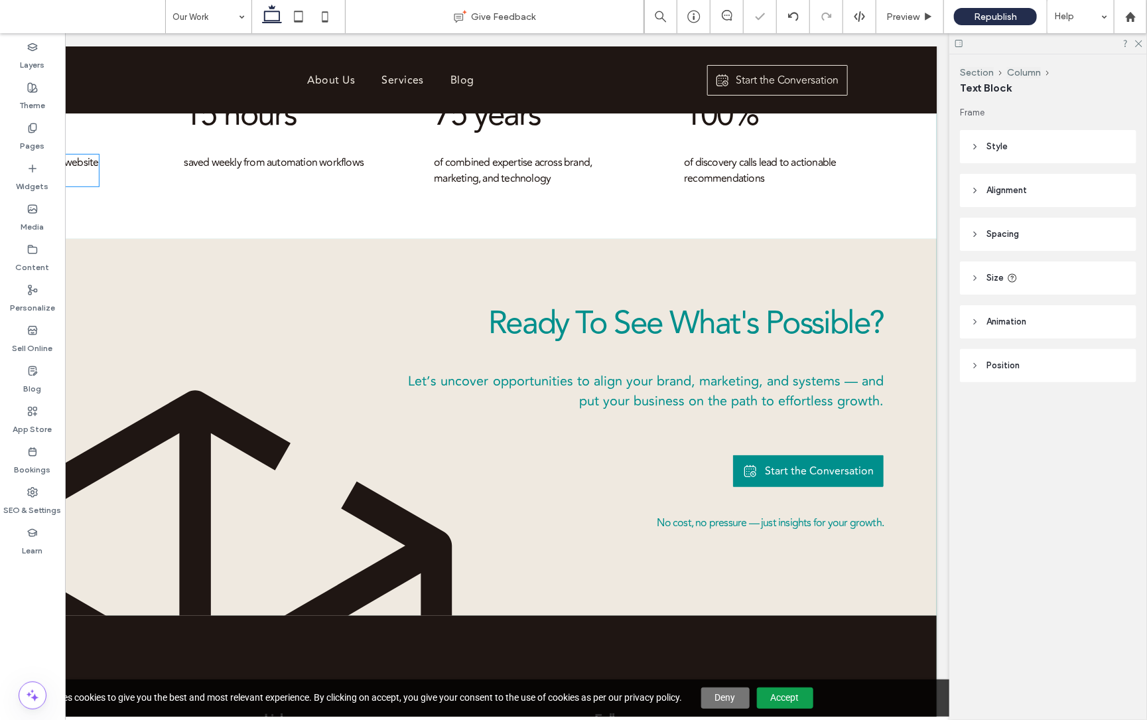
type input "***"
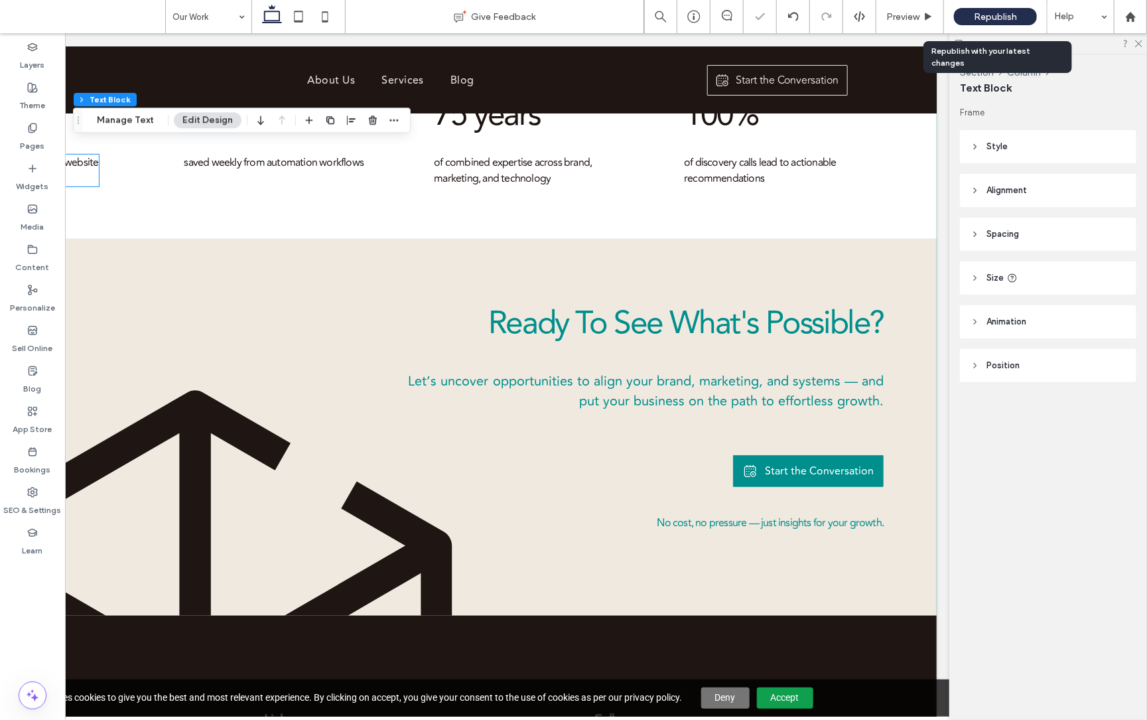
click at [975, 10] on div "Republish" at bounding box center [995, 16] width 83 height 17
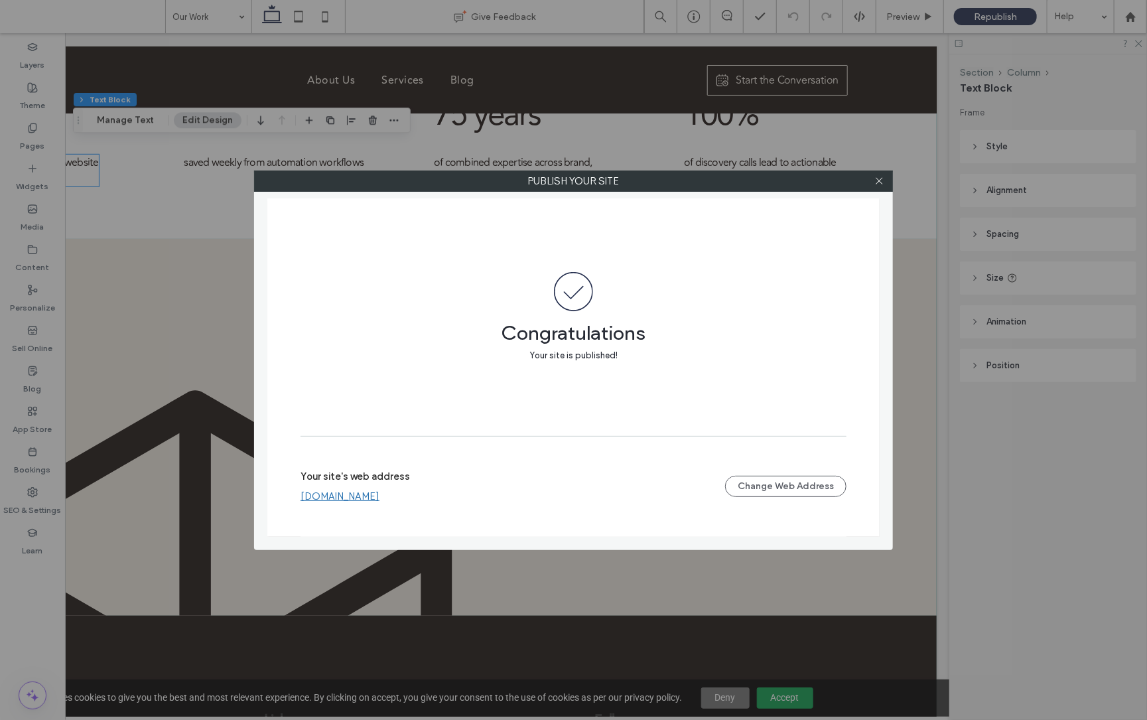
drag, startPoint x: 881, startPoint y: 181, endPoint x: 861, endPoint y: 177, distance: 19.5
click at [878, 182] on icon at bounding box center [880, 181] width 10 height 10
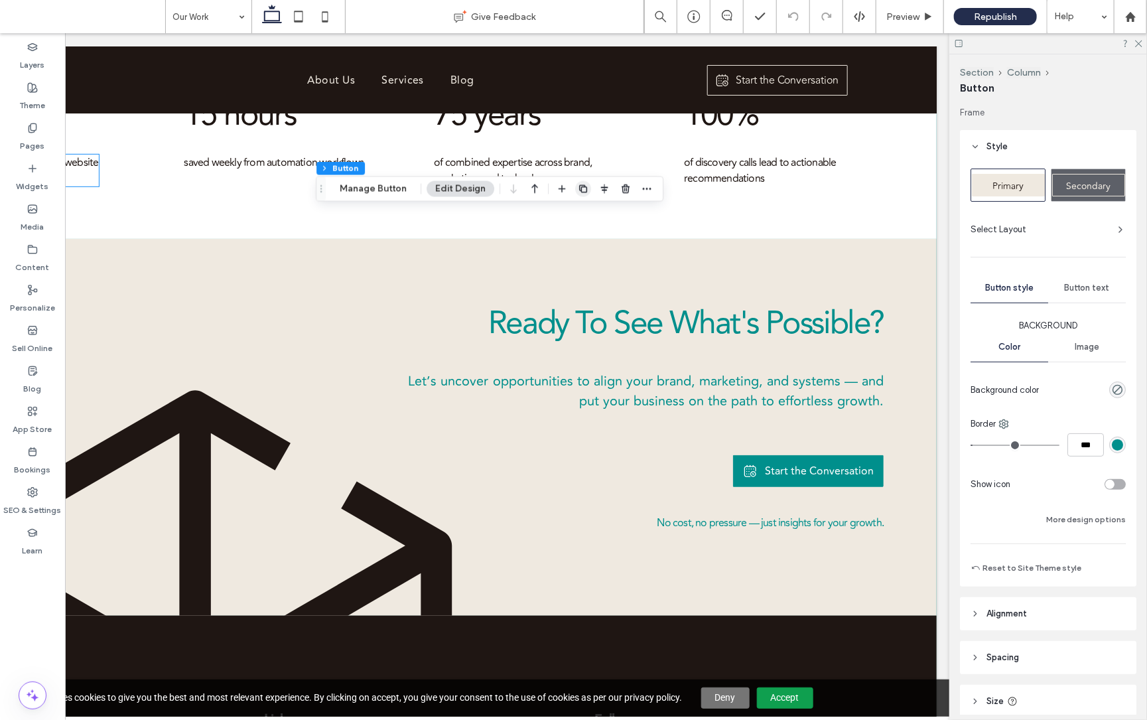
click at [587, 189] on span "button" at bounding box center [583, 189] width 16 height 16
type input "*"
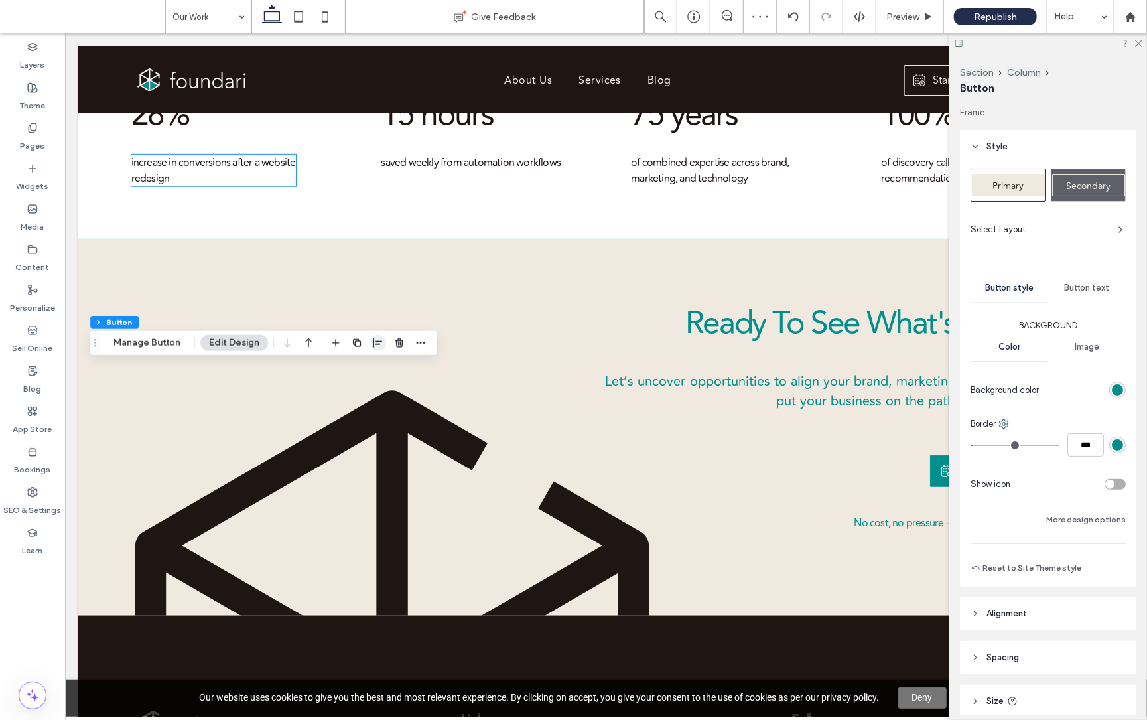
scroll to position [0, 0]
click at [377, 340] on icon "button" at bounding box center [377, 343] width 11 height 11
click at [364, 365] on icon "center" at bounding box center [363, 369] width 11 height 11
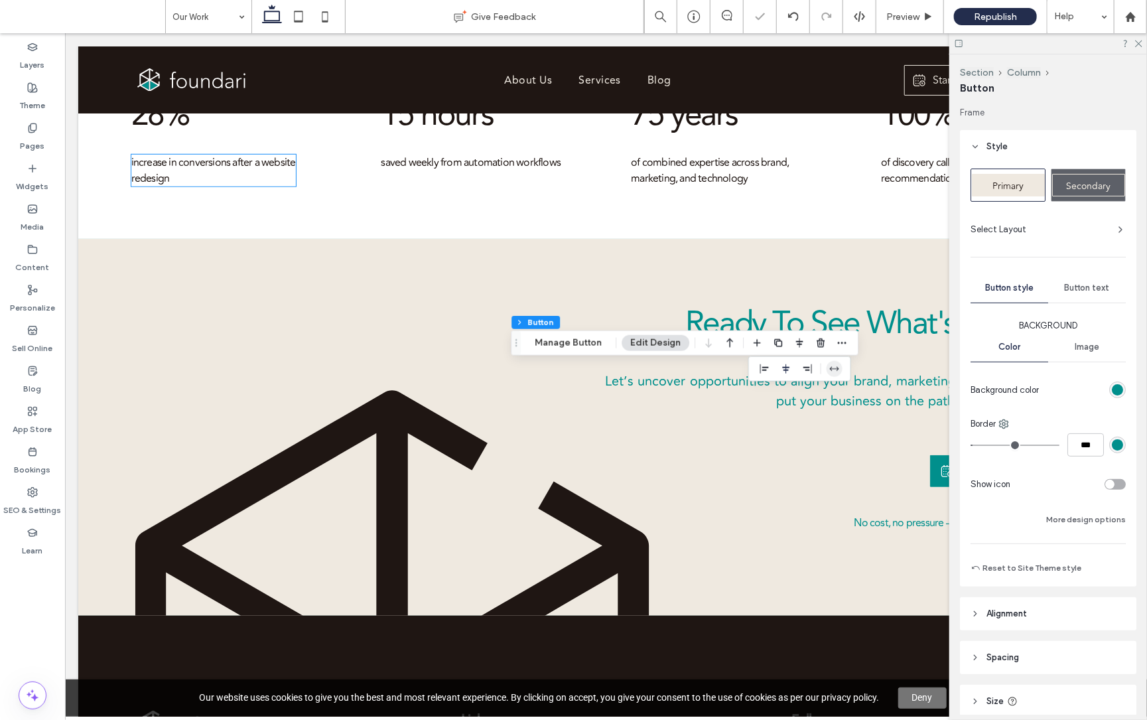
scroll to position [0, 2]
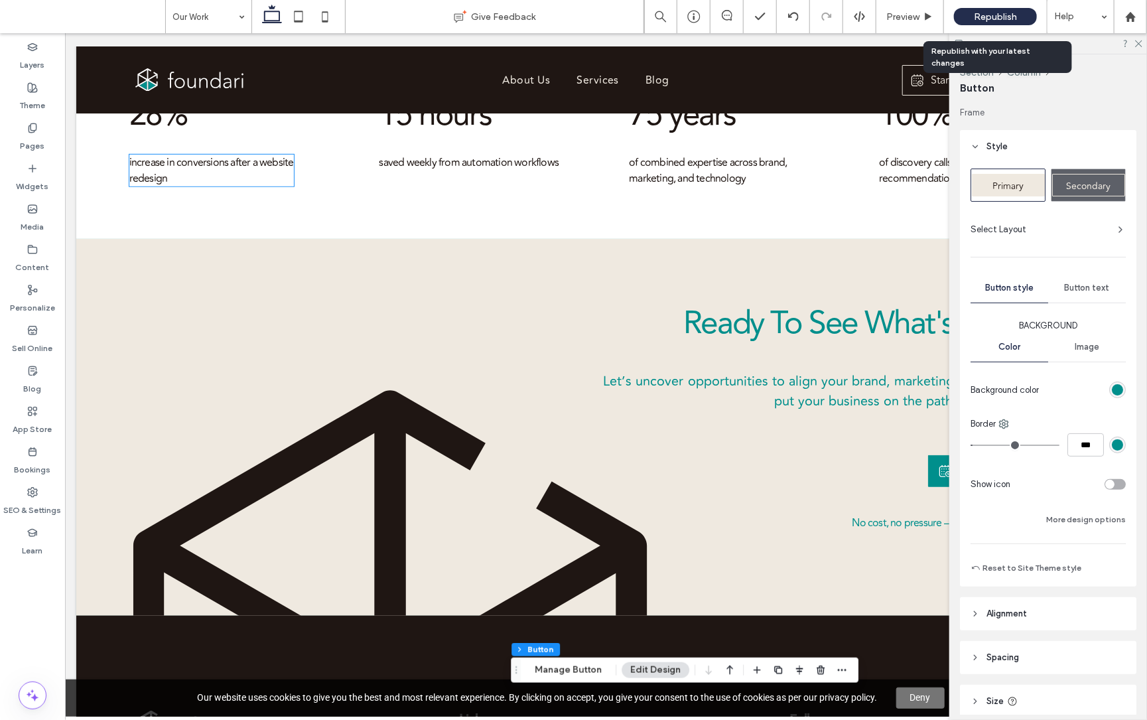
click at [983, 11] on span "Republish" at bounding box center [995, 16] width 43 height 11
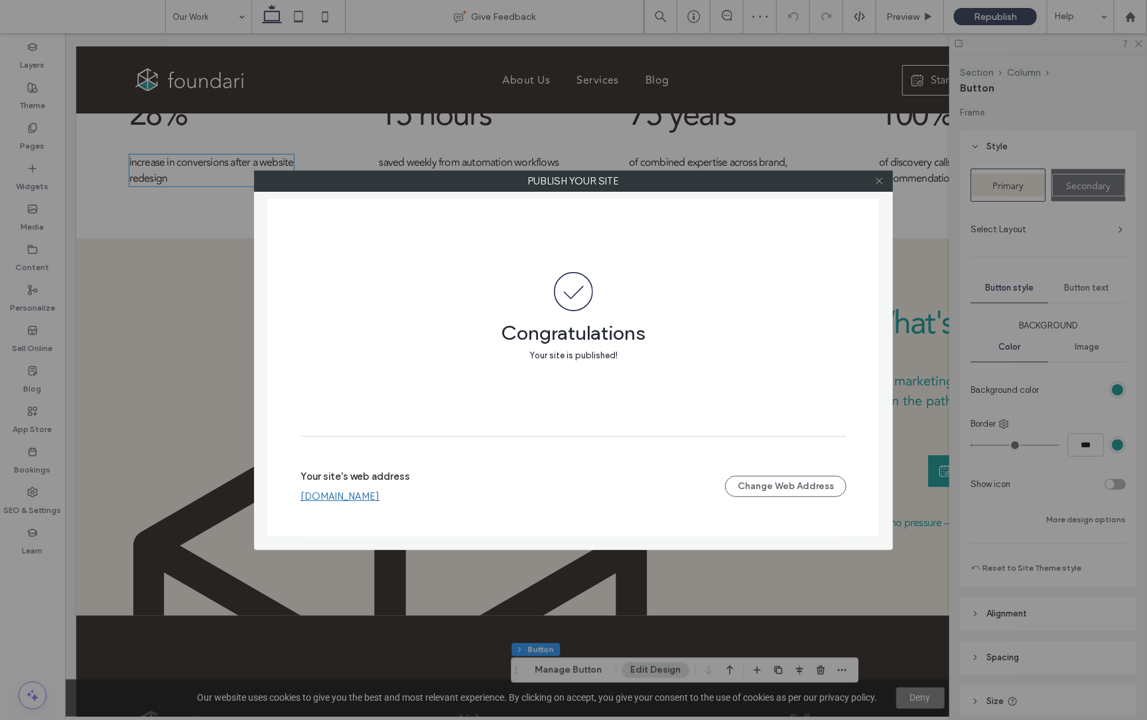
click at [879, 182] on icon at bounding box center [880, 181] width 10 height 10
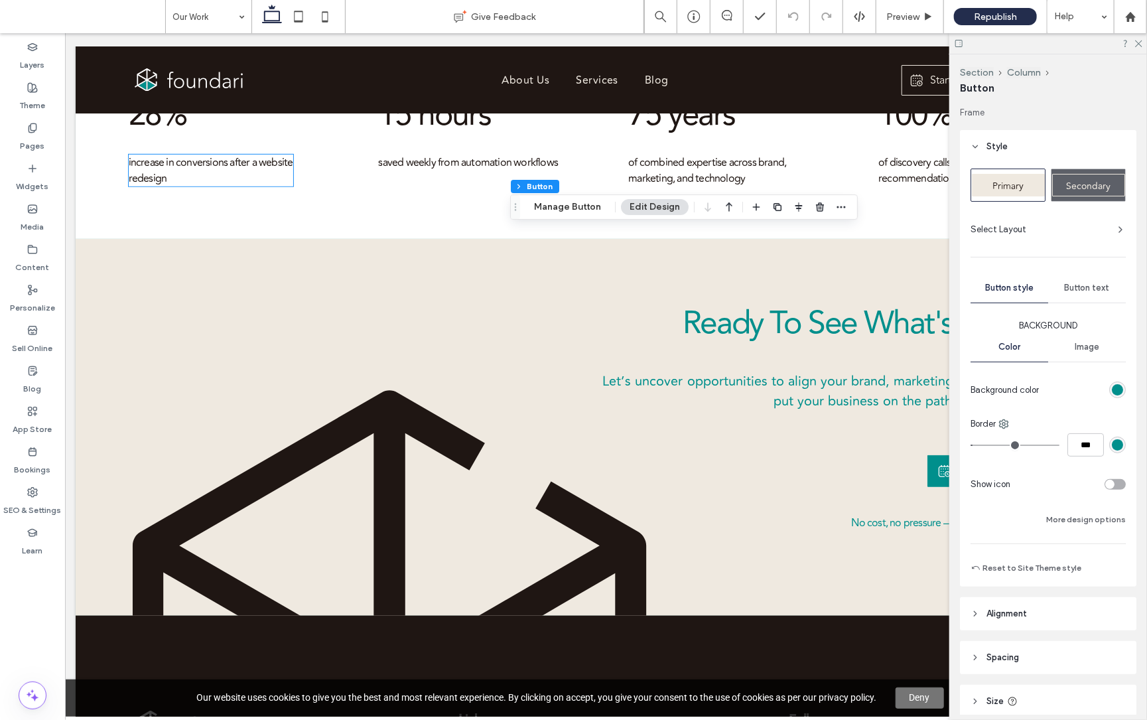
scroll to position [0, 3]
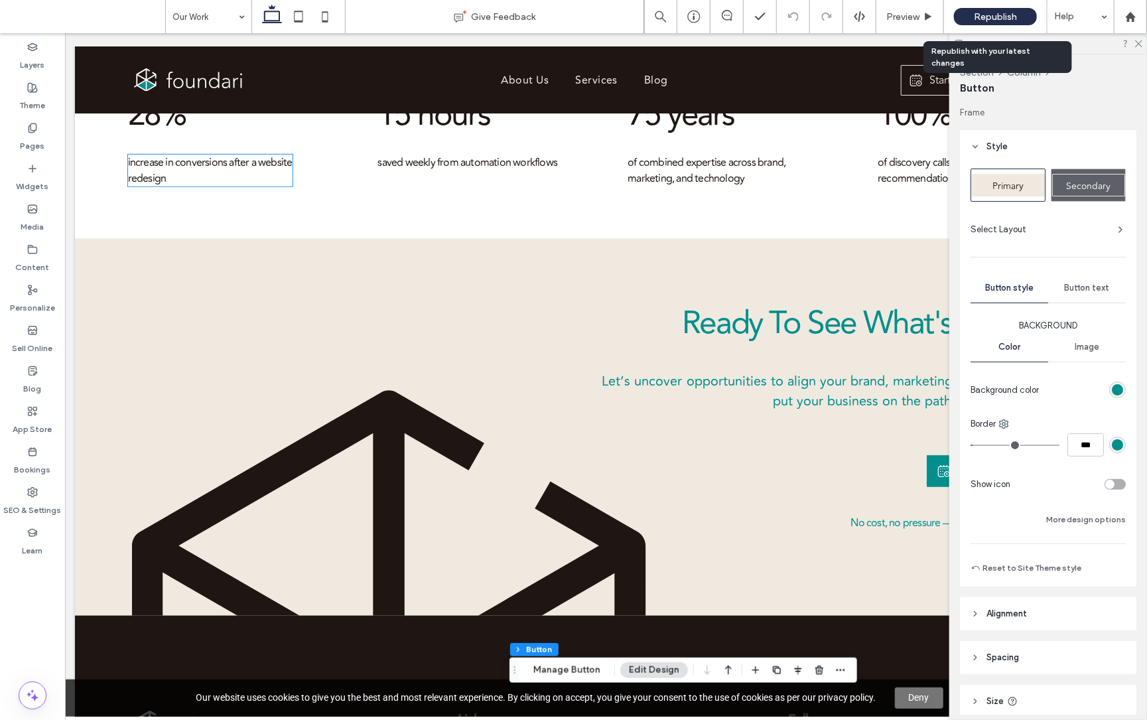
click at [979, 17] on span "Republish" at bounding box center [995, 16] width 43 height 11
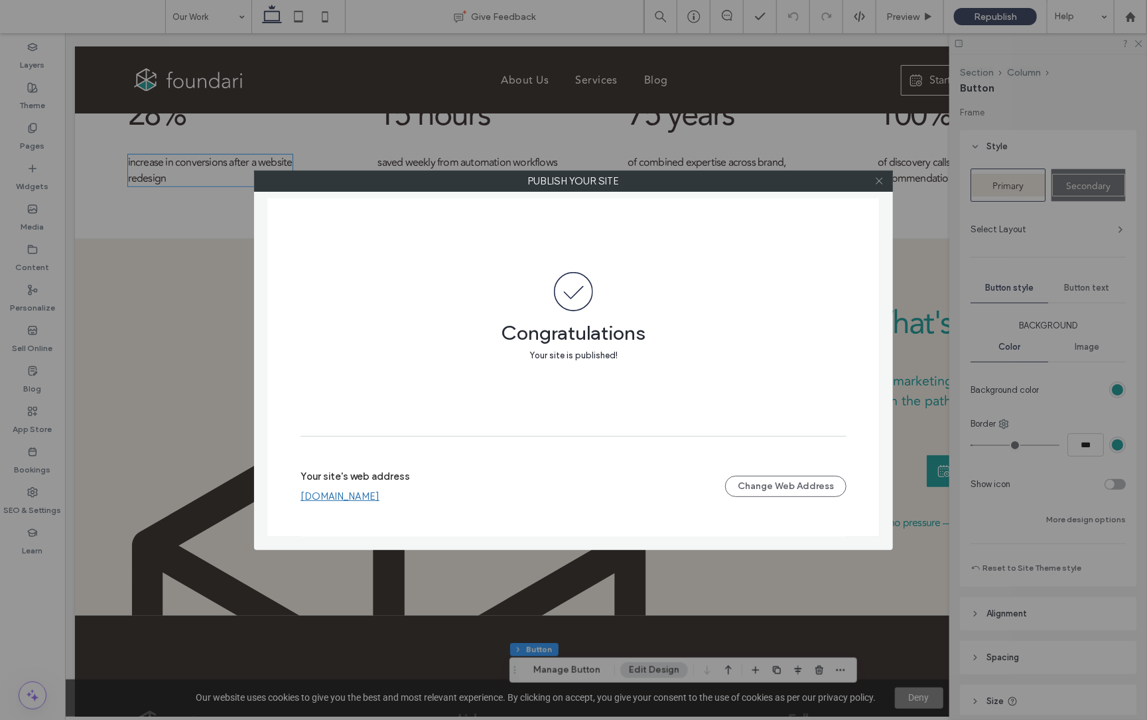
click at [881, 184] on icon at bounding box center [880, 181] width 10 height 10
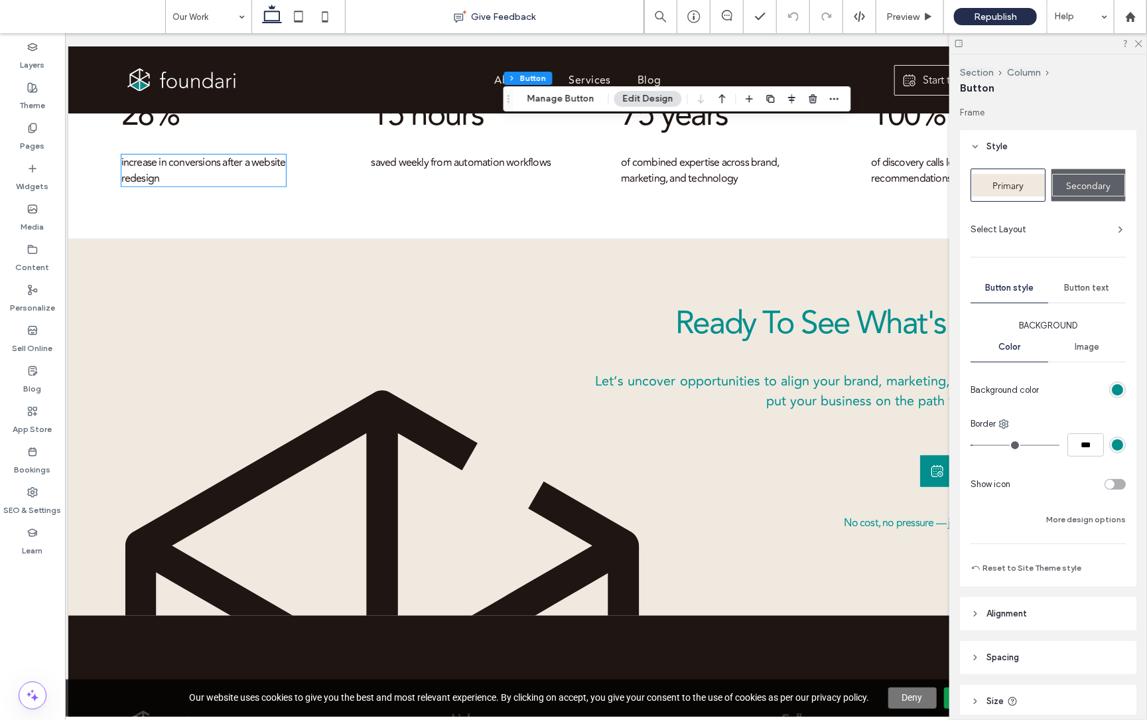
scroll to position [0, 11]
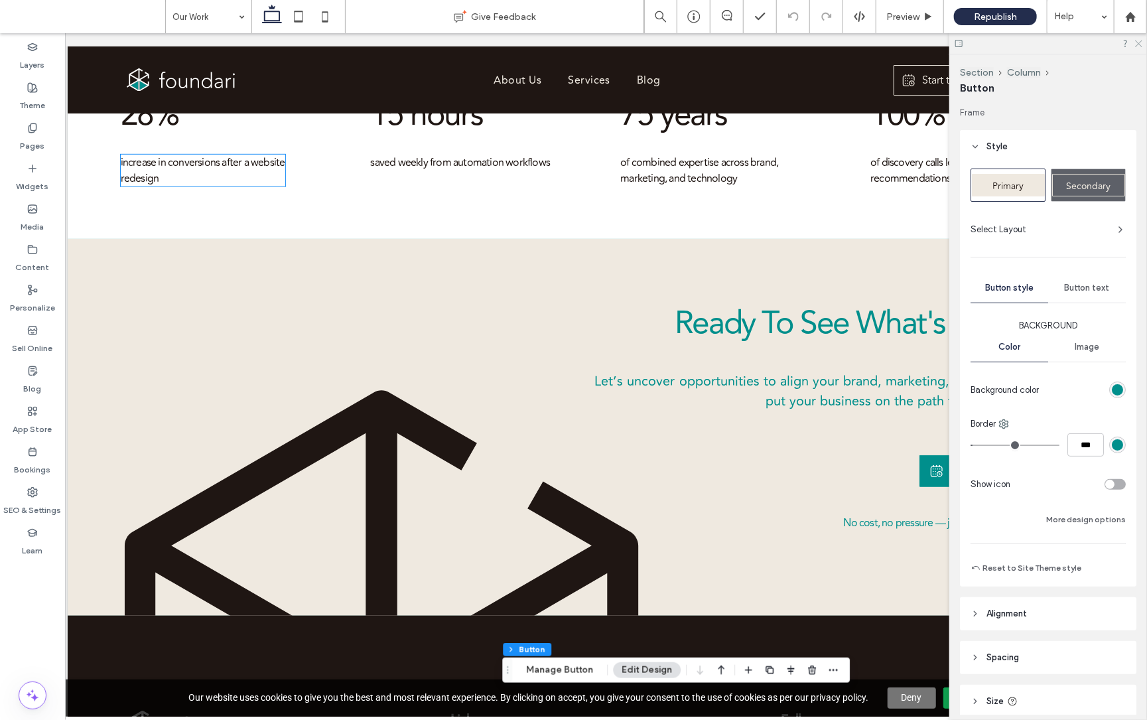
click at [1139, 42] on icon at bounding box center [1138, 42] width 9 height 9
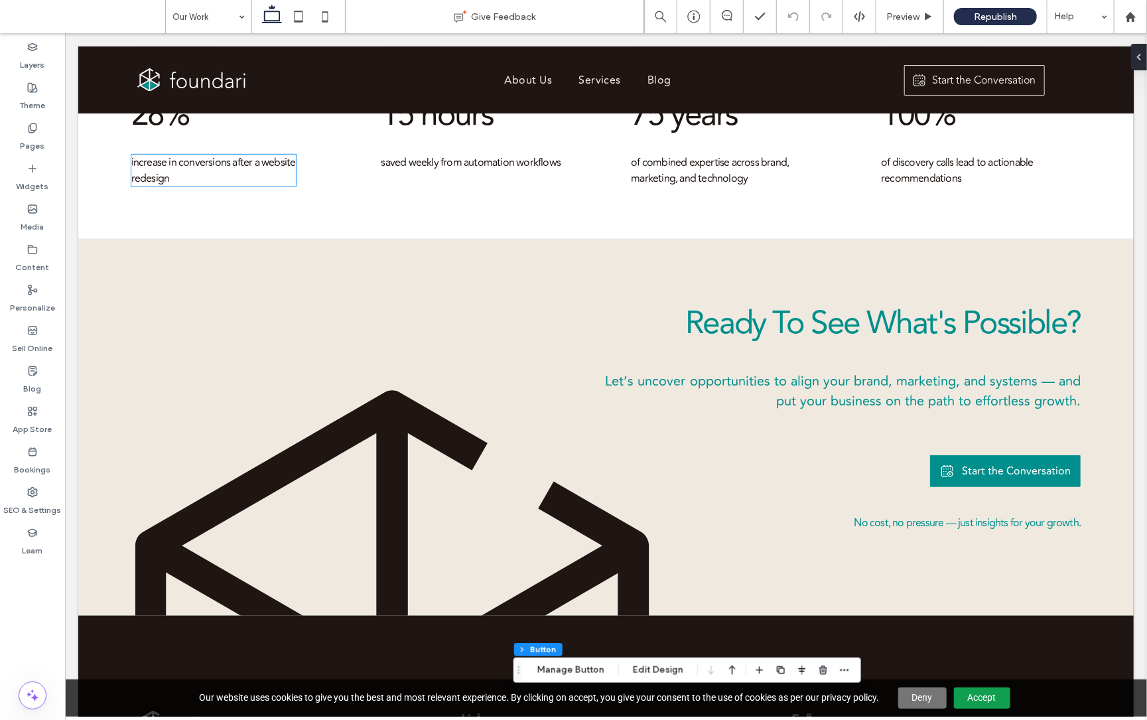
scroll to position [0, 0]
drag, startPoint x: 1141, startPoint y: 20, endPoint x: 1129, endPoint y: 23, distance: 12.4
click at [1141, 20] on div at bounding box center [1131, 16] width 32 height 11
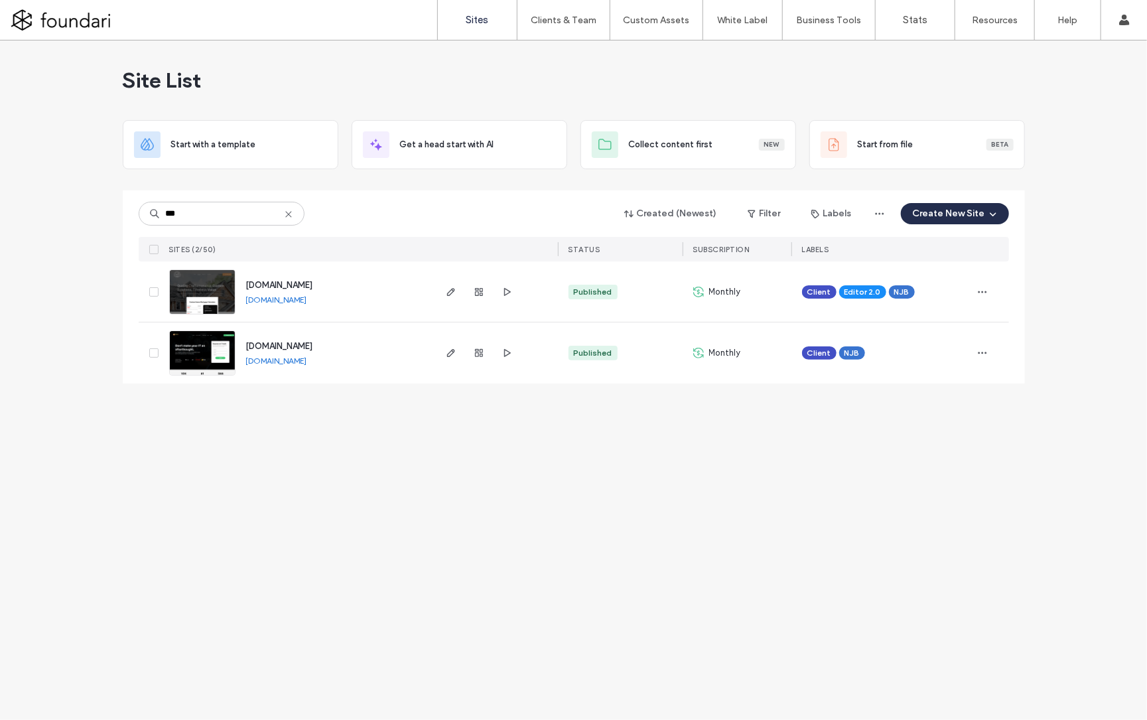
type input "***"
click at [299, 348] on span "www.kittredgeit.com" at bounding box center [279, 346] width 67 height 10
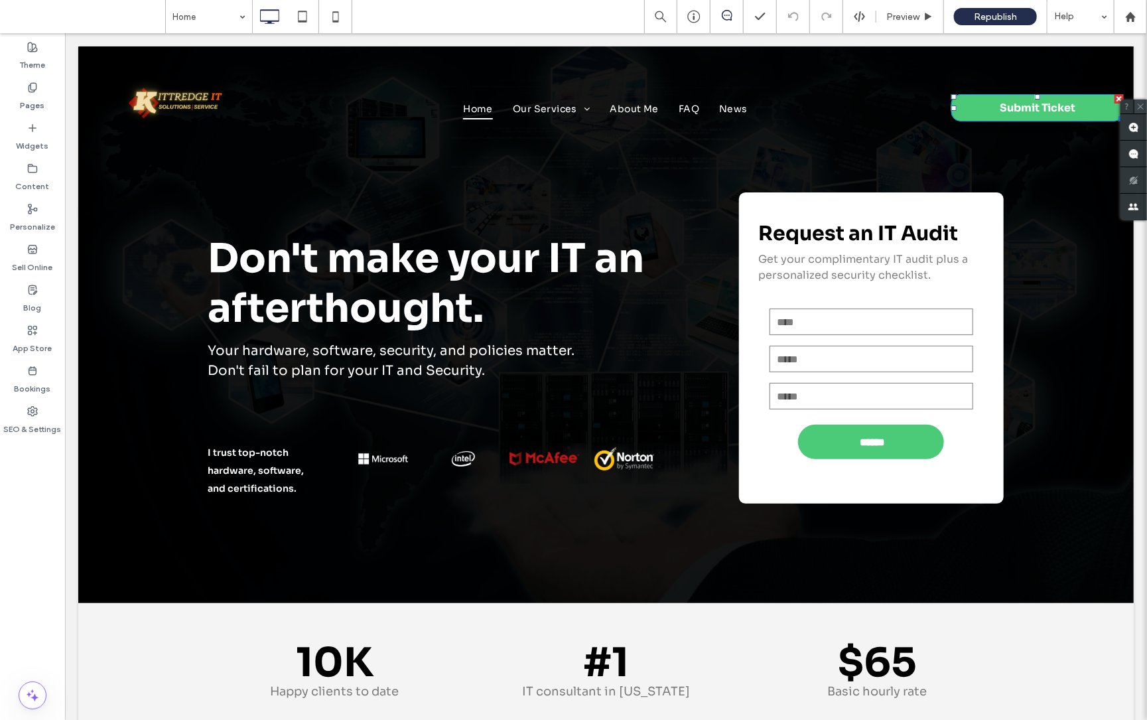
click at [1142, 105] on use at bounding box center [1141, 107] width 6 height 6
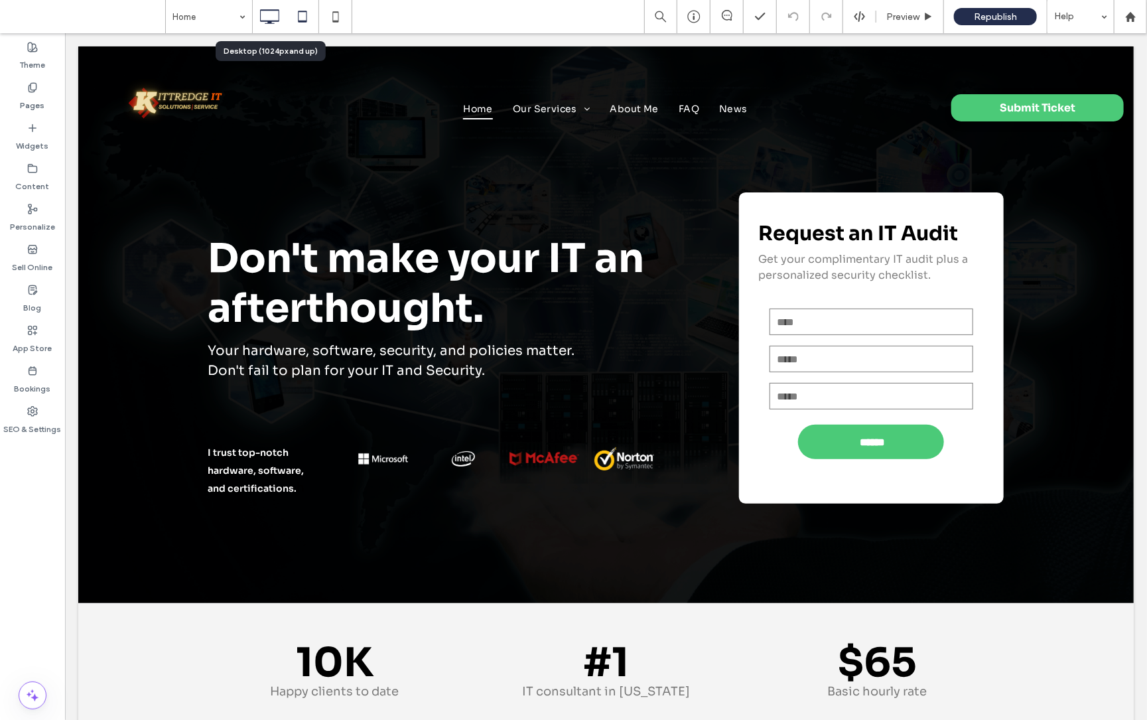
drag, startPoint x: 270, startPoint y: 18, endPoint x: 294, endPoint y: 16, distance: 24.0
click at [270, 18] on icon at bounding box center [269, 16] width 27 height 27
click at [299, 17] on icon at bounding box center [302, 16] width 27 height 27
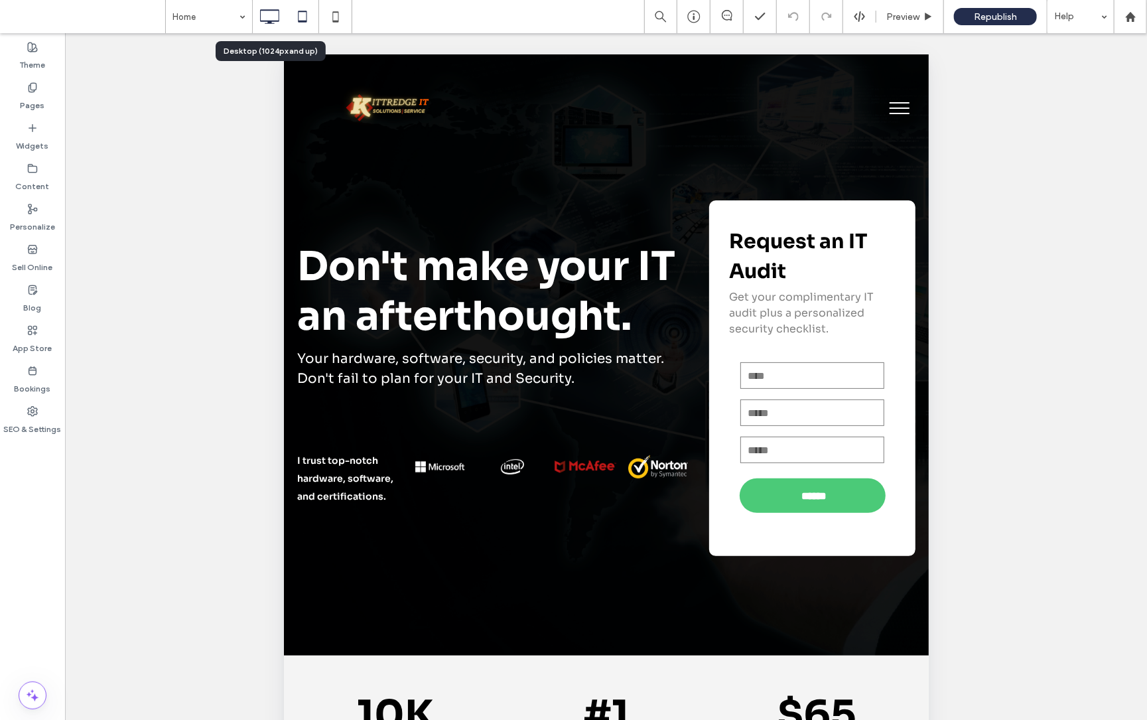
click at [277, 15] on icon at bounding box center [269, 16] width 27 height 27
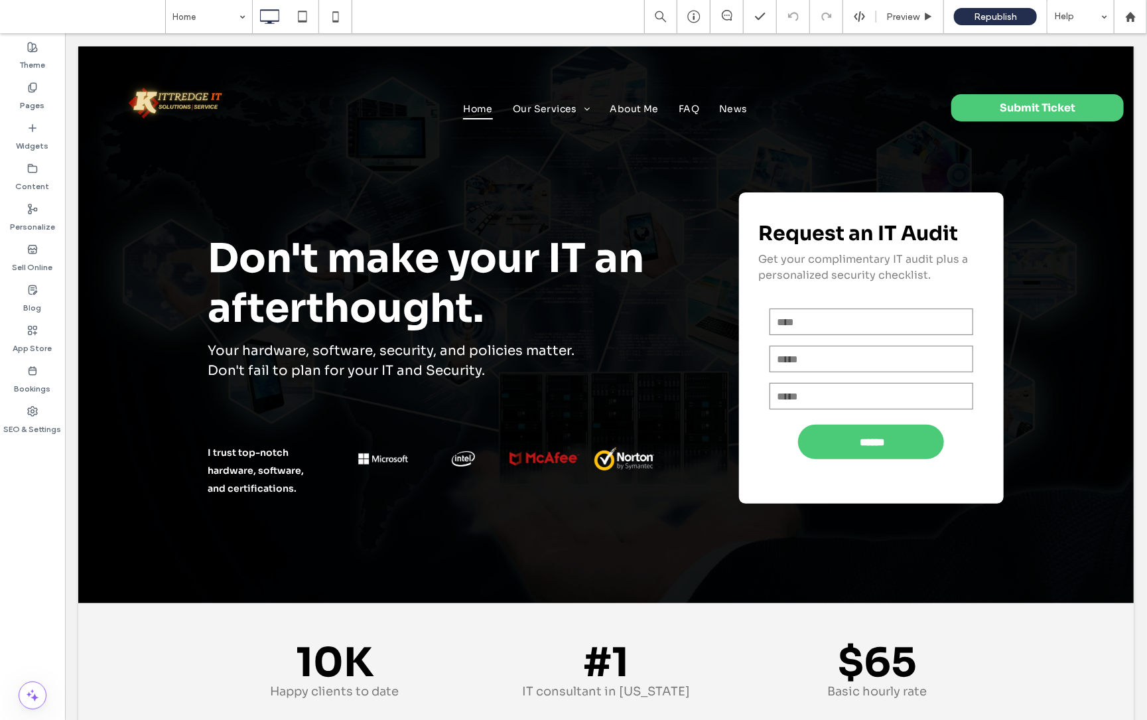
click at [380, 15] on div "Home Preview Republish Help" at bounding box center [656, 16] width 982 height 33
click at [896, 15] on span "Preview" at bounding box center [903, 16] width 33 height 11
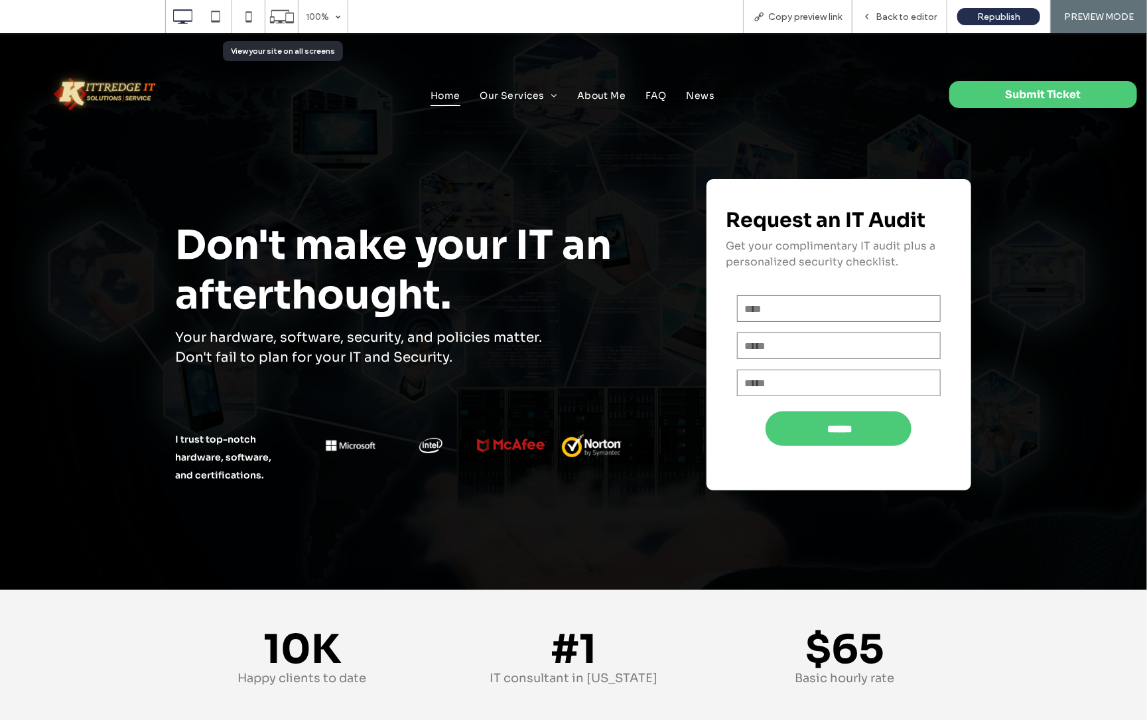
drag, startPoint x: 277, startPoint y: 11, endPoint x: 303, endPoint y: 11, distance: 25.2
click at [278, 12] on icon at bounding box center [281, 16] width 25 height 25
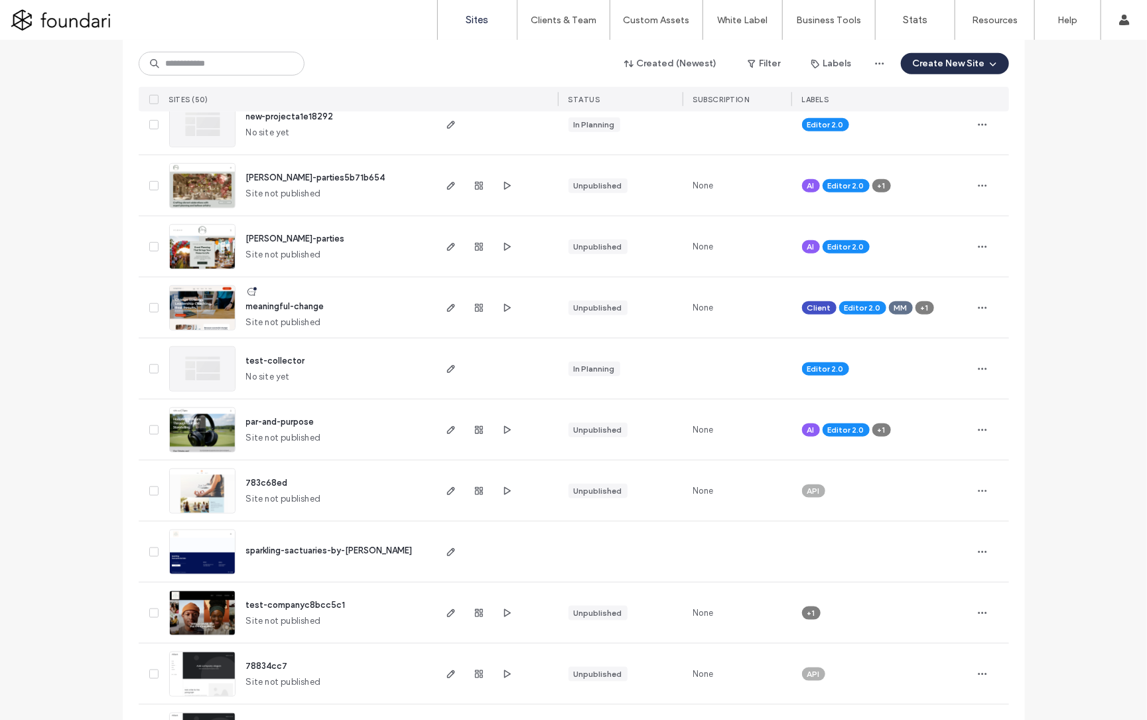
scroll to position [618, 0]
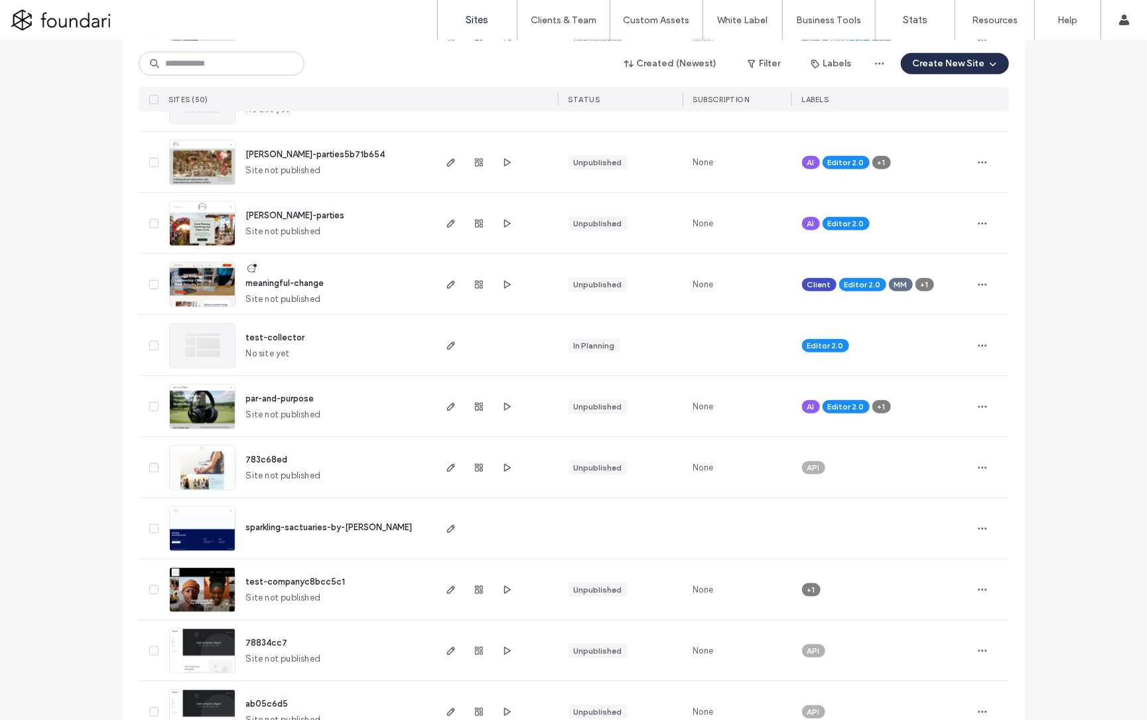
click at [293, 285] on span "meaningful-change" at bounding box center [285, 283] width 78 height 10
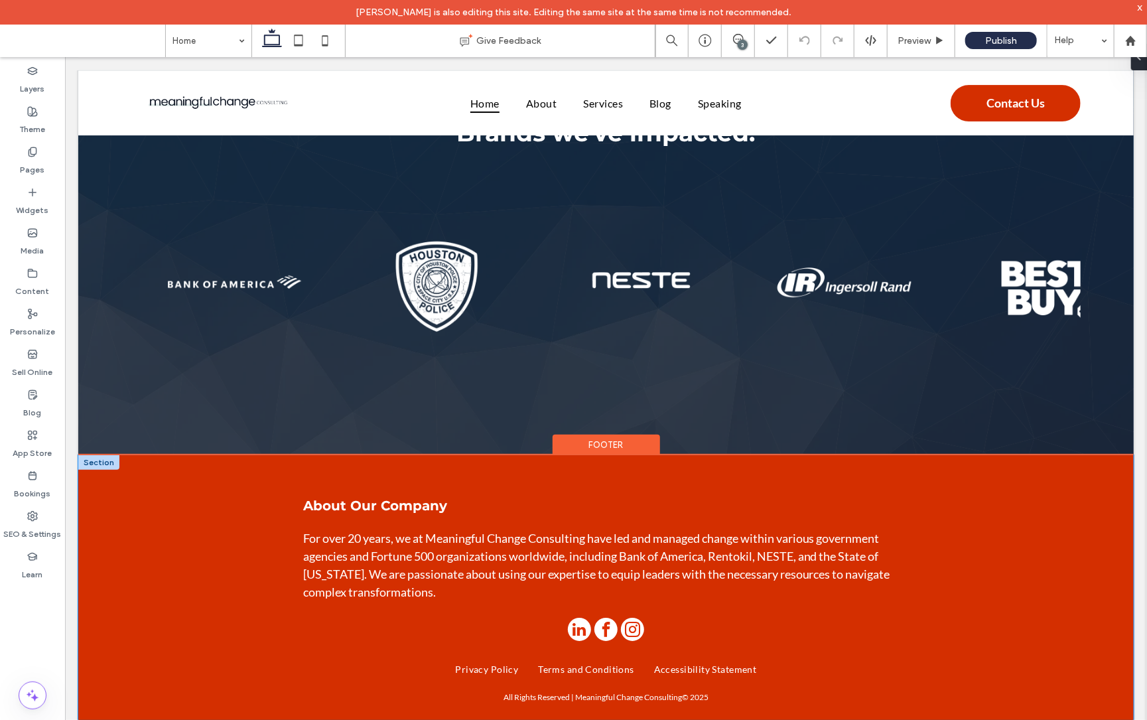
click at [397, 549] on p "For over 20 years, we at Meaningful Change Consulting have led and managed chan…" at bounding box center [606, 565] width 606 height 72
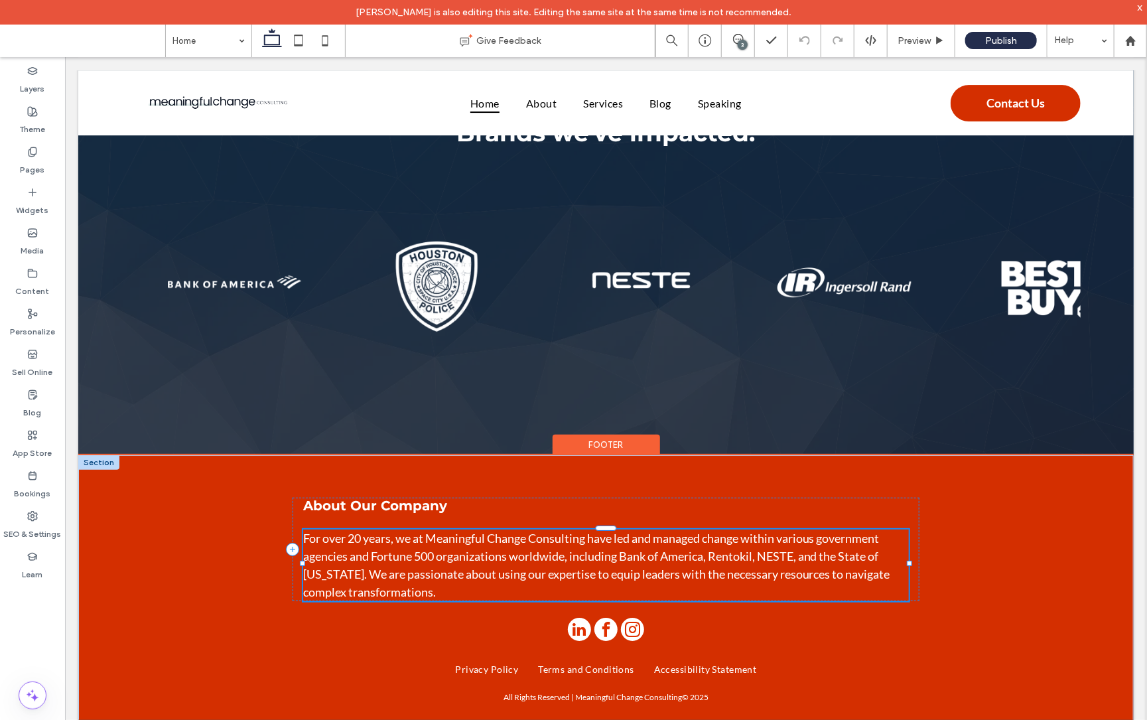
scroll to position [2455, 0]
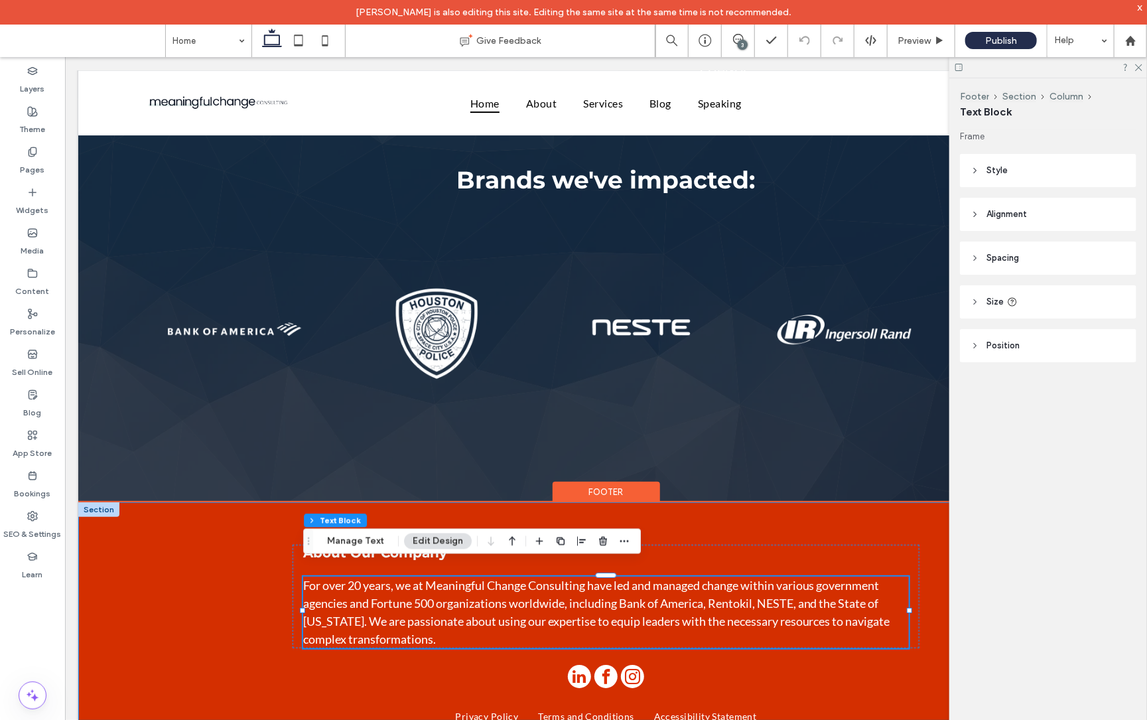
click at [231, 542] on div "About Our Company For over 20 years, we at Meaningful Change Consulting have le…" at bounding box center [606, 652] width 796 height 300
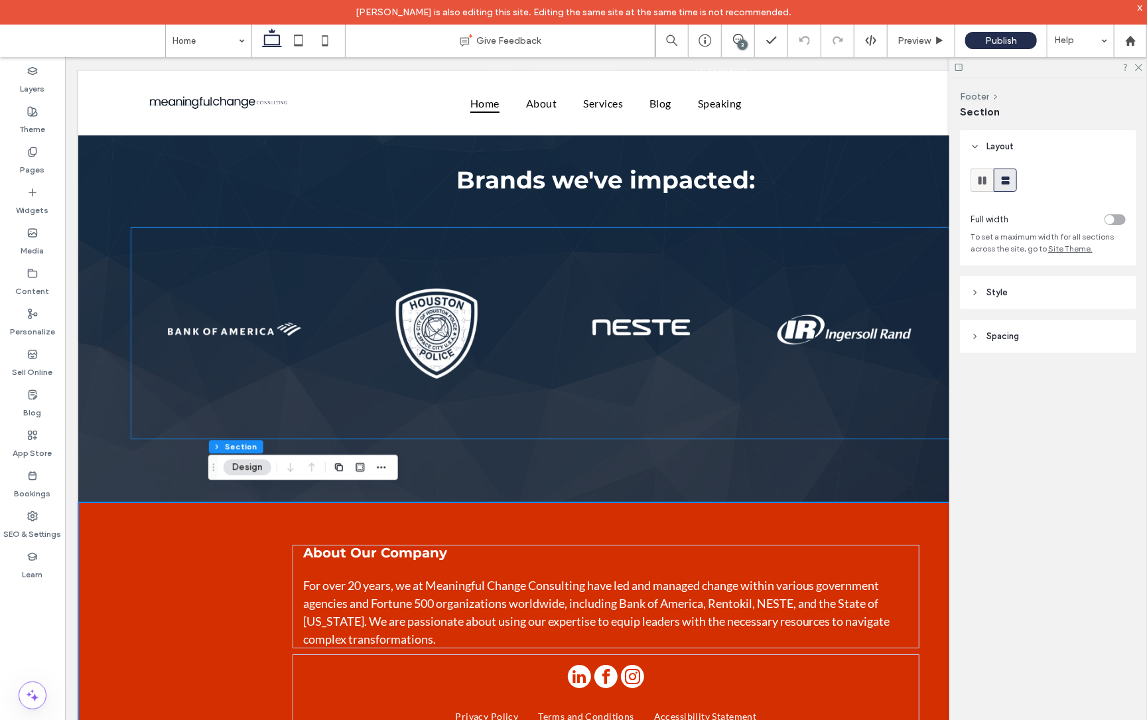
click at [981, 180] on icon at bounding box center [982, 180] width 13 height 13
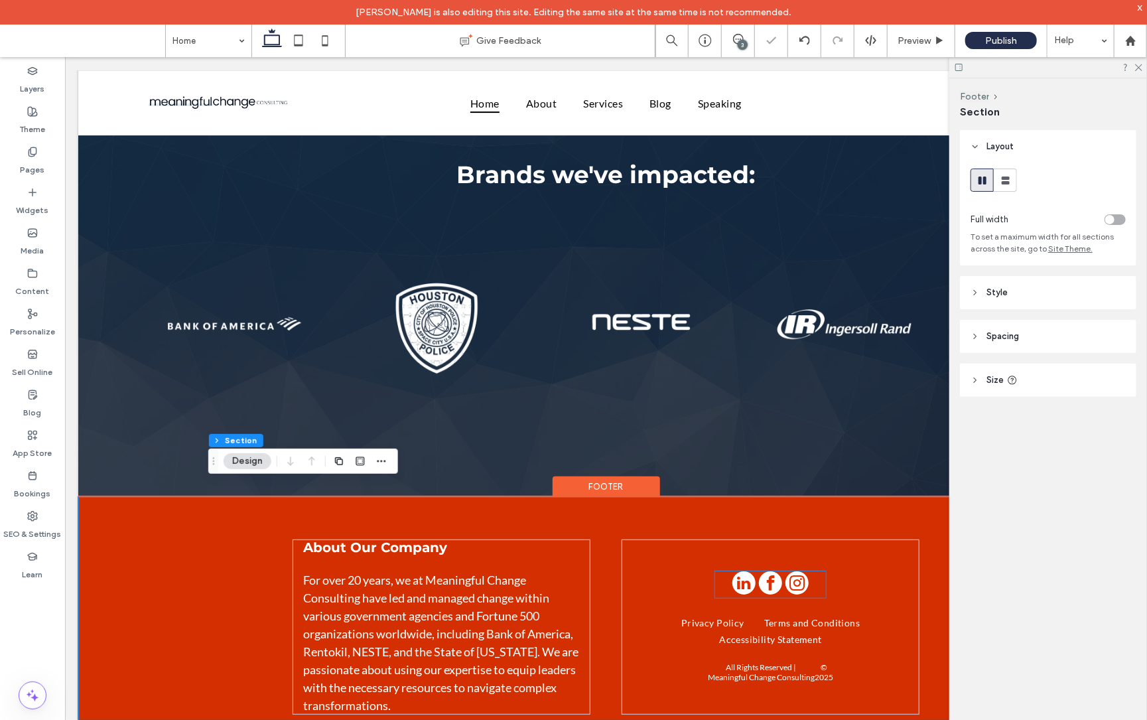
scroll to position [2460, 0]
click at [143, 536] on div "About Our Company For over 20 years, we at Meaningful Change Consulting have le…" at bounding box center [606, 626] width 1056 height 259
click at [629, 476] on div "Footer" at bounding box center [606, 486] width 108 height 21
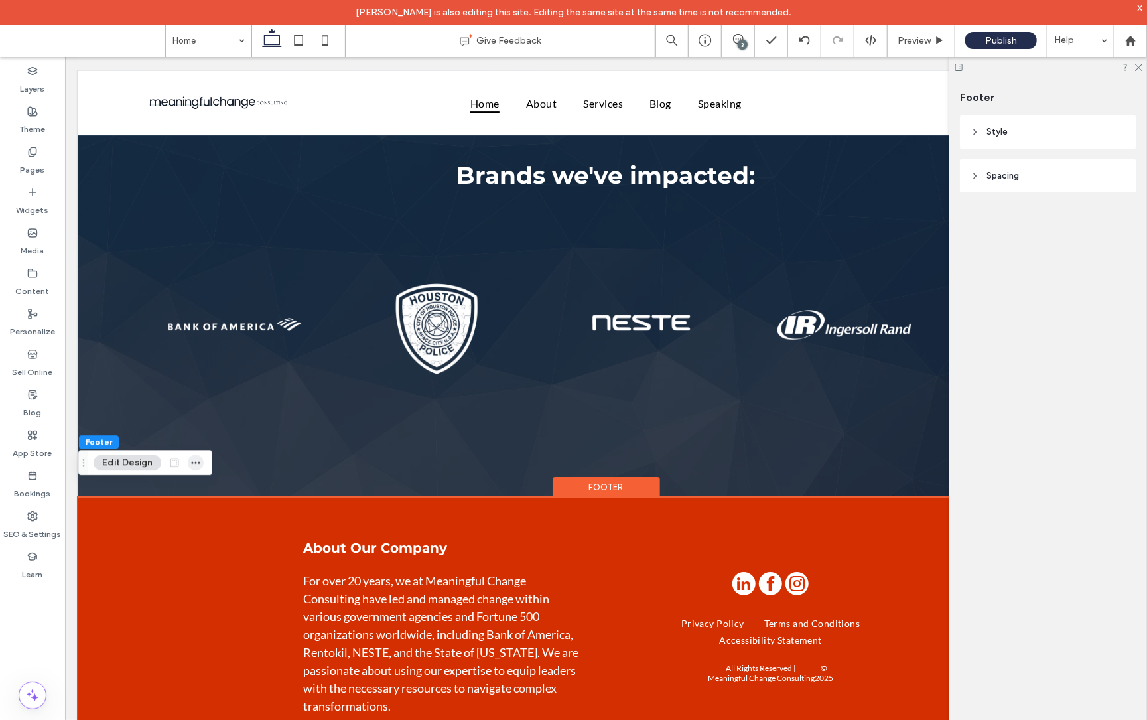
click at [200, 468] on span "button" at bounding box center [196, 463] width 16 height 16
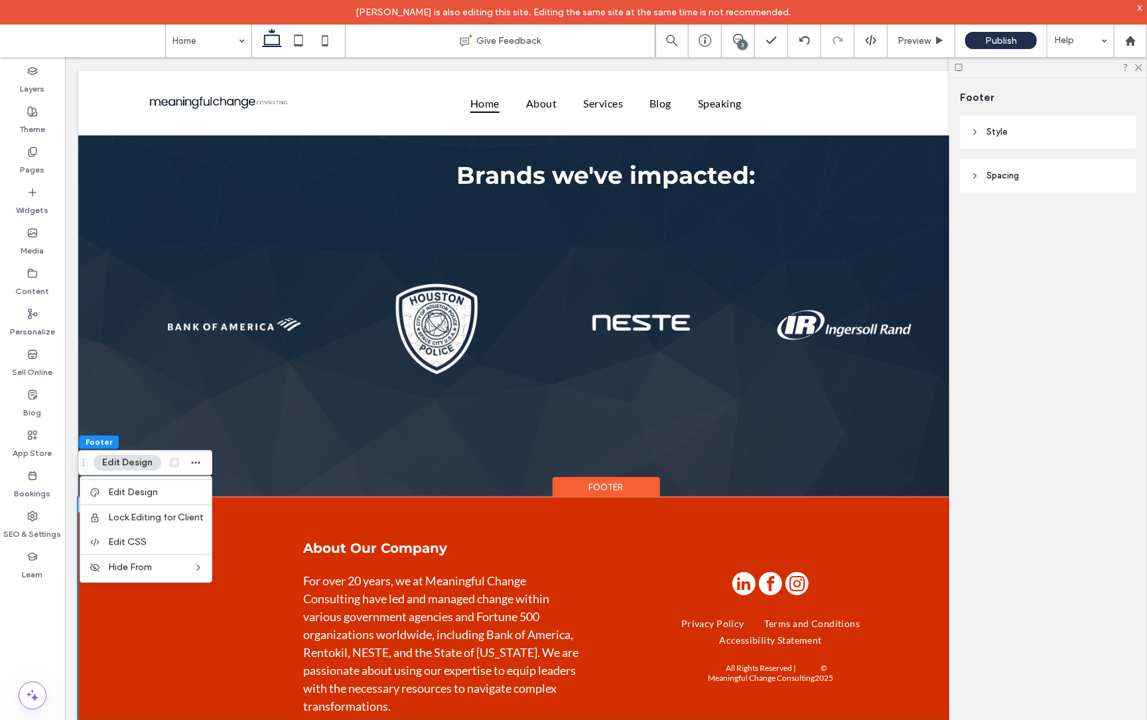
click at [251, 565] on div "About Our Company For over 20 years, we at Meaningful Change Consulting have le…" at bounding box center [606, 626] width 796 height 259
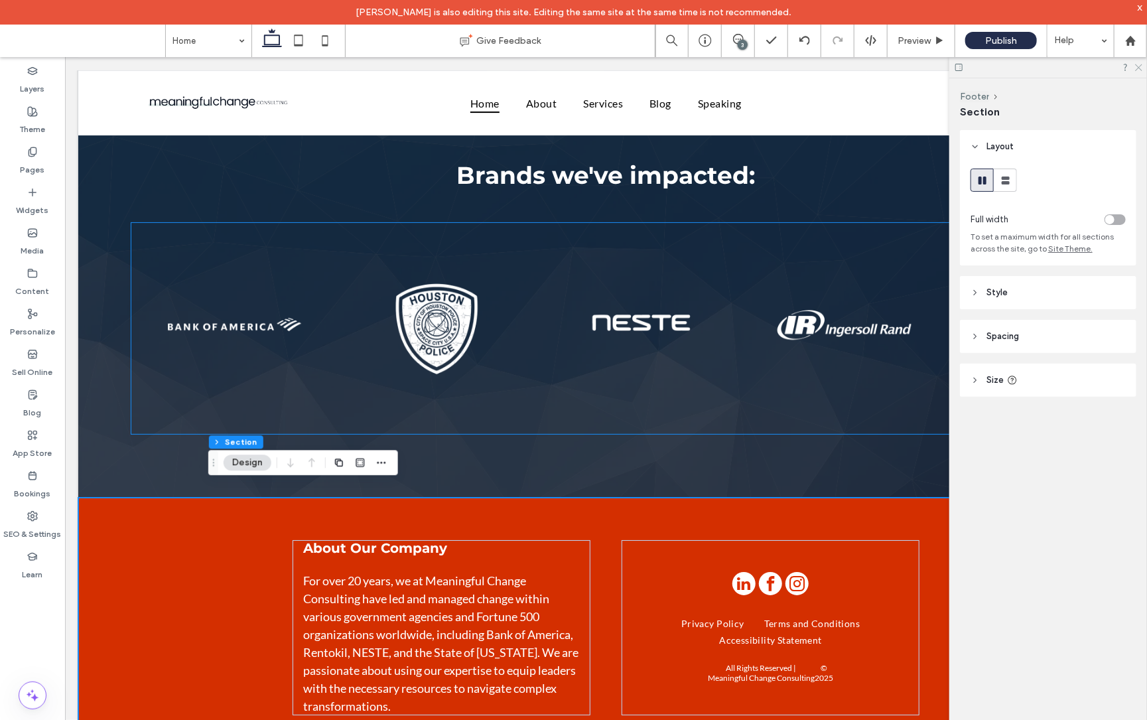
click at [1139, 67] on icon at bounding box center [1138, 66] width 9 height 9
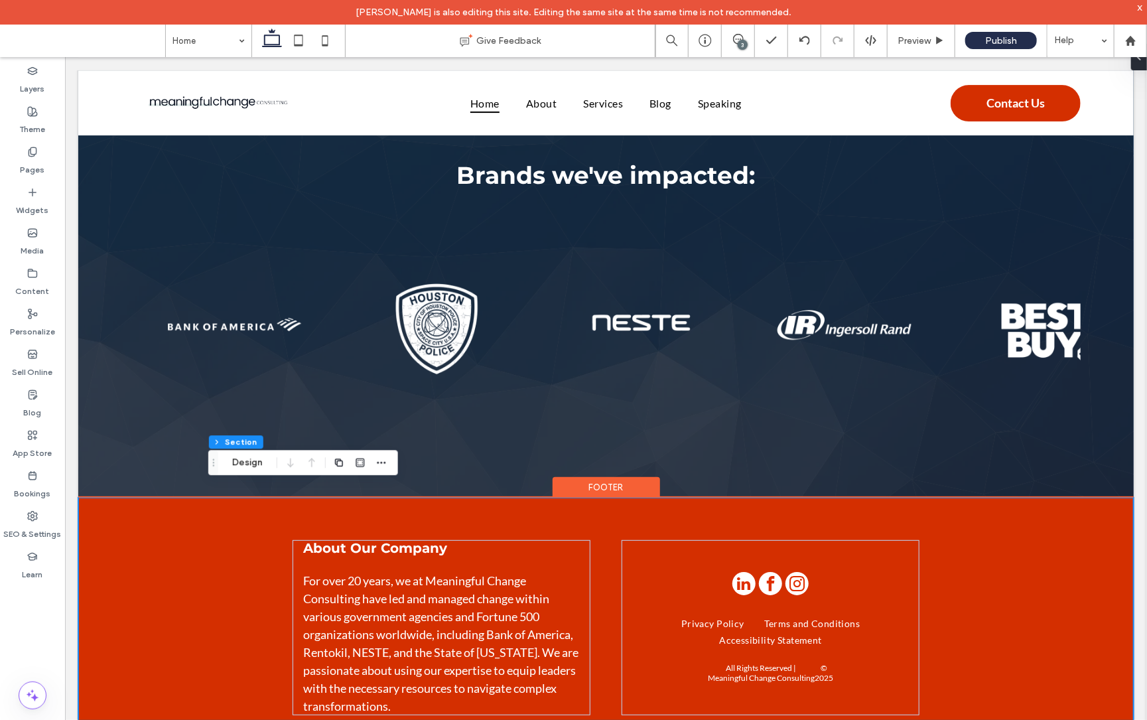
click at [607, 500] on div "About Our Company For over 20 years, we at Meaningful Change Consulting have le…" at bounding box center [606, 626] width 796 height 259
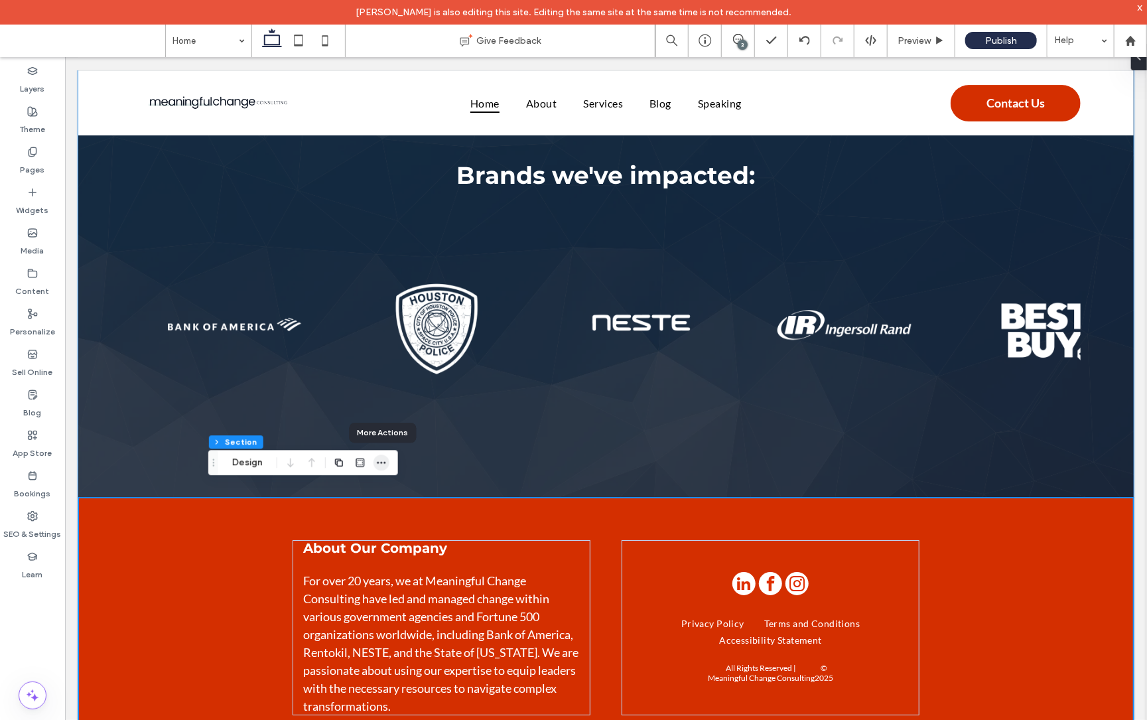
click at [383, 464] on icon "button" at bounding box center [381, 462] width 11 height 11
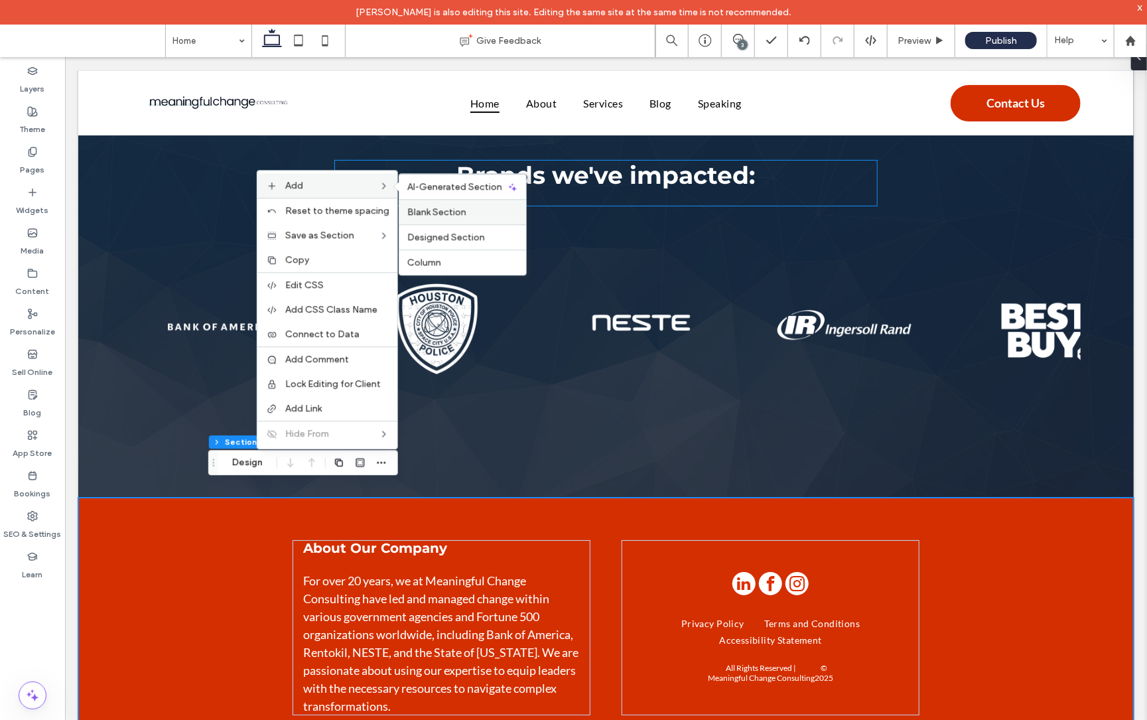
click at [447, 217] on span "Blank Section" at bounding box center [436, 211] width 59 height 11
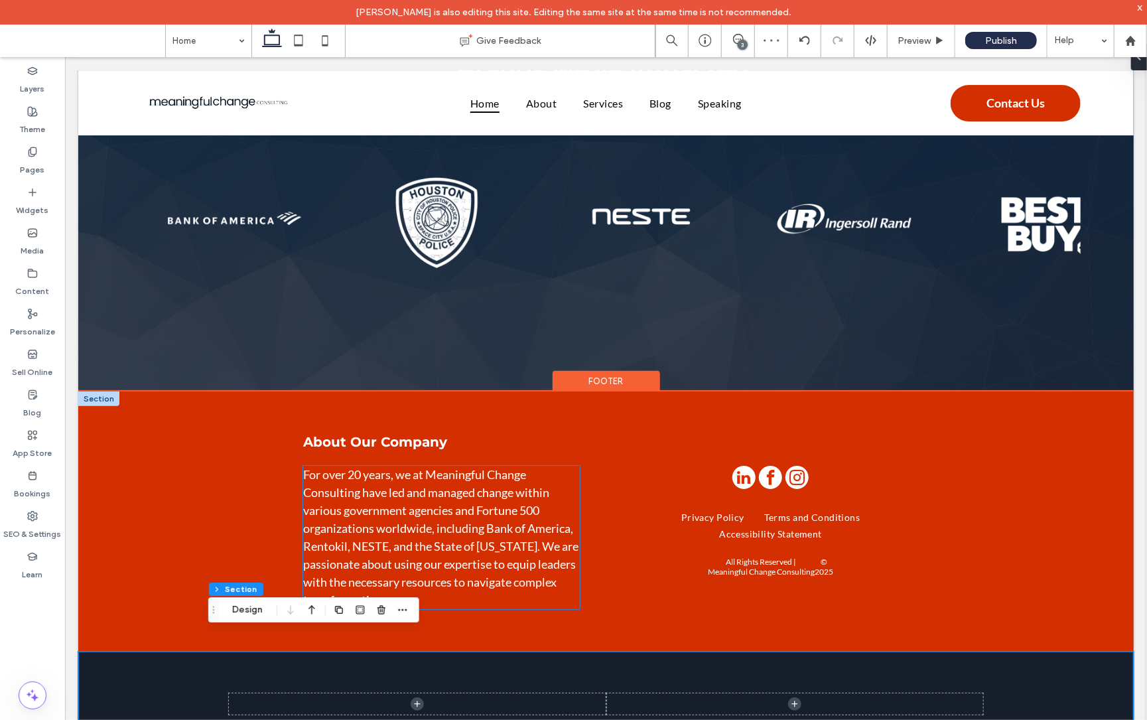
scroll to position [2565, 0]
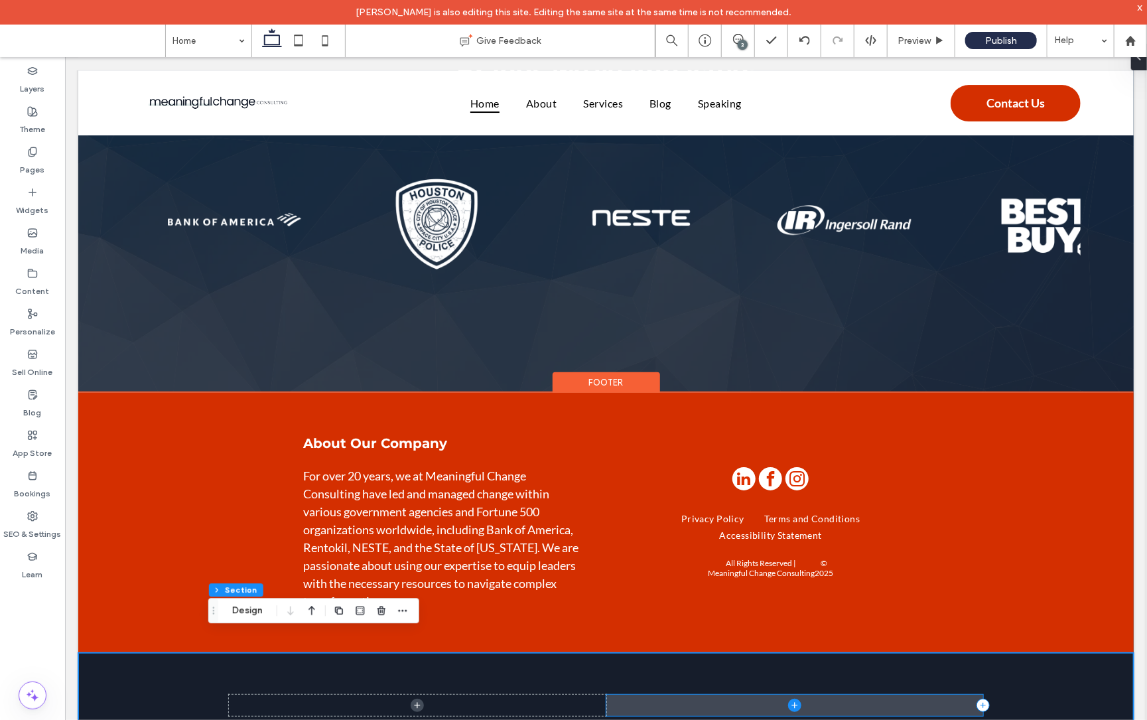
click at [659, 694] on span at bounding box center [794, 704] width 377 height 21
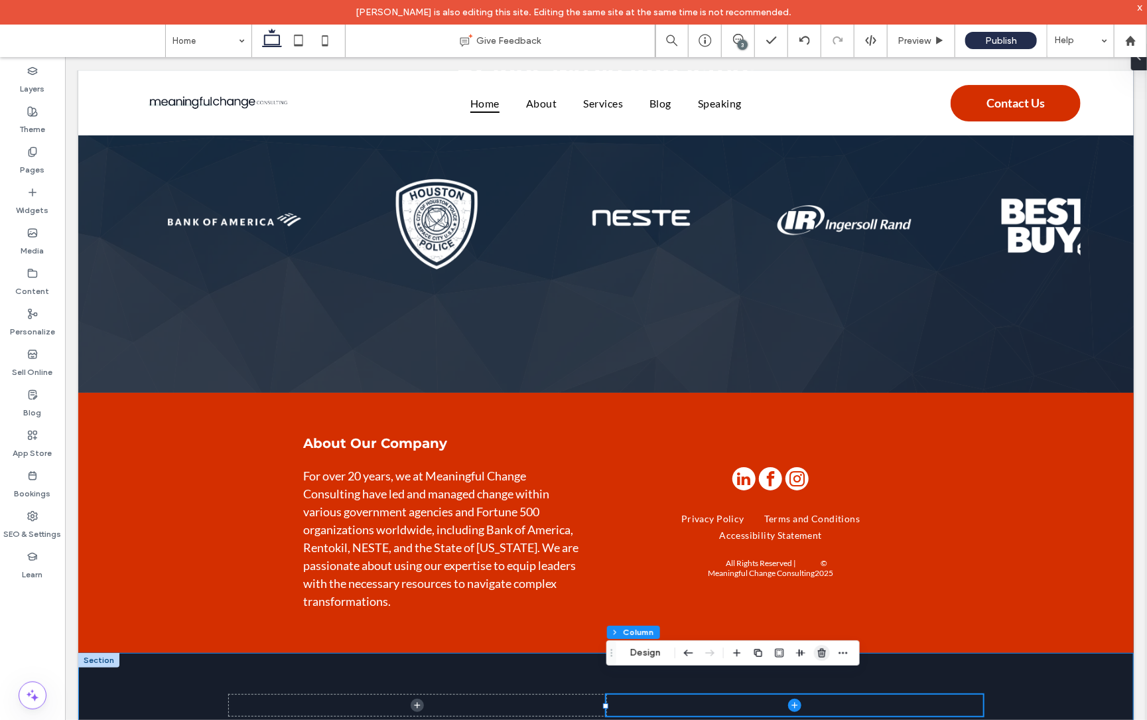
click at [818, 654] on icon "button" at bounding box center [822, 653] width 11 height 11
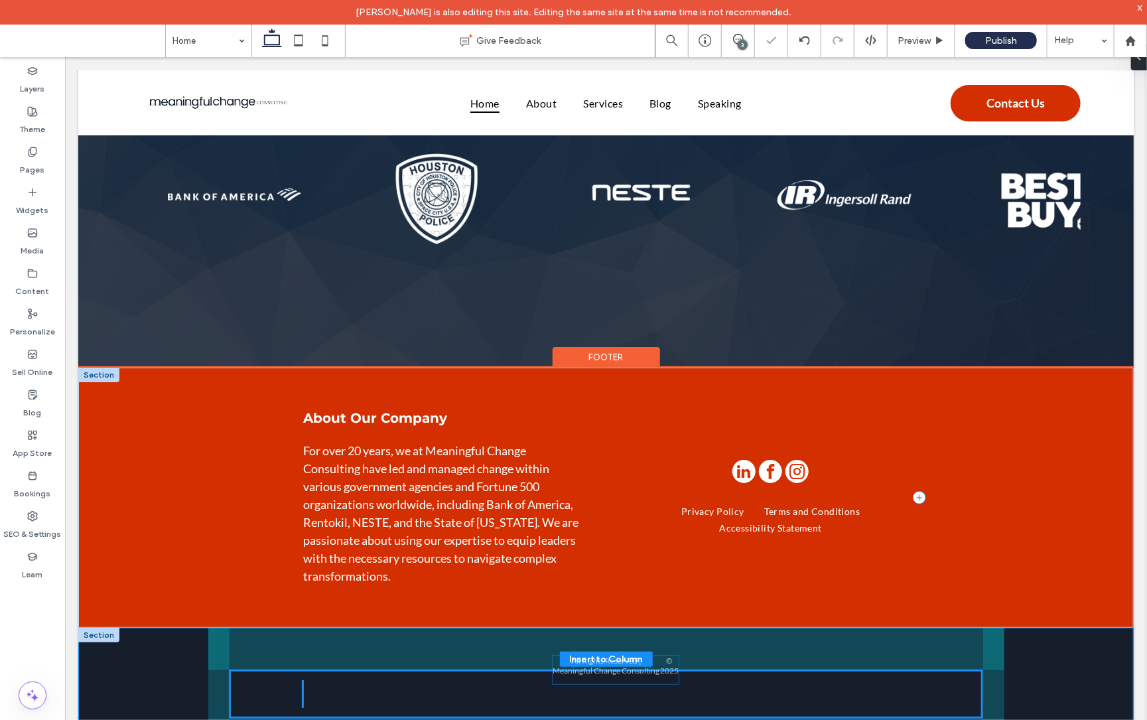
drag, startPoint x: 774, startPoint y: 547, endPoint x: 618, endPoint y: 660, distance: 192.9
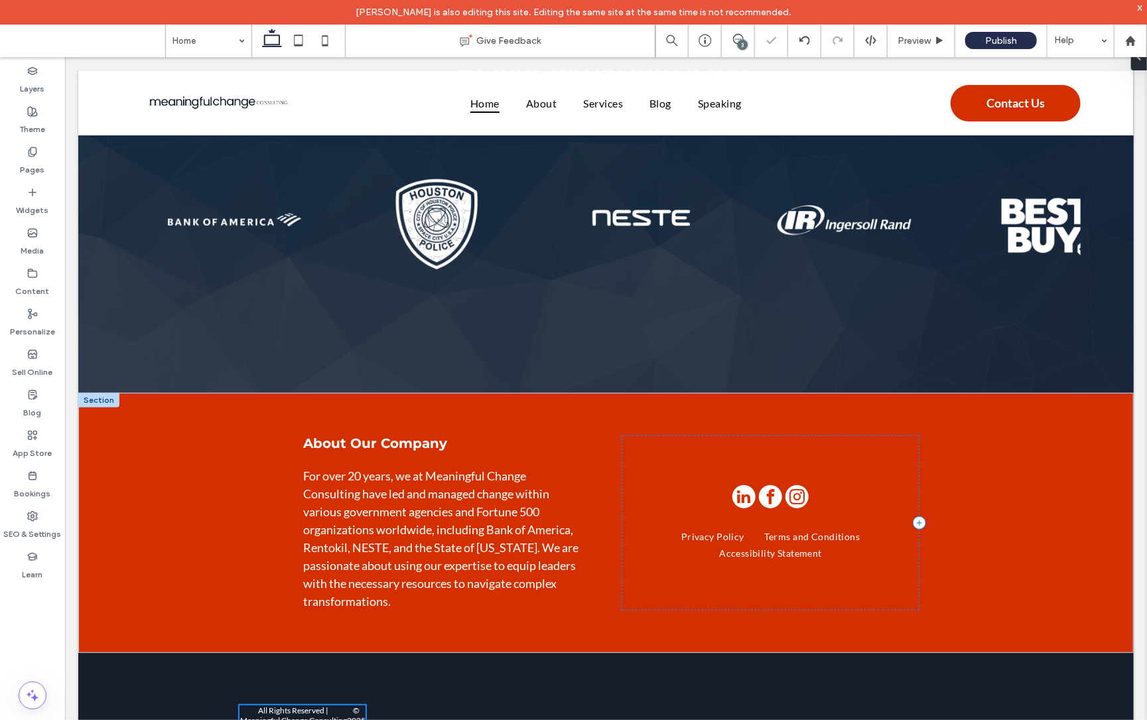
type input "**"
type input "****"
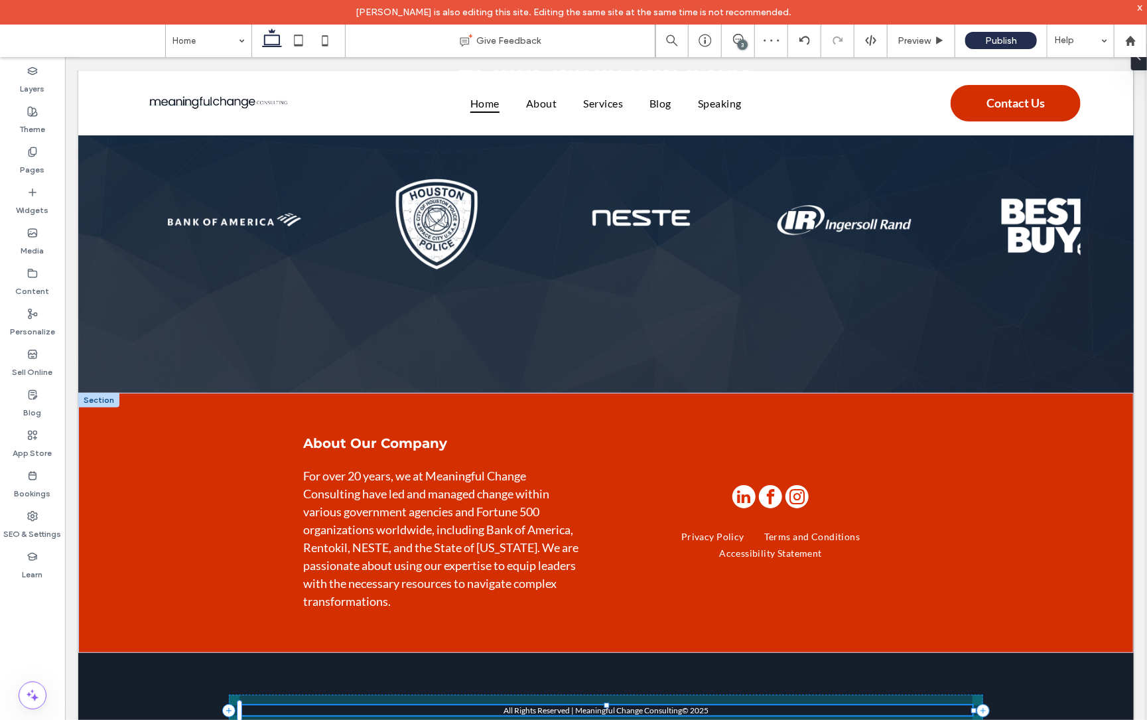
drag, startPoint x: 371, startPoint y: 699, endPoint x: 1146, endPoint y: 687, distance: 775.2
type input "***"
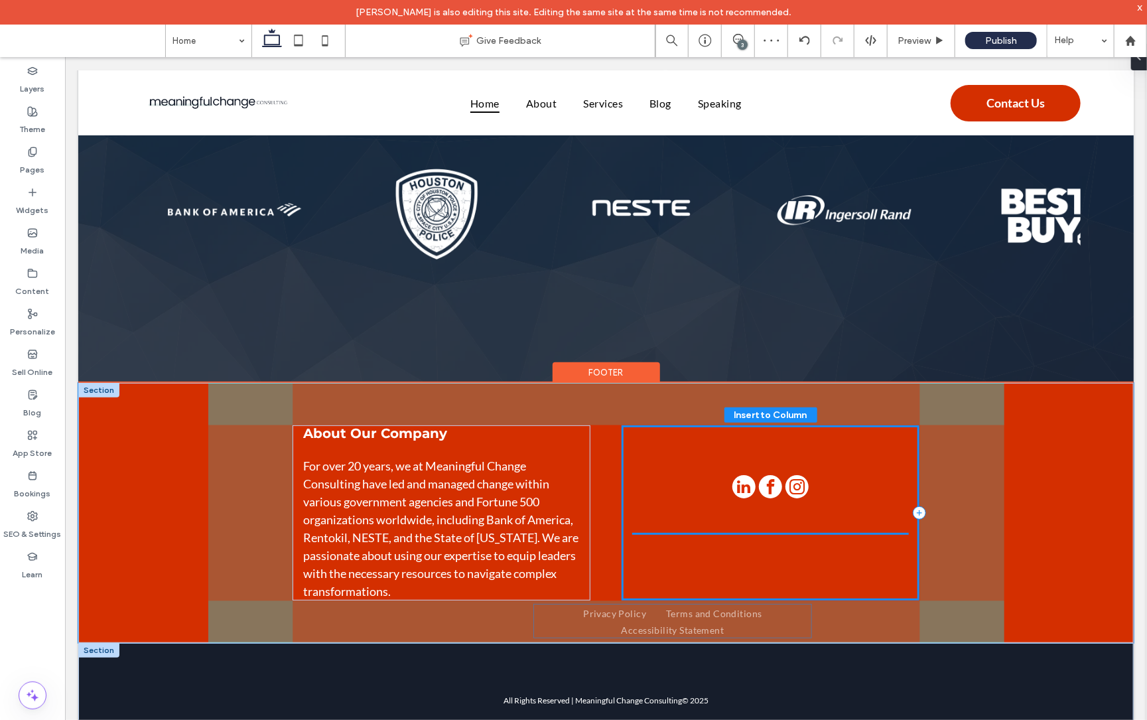
scroll to position [2572, 0]
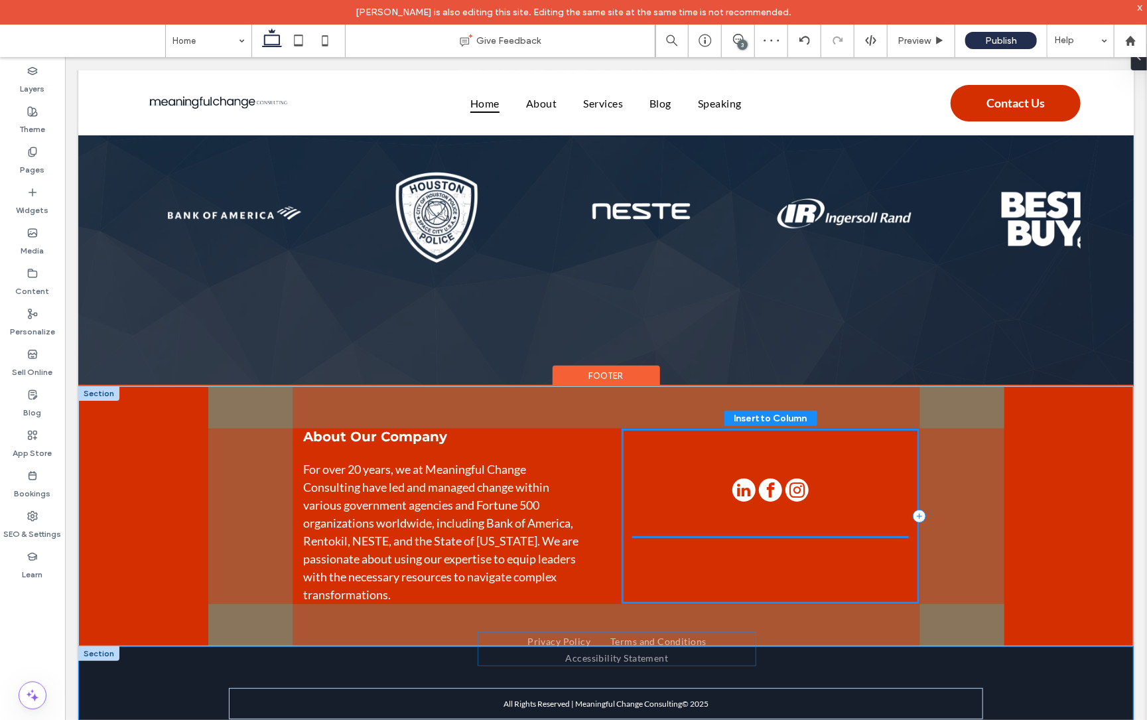
drag, startPoint x: 738, startPoint y: 579, endPoint x: 638, endPoint y: 638, distance: 116.7
drag, startPoint x: 754, startPoint y: 520, endPoint x: 629, endPoint y: 664, distance: 190.0
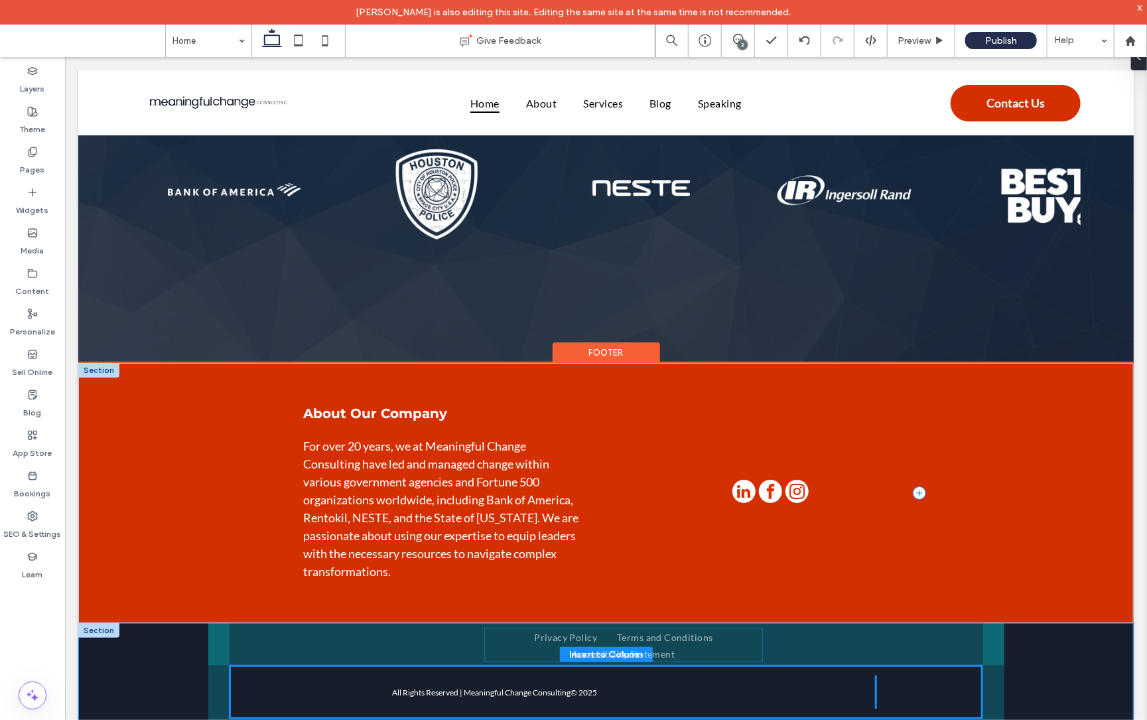
drag, startPoint x: 757, startPoint y: 514, endPoint x: 609, endPoint y: 639, distance: 194.0
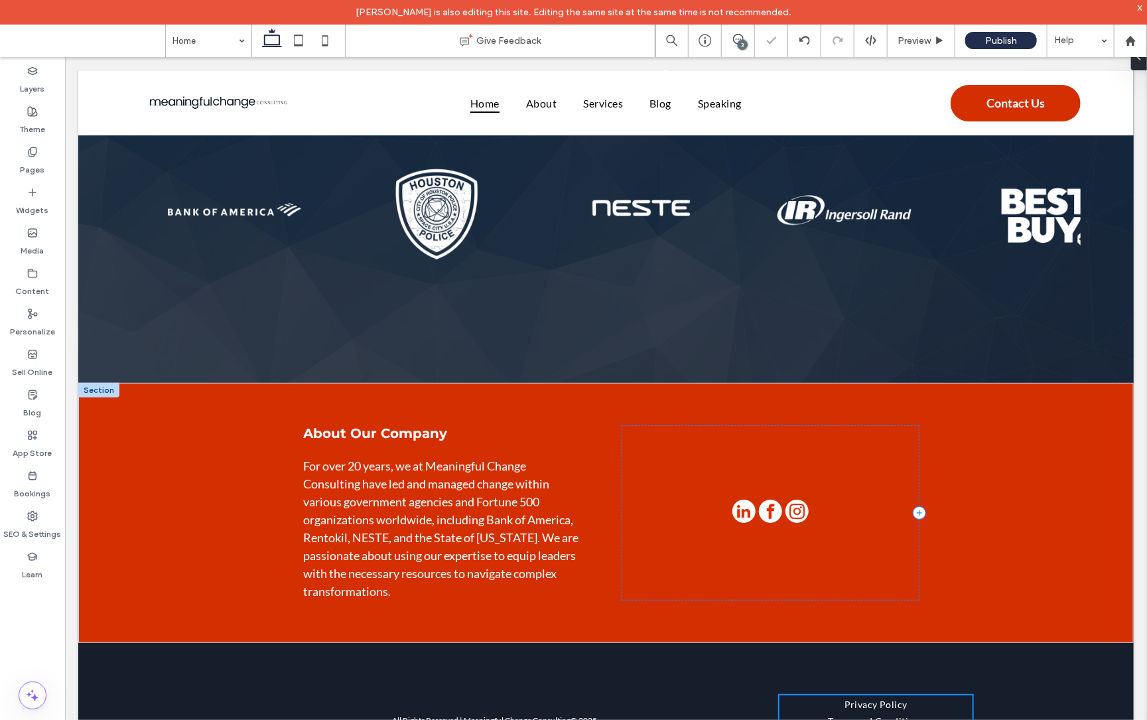
type input "**"
type input "****"
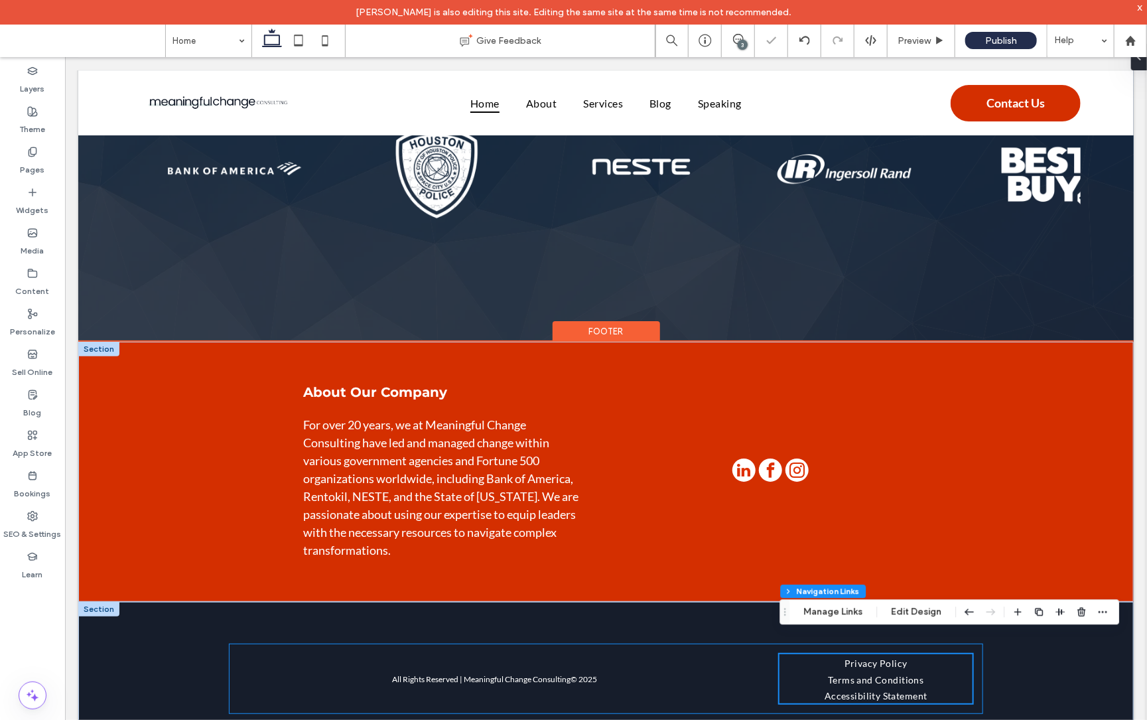
scroll to position [2615, 0]
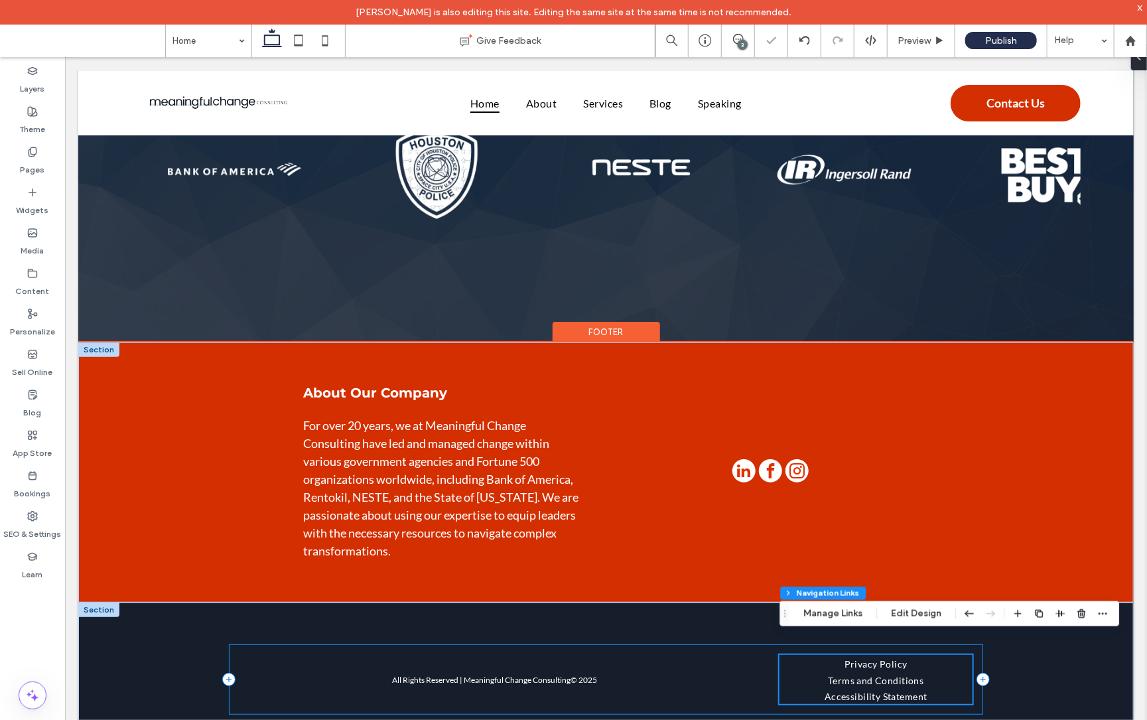
click at [667, 644] on div "All Rights Reserved | Meaningful Change Consulting © 2025 Privacy Policy Terms …" at bounding box center [605, 679] width 754 height 70
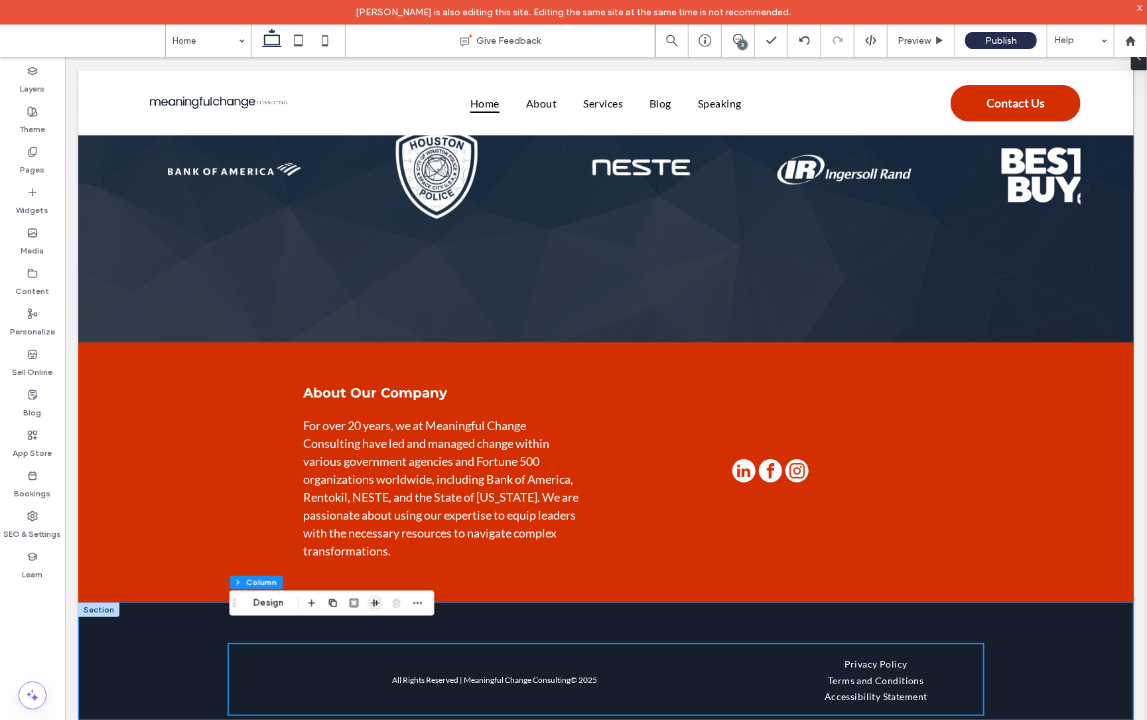
click at [380, 601] on icon "button" at bounding box center [375, 603] width 11 height 11
click at [426, 604] on div "Footer Section Column Design" at bounding box center [332, 603] width 205 height 25
click at [423, 604] on span "button" at bounding box center [418, 603] width 16 height 16
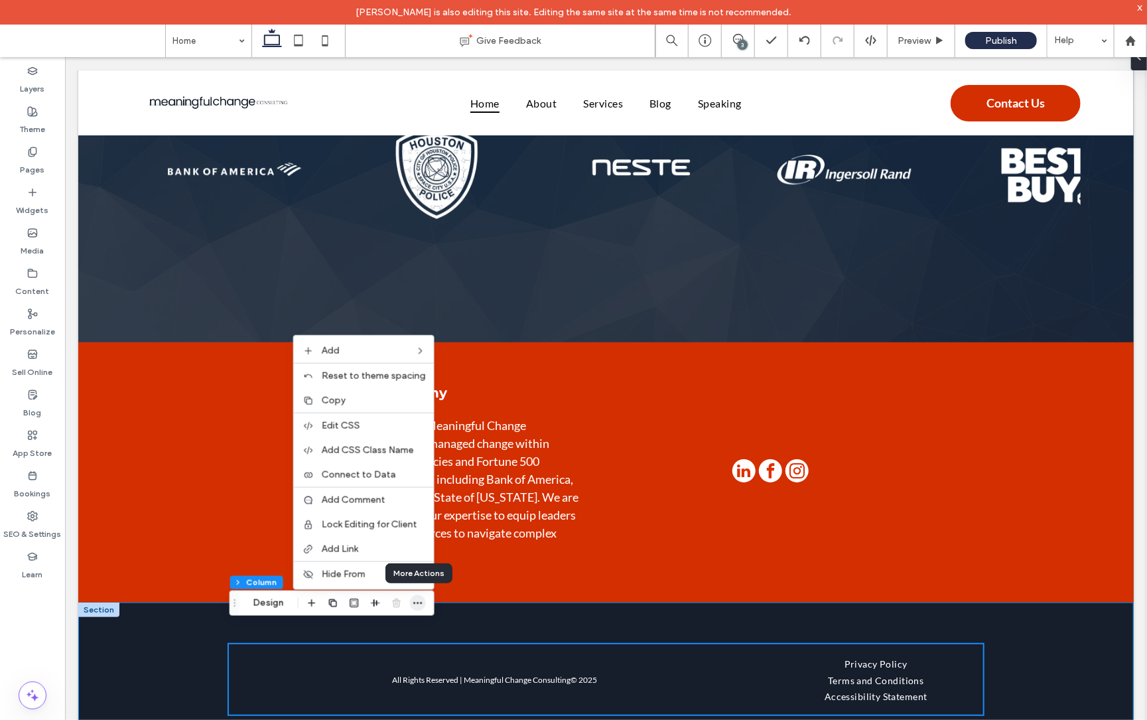
click at [423, 604] on icon "button" at bounding box center [418, 603] width 11 height 11
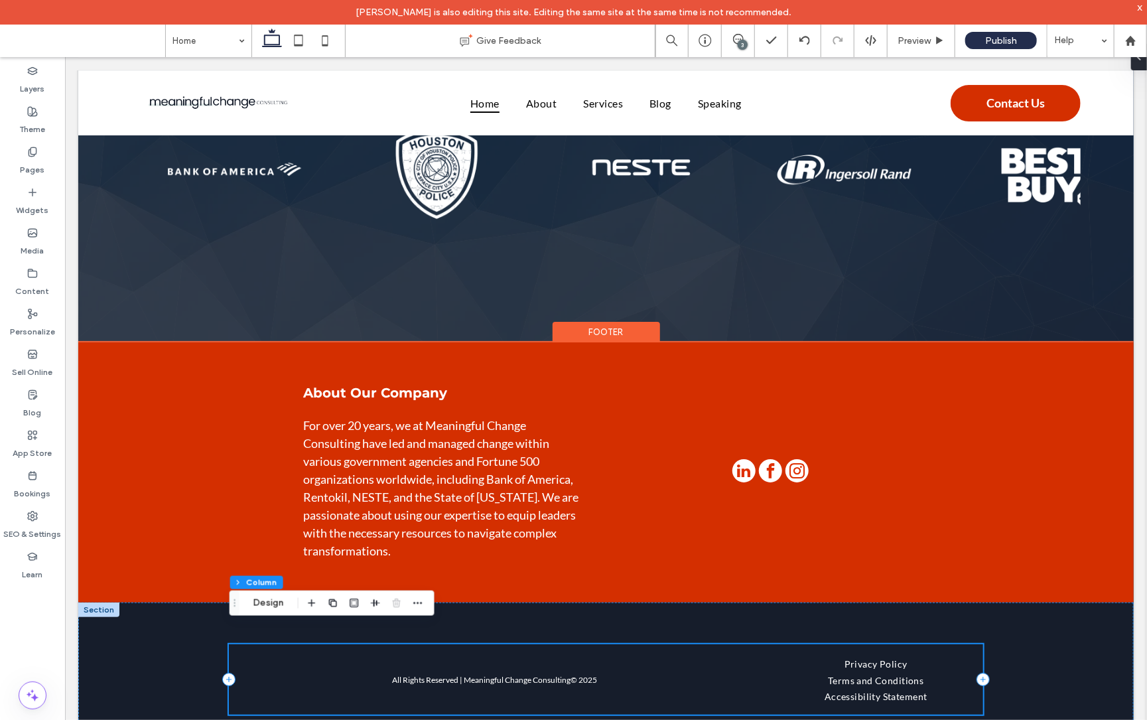
click at [602, 644] on div "All Rights Reserved | Meaningful Change Consulting © 2025 Privacy Policy Terms …" at bounding box center [605, 679] width 754 height 70
click at [623, 602] on div "All Rights Reserved | Meaningful Change Consulting © 2025 Privacy Policy Terms …" at bounding box center [606, 679] width 796 height 155
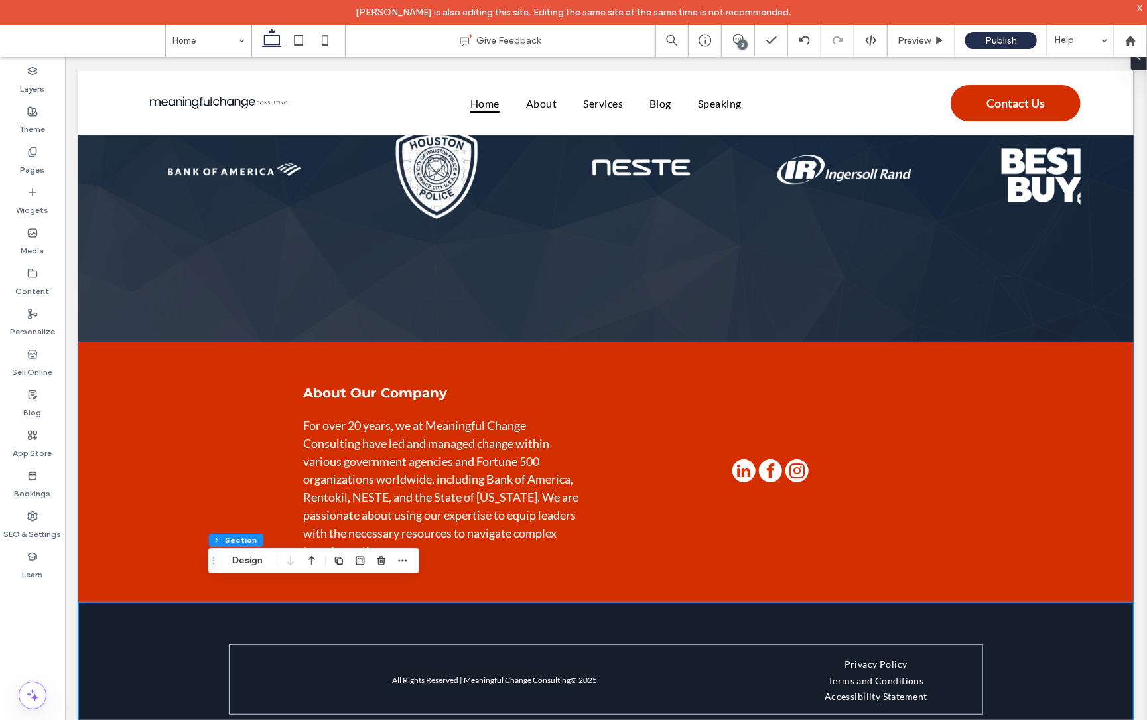
click at [412, 559] on div "Footer Section Design" at bounding box center [313, 560] width 211 height 25
click at [409, 559] on span "button" at bounding box center [403, 561] width 16 height 16
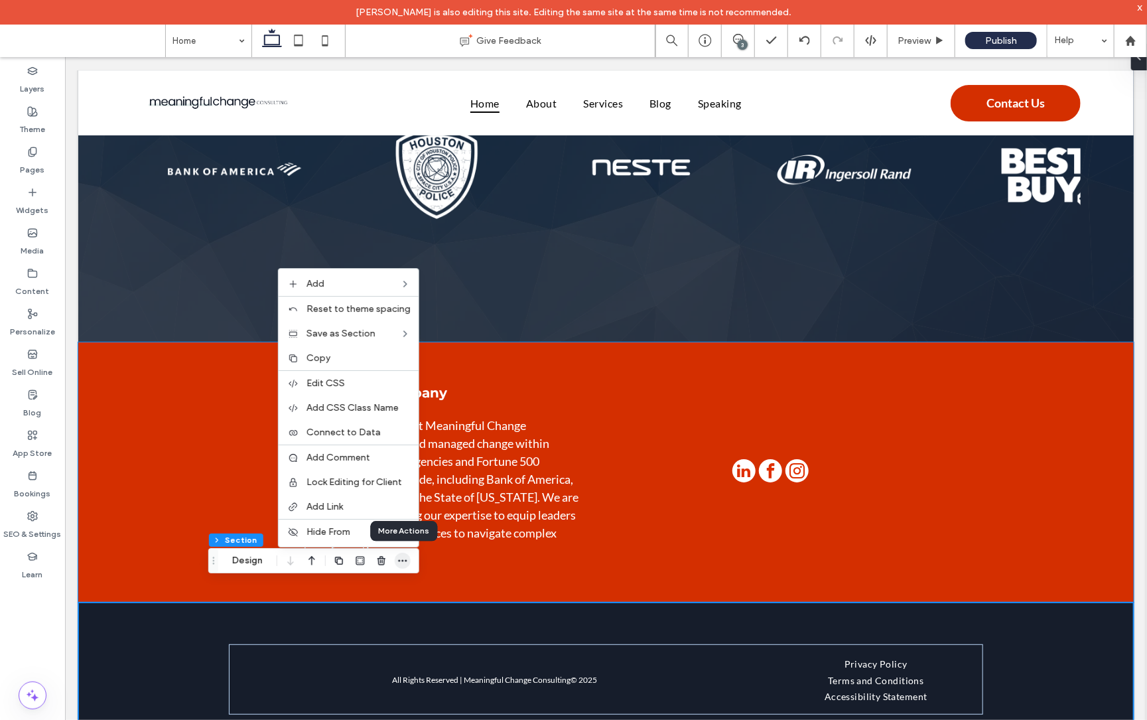
click at [407, 560] on icon "button" at bounding box center [403, 560] width 11 height 11
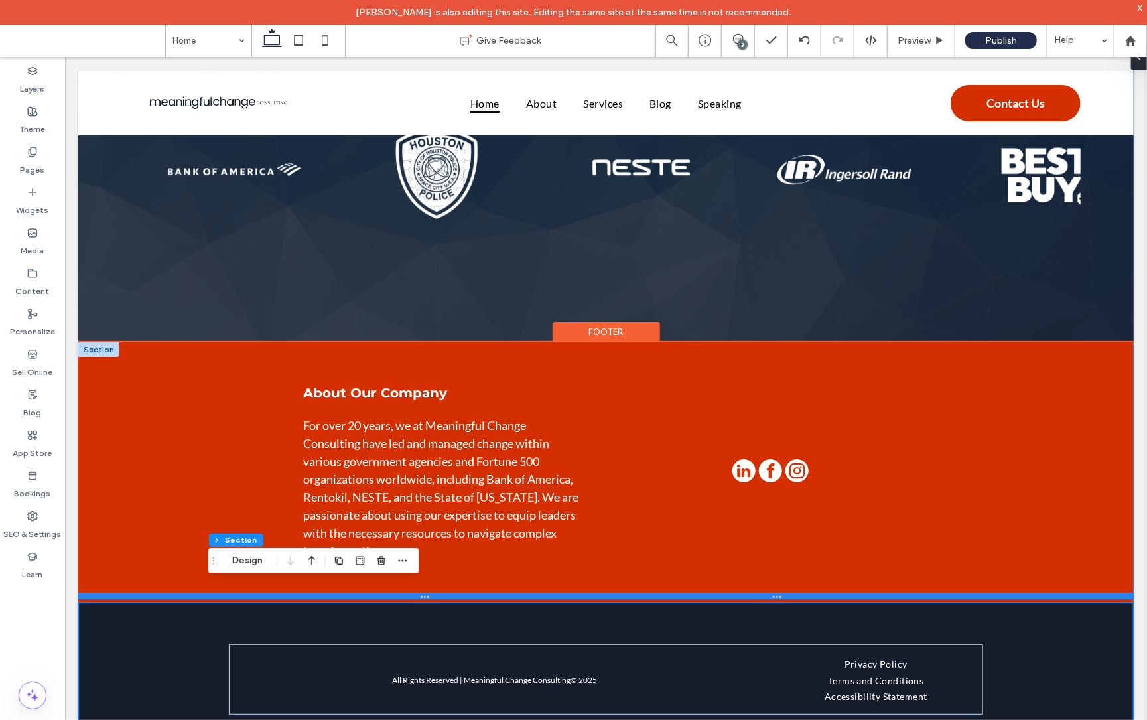
click at [163, 592] on div at bounding box center [606, 595] width 1056 height 7
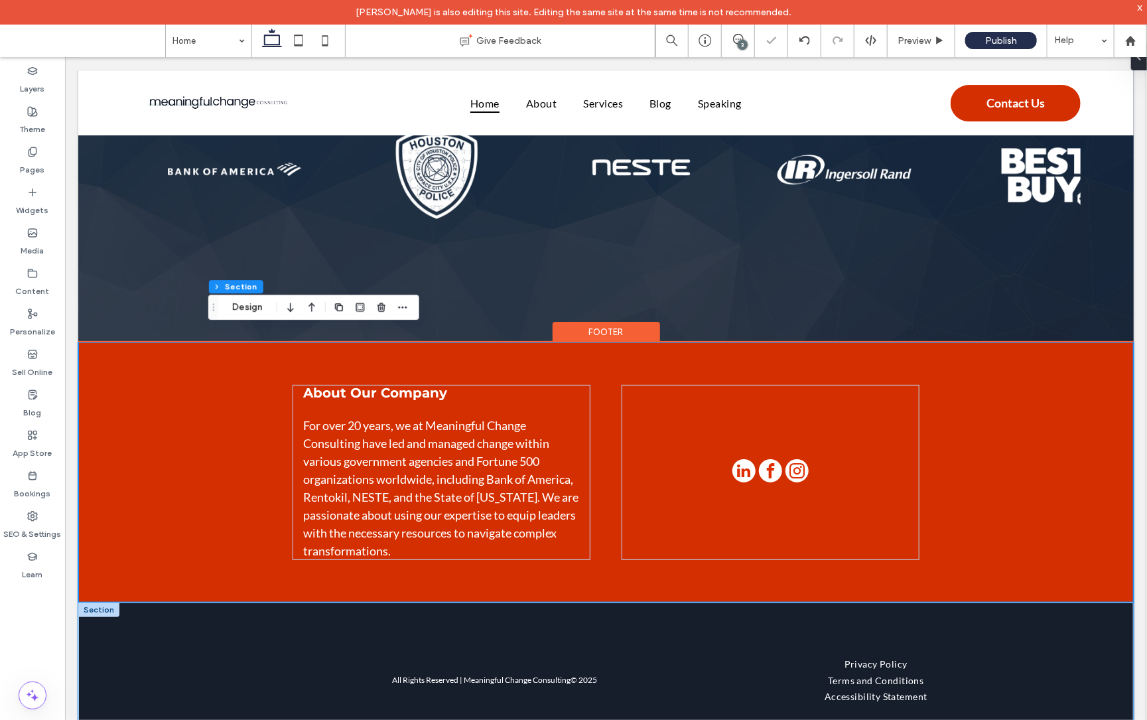
drag, startPoint x: 211, startPoint y: 615, endPoint x: 230, endPoint y: 621, distance: 20.4
click at [211, 615] on div "All Rights Reserved | Meaningful Change Consulting © 2025 Privacy Policy Terms …" at bounding box center [606, 679] width 796 height 155
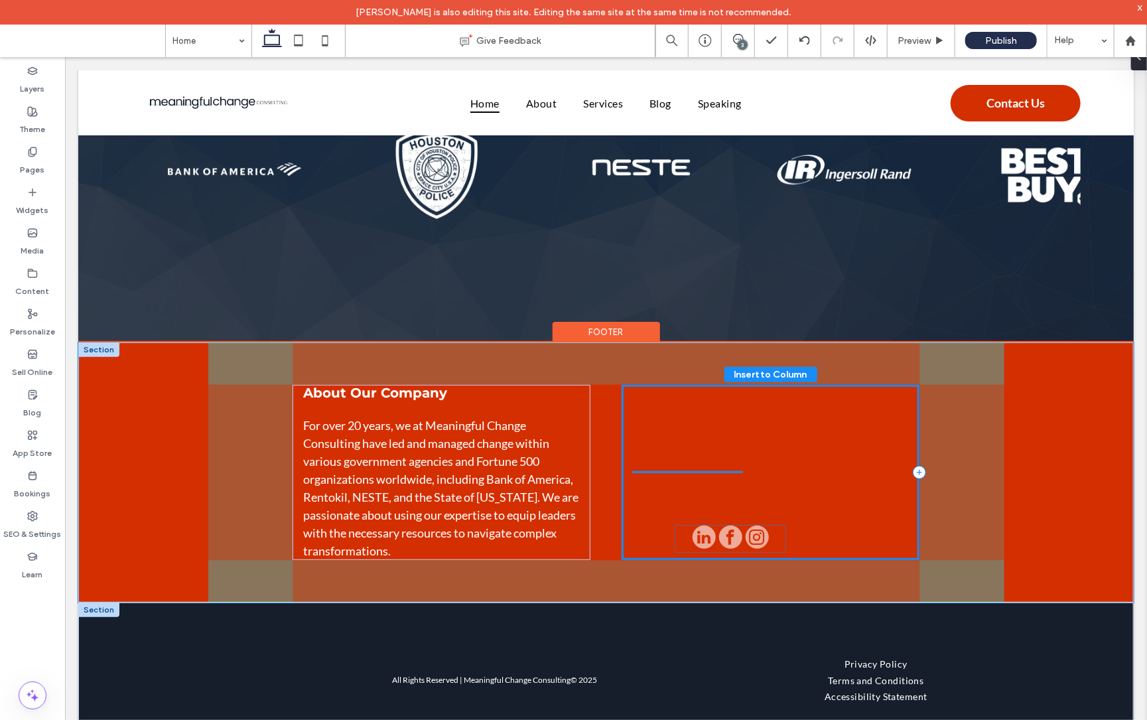
scroll to position [2612, 0]
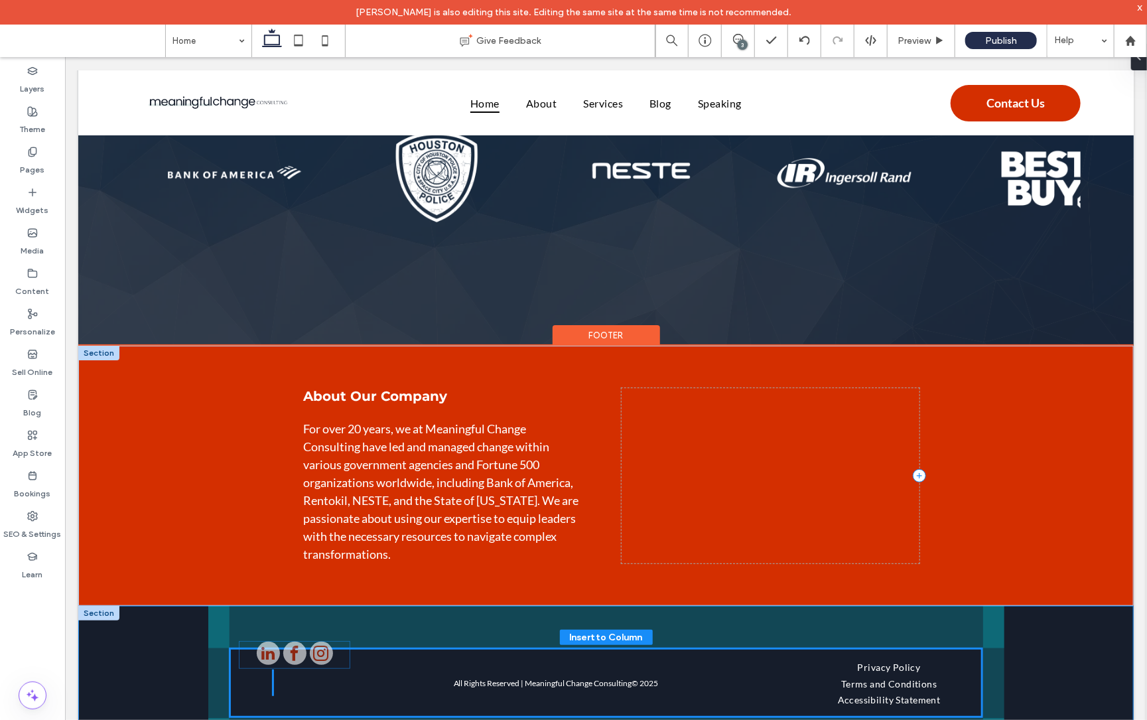
drag, startPoint x: 800, startPoint y: 462, endPoint x: 332, endPoint y: 660, distance: 508.5
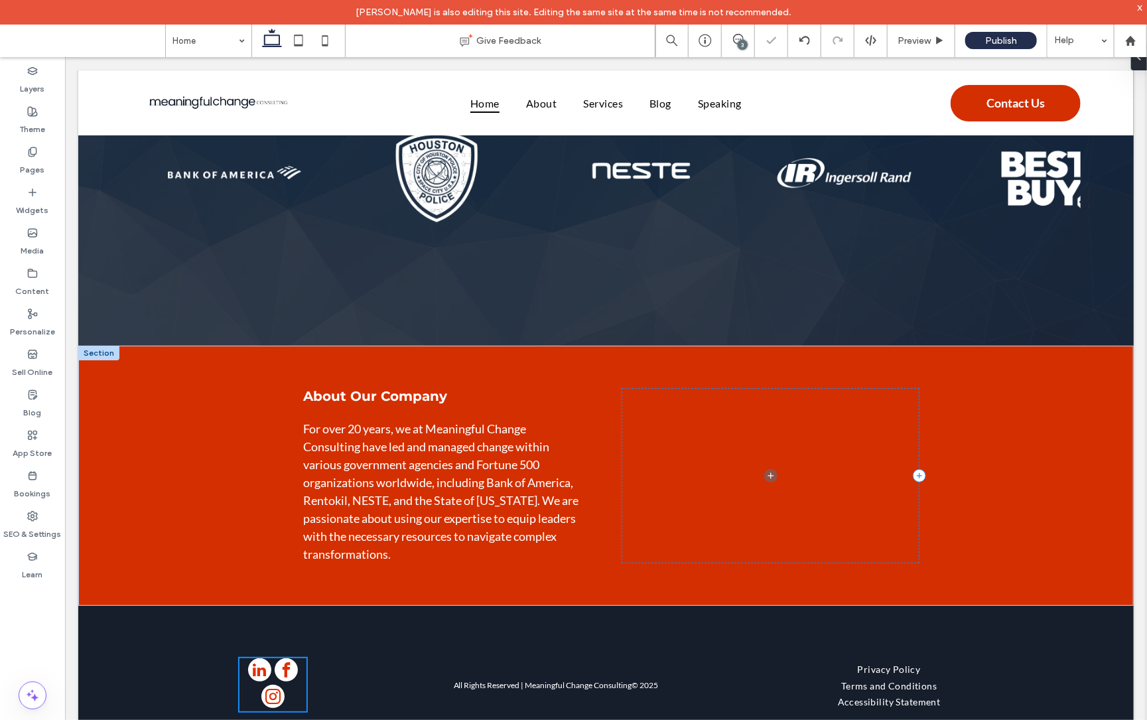
type input "**"
type input "****"
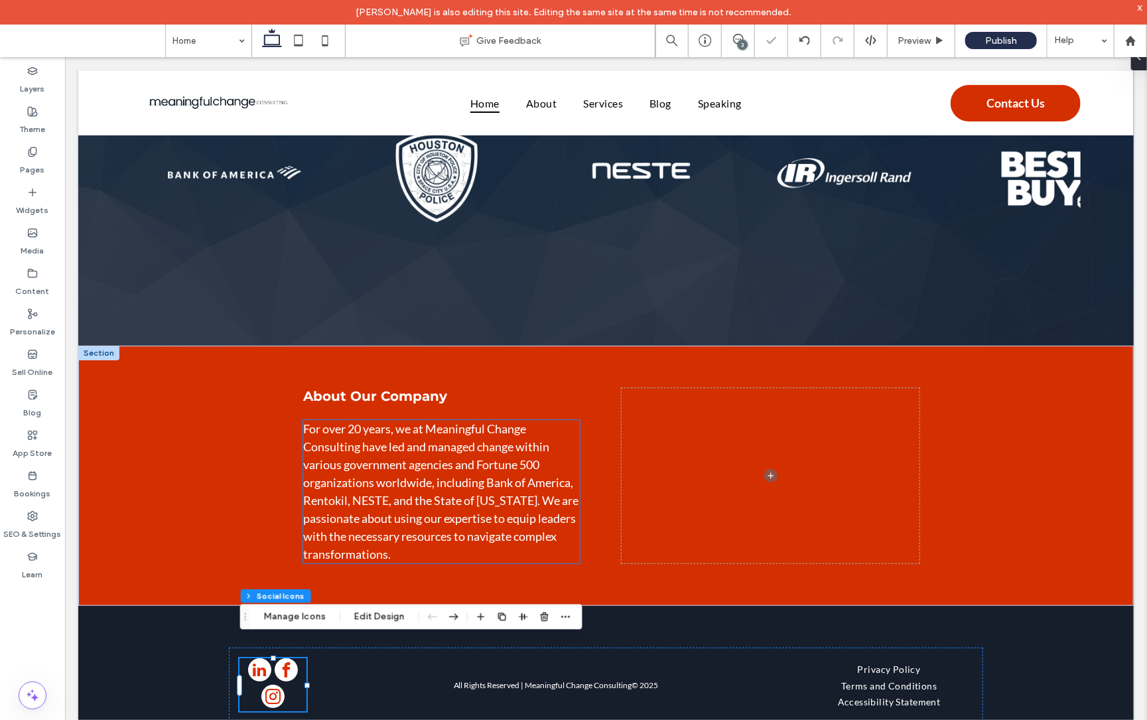
click at [421, 429] on span "For over 20 years, we at Meaningful Change Consulting have led and managed chan…" at bounding box center [440, 491] width 275 height 140
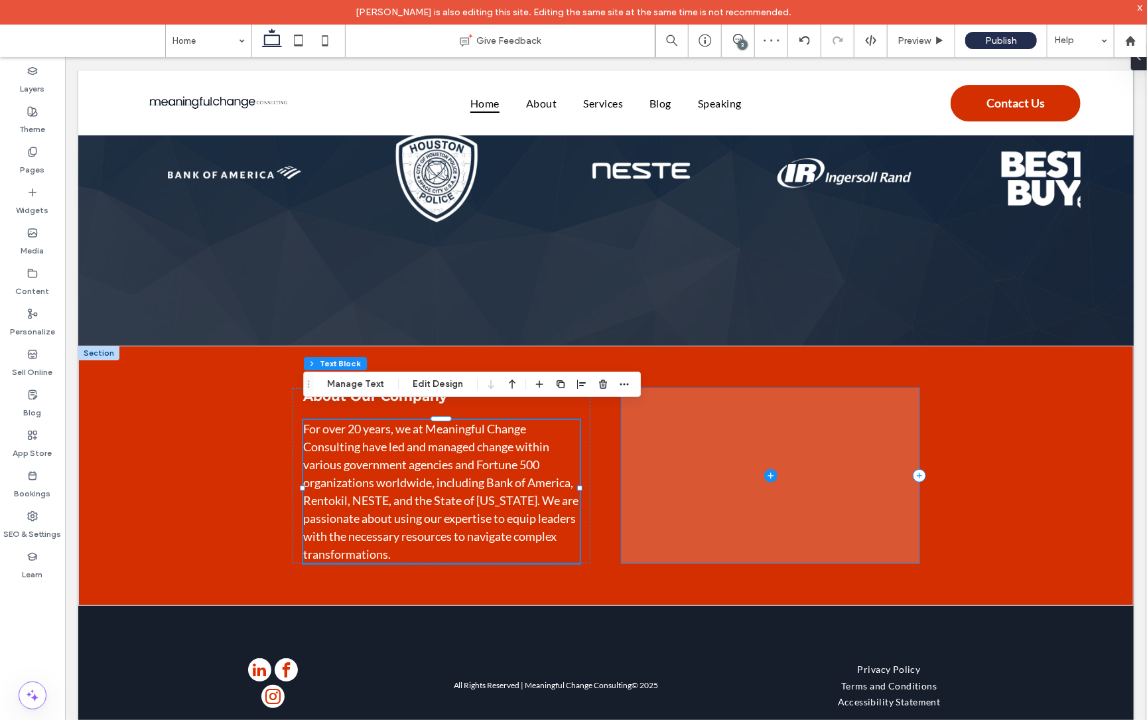
click at [866, 388] on span at bounding box center [770, 475] width 298 height 175
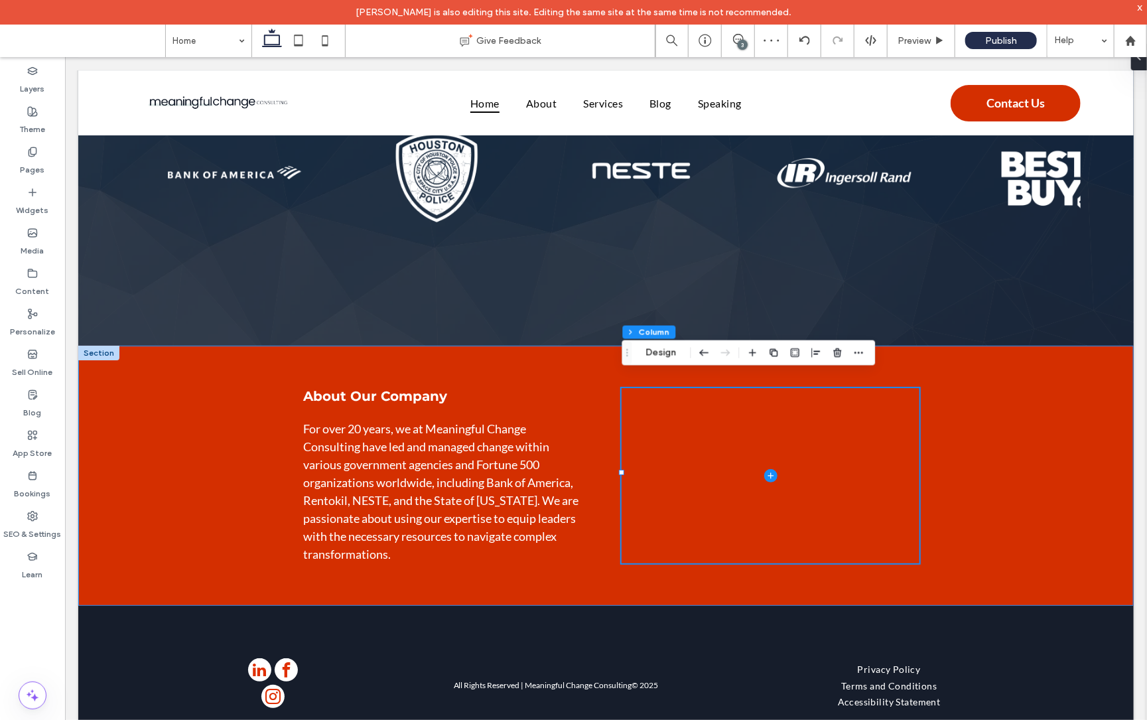
click at [212, 370] on div "About Our Company For over 20 years, we at Meaningful Change Consulting have le…" at bounding box center [606, 474] width 796 height 259
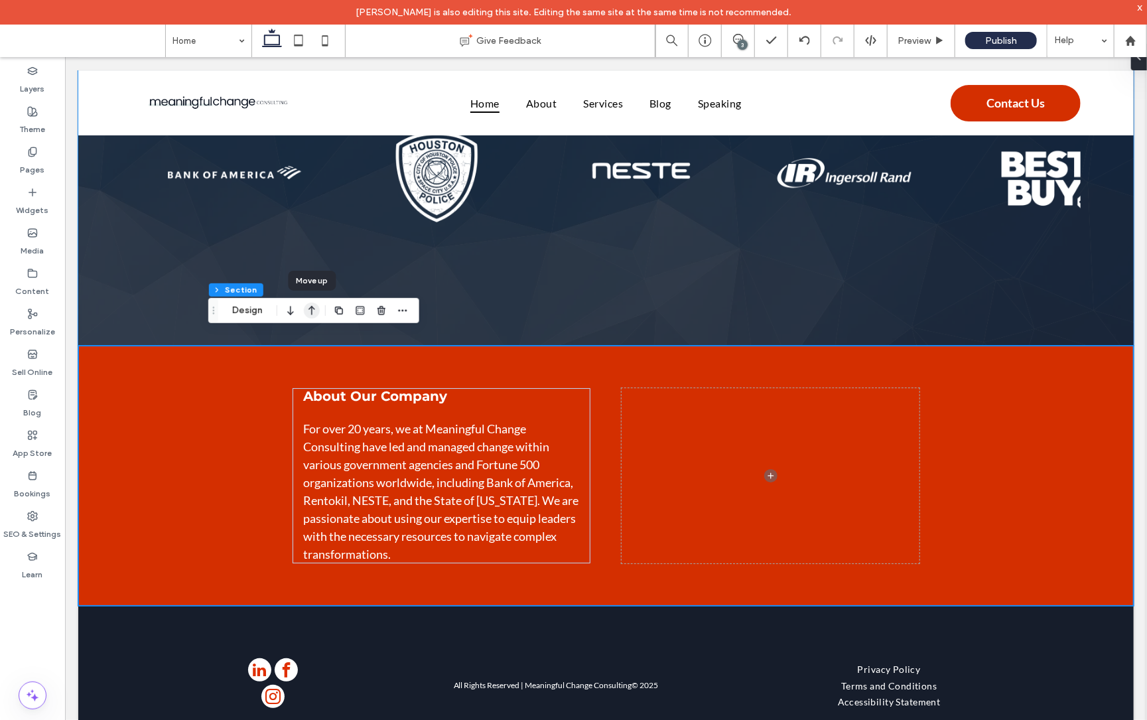
click at [311, 311] on icon "button" at bounding box center [312, 311] width 16 height 24
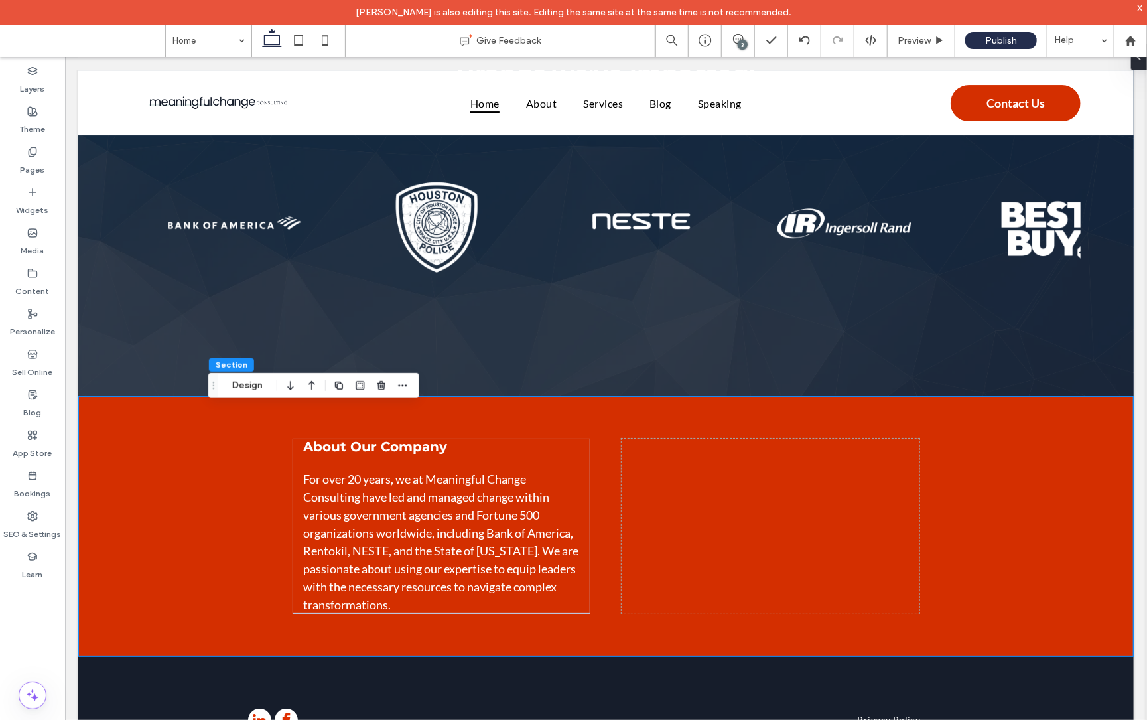
scroll to position [2618, 0]
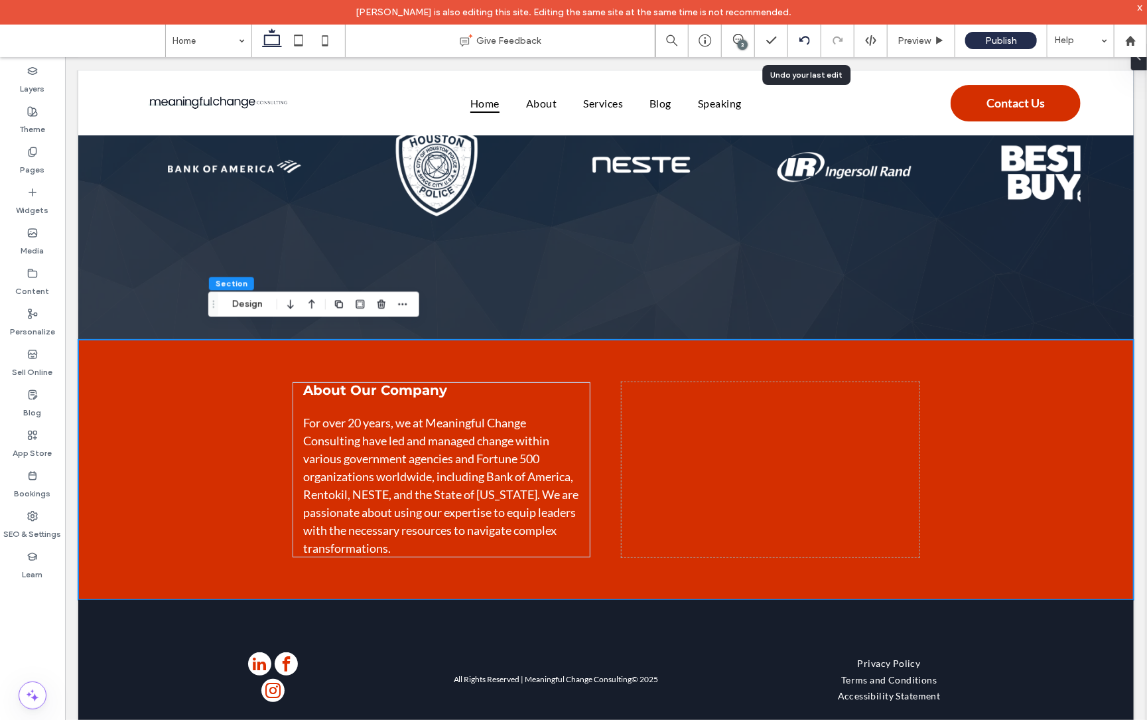
drag, startPoint x: 802, startPoint y: 39, endPoint x: 808, endPoint y: 52, distance: 14.0
click at [802, 39] on icon at bounding box center [805, 40] width 11 height 11
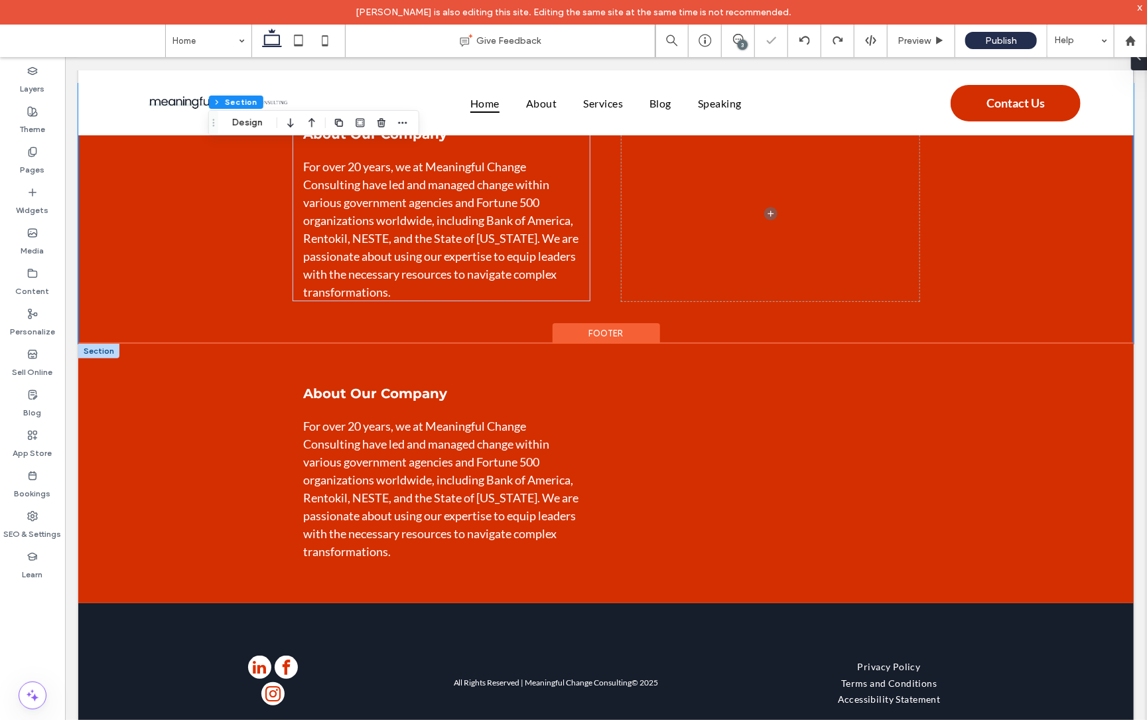
scroll to position [2873, 0]
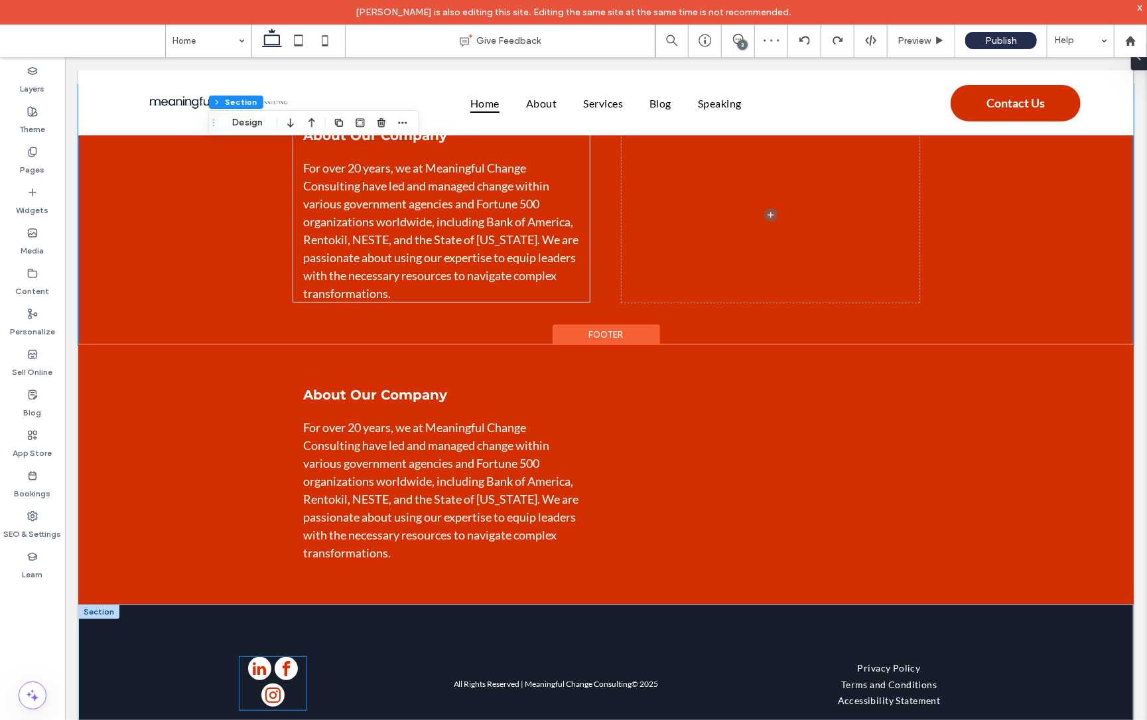
click at [296, 661] on div at bounding box center [272, 682] width 66 height 53
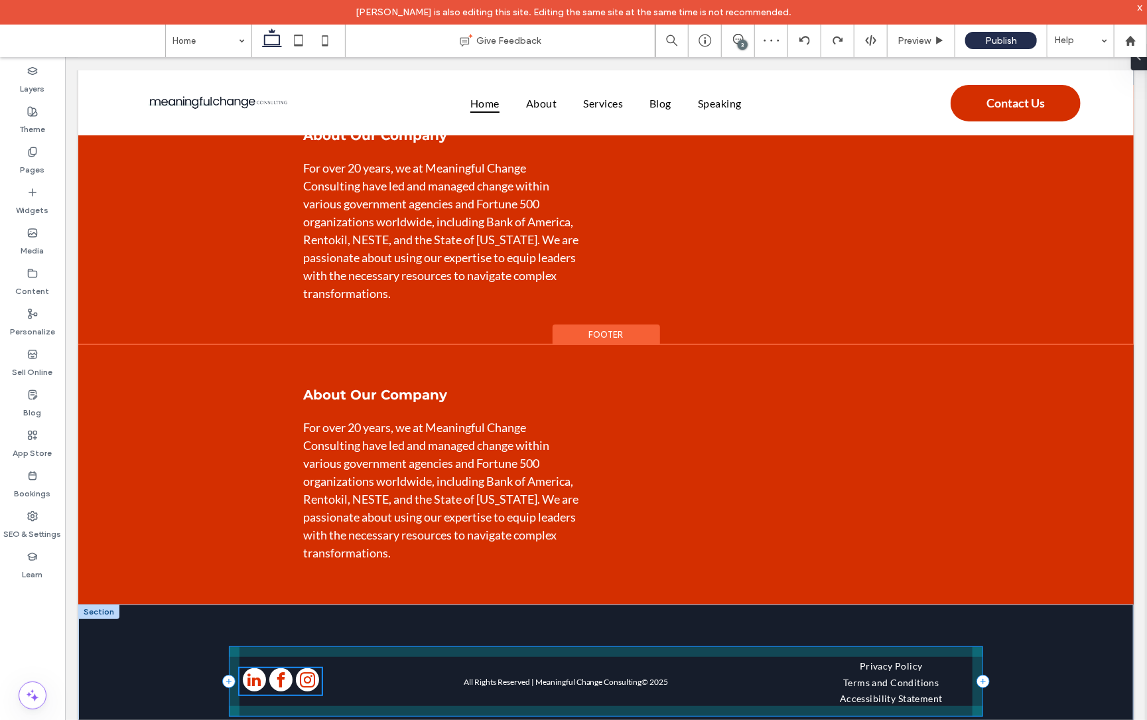
scroll to position [2869, 0]
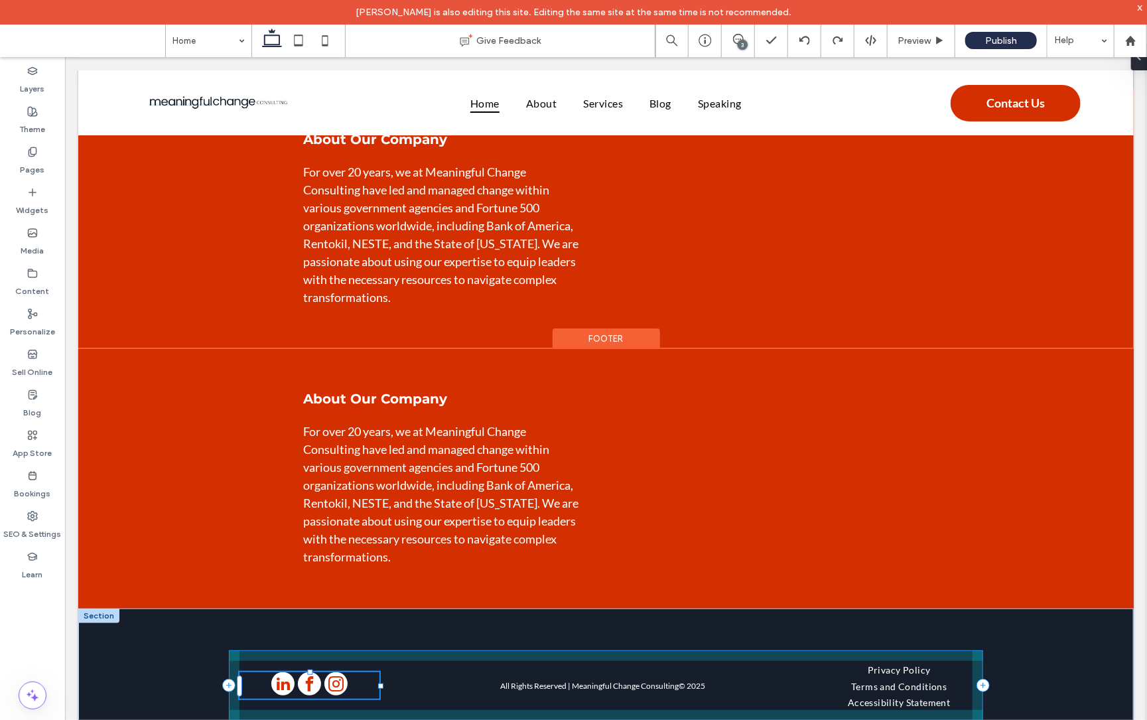
drag, startPoint x: 306, startPoint y: 657, endPoint x: 504, endPoint y: 652, distance: 197.8
click at [504, 652] on div "36% , 80px All Rights Reserved | Meaningful Change Consulting © 2025 Privacy Po…" at bounding box center [606, 685] width 796 height 155
type input "**"
type input "****"
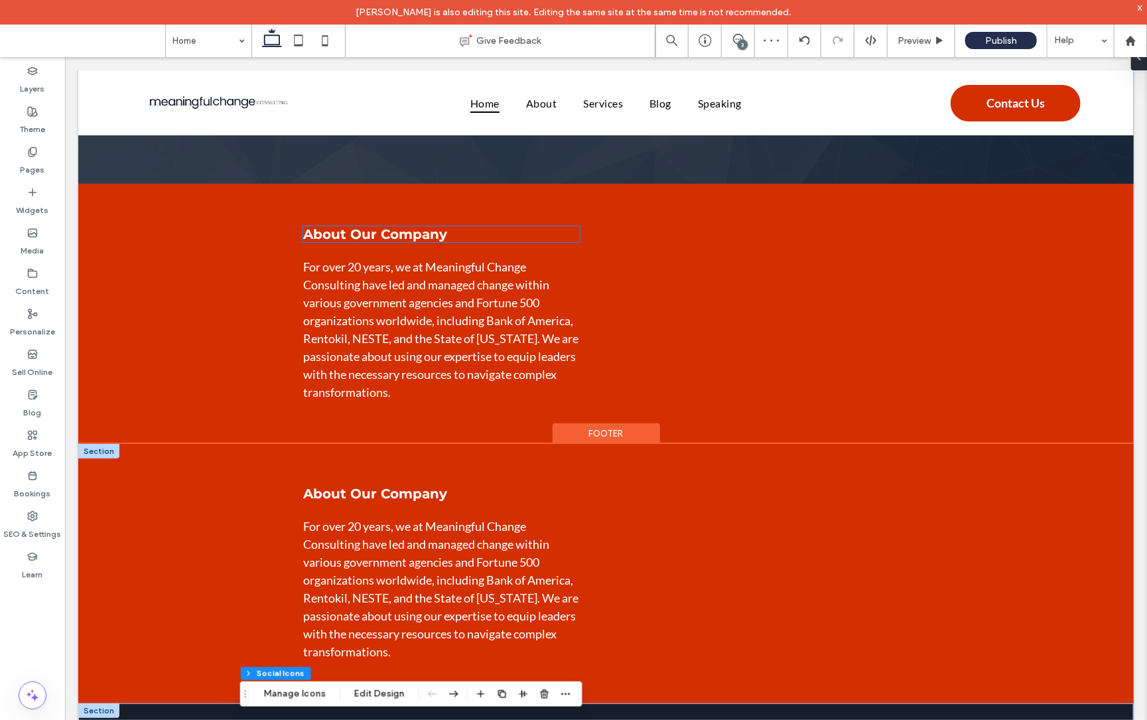
click at [532, 485] on h5 "About Our Company" at bounding box center [441, 493] width 277 height 16
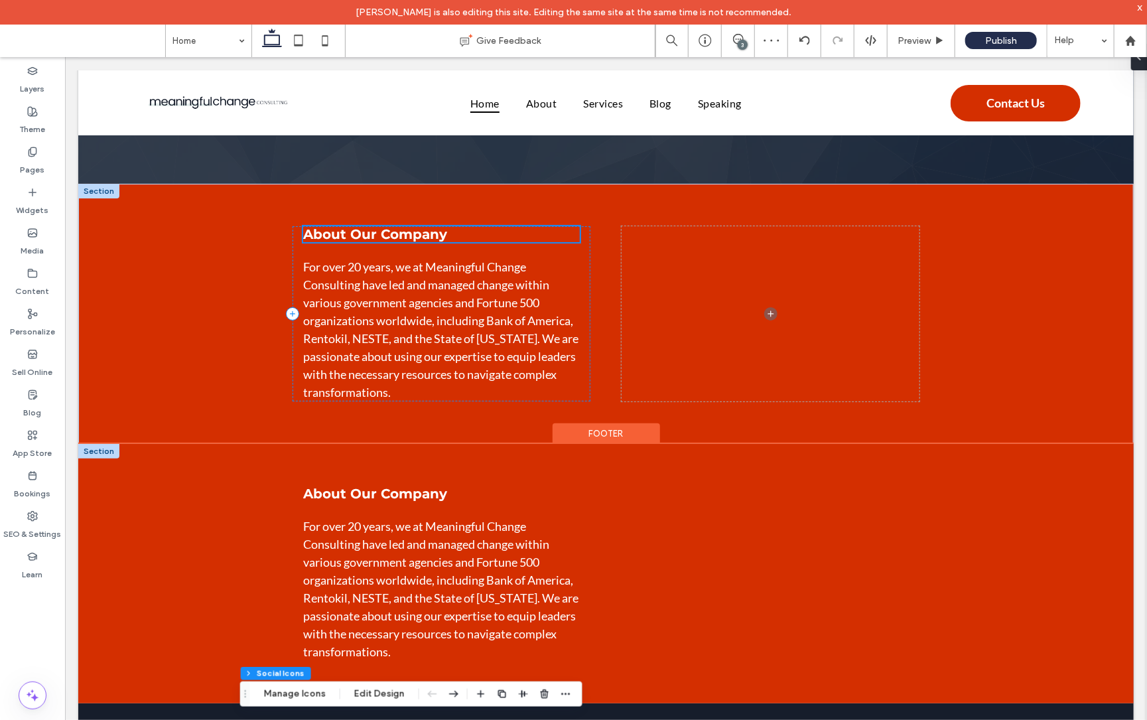
scroll to position [2771, 0]
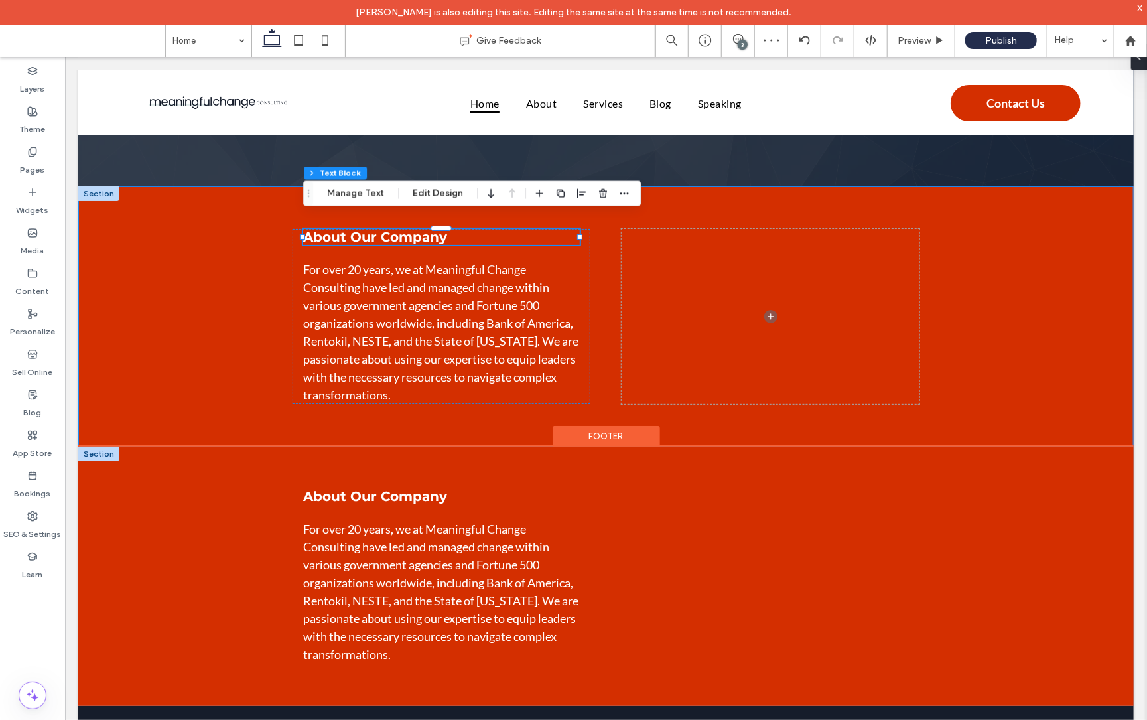
click at [425, 460] on div "About Our Company For over 20 years, we at Meaningful Change Consulting have le…" at bounding box center [606, 575] width 796 height 259
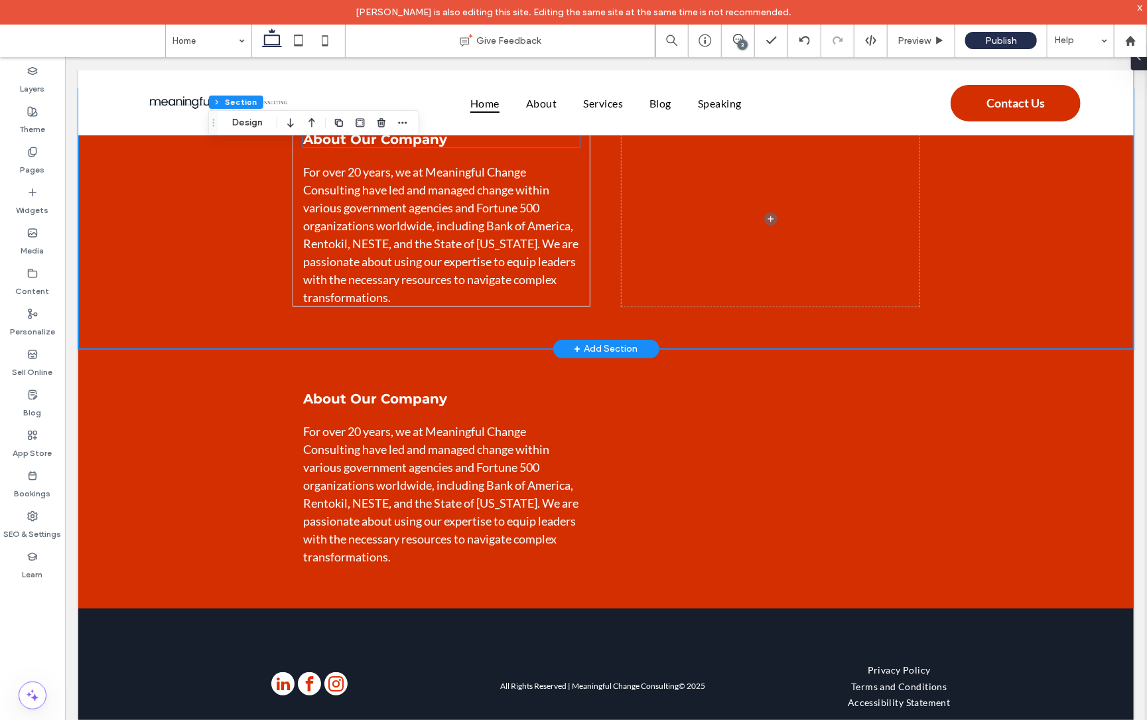
scroll to position [2785, 0]
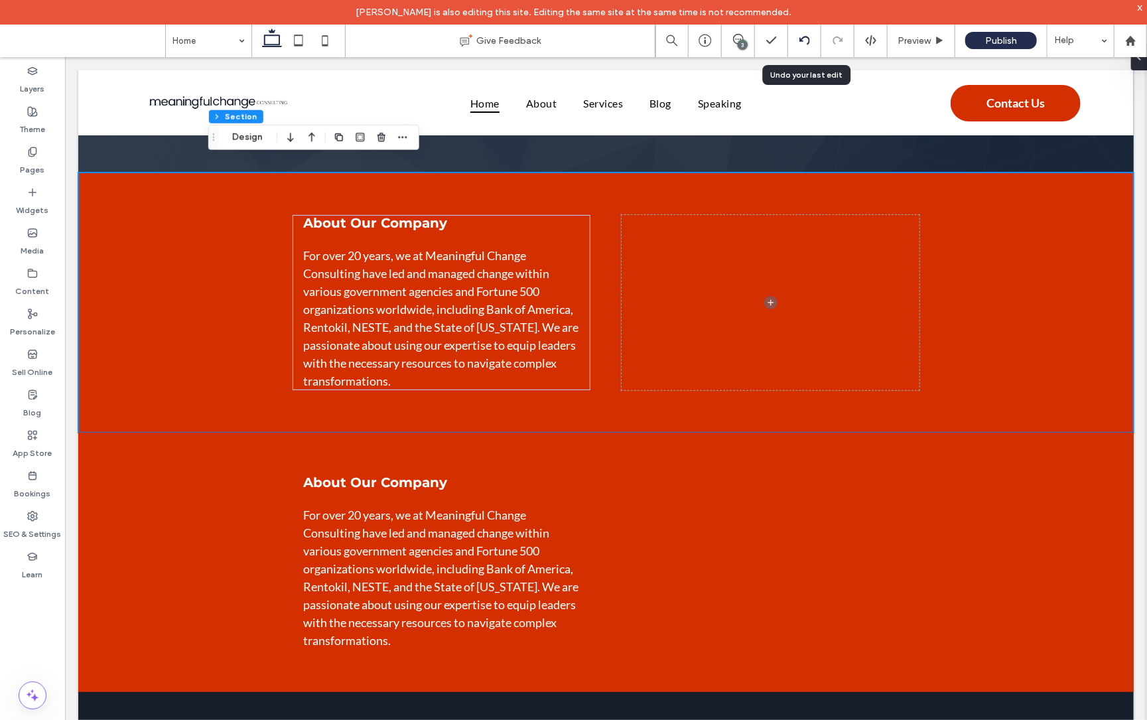
click at [813, 39] on div at bounding box center [804, 40] width 33 height 11
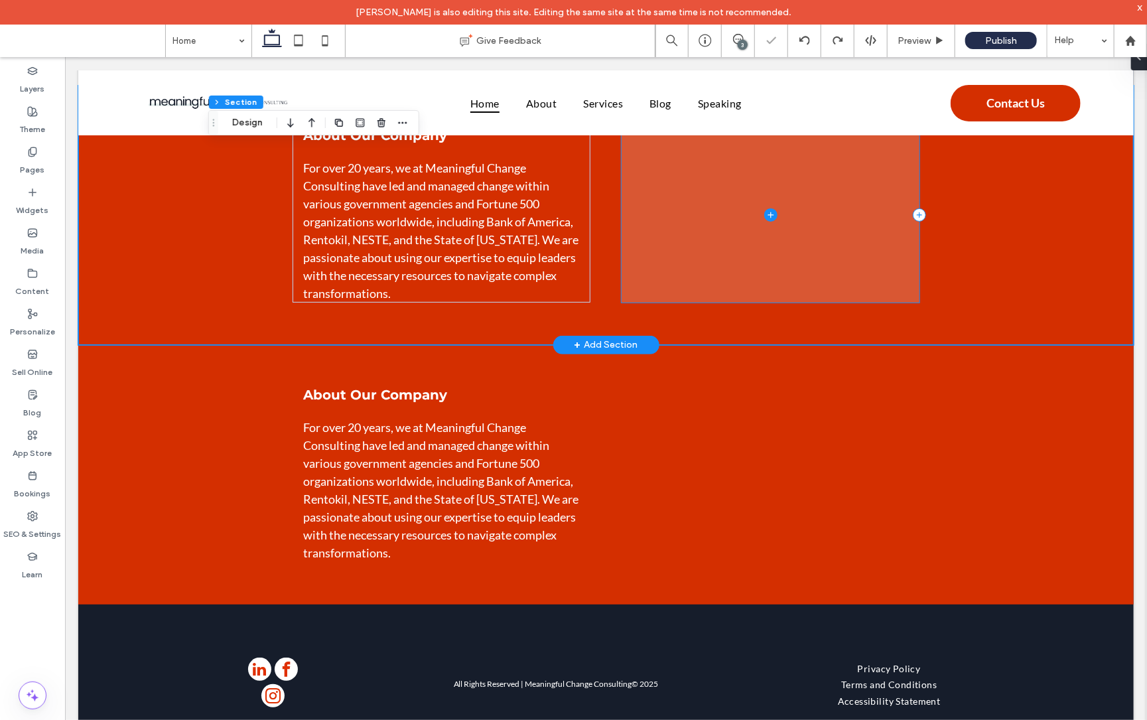
scroll to position [2872, 0]
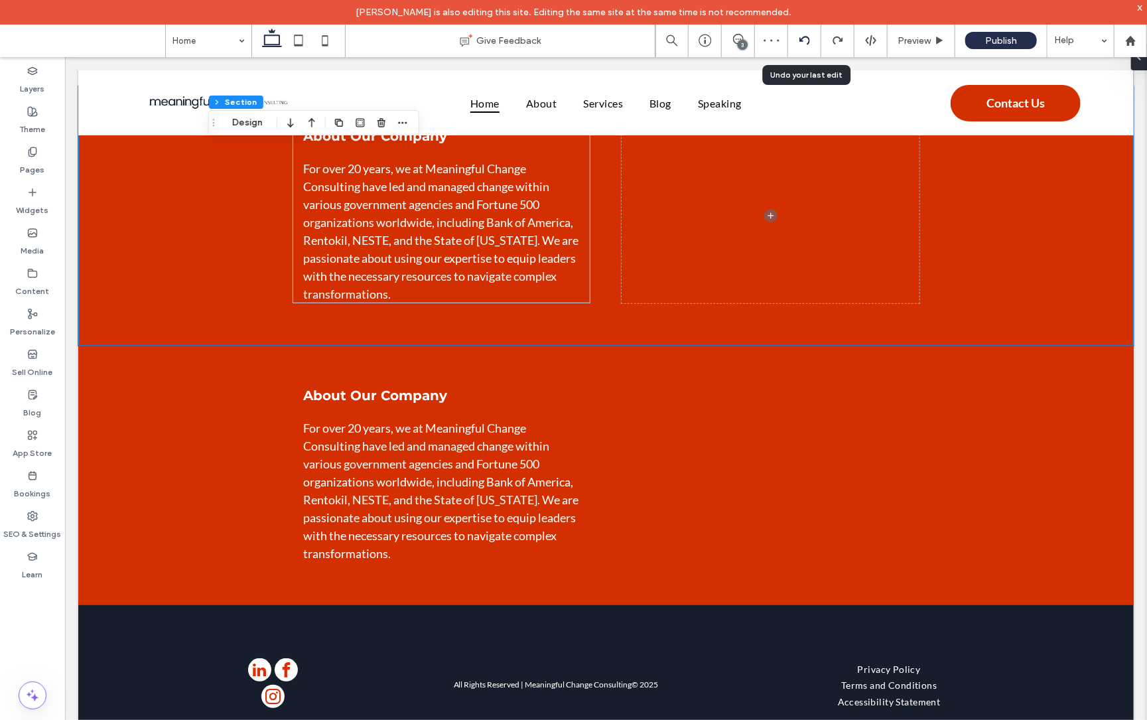
click at [808, 45] on icon at bounding box center [805, 40] width 11 height 11
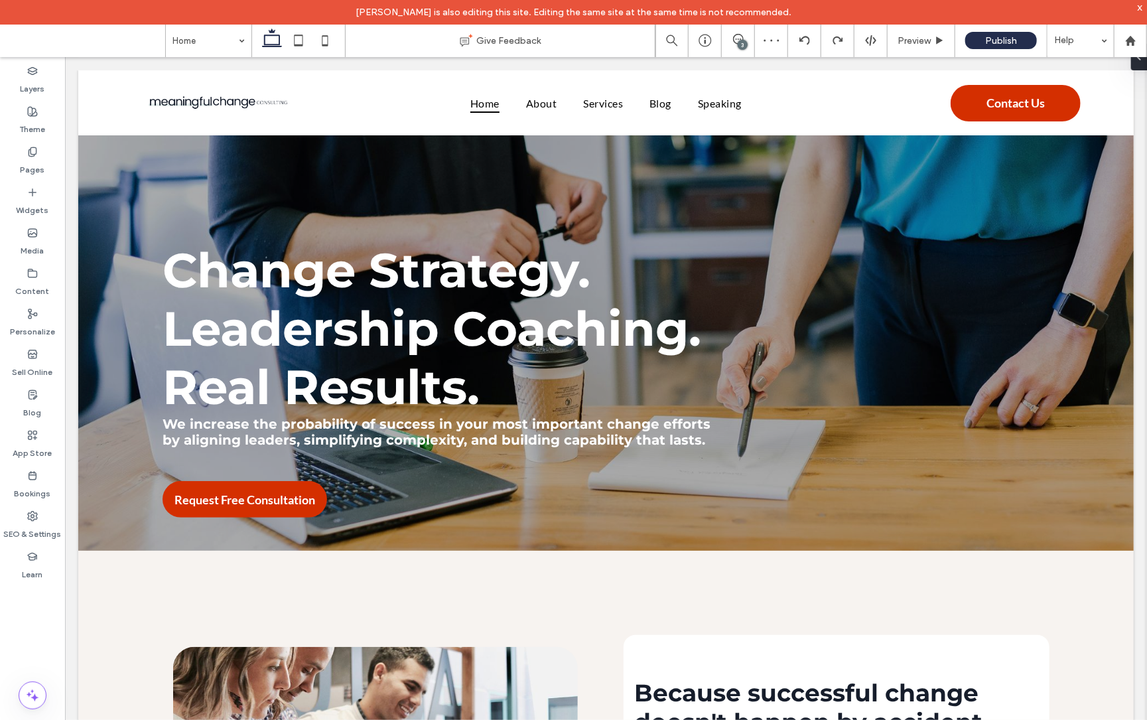
scroll to position [2615, 0]
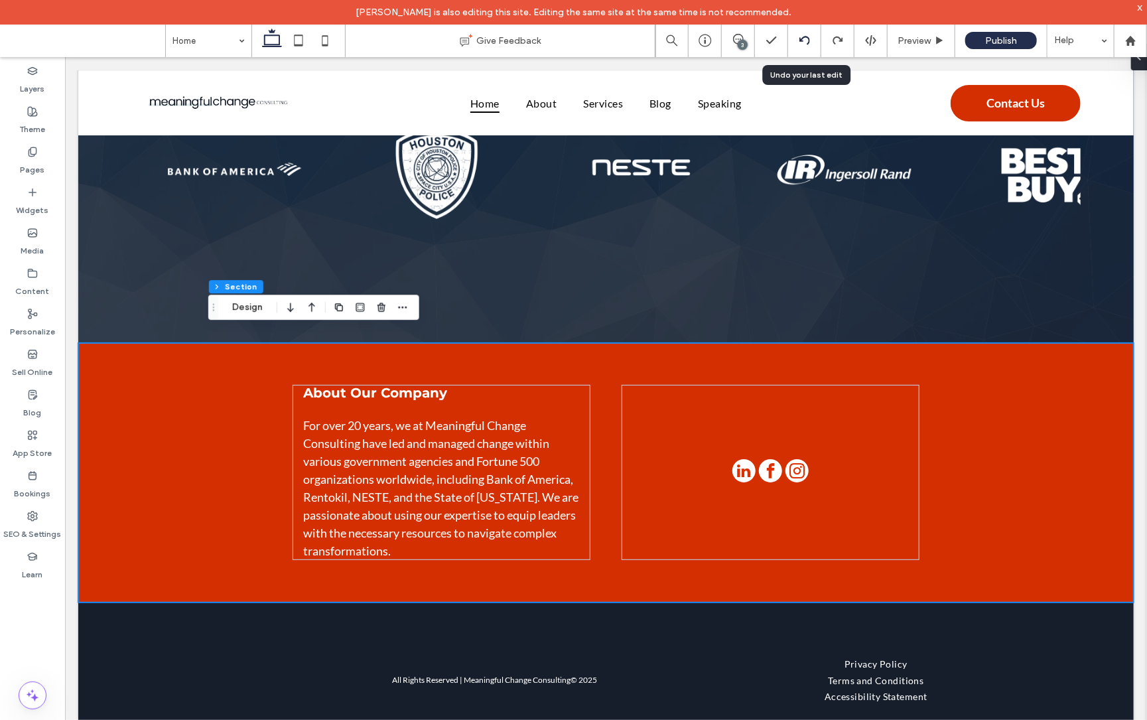
click at [806, 43] on icon at bounding box center [805, 40] width 11 height 11
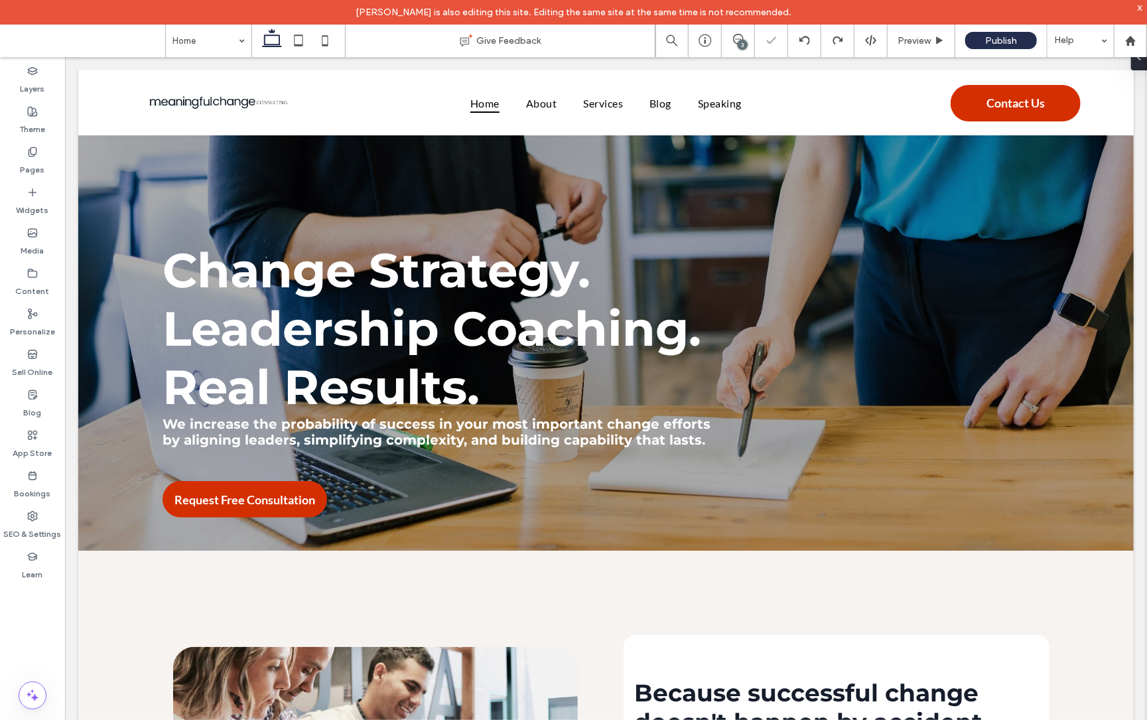
scroll to position [2621, 0]
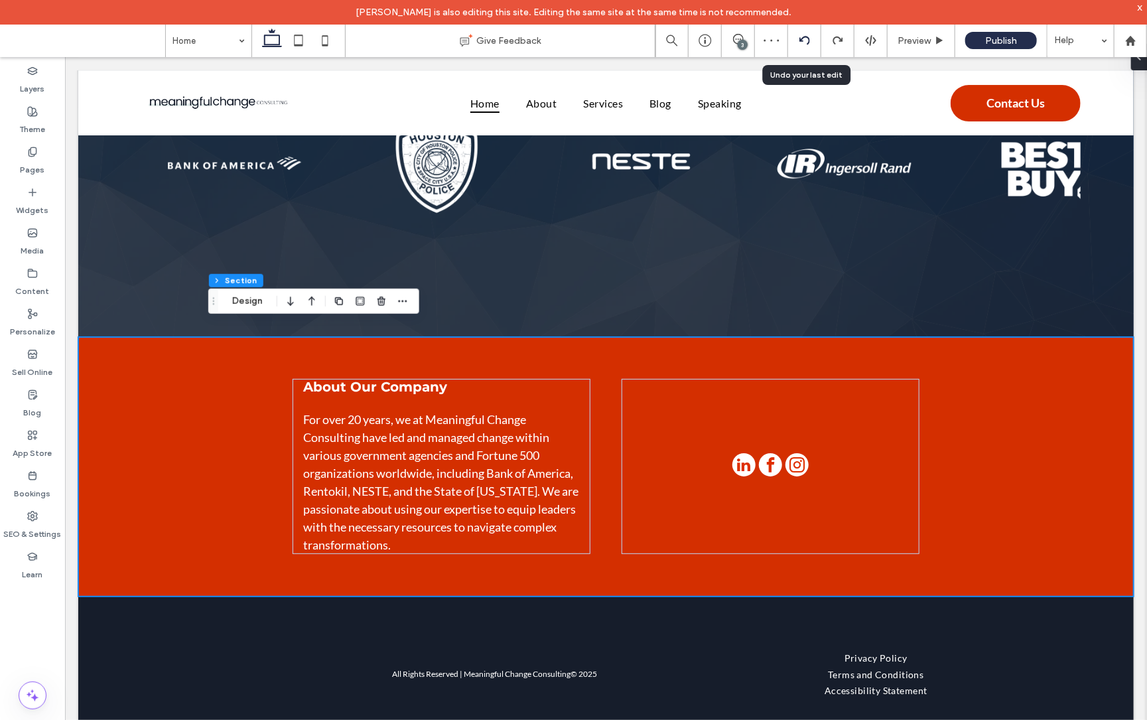
click at [802, 38] on icon at bounding box center [805, 40] width 11 height 11
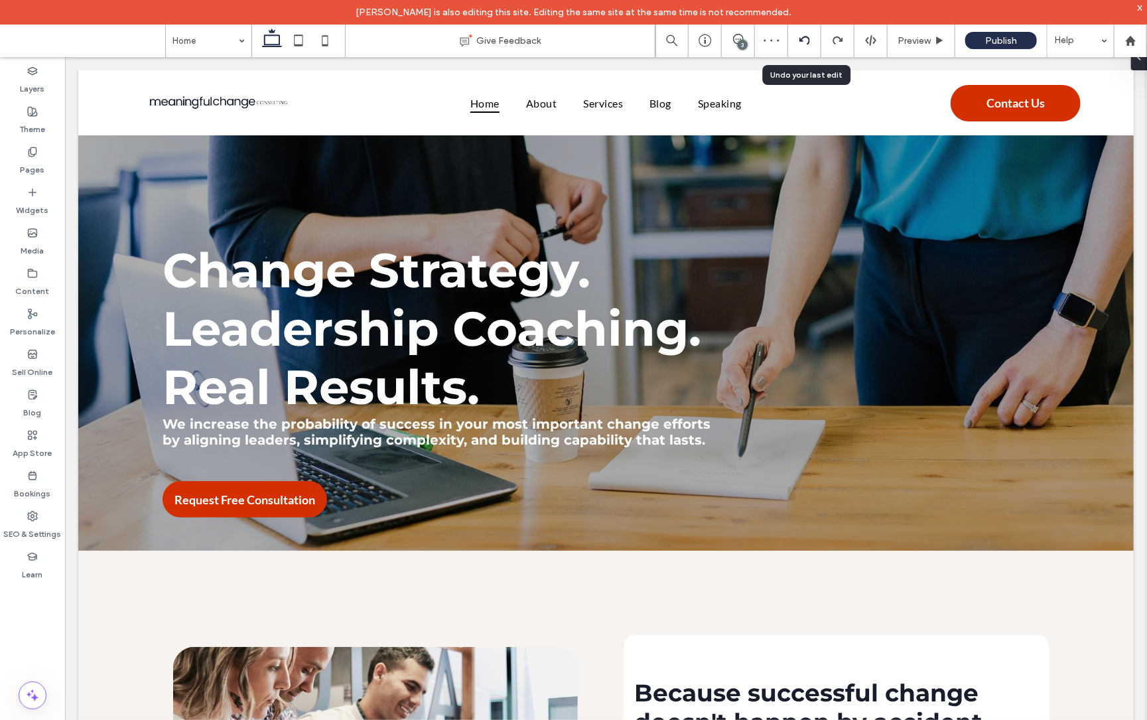
scroll to position [2575, 0]
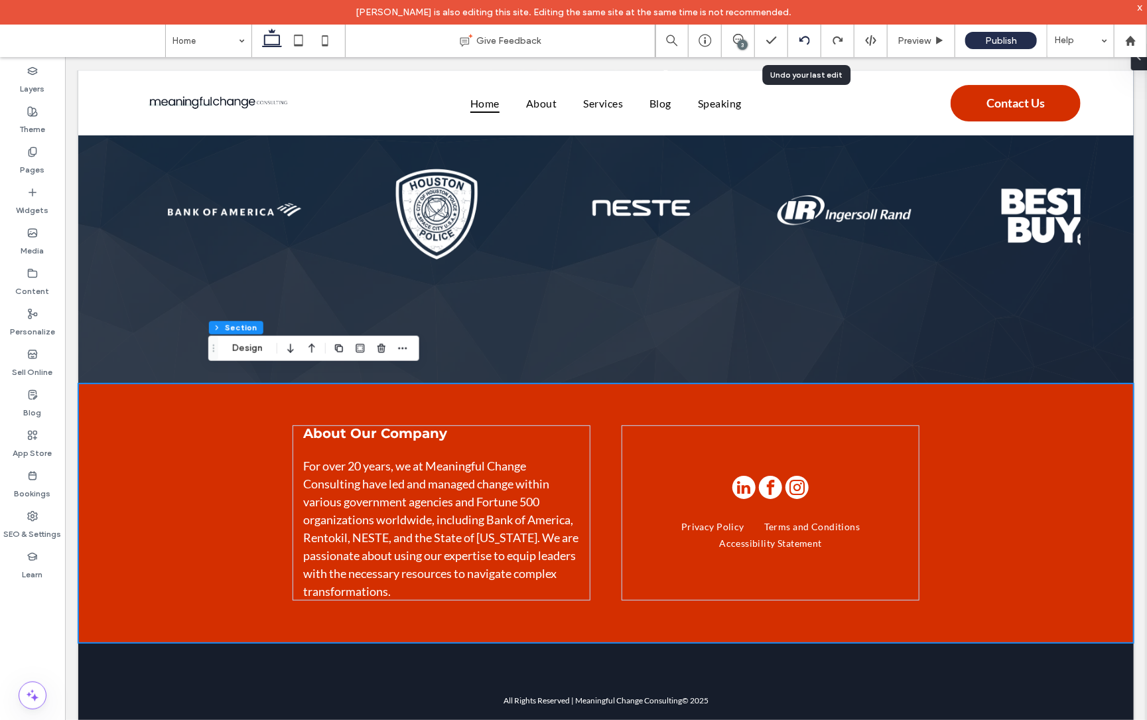
click at [802, 44] on icon at bounding box center [805, 40] width 11 height 11
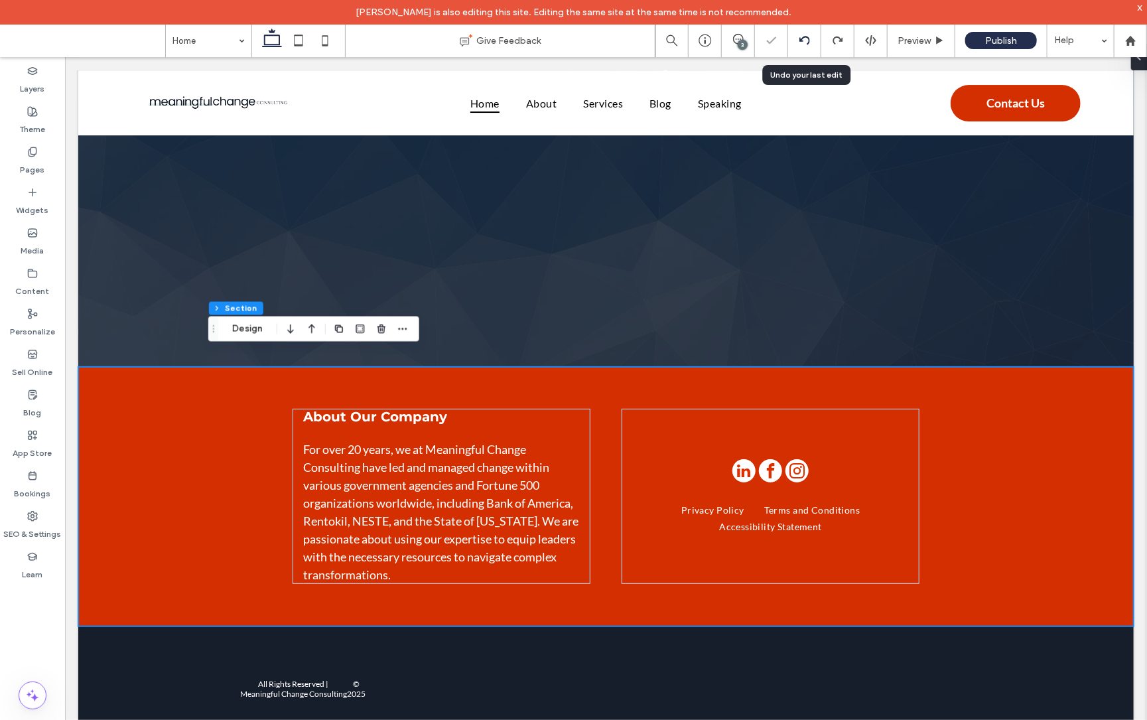
scroll to position [2593, 0]
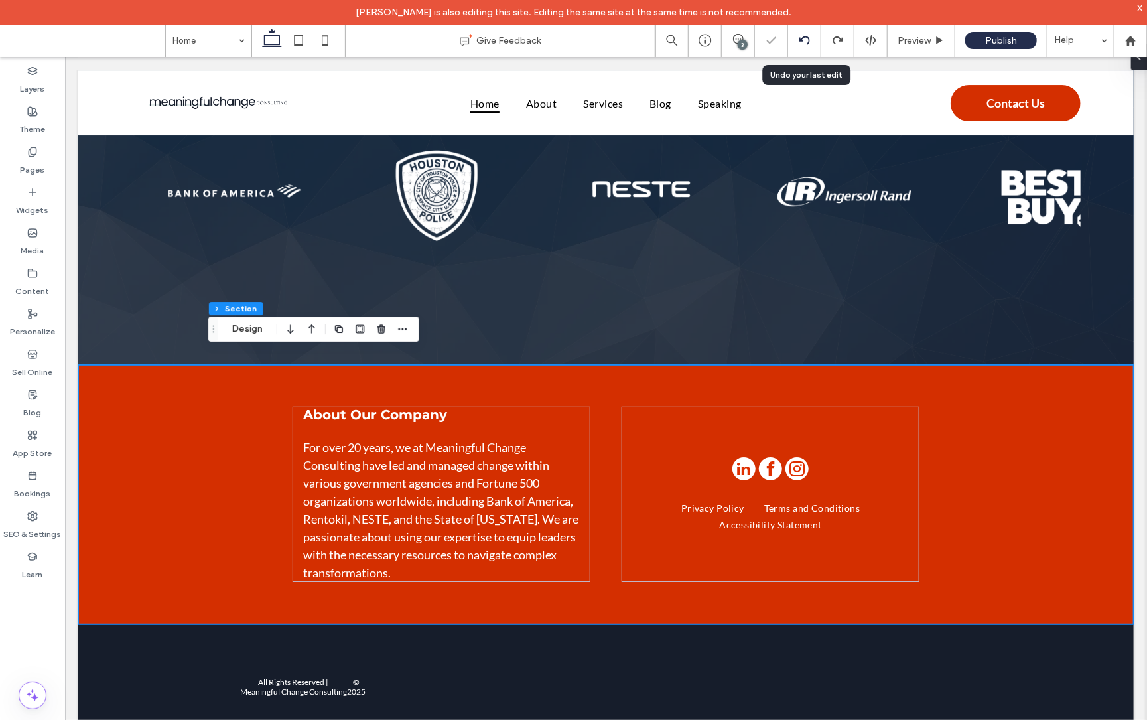
click at [797, 31] on div at bounding box center [804, 40] width 33 height 33
click at [809, 43] on icon at bounding box center [805, 40] width 11 height 11
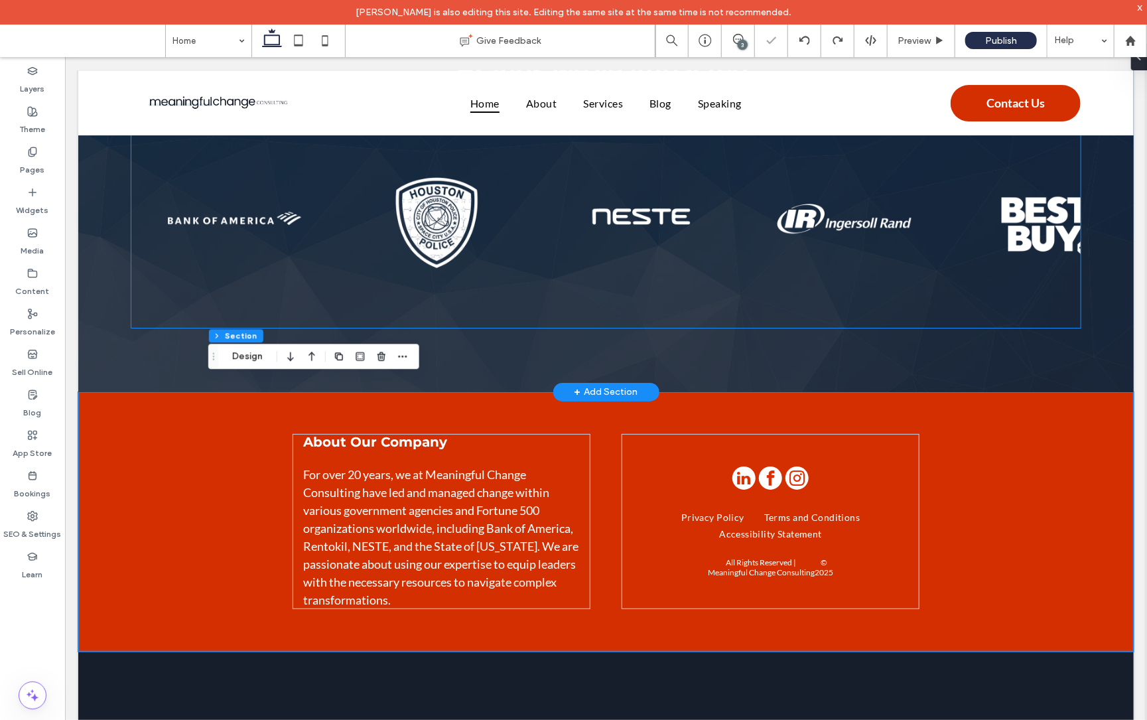
scroll to position [2565, 0]
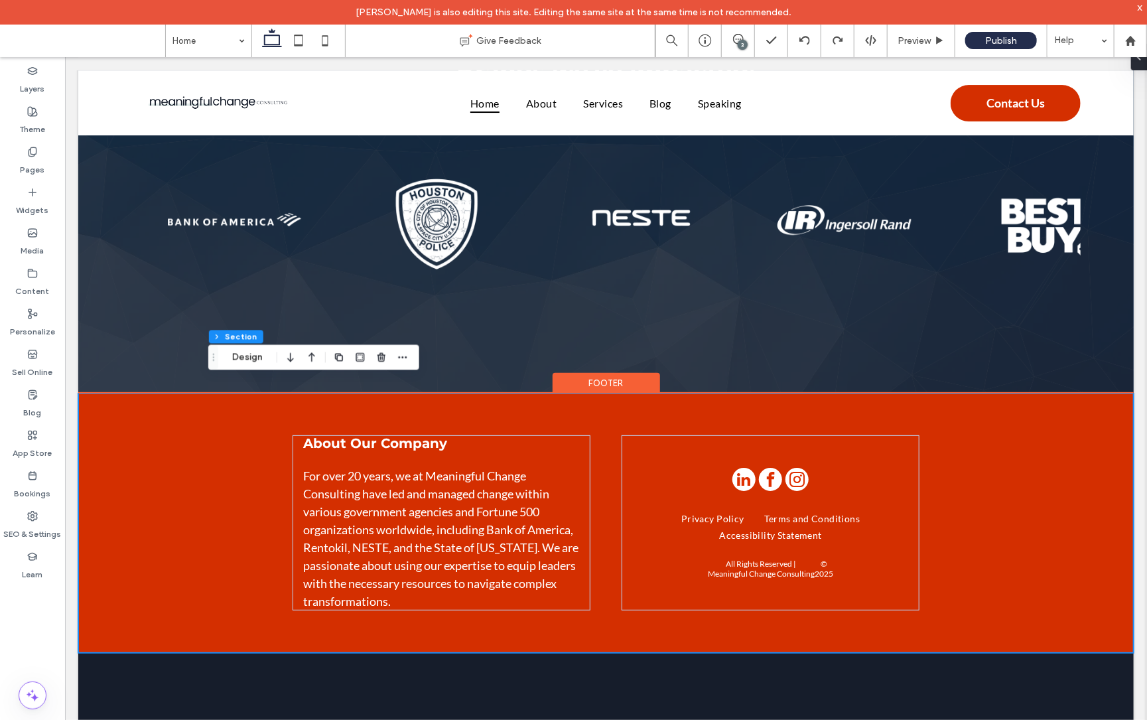
click at [615, 404] on div "About Our Company For over 20 years, we at Meaningful Change Consulting have le…" at bounding box center [606, 522] width 796 height 259
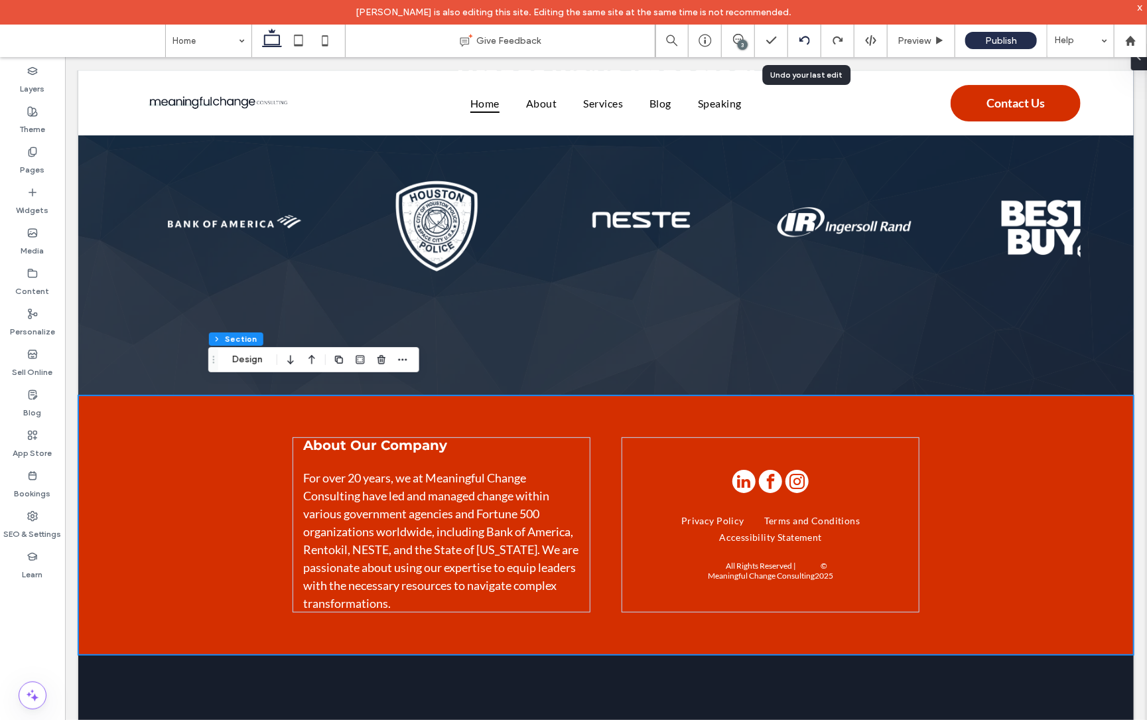
click at [808, 36] on icon at bounding box center [805, 40] width 11 height 11
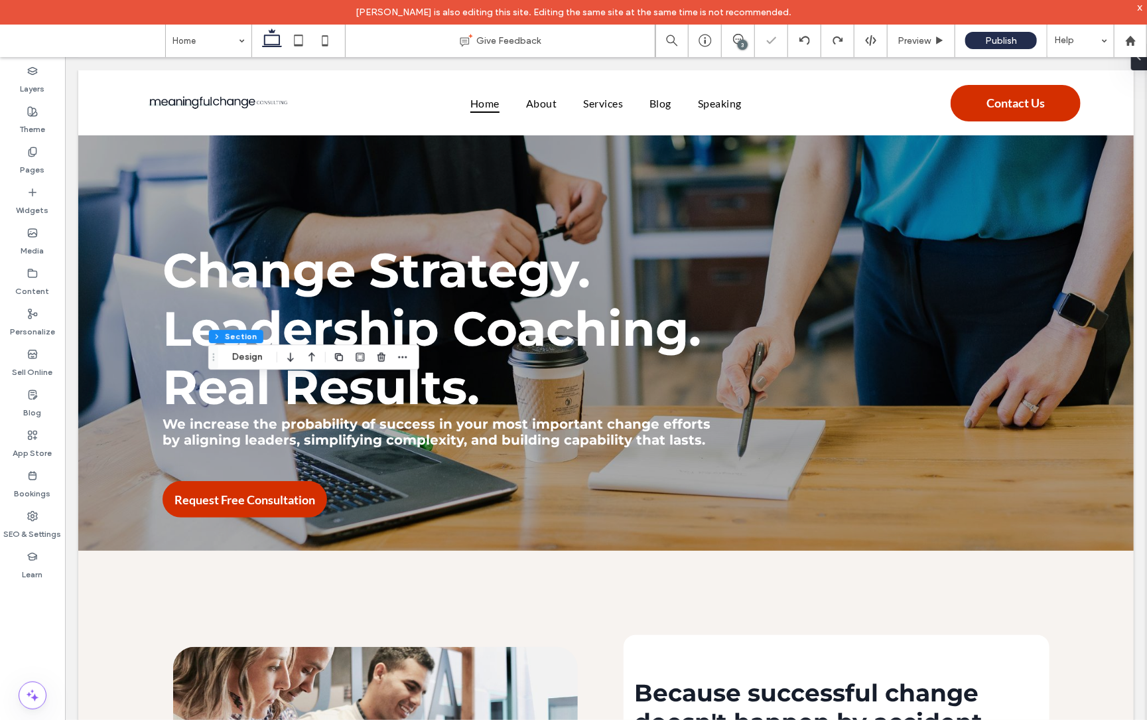
scroll to position [2565, 0]
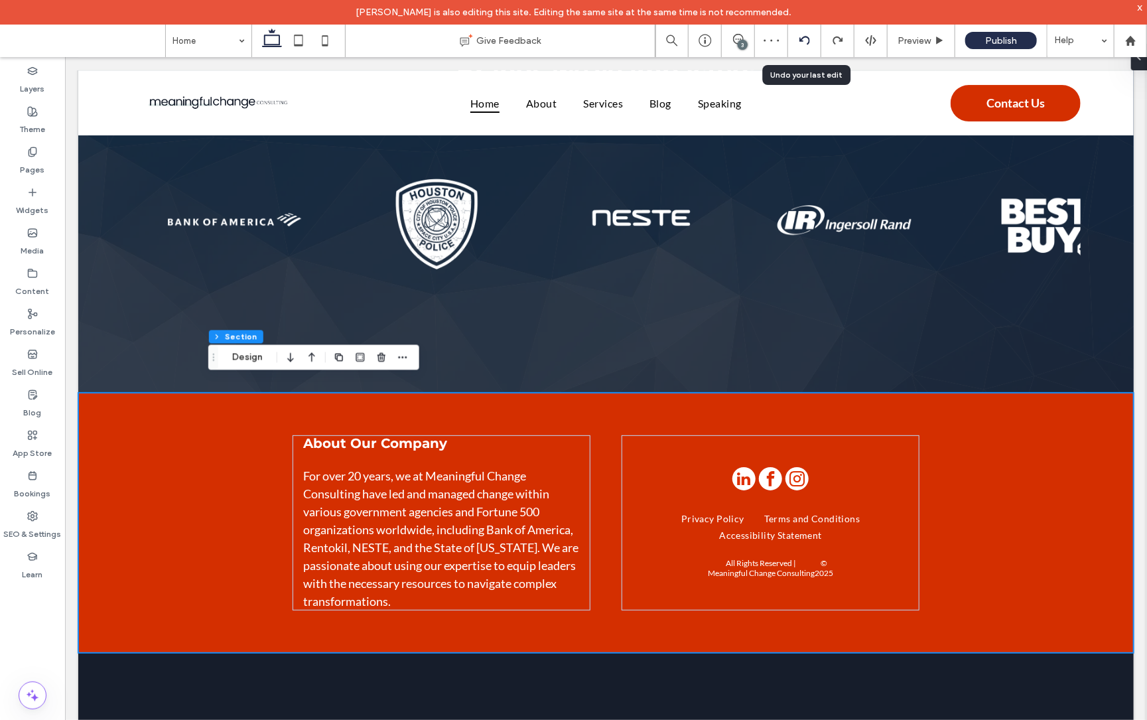
click at [804, 39] on icon at bounding box center [805, 40] width 11 height 11
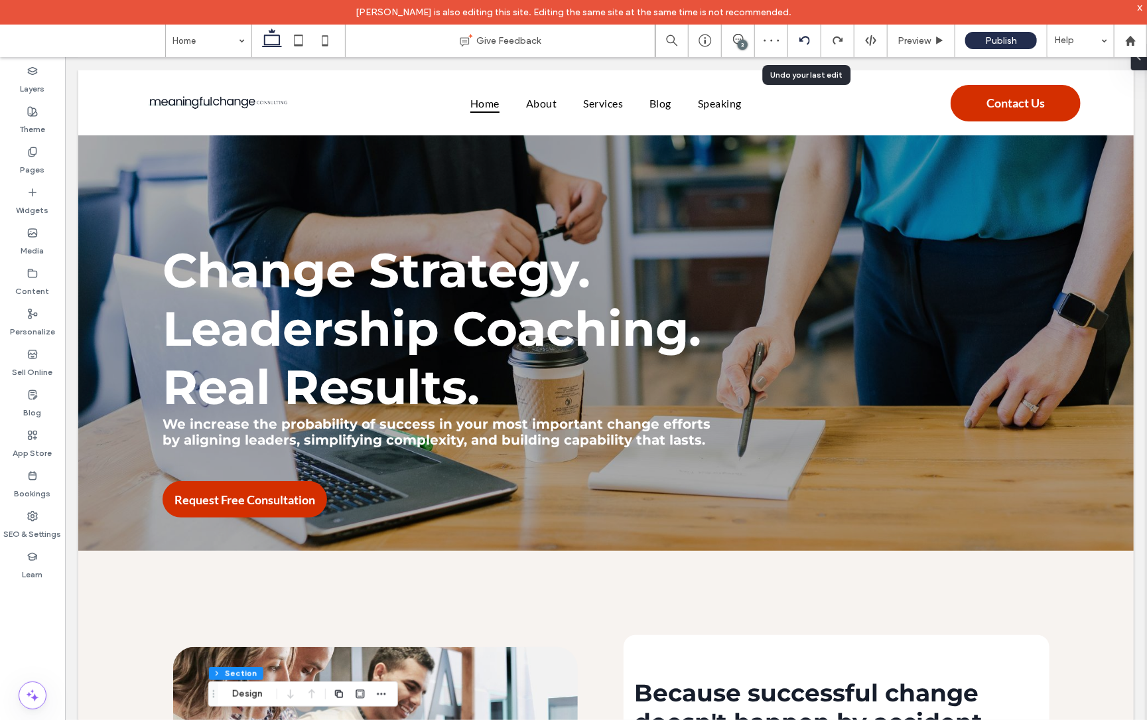
scroll to position [2460, 0]
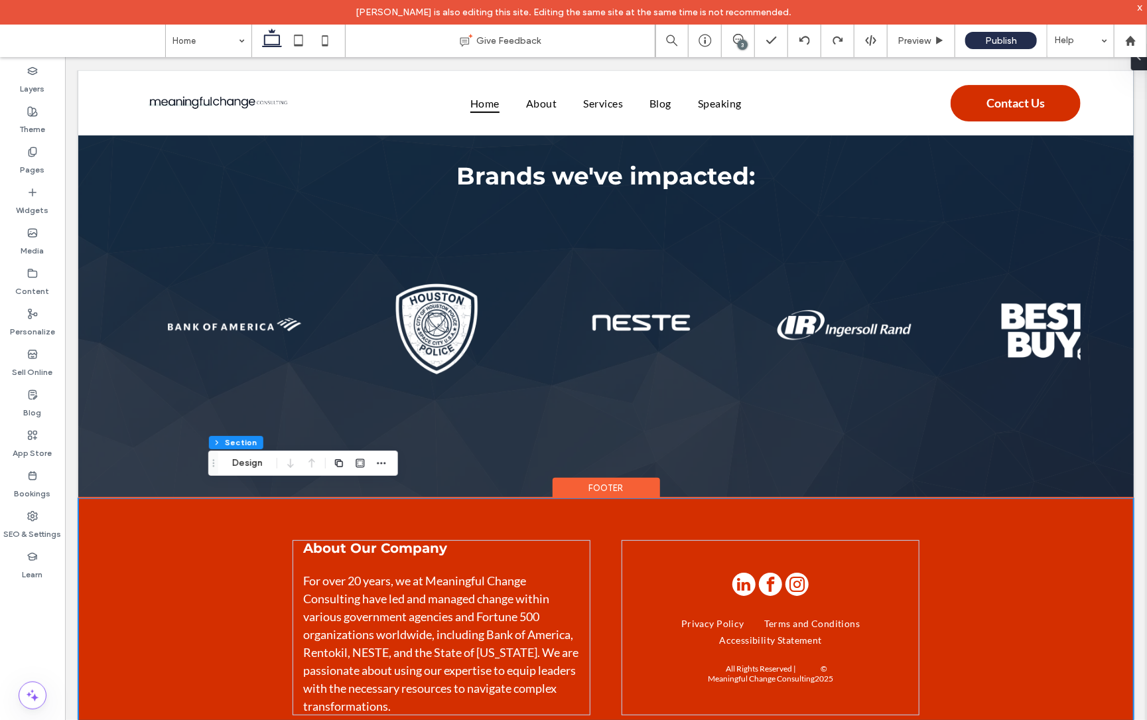
click at [188, 522] on div "About Our Company For over 20 years, we at Meaningful Change Consulting have le…" at bounding box center [606, 627] width 1056 height 259
click at [642, 477] on div "Footer" at bounding box center [606, 487] width 108 height 21
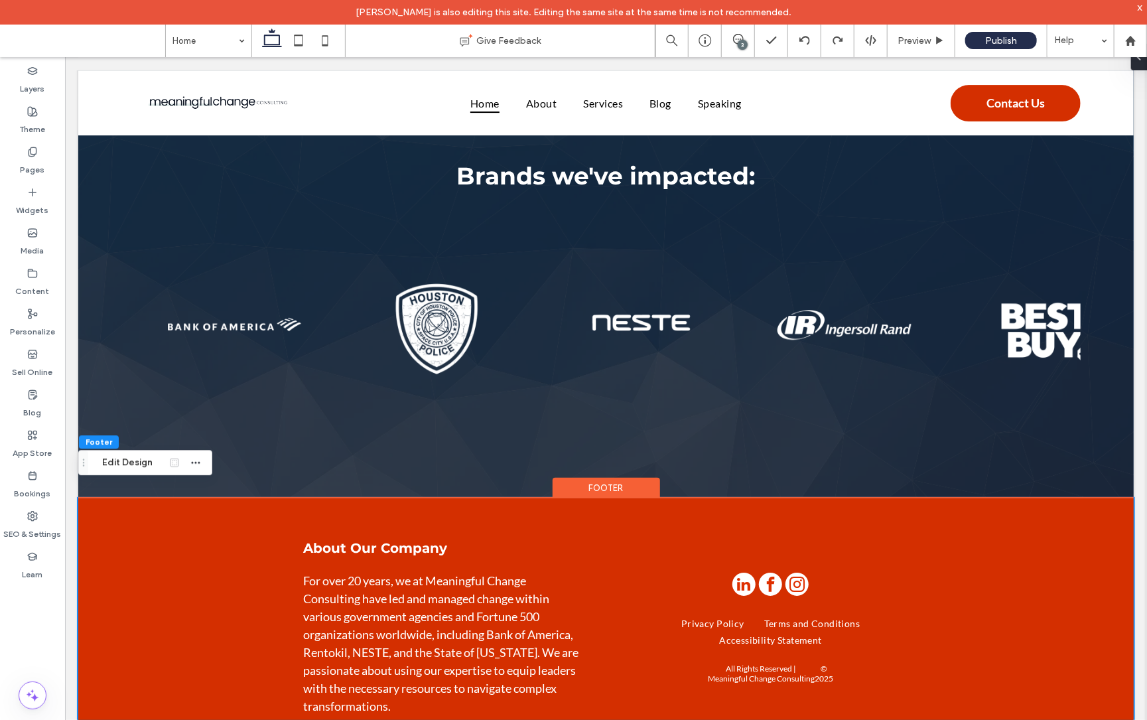
click at [628, 477] on div "Footer" at bounding box center [606, 487] width 108 height 21
click at [102, 552] on div "About Our Company For over 20 years, we at Meaningful Change Consulting have le…" at bounding box center [606, 627] width 1056 height 259
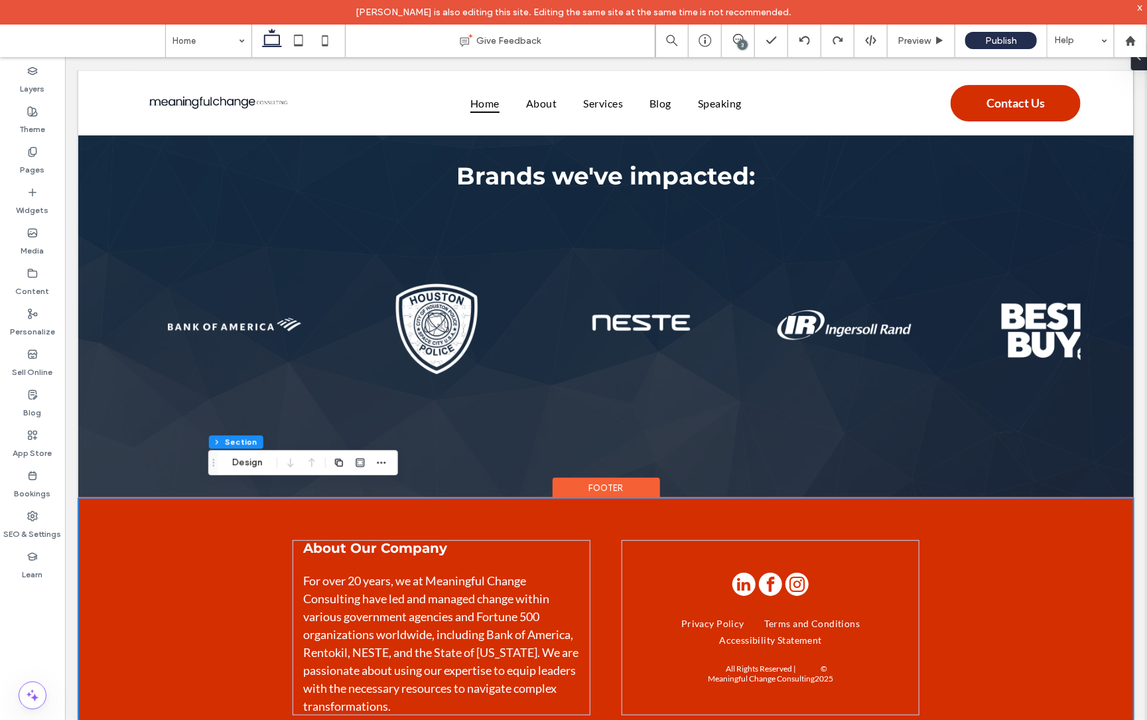
click at [123, 509] on div "About Our Company For over 20 years, we at Meaningful Change Consulting have le…" at bounding box center [606, 627] width 1056 height 259
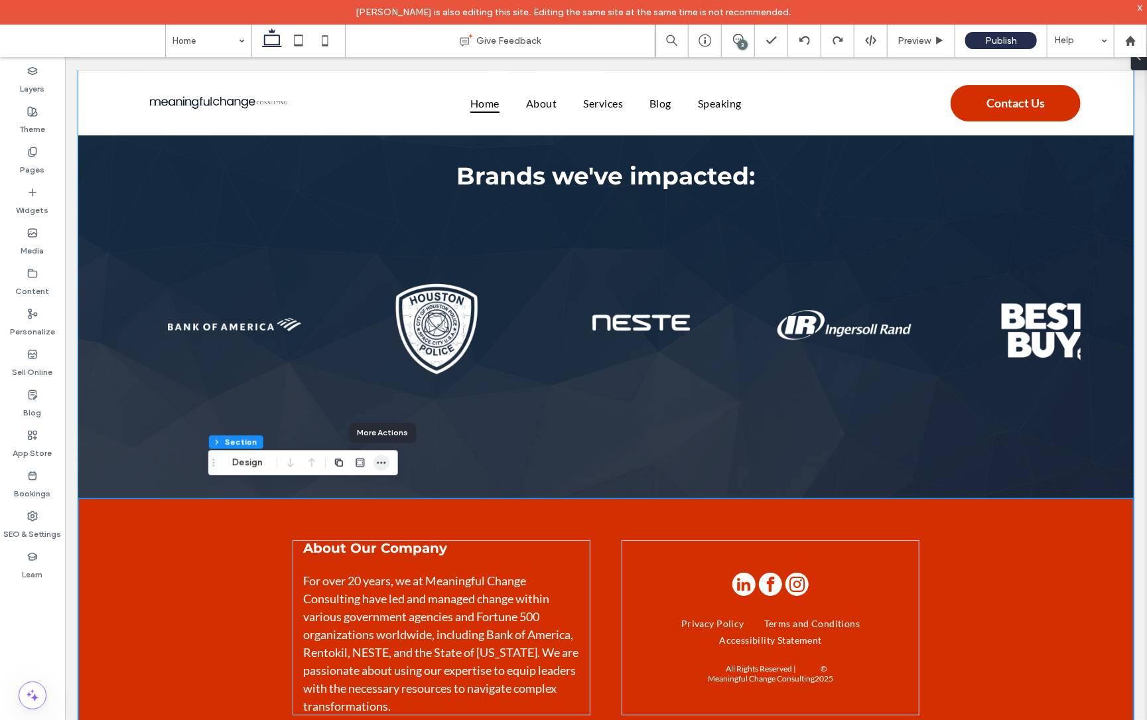
click at [382, 464] on icon "button" at bounding box center [381, 462] width 11 height 11
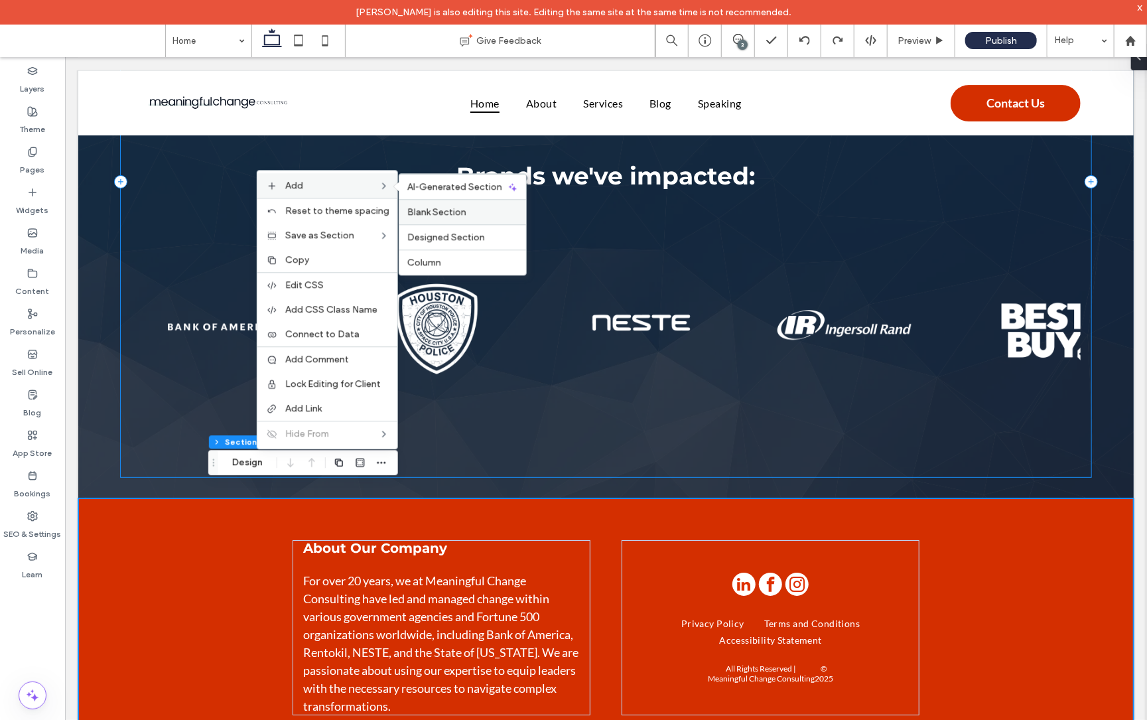
click at [445, 214] on span "Blank Section" at bounding box center [436, 211] width 59 height 11
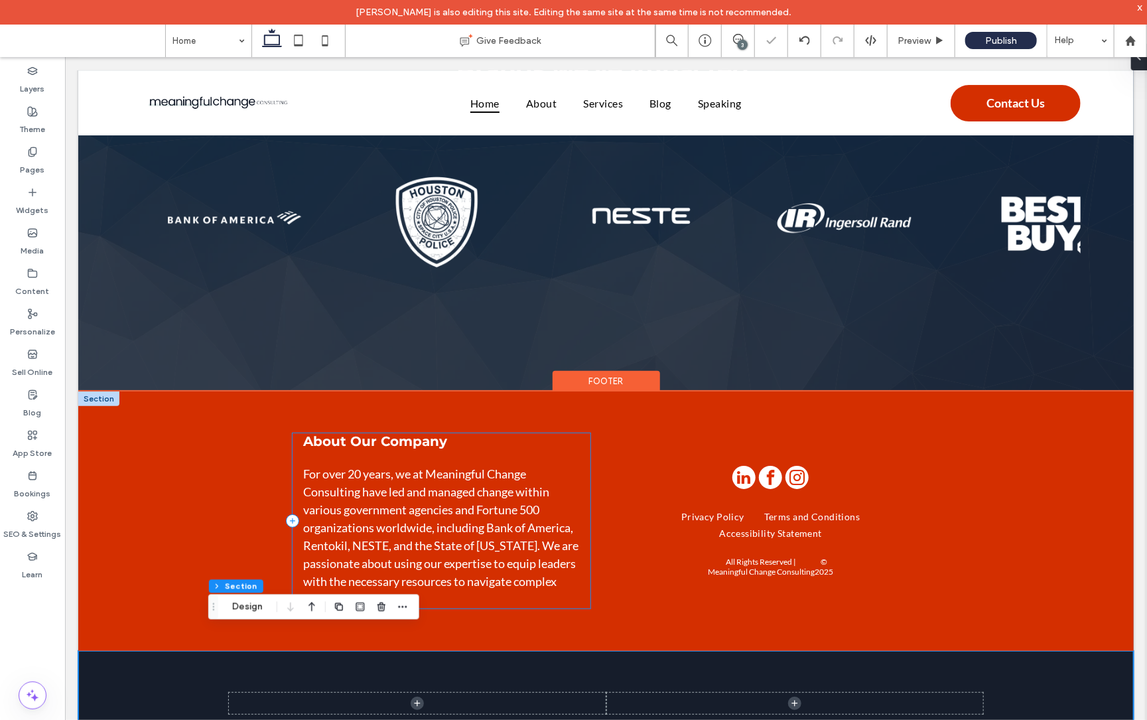
scroll to position [2565, 0]
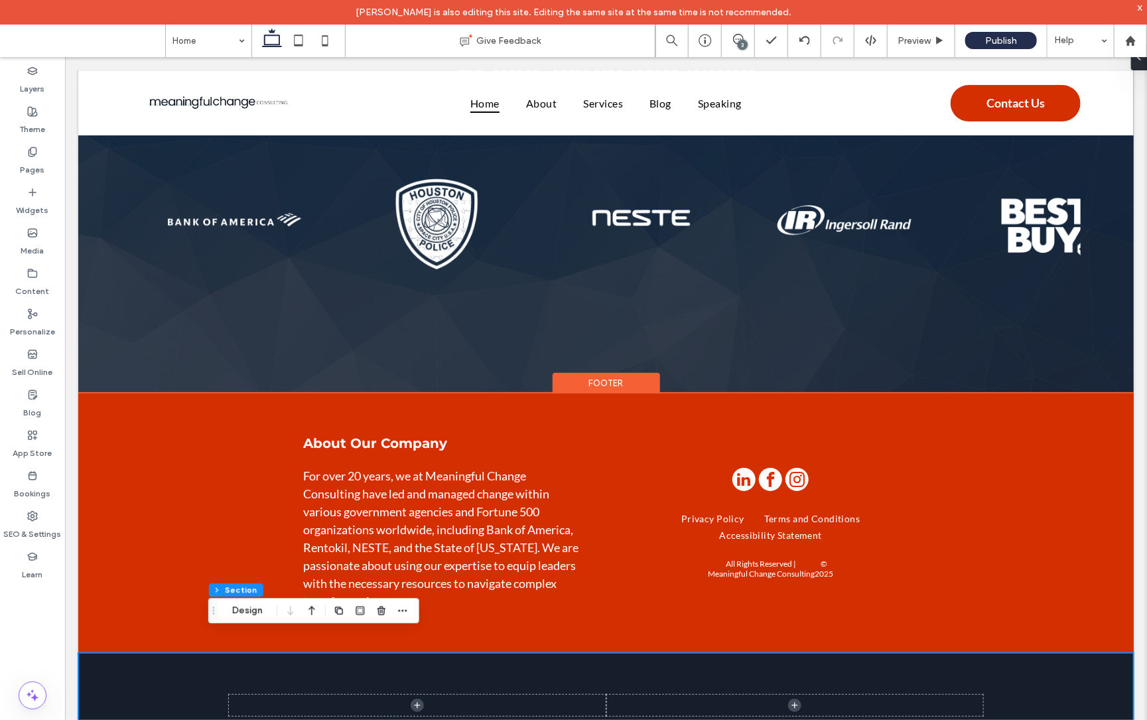
click at [112, 679] on div at bounding box center [606, 705] width 1056 height 106
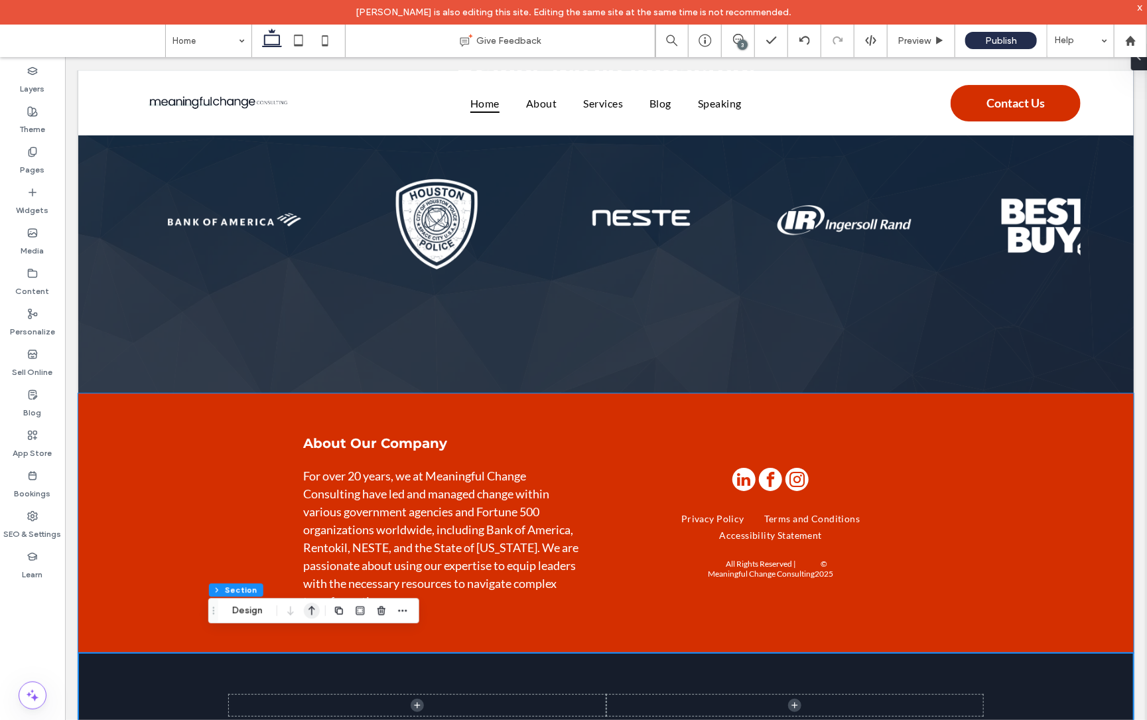
drag, startPoint x: 315, startPoint y: 613, endPoint x: 251, endPoint y: 561, distance: 82.1
click at [315, 613] on icon "button" at bounding box center [312, 611] width 16 height 24
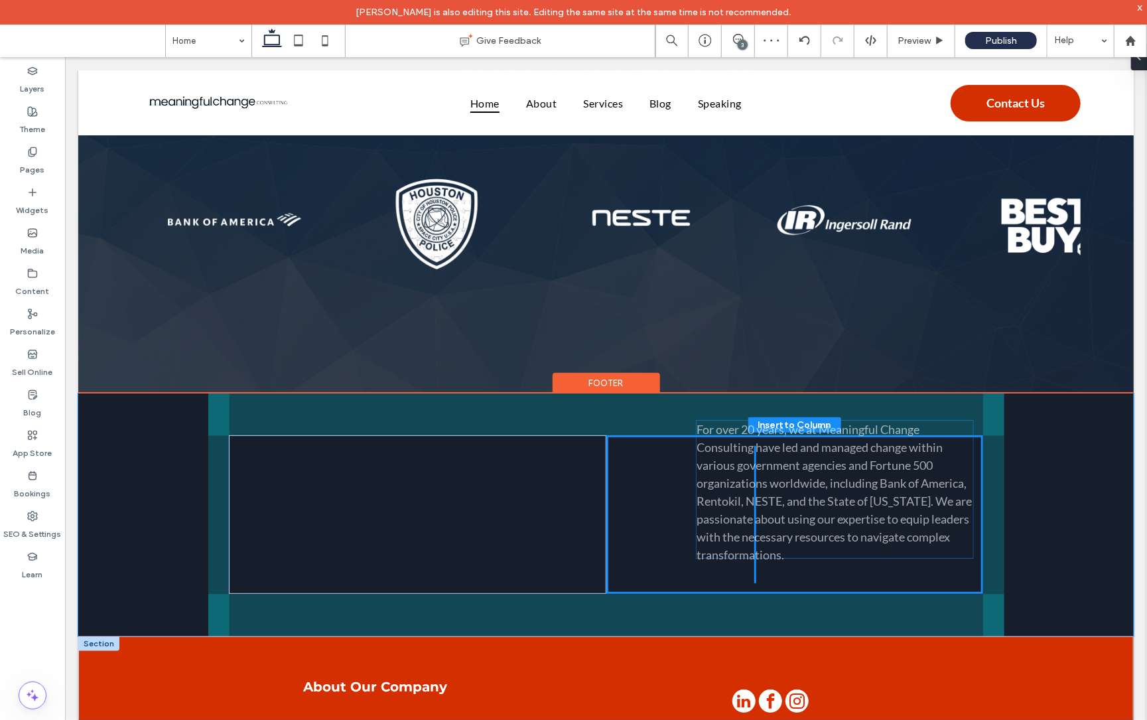
drag, startPoint x: 518, startPoint y: 536, endPoint x: 772, endPoint y: 445, distance: 270.8
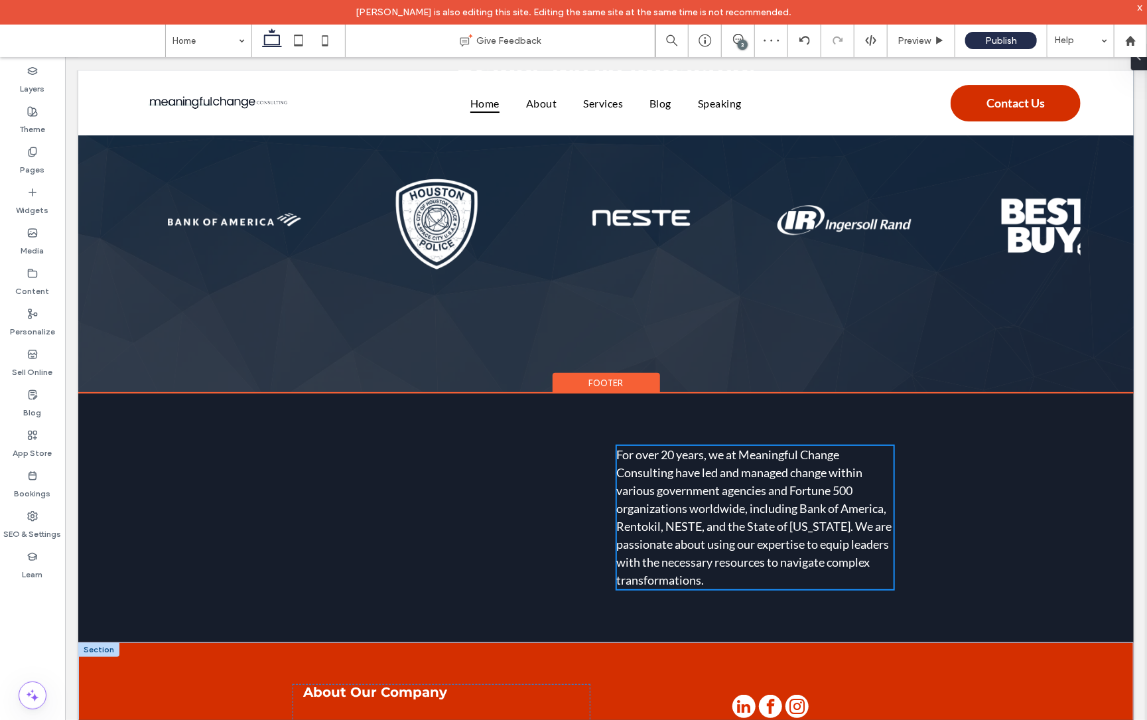
type input "**"
type input "****"
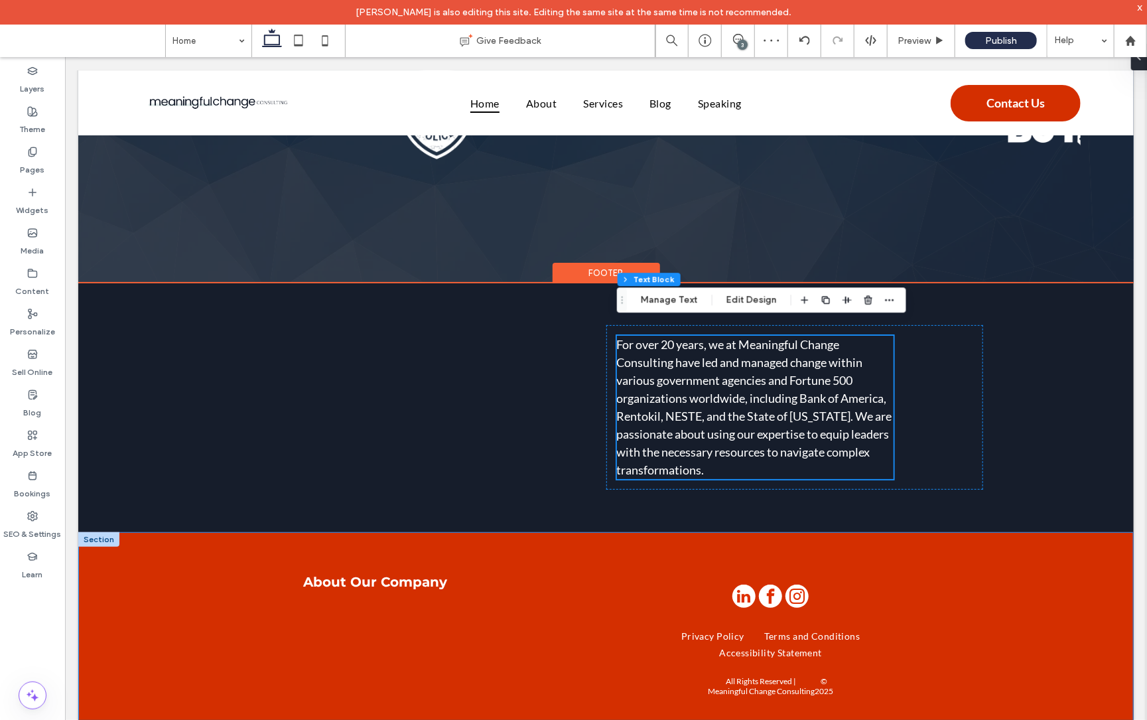
scroll to position [2674, 0]
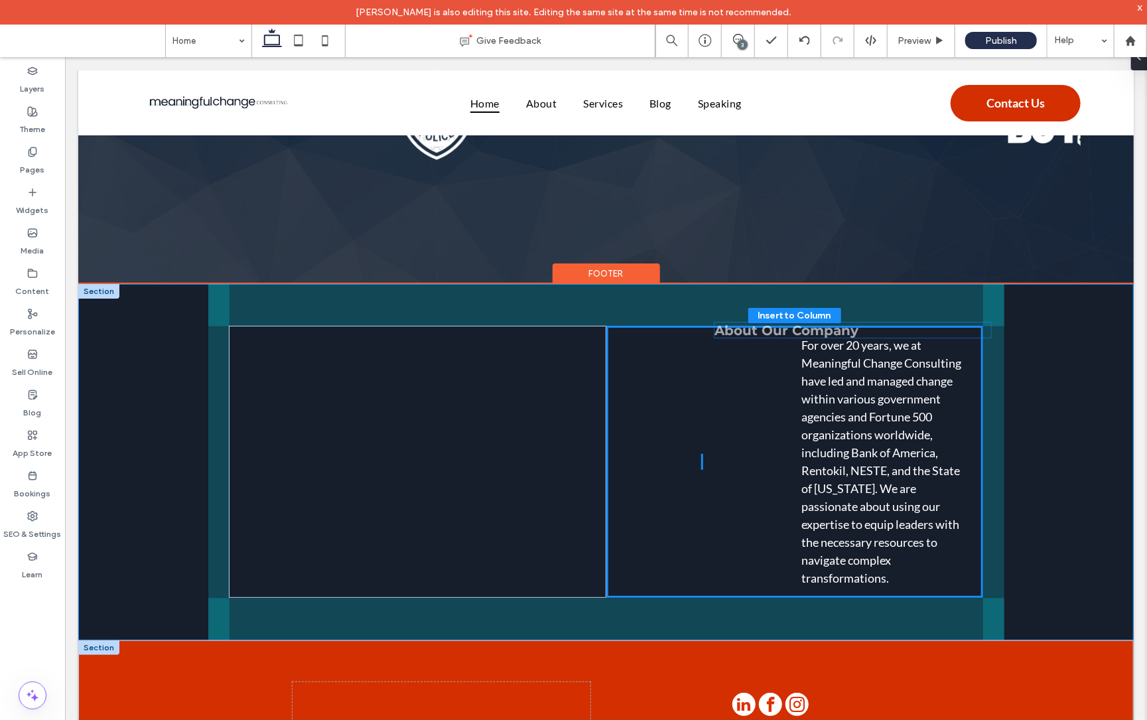
drag, startPoint x: 575, startPoint y: 486, endPoint x: 822, endPoint y: 332, distance: 291.5
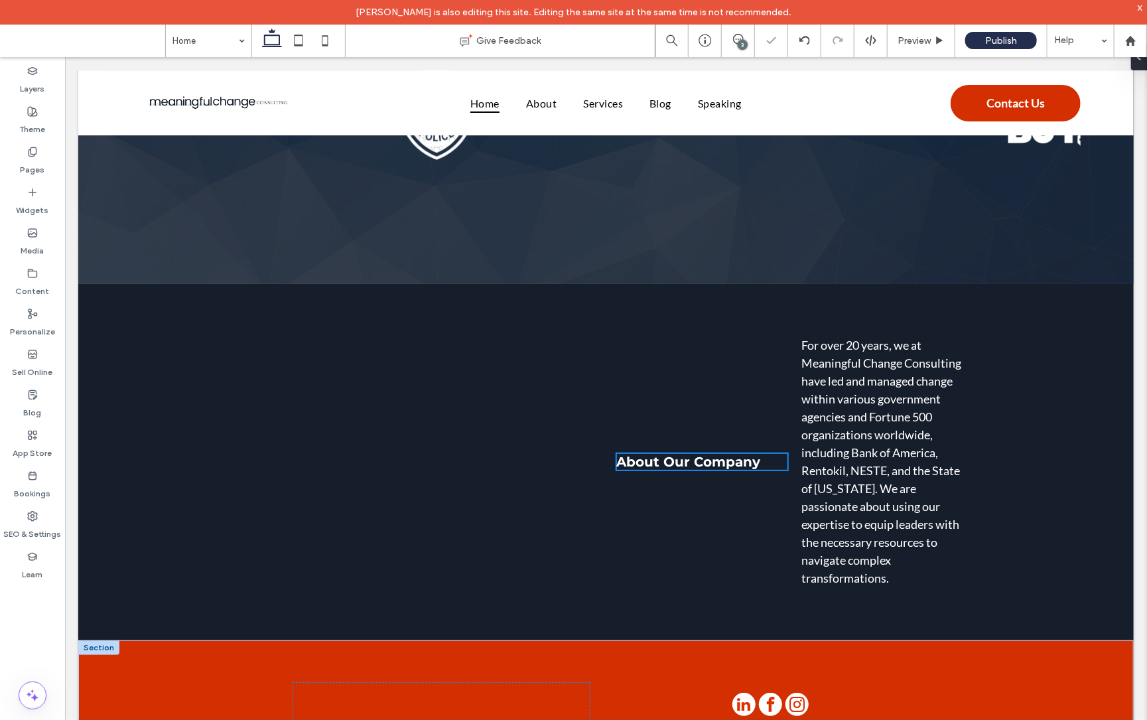
type input "**"
type input "****"
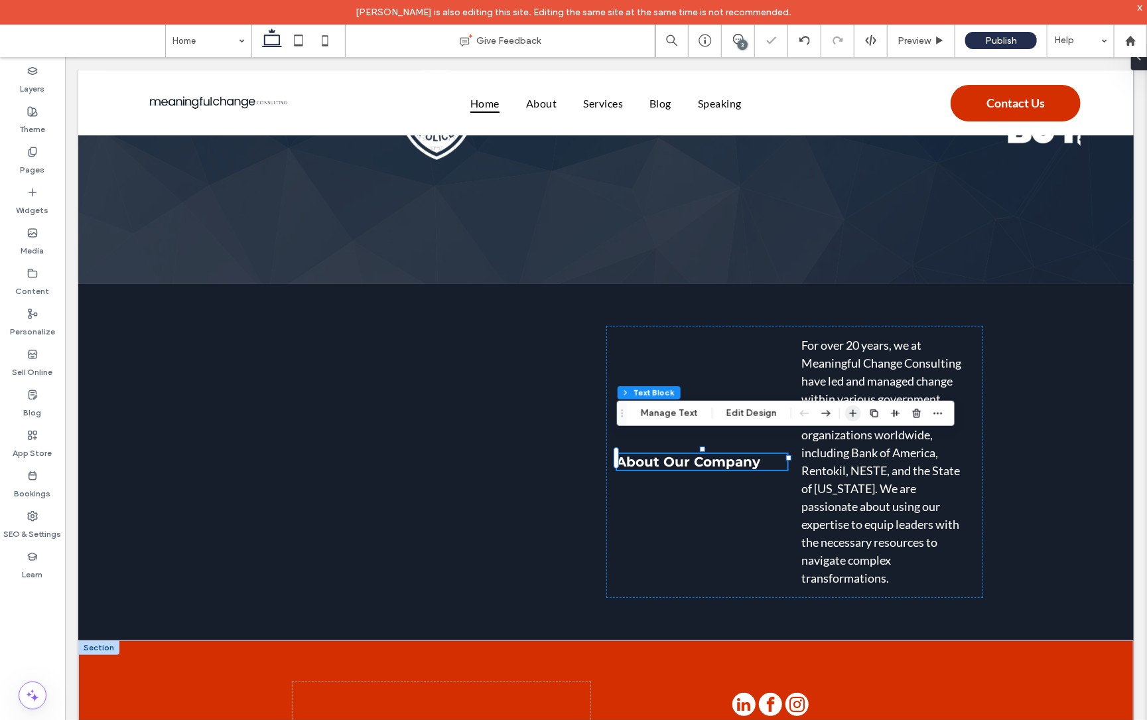
click at [859, 410] on span "button" at bounding box center [853, 413] width 16 height 16
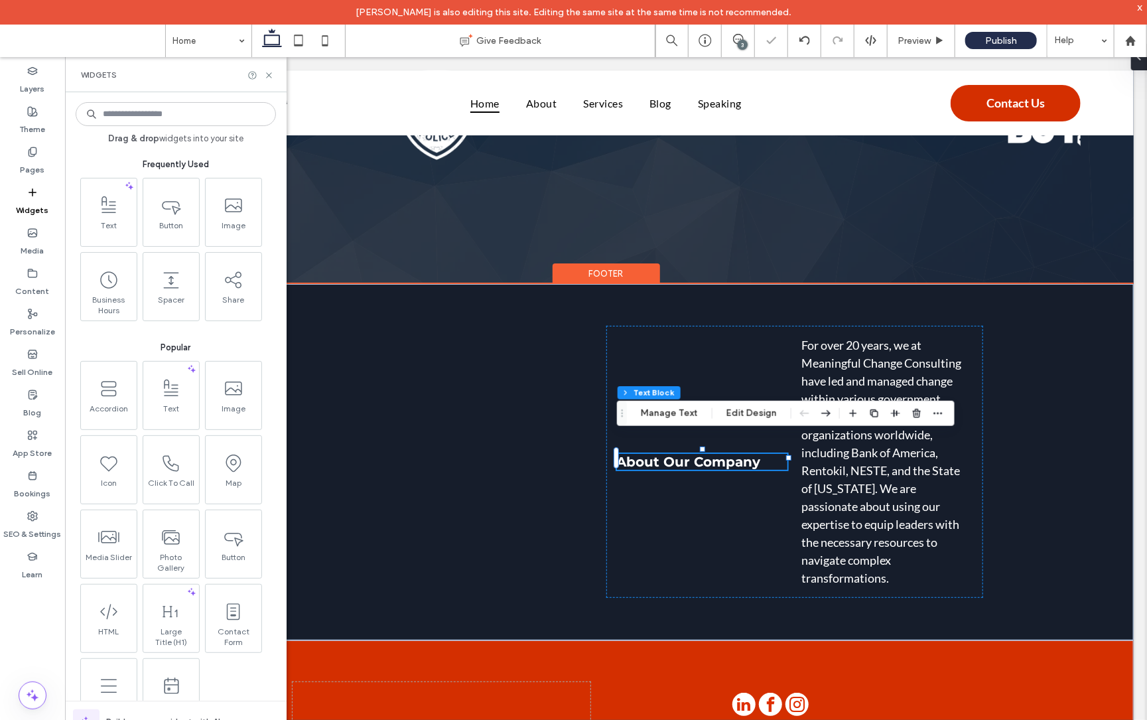
click at [839, 337] on span "For over 20 years, we at Meaningful Change Consulting have led and managed chan…" at bounding box center [881, 461] width 160 height 248
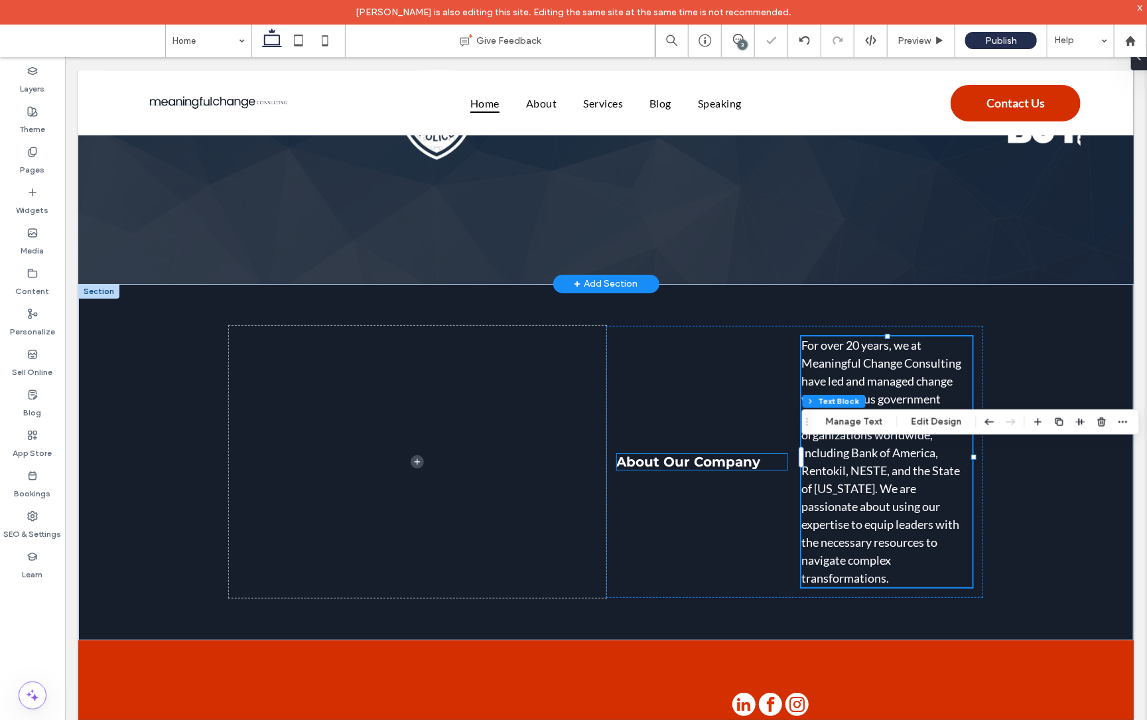
scroll to position [2554, 0]
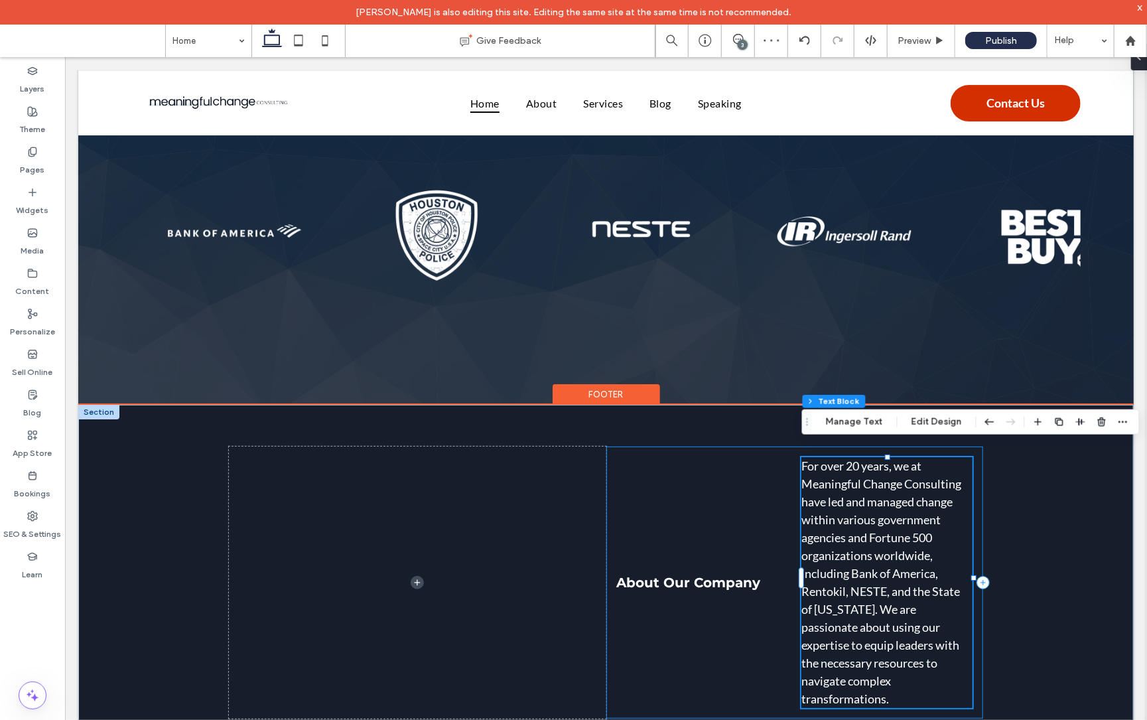
click at [707, 502] on div "About Our Company For over 20 years, we at Meaningful Change Consulting have le…" at bounding box center [794, 582] width 377 height 272
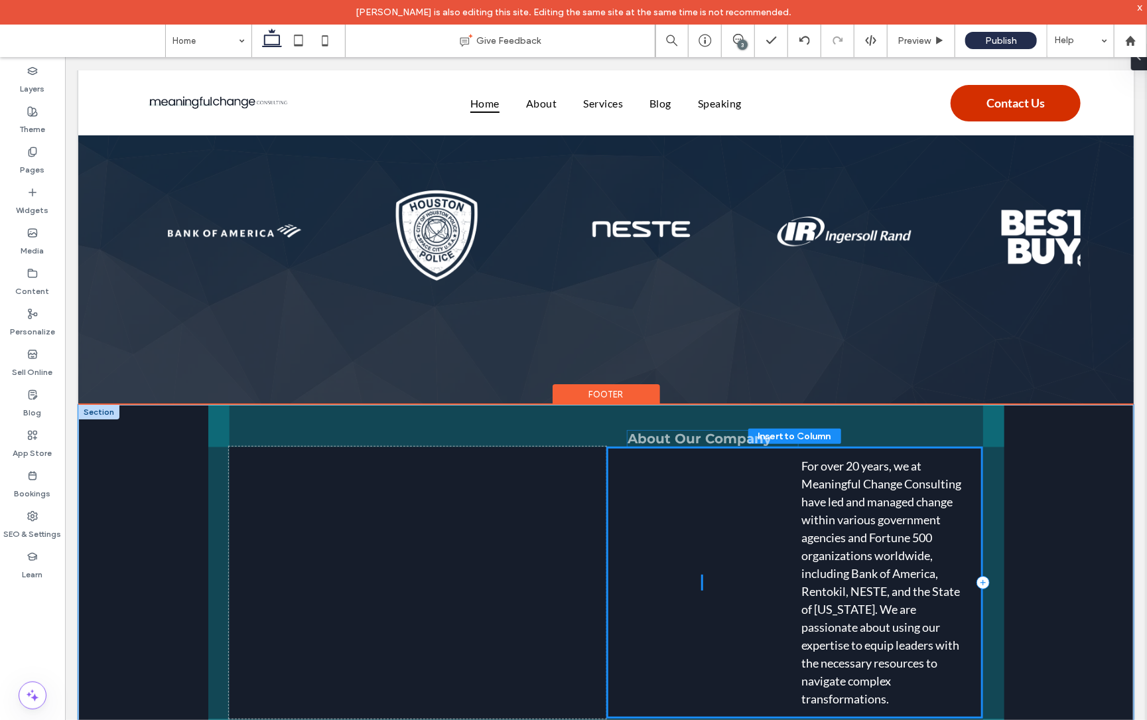
drag, startPoint x: 717, startPoint y: 553, endPoint x: 713, endPoint y: 443, distance: 110.2
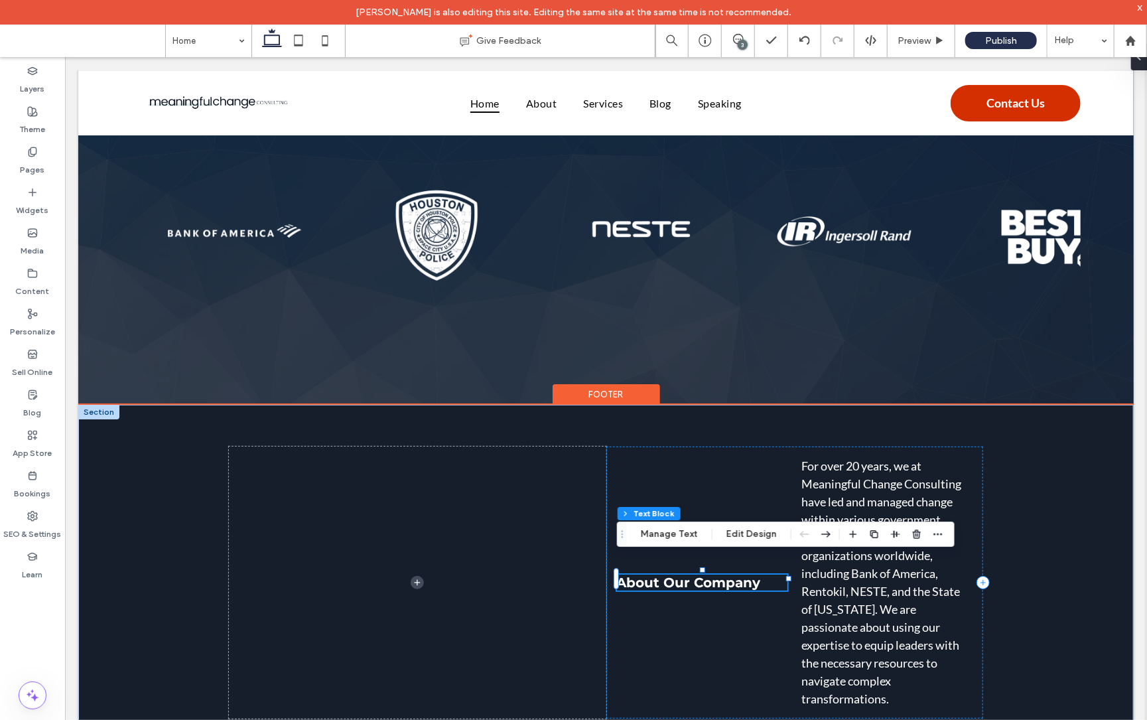
click at [735, 472] on div "About Our Company For over 20 years, we at Meaningful Change Consulting have le…" at bounding box center [794, 582] width 377 height 272
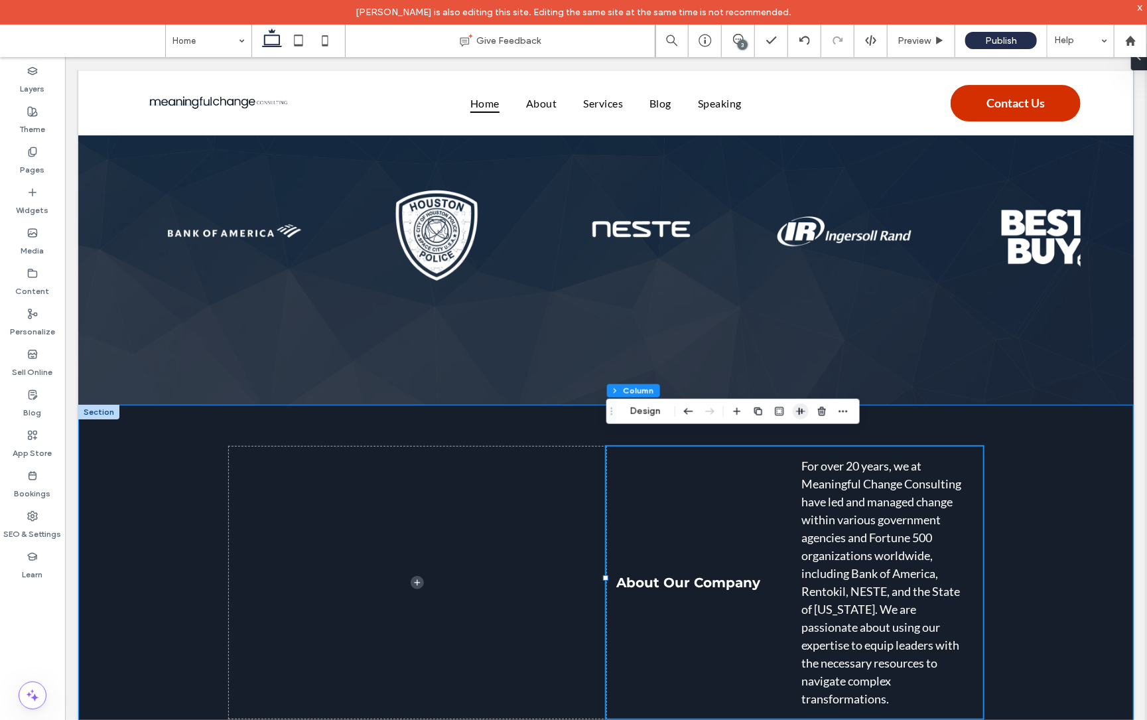
click at [806, 406] on icon "button" at bounding box center [801, 411] width 11 height 11
click at [847, 409] on icon "button" at bounding box center [843, 411] width 11 height 11
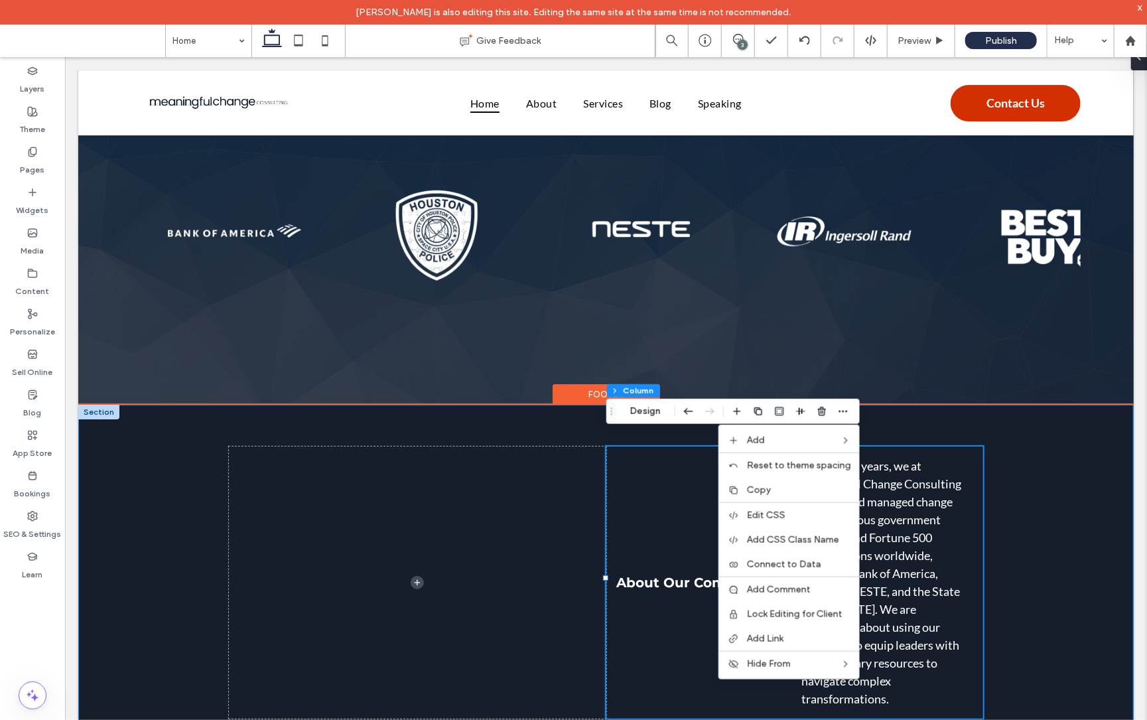
click at [921, 413] on div "About Our Company For over 20 years, we at Meaningful Change Consulting have le…" at bounding box center [606, 582] width 796 height 356
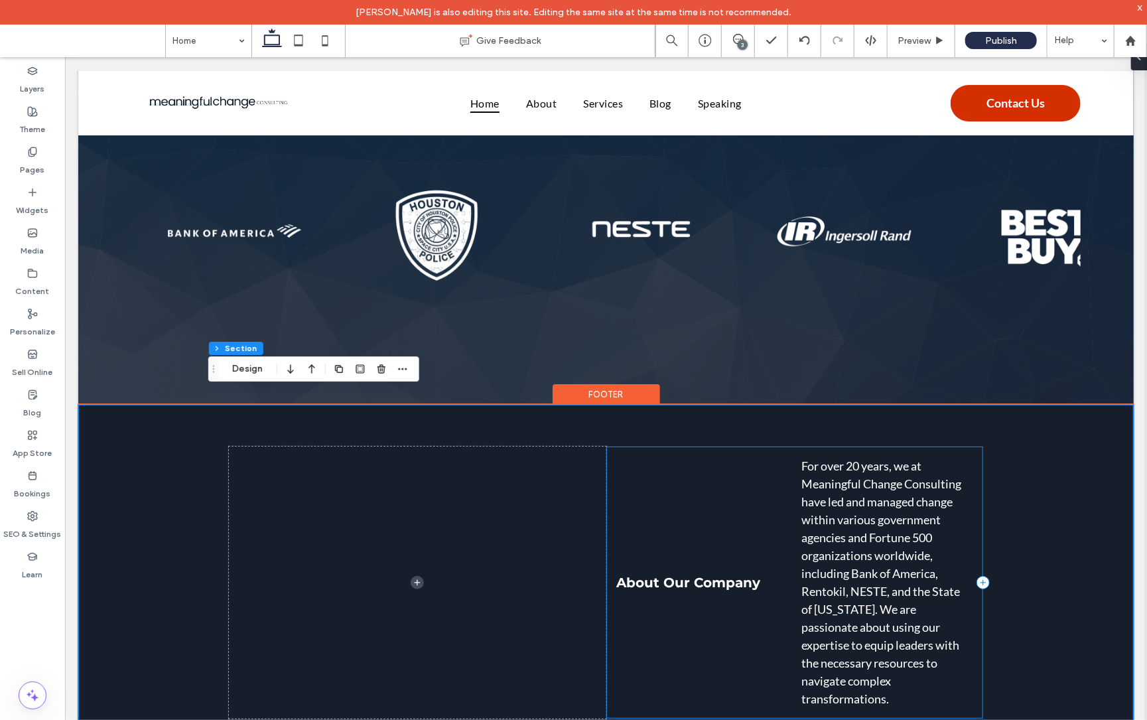
click at [724, 536] on div "About Our Company For over 20 years, we at Meaningful Change Consulting have le…" at bounding box center [794, 582] width 377 height 272
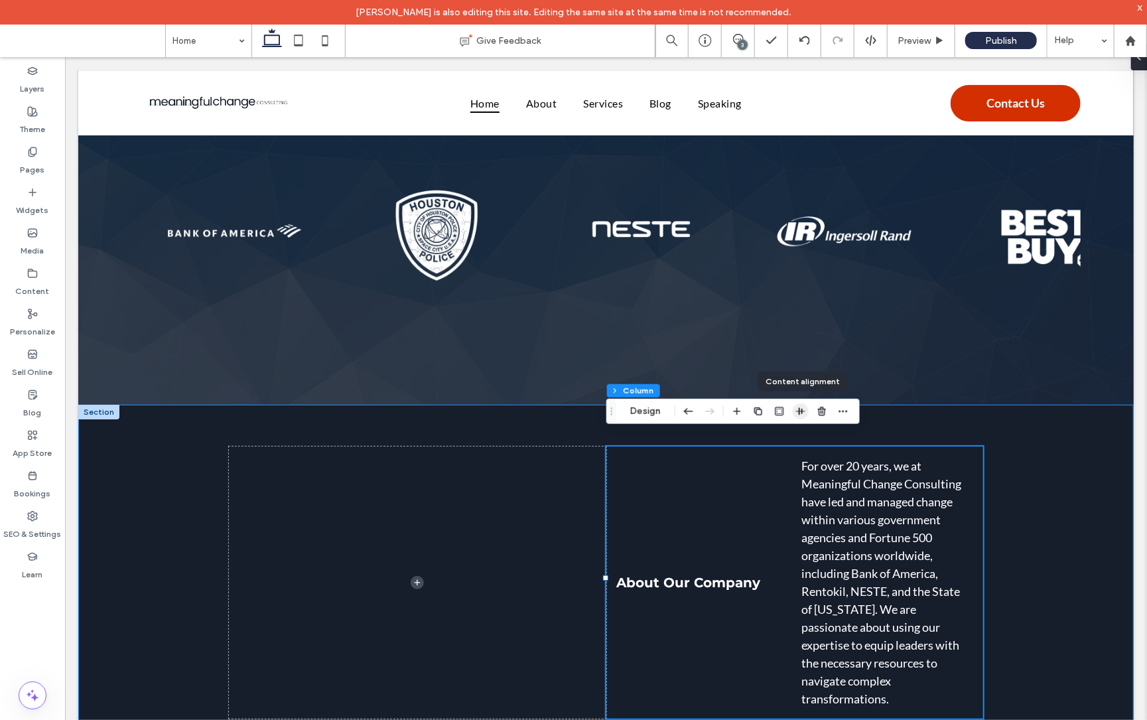
click at [808, 407] on span "button" at bounding box center [801, 411] width 16 height 16
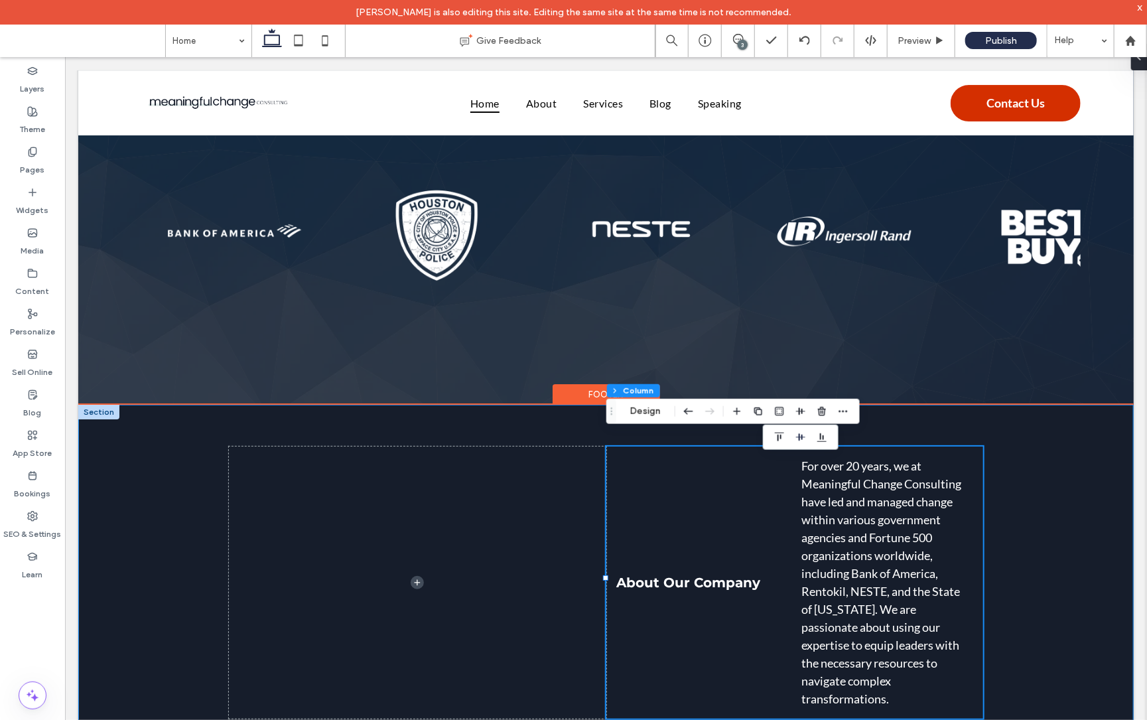
click at [910, 407] on div "About Our Company For over 20 years, we at Meaningful Change Consulting have le…" at bounding box center [606, 582] width 796 height 356
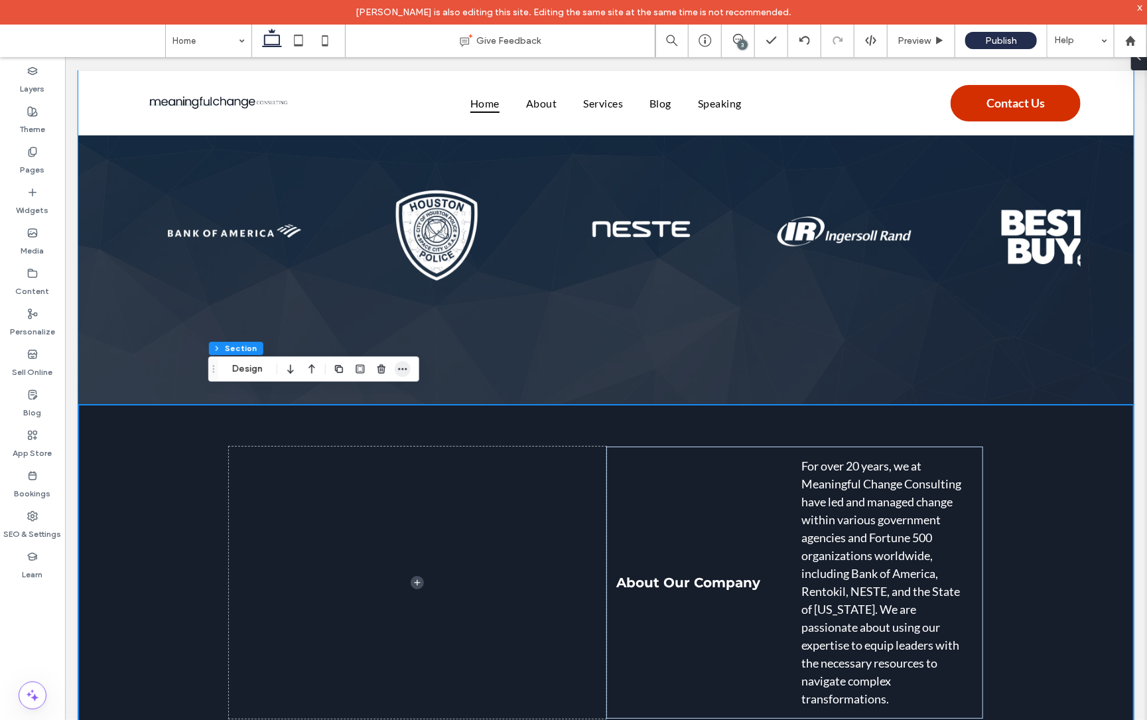
click at [406, 369] on use "button" at bounding box center [402, 369] width 9 height 2
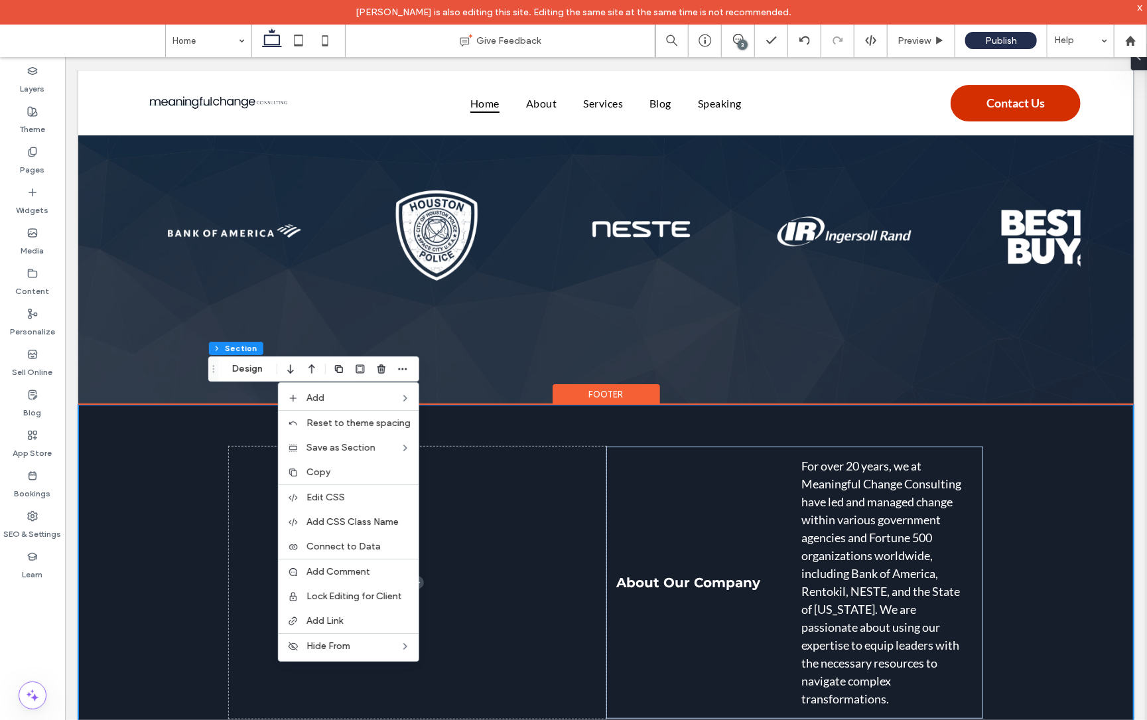
click at [186, 417] on div "About Our Company For over 20 years, we at Meaningful Change Consulting have le…" at bounding box center [606, 582] width 1056 height 356
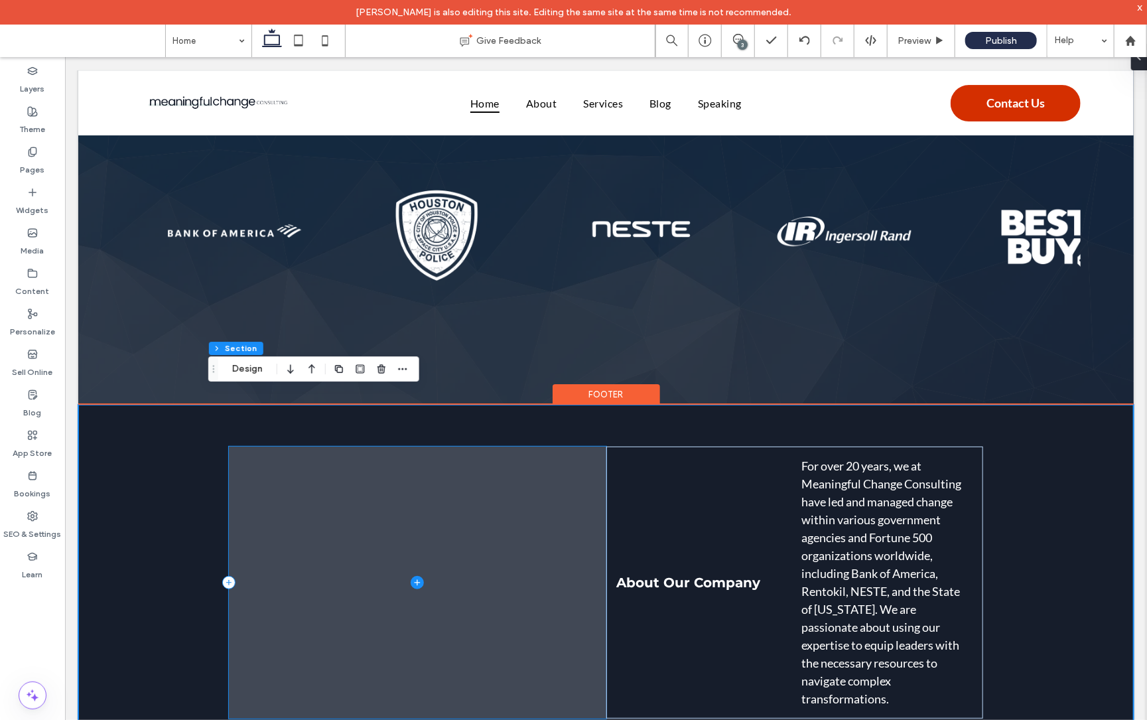
click at [342, 496] on span at bounding box center [416, 582] width 377 height 272
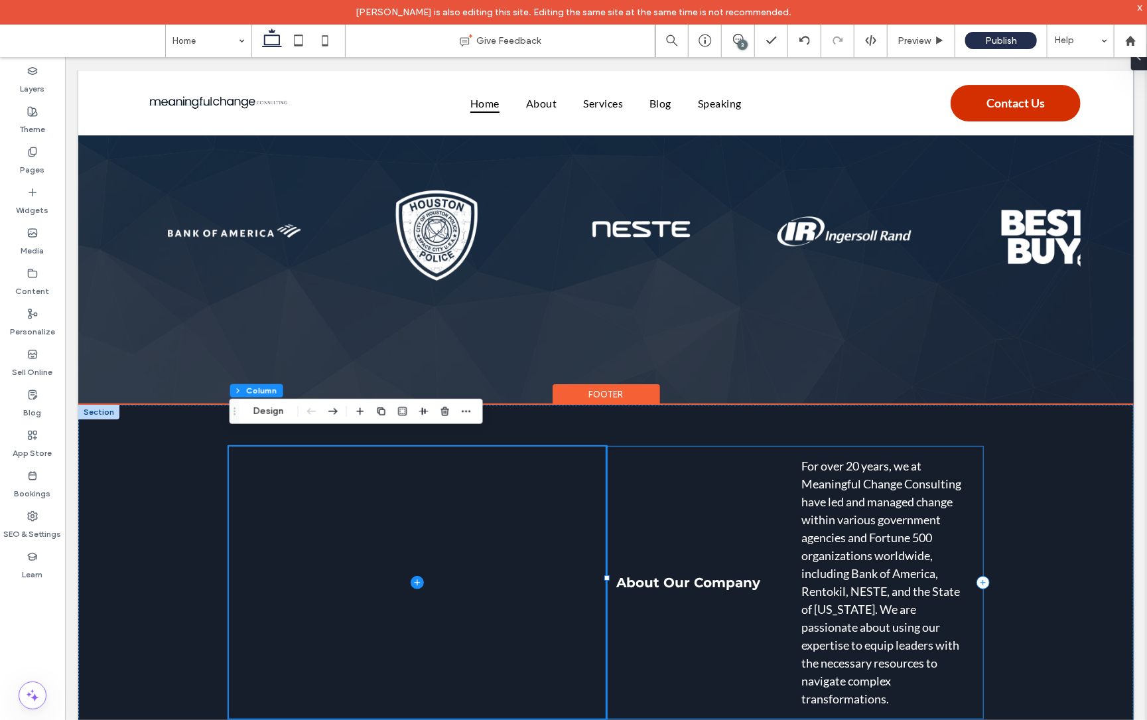
click at [638, 458] on div "About Our Company For over 20 years, we at Meaningful Change Consulting have le…" at bounding box center [794, 582] width 377 height 272
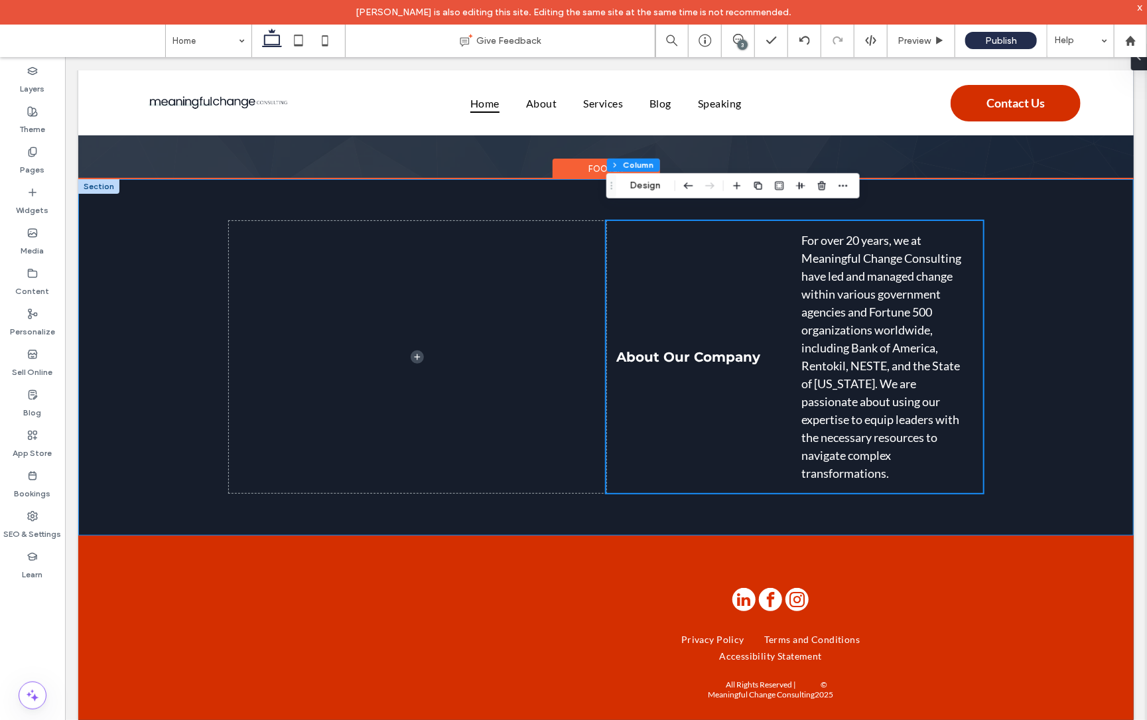
scroll to position [2777, 0]
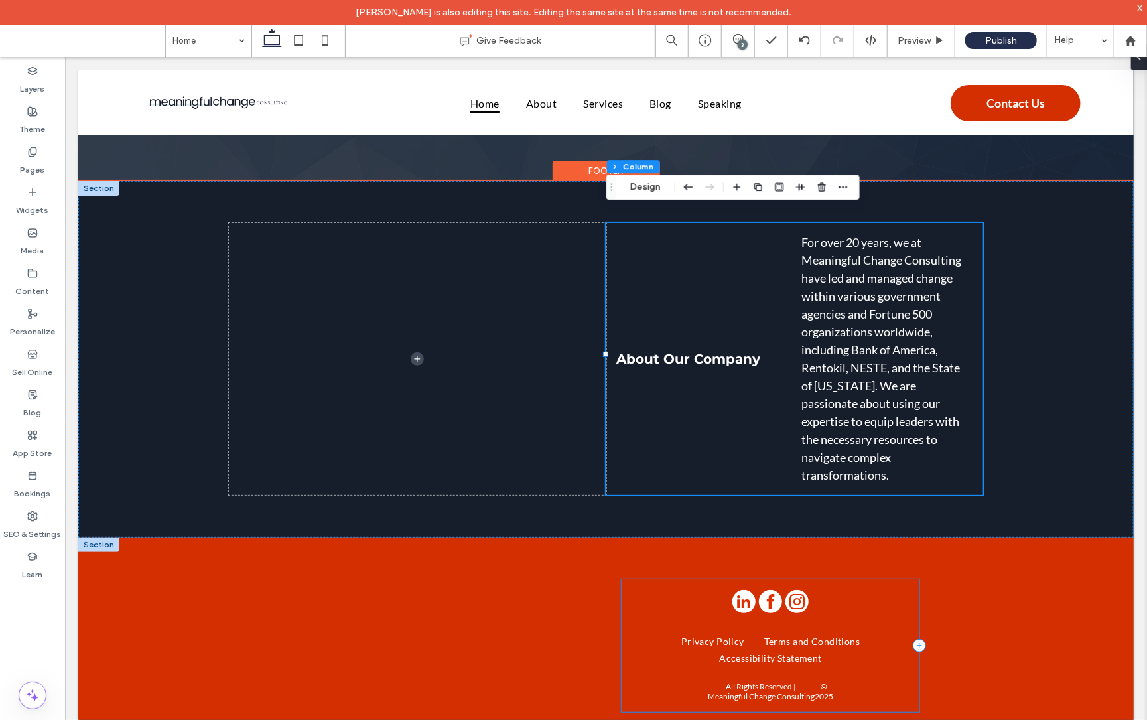
click at [628, 600] on div "Privacy Policy Terms and Conditions Accessibility Statement All Rights Reserved…" at bounding box center [770, 645] width 298 height 132
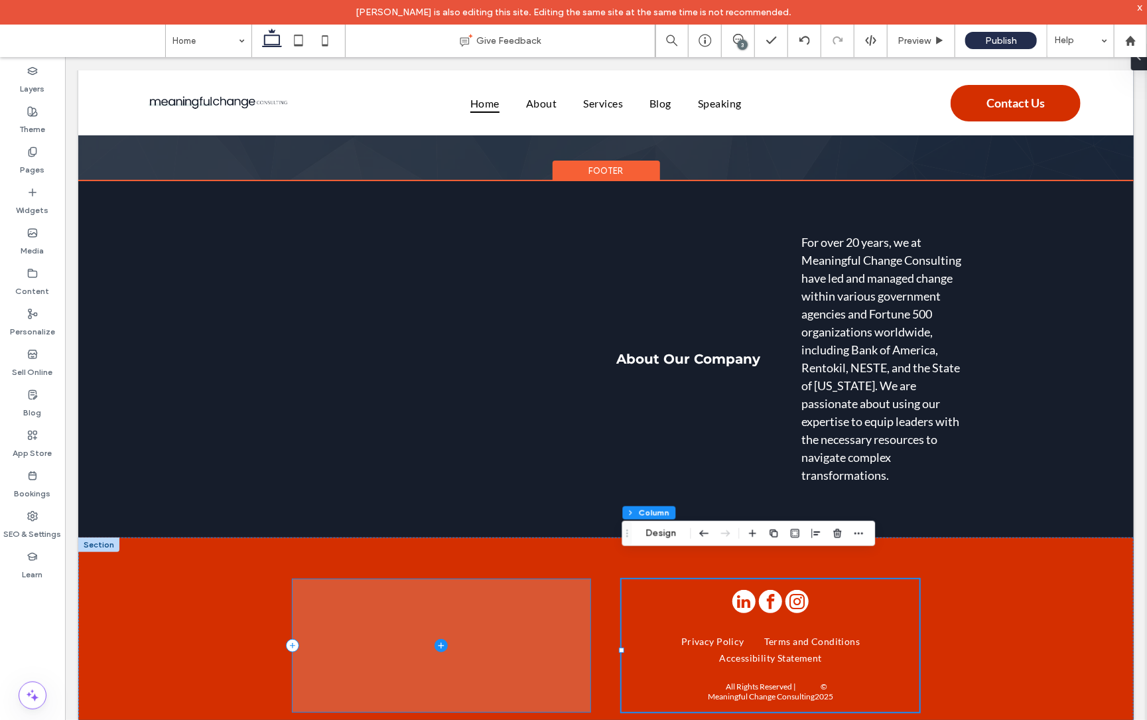
click at [498, 630] on span at bounding box center [441, 645] width 298 height 132
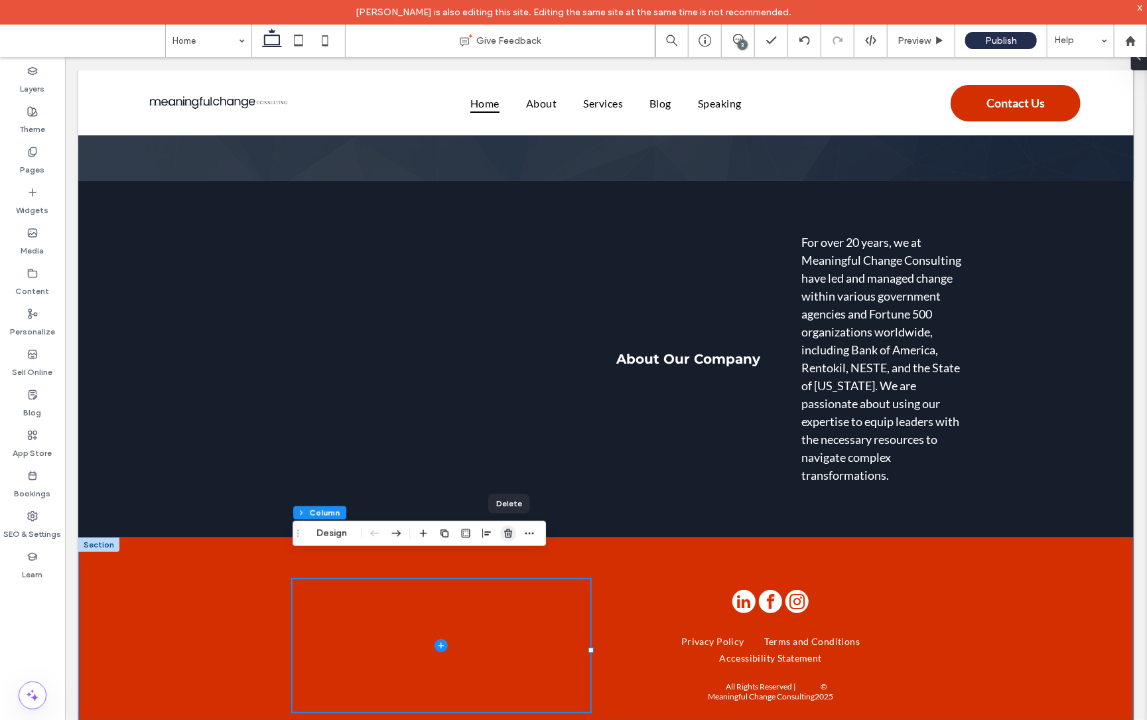
click at [510, 530] on icon "button" at bounding box center [508, 533] width 11 height 11
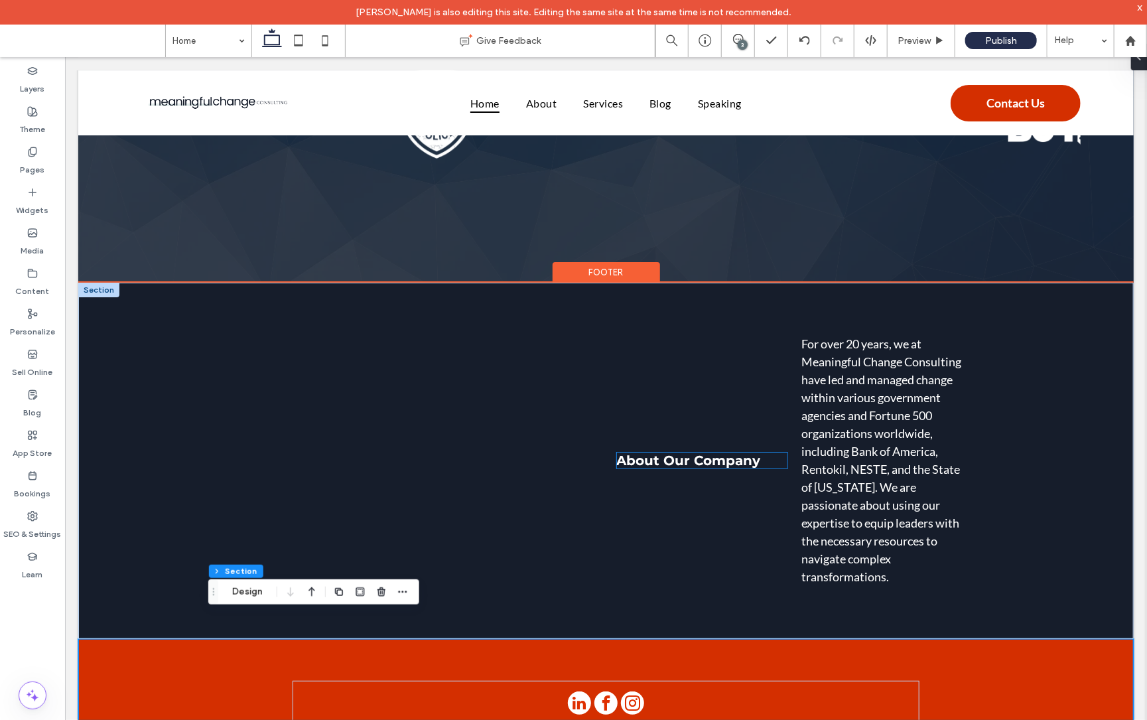
scroll to position [2677, 0]
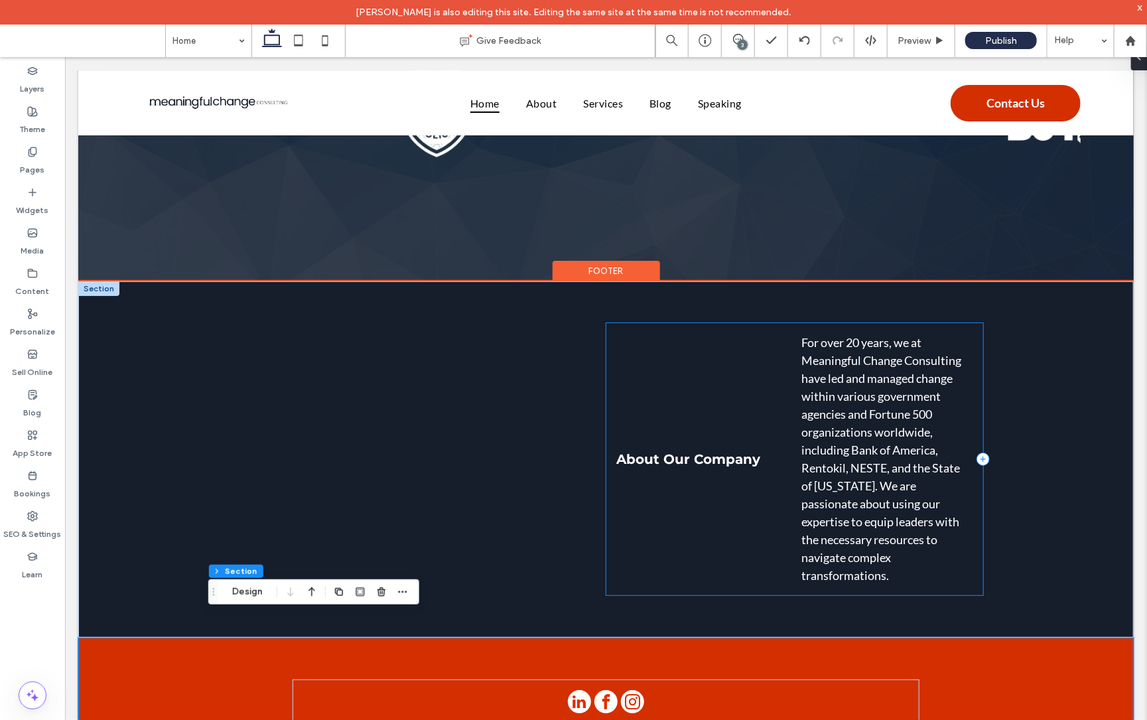
click at [686, 371] on div "About Our Company For over 20 years, we at Meaningful Change Consulting have le…" at bounding box center [794, 459] width 377 height 272
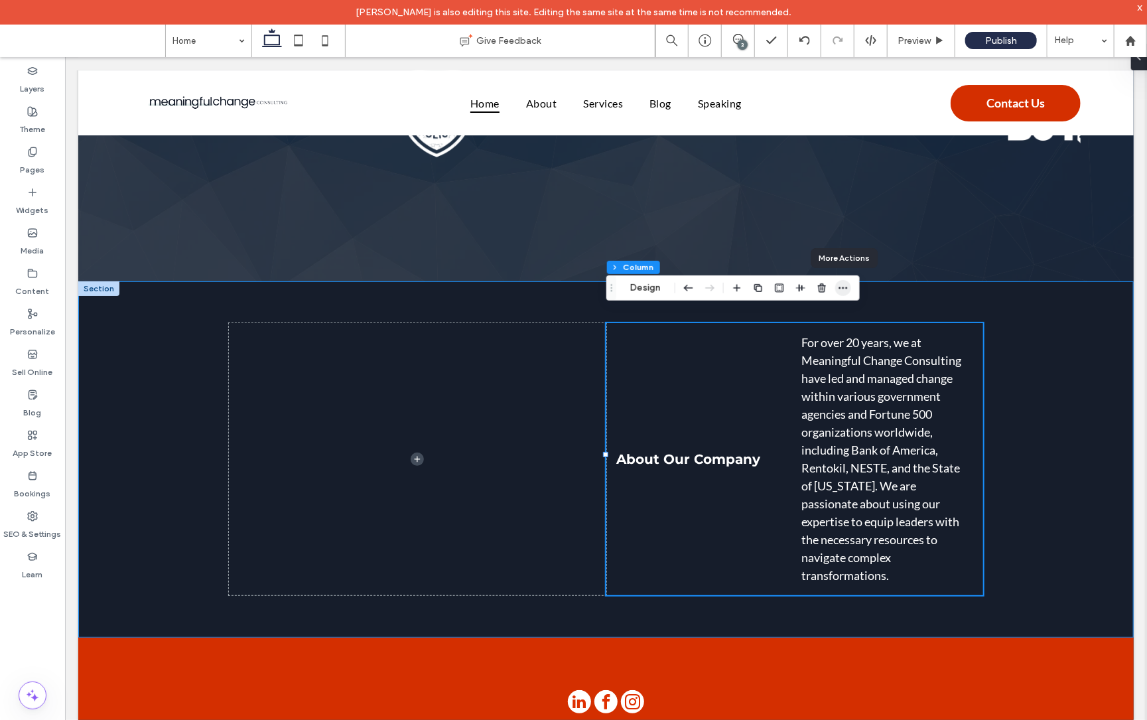
click at [847, 289] on icon "button" at bounding box center [843, 288] width 11 height 11
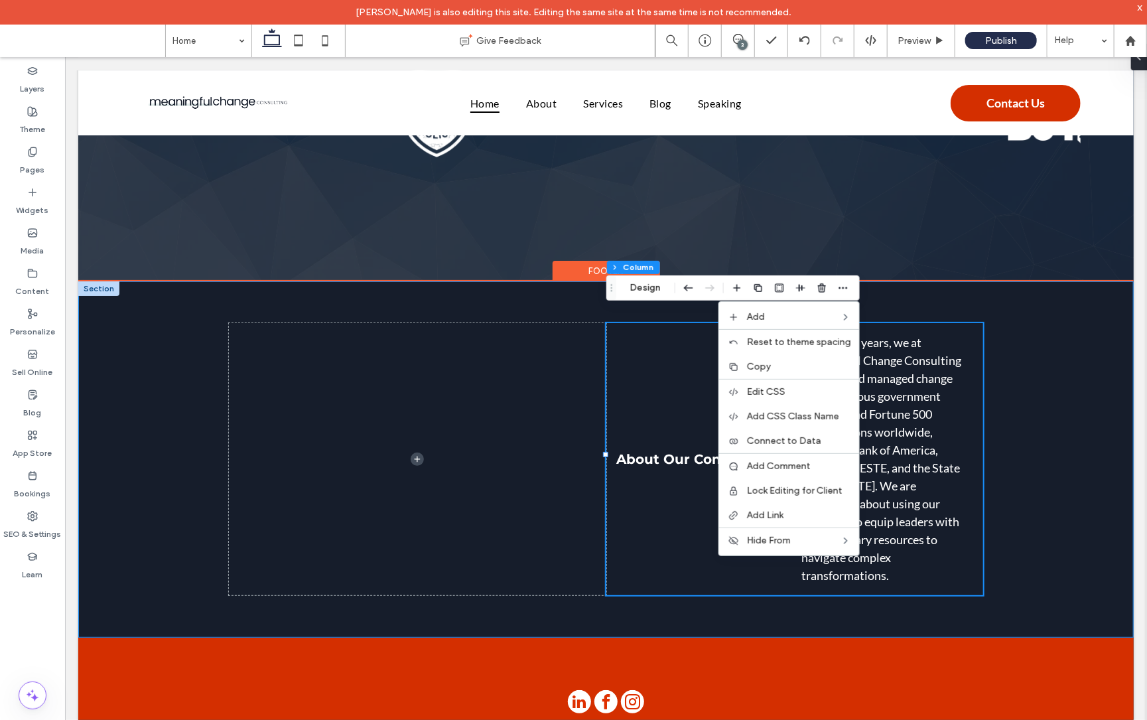
click at [1047, 340] on div "About Our Company For over 20 years, we at Meaningful Change Consulting have le…" at bounding box center [606, 459] width 1056 height 356
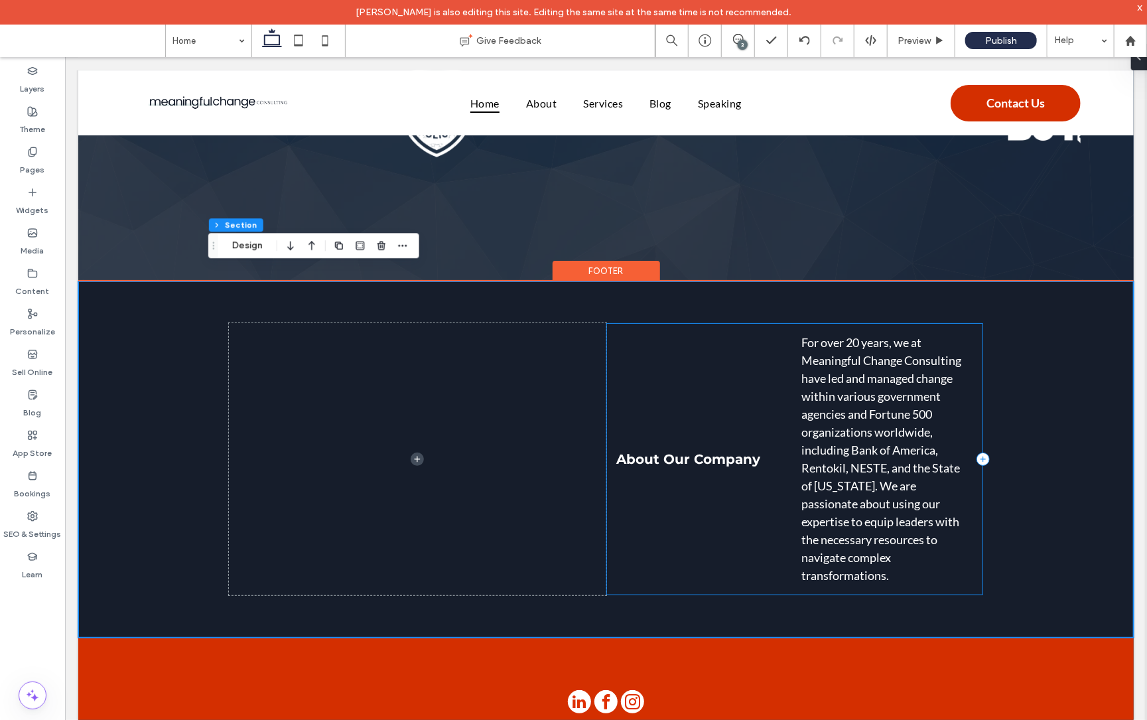
click at [900, 323] on div "About Our Company For over 20 years, we at Meaningful Change Consulting have le…" at bounding box center [794, 459] width 377 height 272
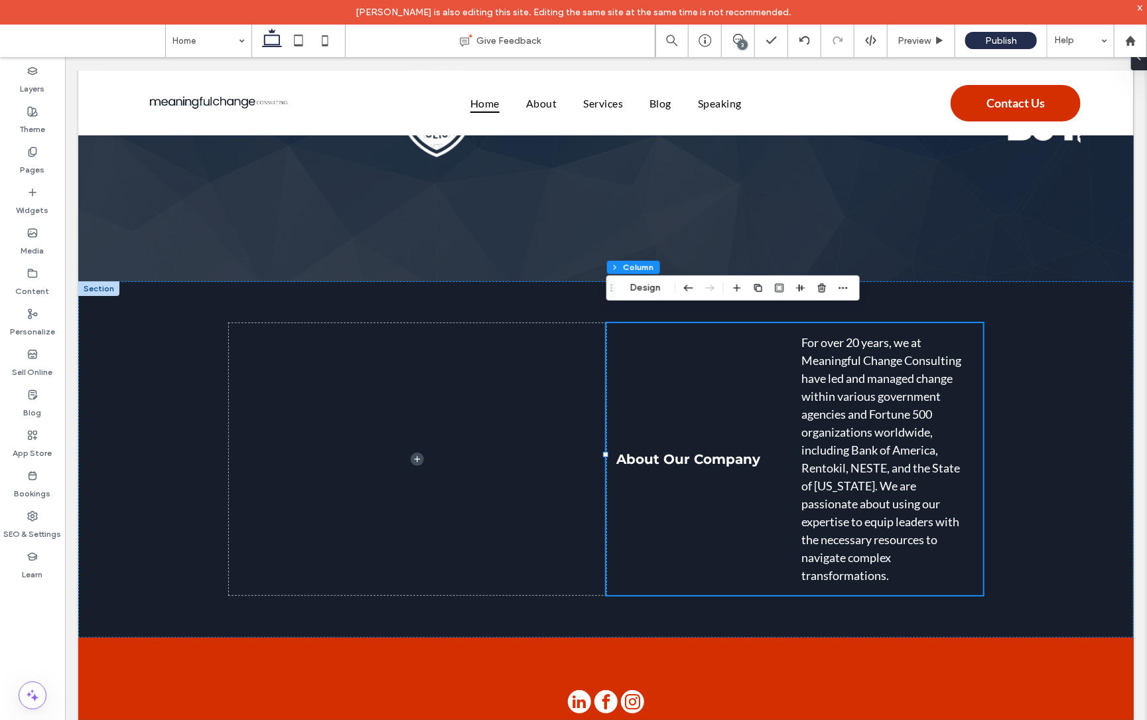
click at [1139, 60] on div at bounding box center [1141, 57] width 21 height 27
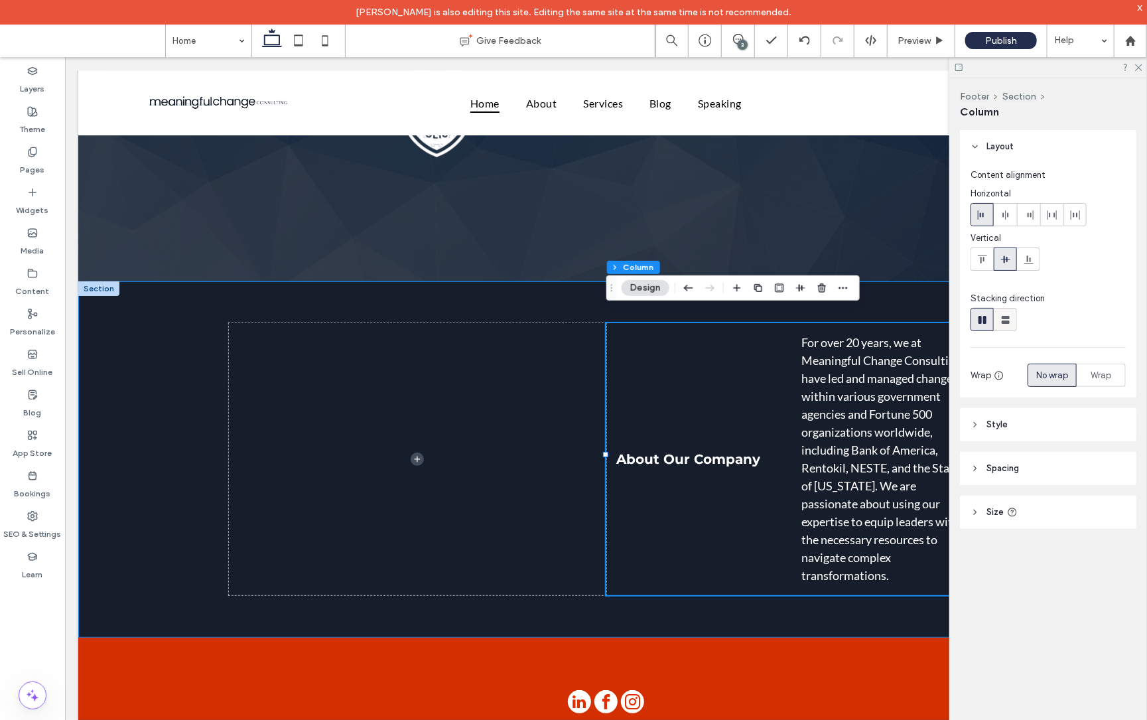
click at [1007, 316] on use at bounding box center [1006, 320] width 8 height 8
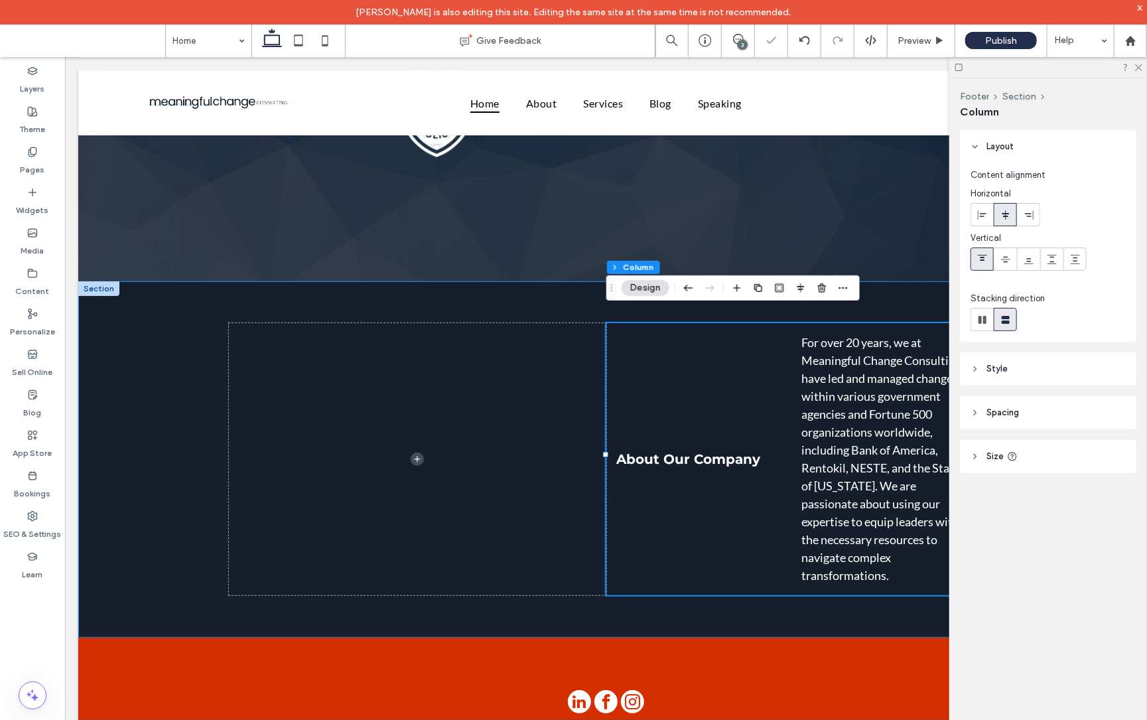
type input "**"
type input "****"
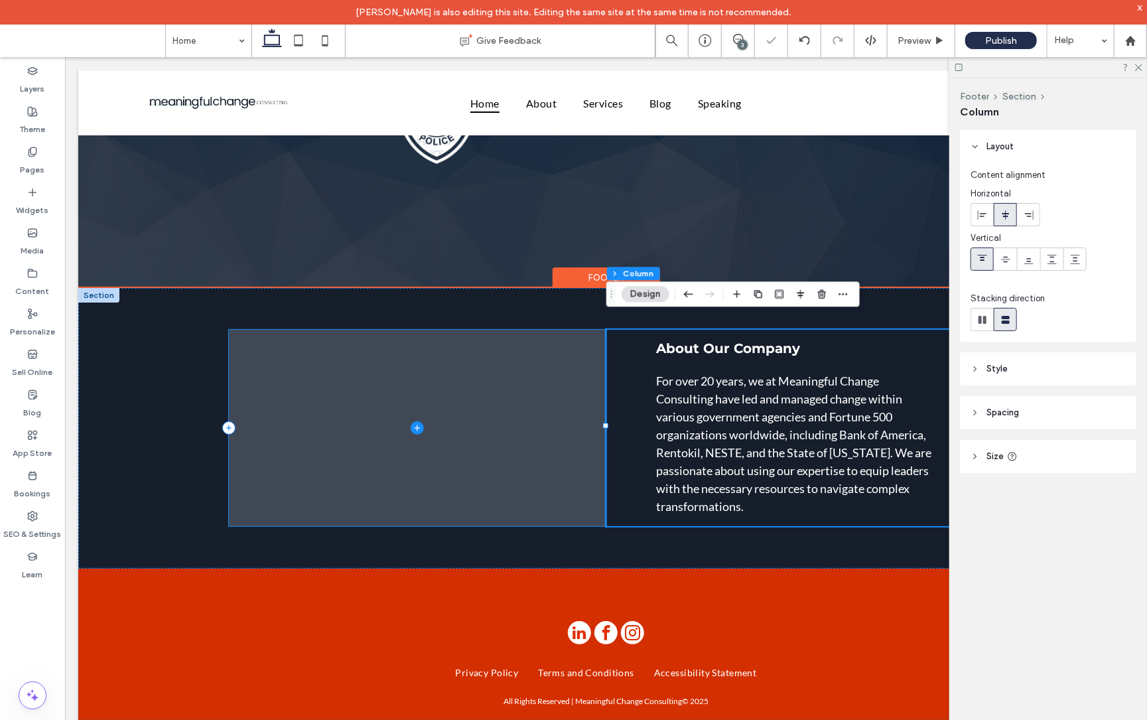
click at [500, 374] on span at bounding box center [416, 427] width 377 height 196
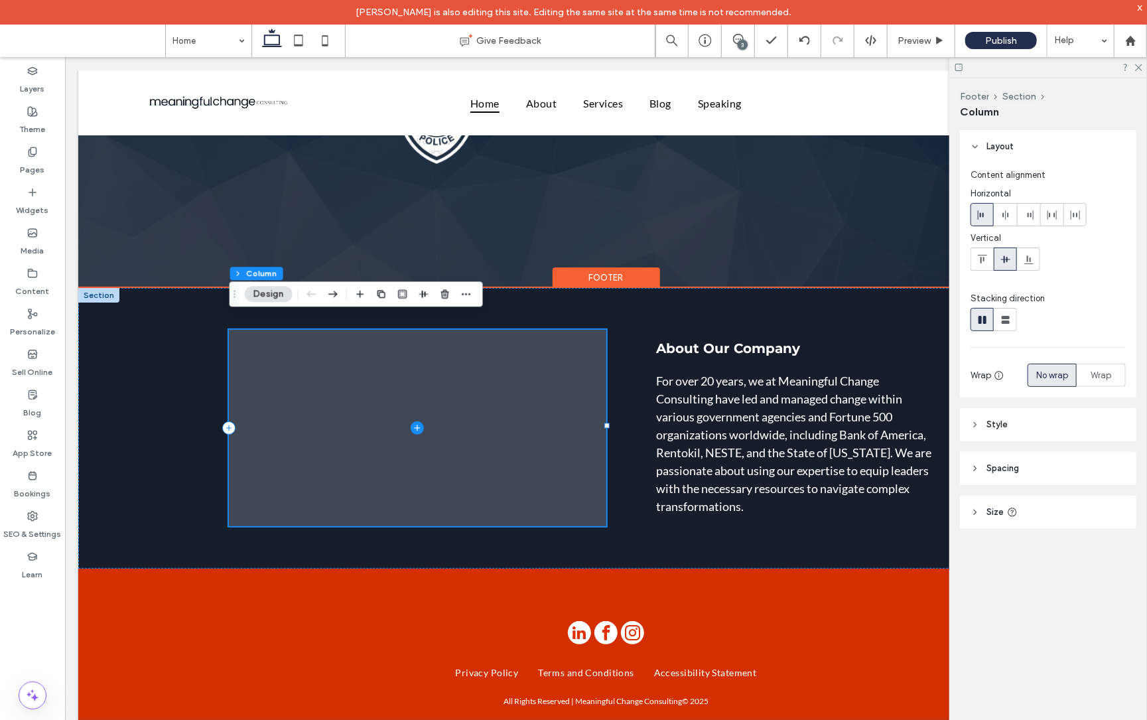
click at [324, 350] on span at bounding box center [416, 427] width 377 height 196
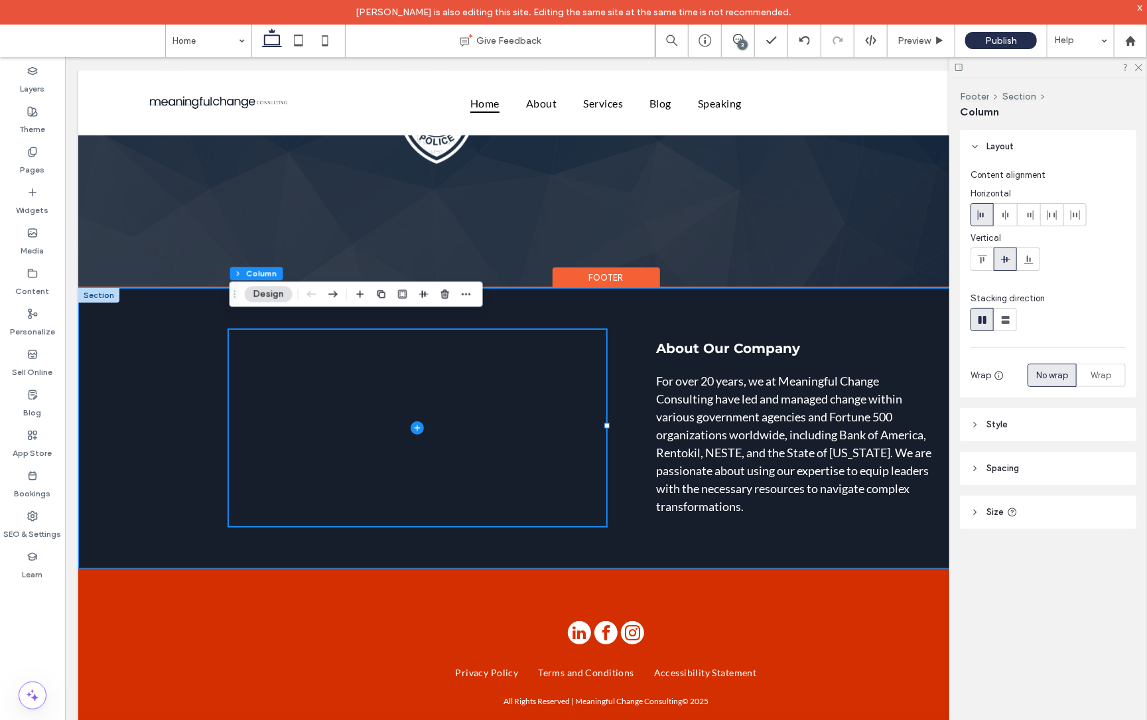
click at [155, 324] on div "About Our Company For over 20 years, we at Meaningful Change Consulting have le…" at bounding box center [606, 427] width 1056 height 281
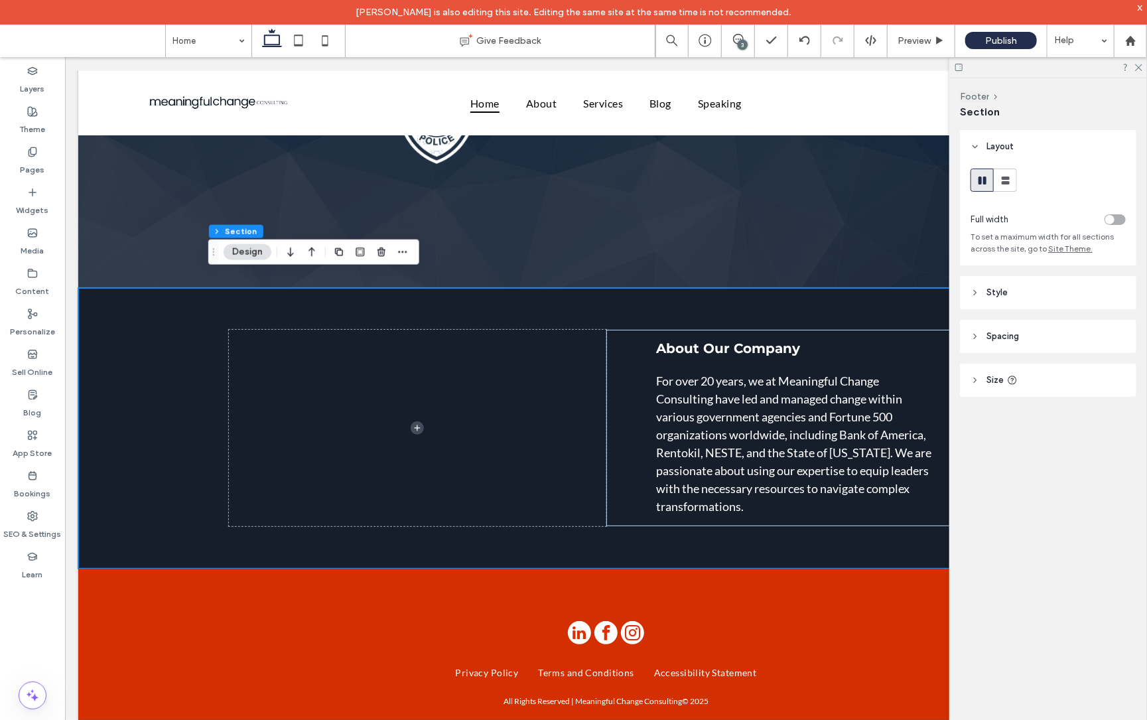
click at [972, 293] on icon at bounding box center [975, 292] width 9 height 9
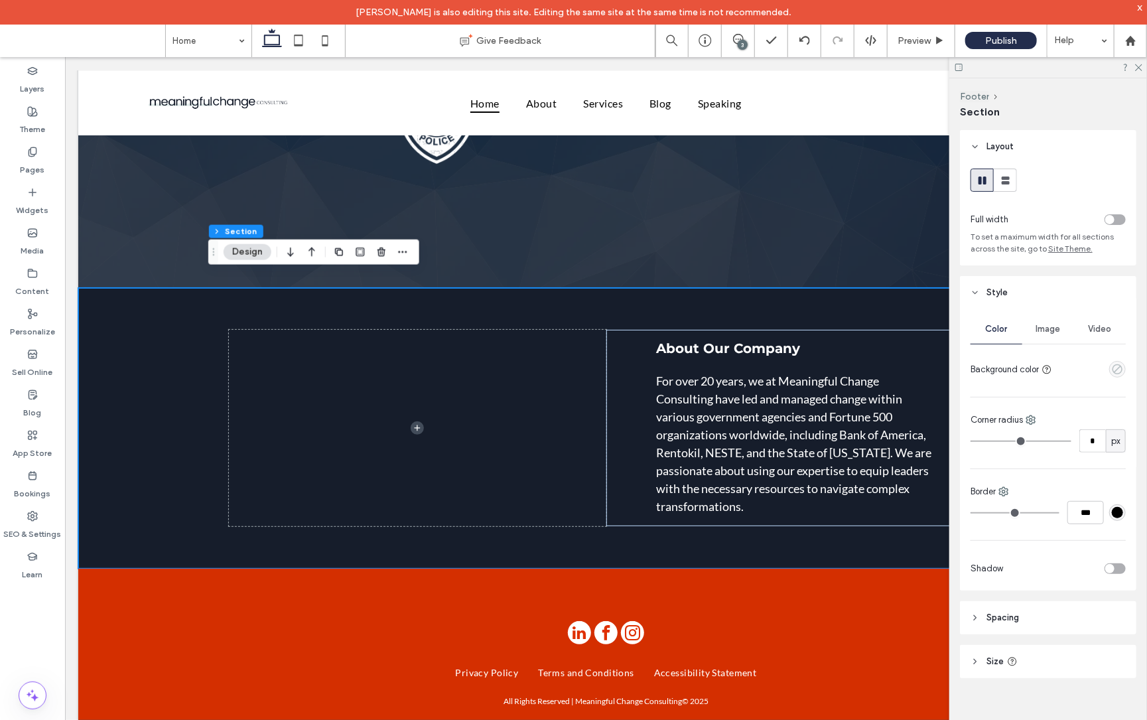
click at [1120, 368] on use "empty color" at bounding box center [1118, 369] width 10 height 10
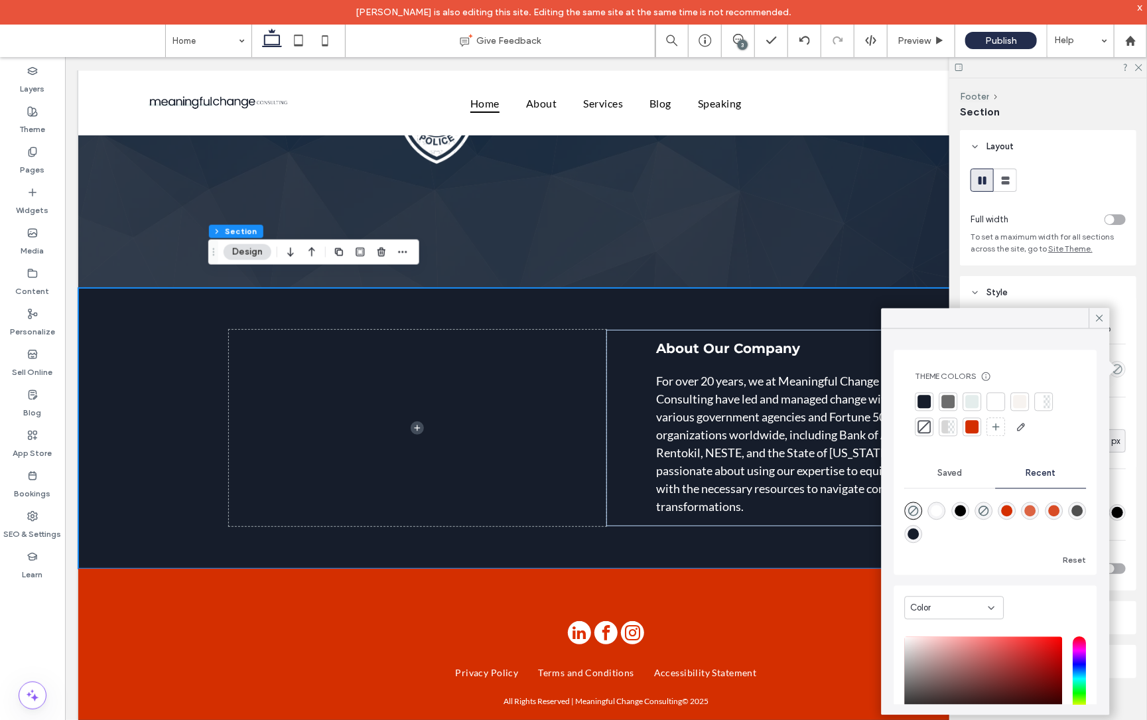
click at [974, 426] on div at bounding box center [972, 427] width 13 height 13
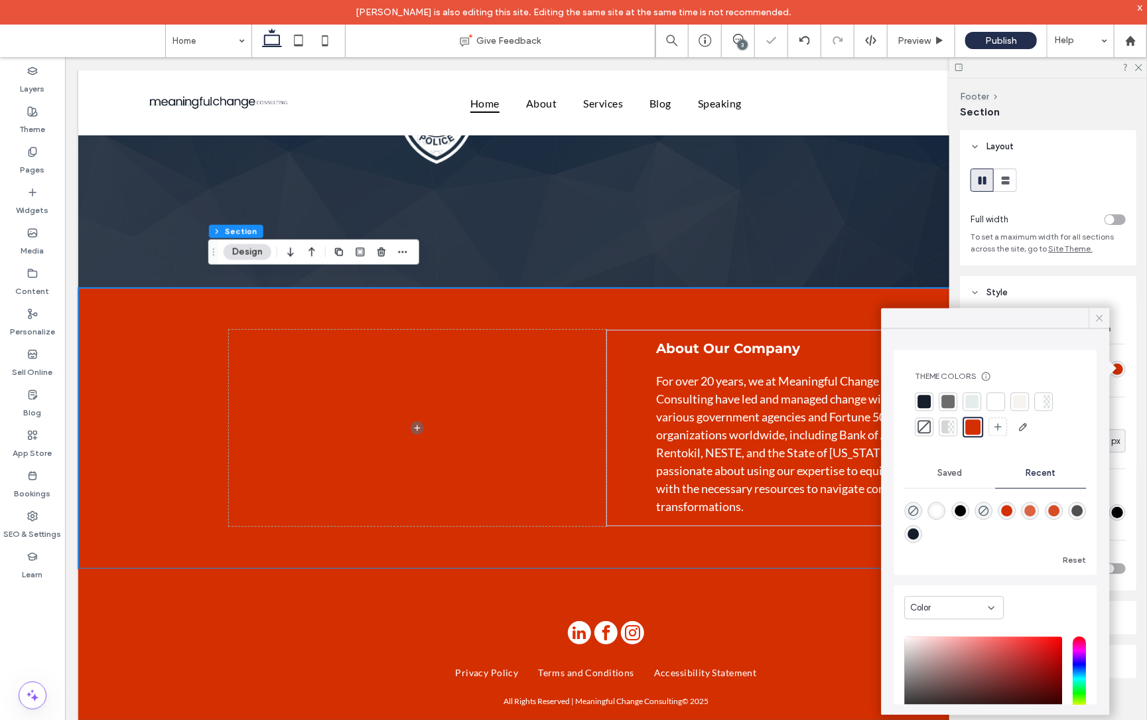
click at [1103, 317] on icon at bounding box center [1100, 319] width 12 height 12
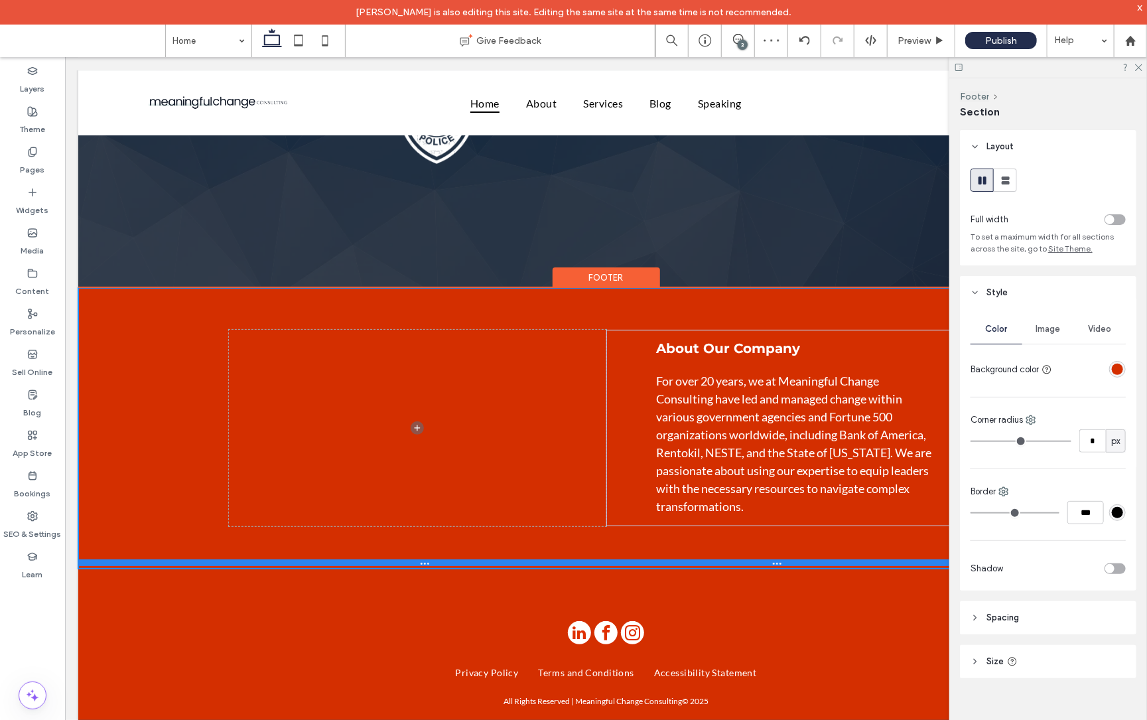
scroll to position [0, 2]
click at [545, 559] on div at bounding box center [604, 562] width 1056 height 7
type input "***"
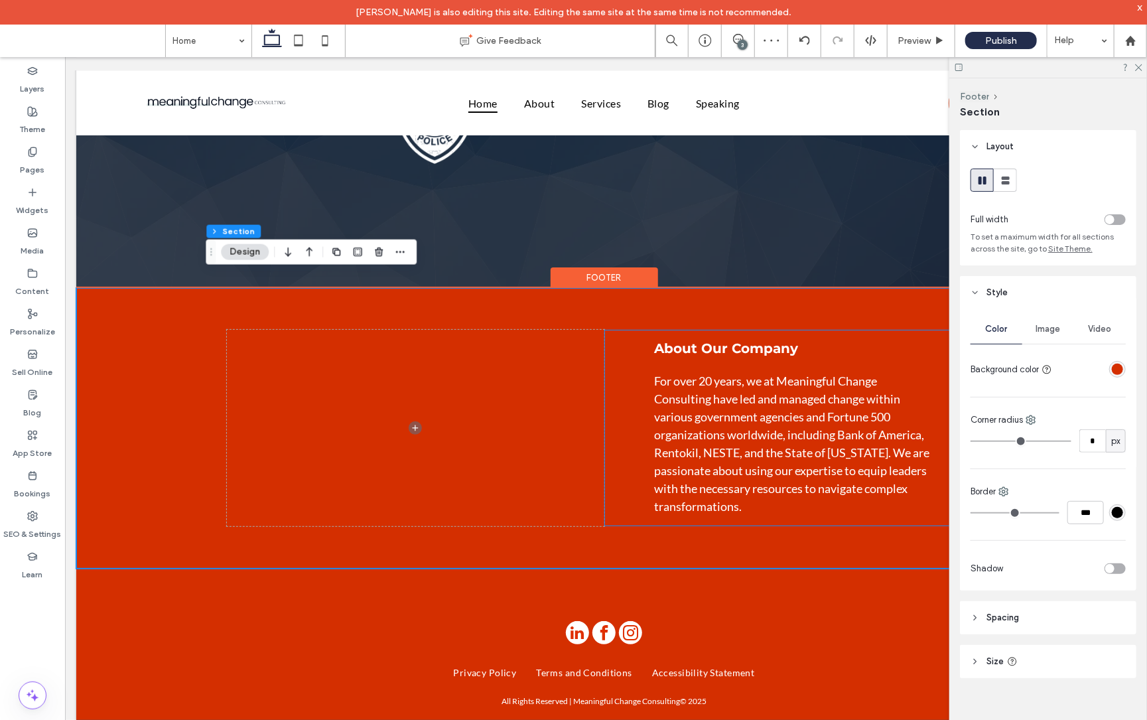
click at [974, 616] on use at bounding box center [975, 618] width 3 height 5
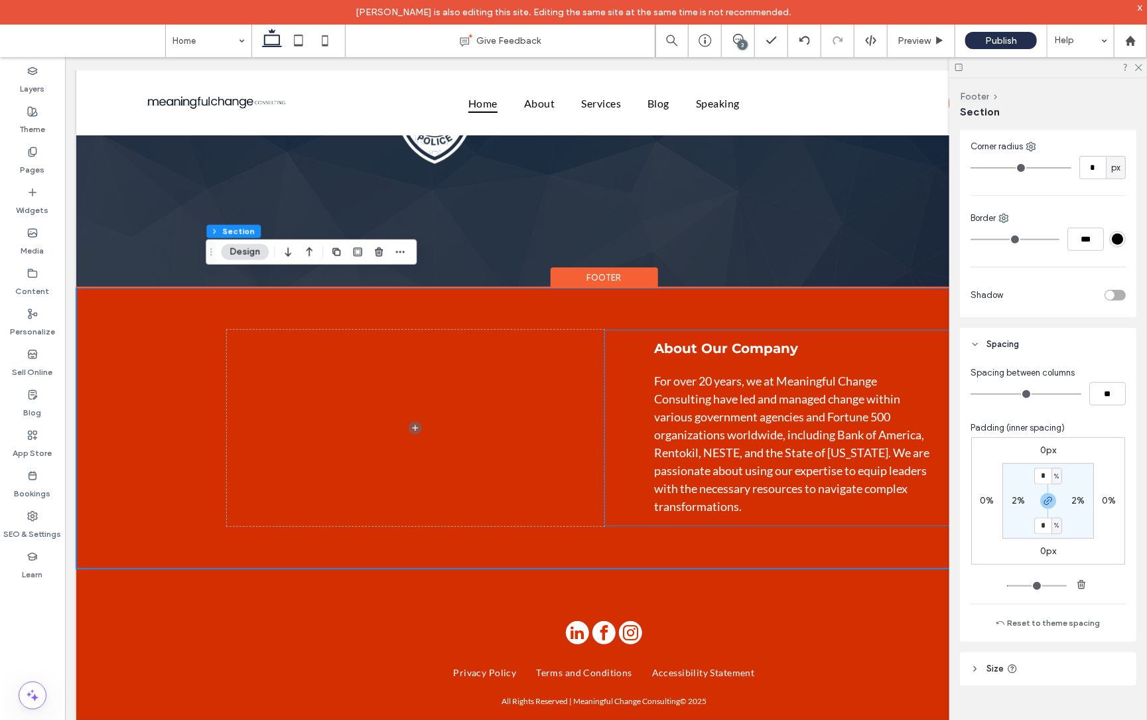
scroll to position [272, 0]
drag, startPoint x: 1043, startPoint y: 526, endPoint x: 1008, endPoint y: 516, distance: 36.4
click at [1008, 516] on section "* % 2% * % 2%" at bounding box center [1049, 503] width 92 height 76
click at [1051, 502] on icon "button" at bounding box center [1048, 502] width 11 height 11
click at [1045, 527] on label "4%" at bounding box center [1048, 526] width 14 height 11
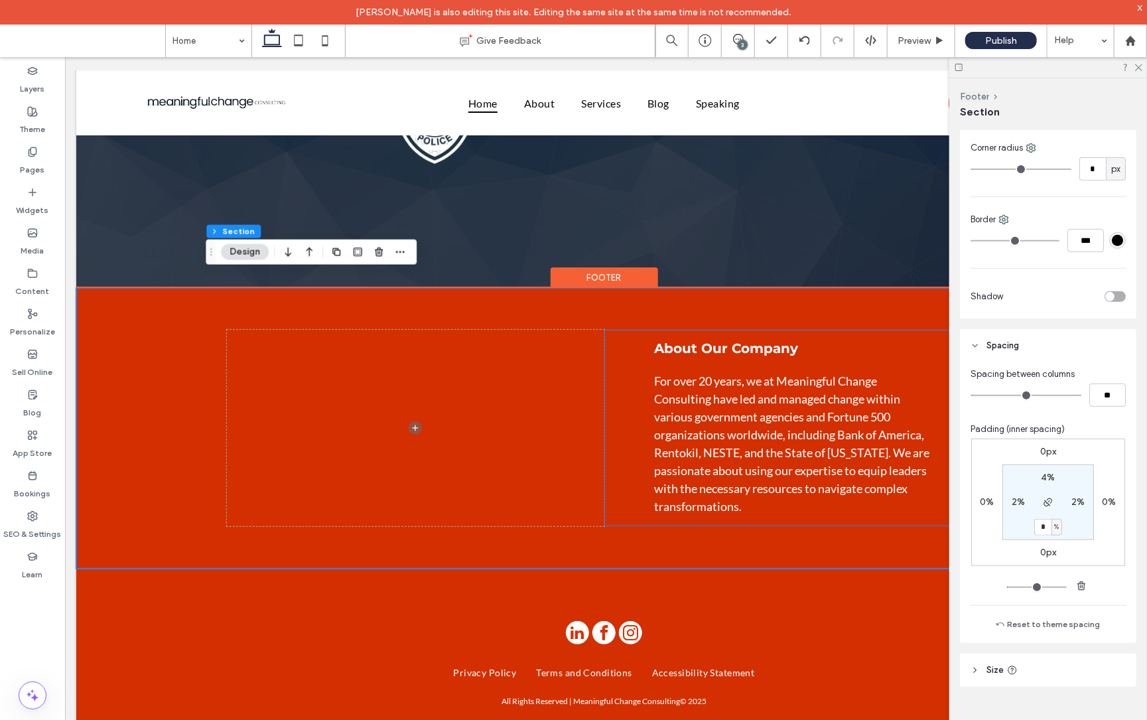
type input "*"
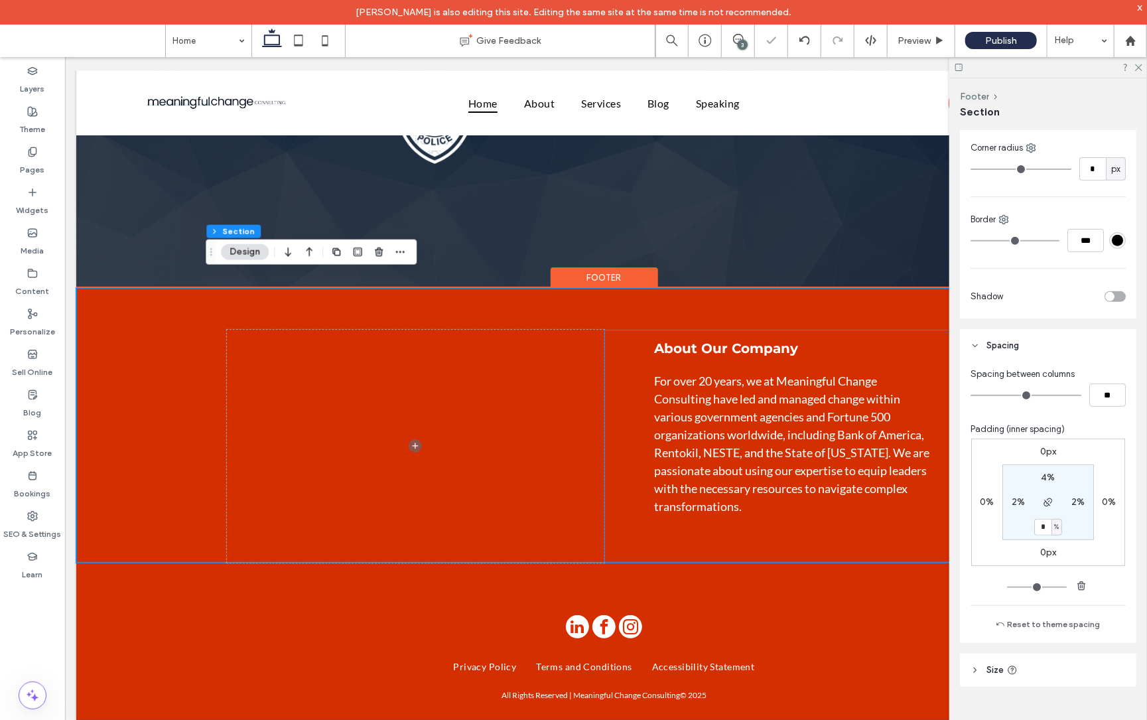
click at [729, 510] on div "About Our Company For over 20 years, we at Meaningful Change Consulting have le…" at bounding box center [792, 445] width 377 height 232
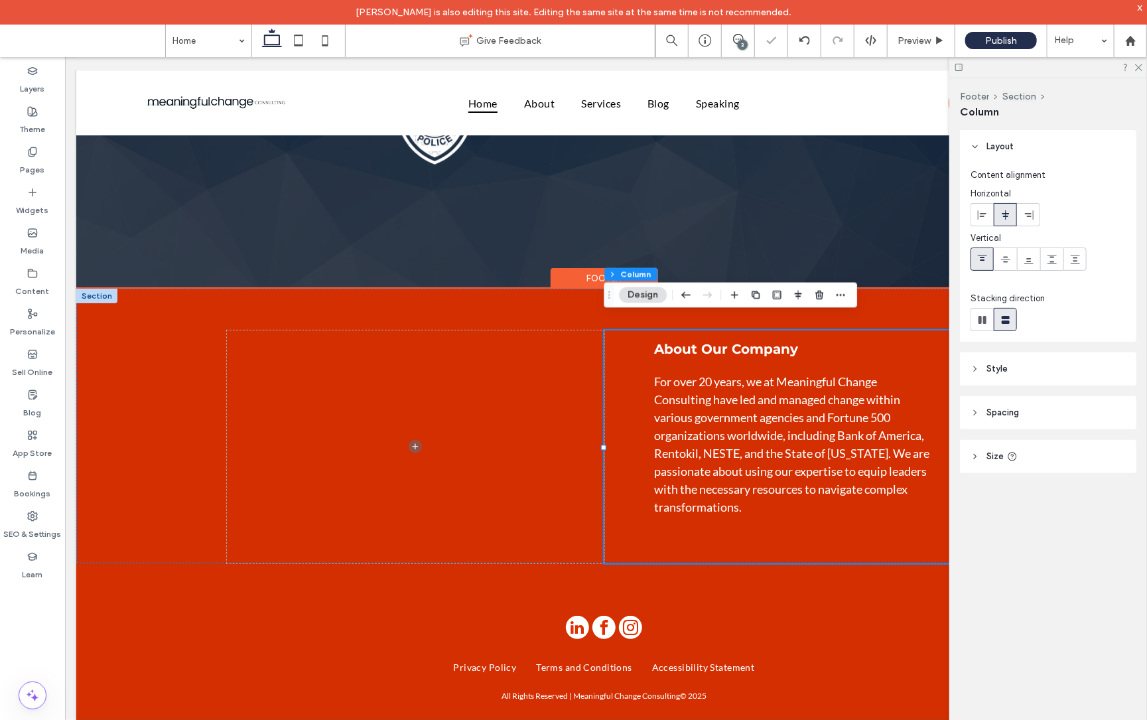
click at [766, 506] on div "About Our Company For over 20 years, we at Meaningful Change Consulting have le…" at bounding box center [792, 446] width 377 height 232
click at [766, 505] on div "About Our Company For over 20 years, we at Meaningful Change Consulting have le…" at bounding box center [792, 446] width 377 height 232
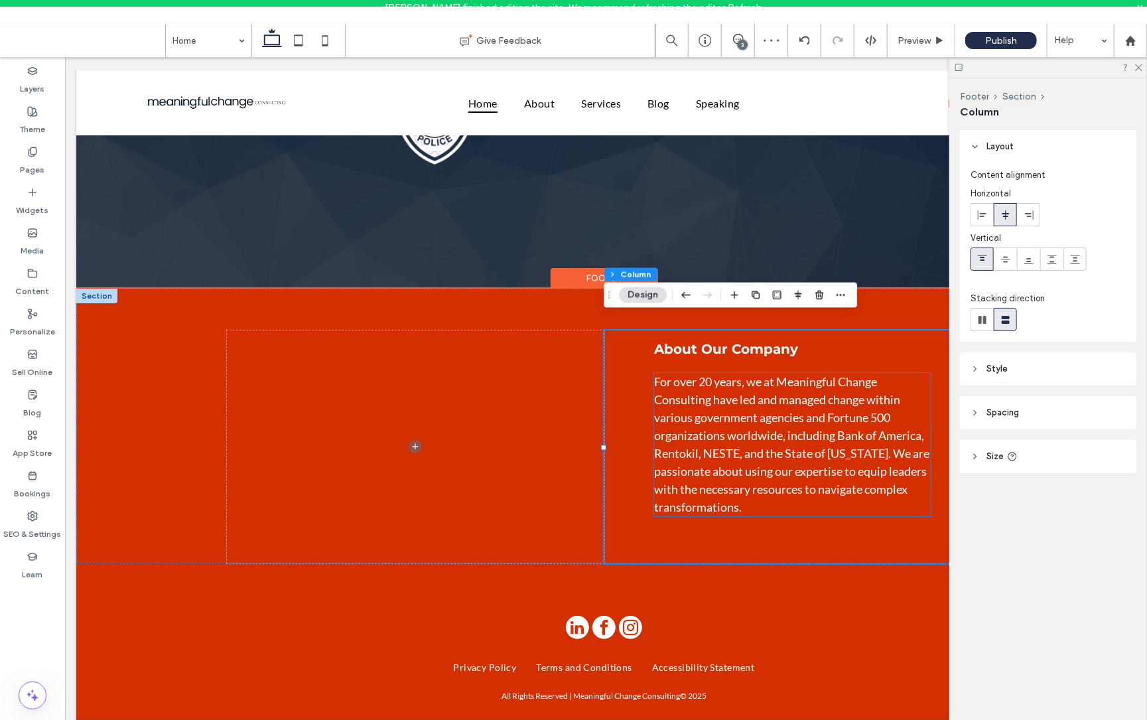
click at [824, 494] on p "For over 20 years, we at Meaningful Change Consulting have led and managed chan…" at bounding box center [792, 443] width 277 height 143
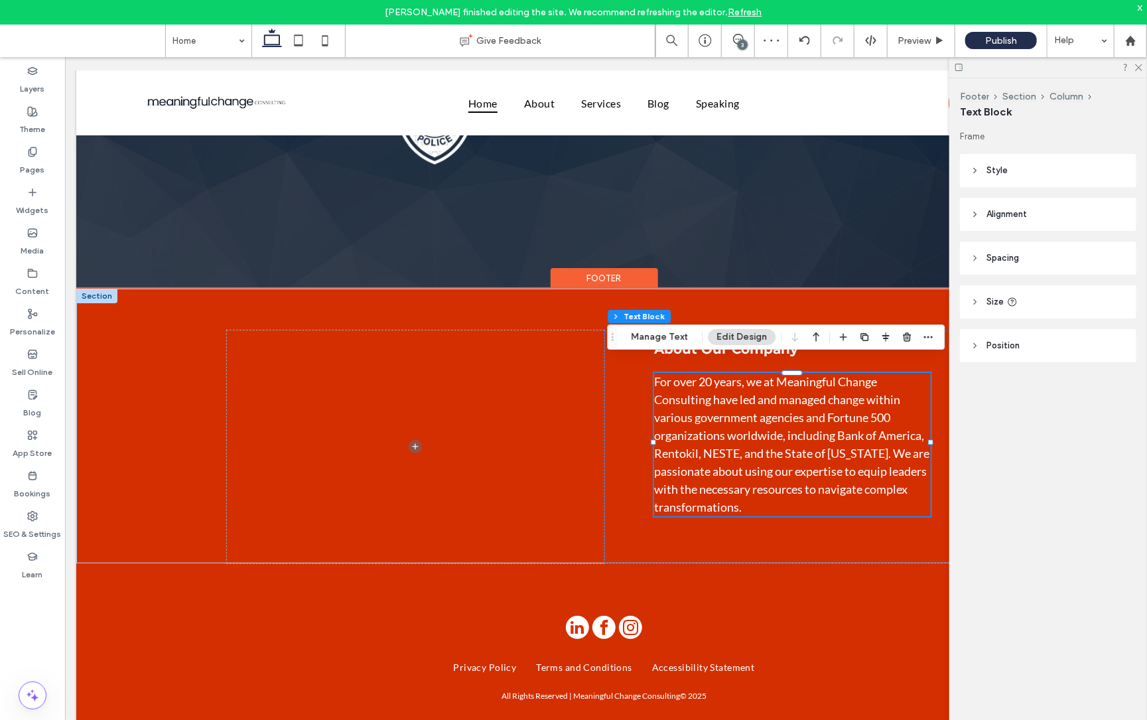
click at [824, 494] on div "For over 20 years, we at Meaningful Change Consulting have led and managed chan…" at bounding box center [792, 443] width 277 height 143
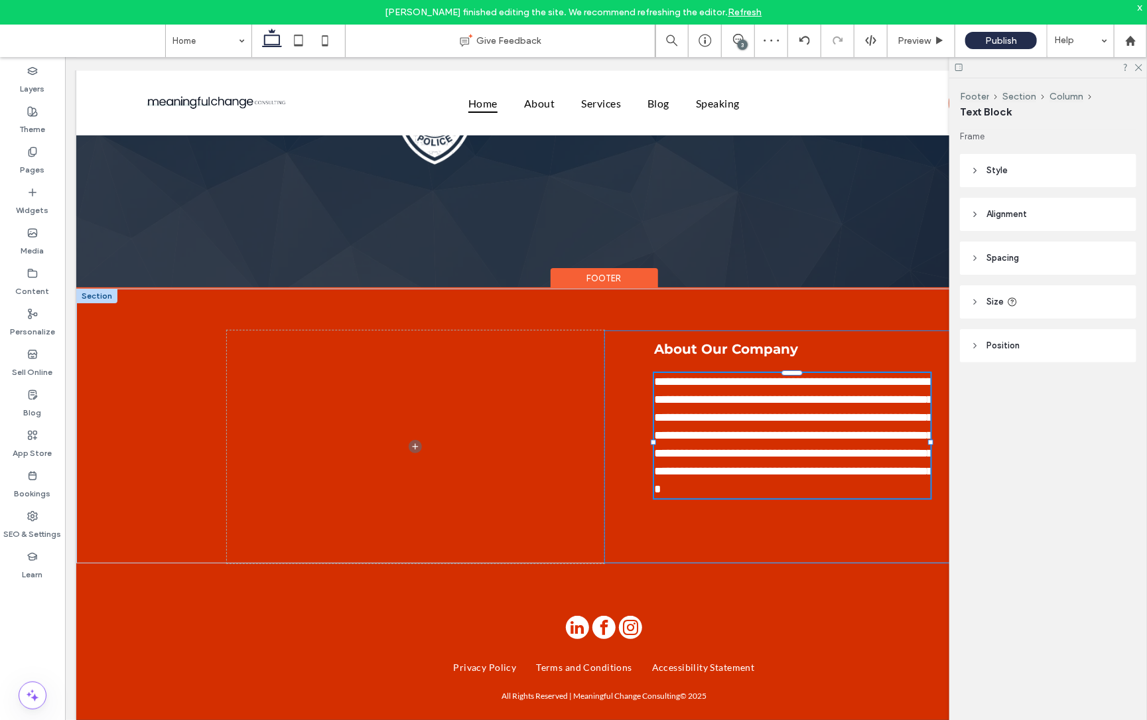
type input "****"
type input "**"
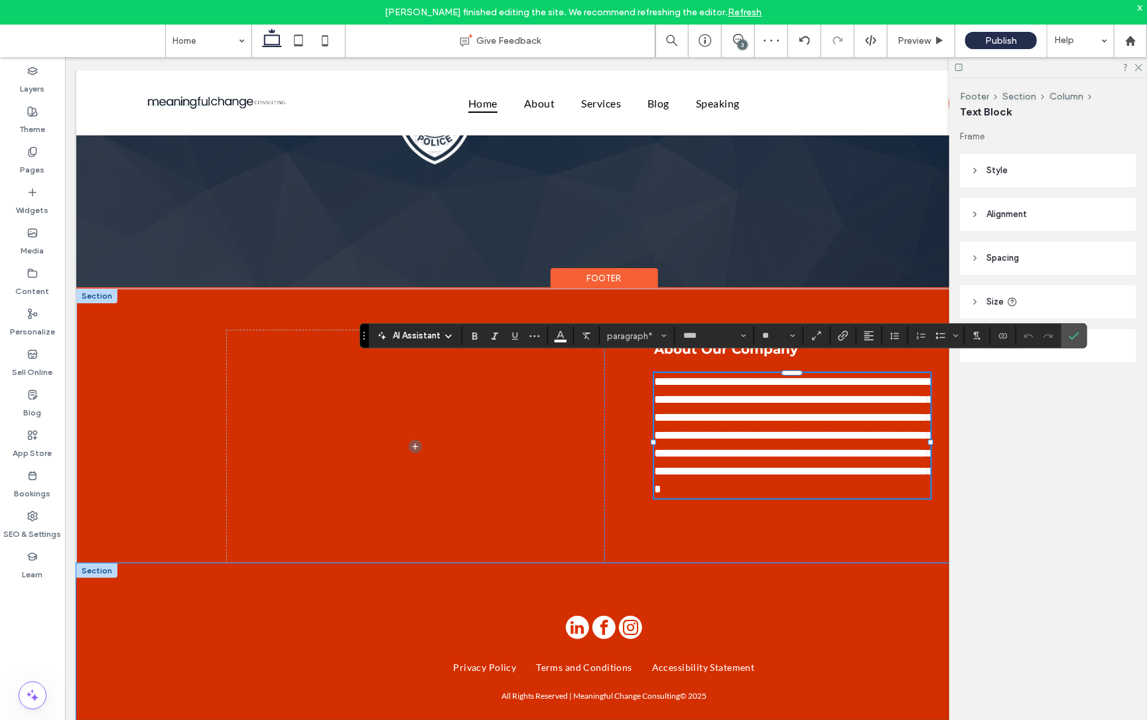
click at [672, 577] on div "Privacy Policy Terms and Conditions Accessibility Statement All Rights Reserved…" at bounding box center [604, 658] width 796 height 190
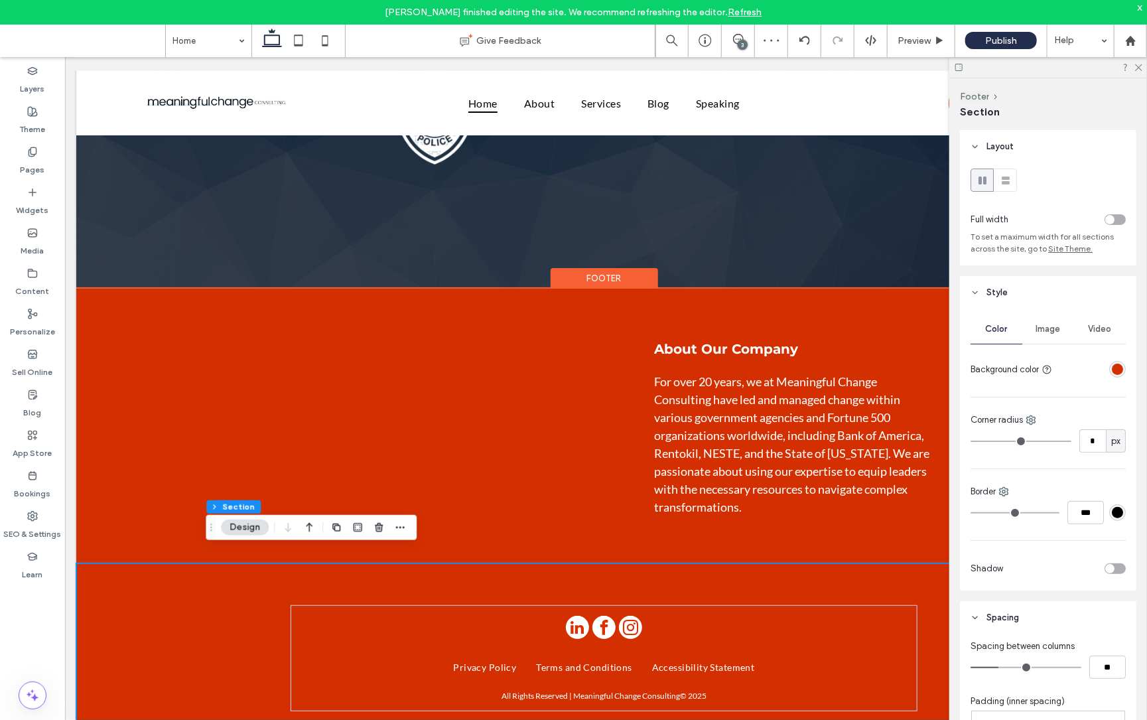
click at [670, 563] on div "Privacy Policy Terms and Conditions Accessibility Statement All Rights Reserved…" at bounding box center [604, 658] width 796 height 190
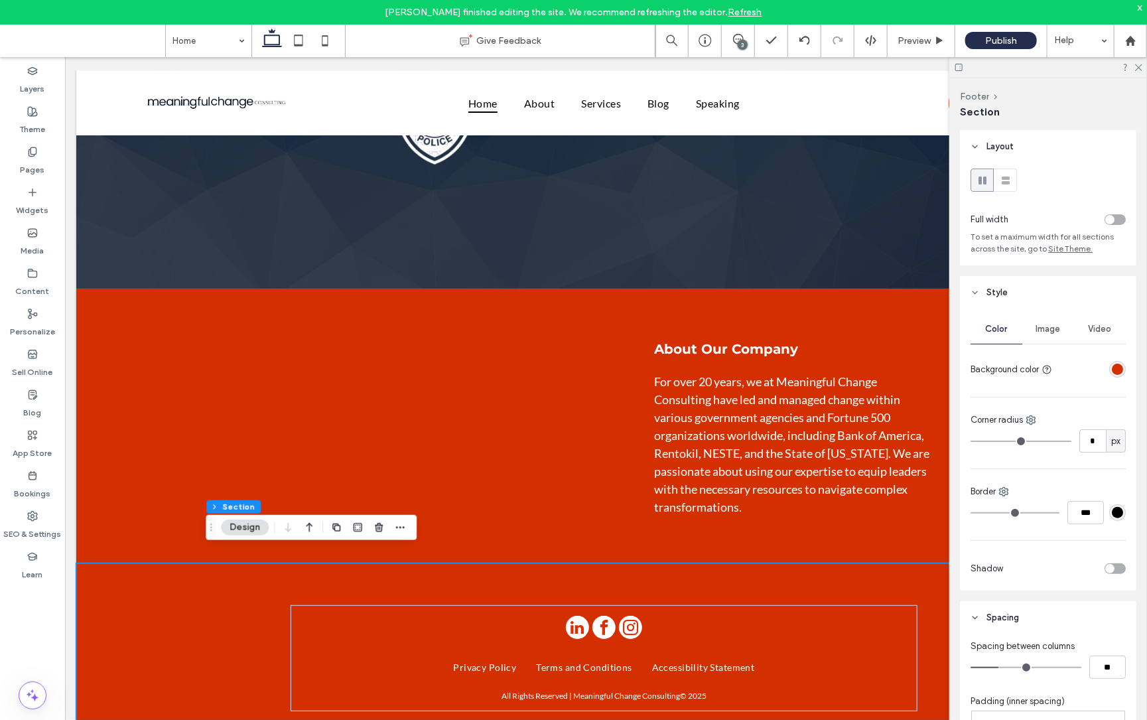
scroll to position [272, 0]
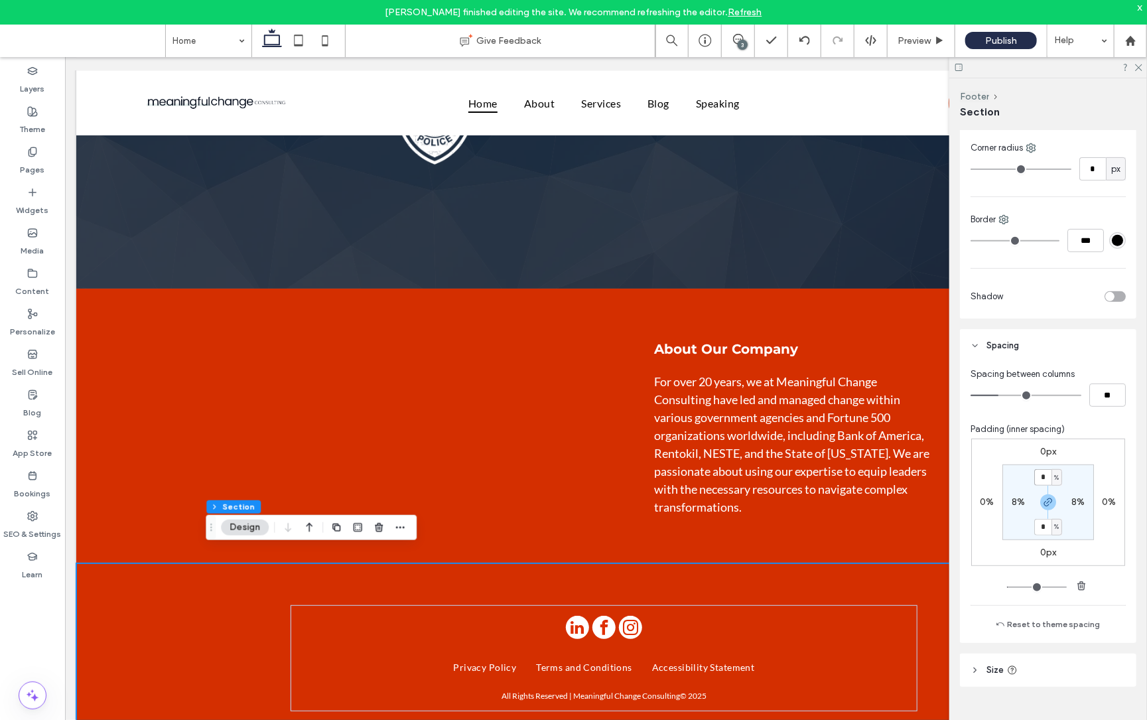
click at [1021, 467] on section "* % 8% * % 8%" at bounding box center [1049, 503] width 92 height 76
type input "*"
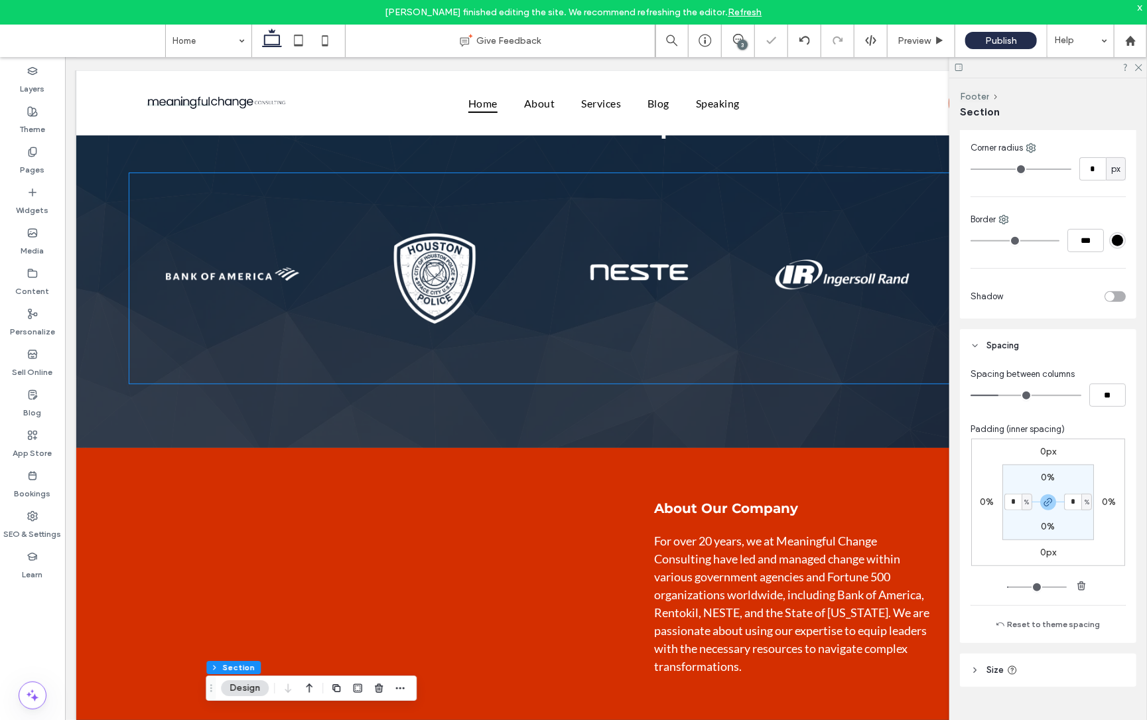
scroll to position [2509, 0]
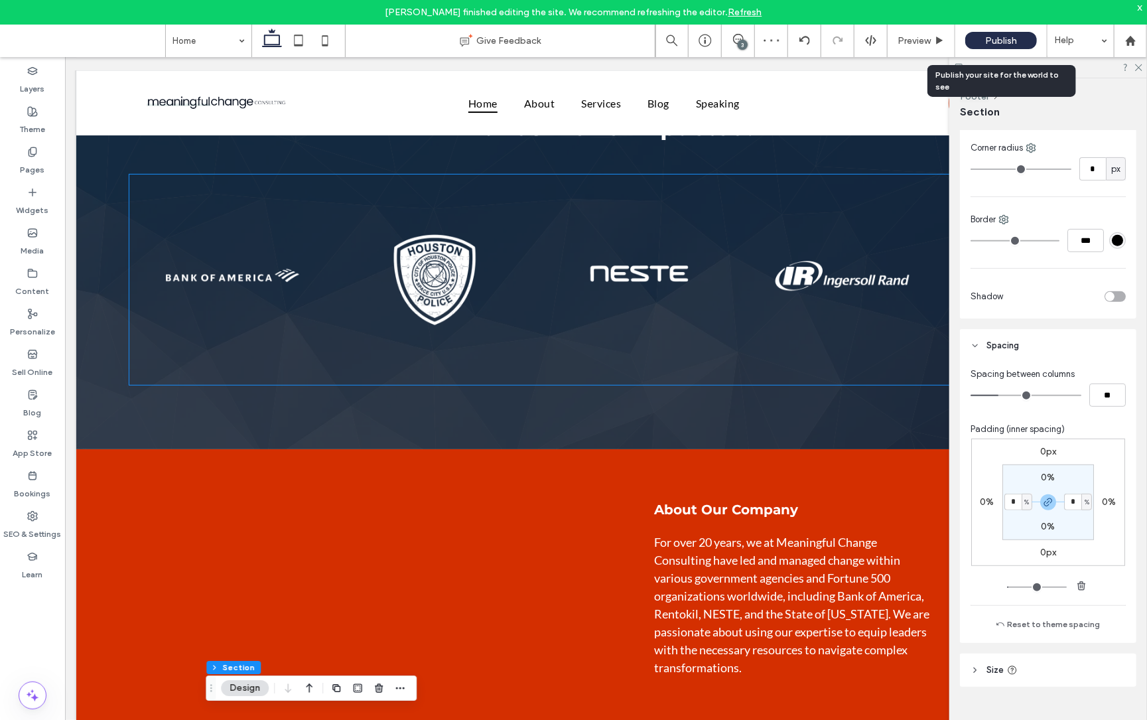
click at [993, 36] on span "Publish" at bounding box center [1001, 40] width 32 height 11
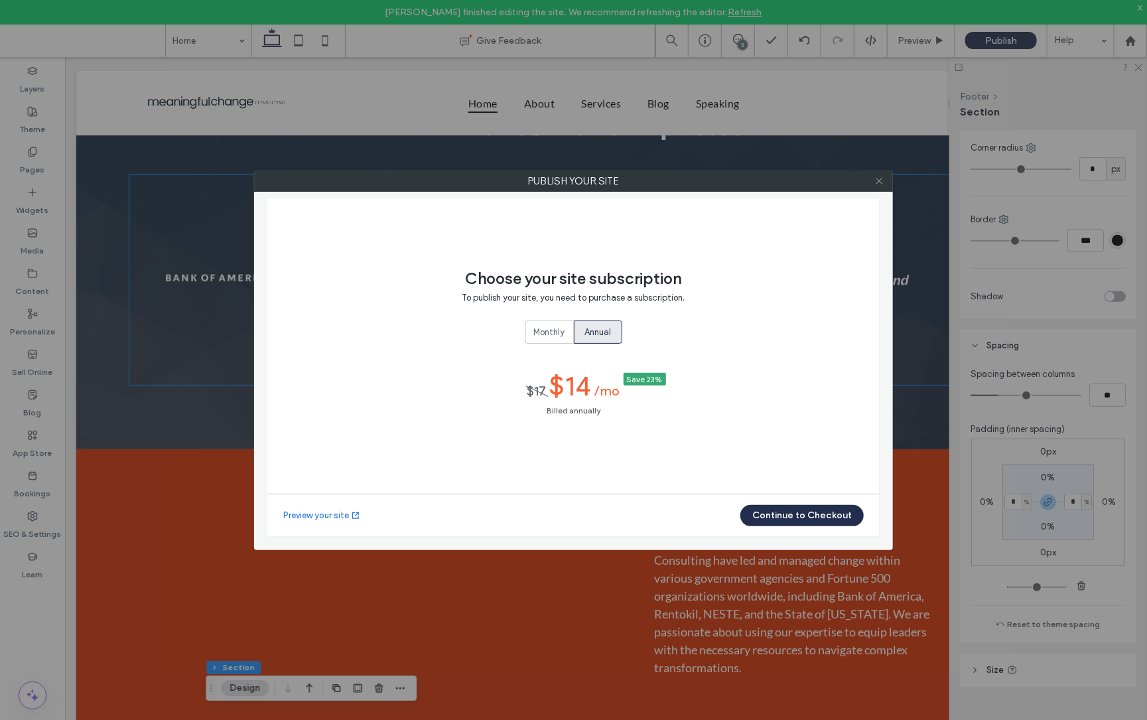
click at [877, 184] on icon at bounding box center [880, 181] width 10 height 10
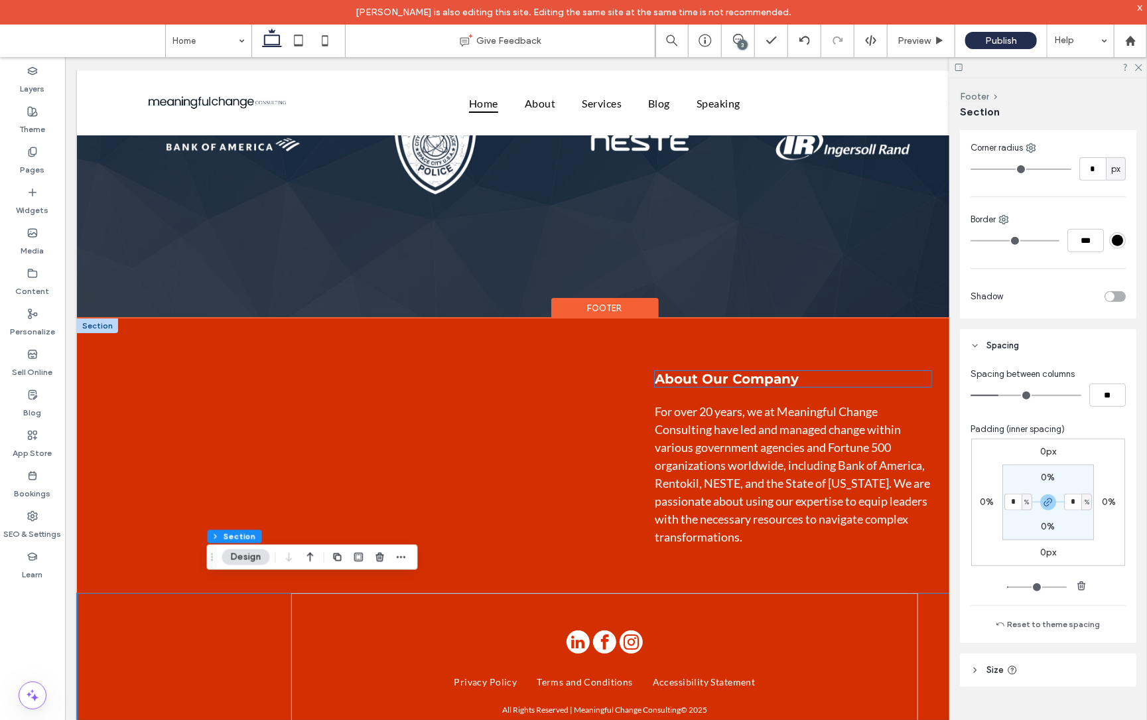
scroll to position [2637, 0]
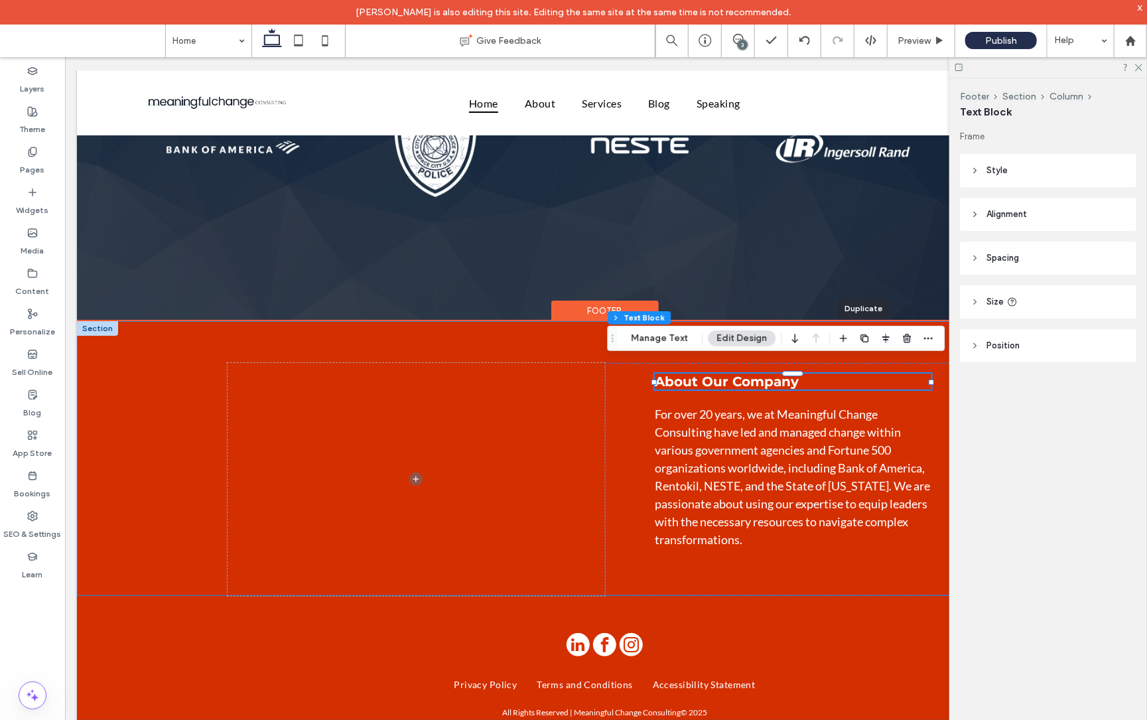
drag, startPoint x: 863, startPoint y: 337, endPoint x: 875, endPoint y: 343, distance: 12.8
click at [875, 343] on div at bounding box center [885, 338] width 101 height 24
click at [39, 154] on div "Pages" at bounding box center [32, 161] width 65 height 40
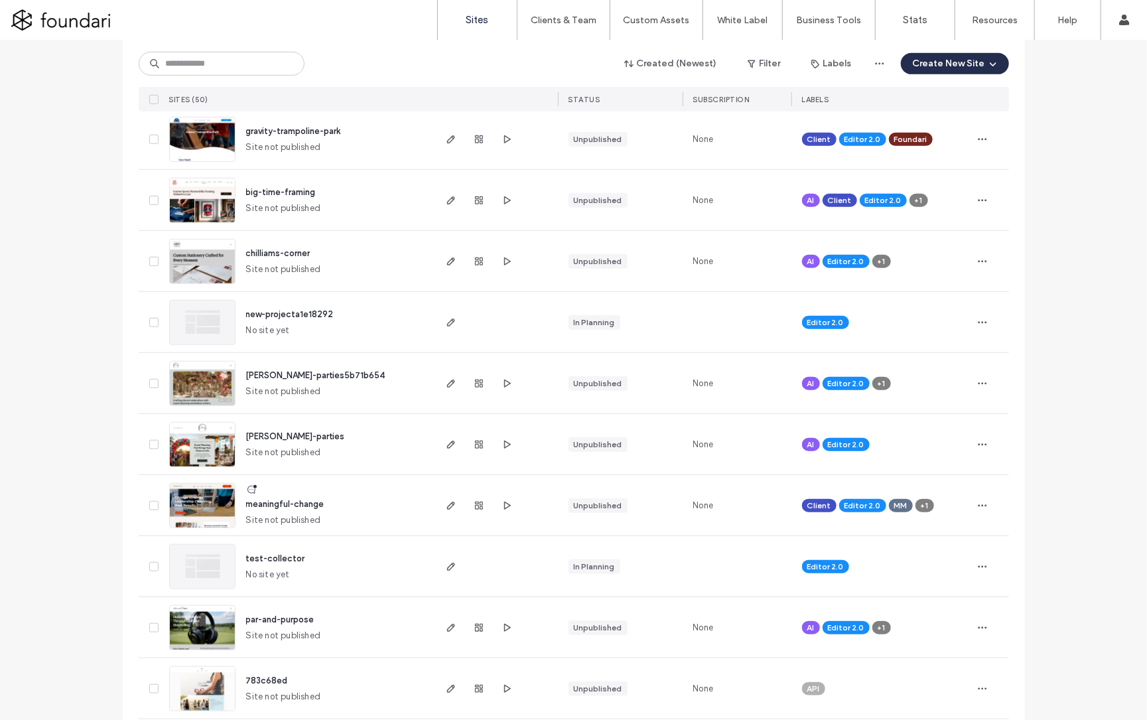
scroll to position [406, 0]
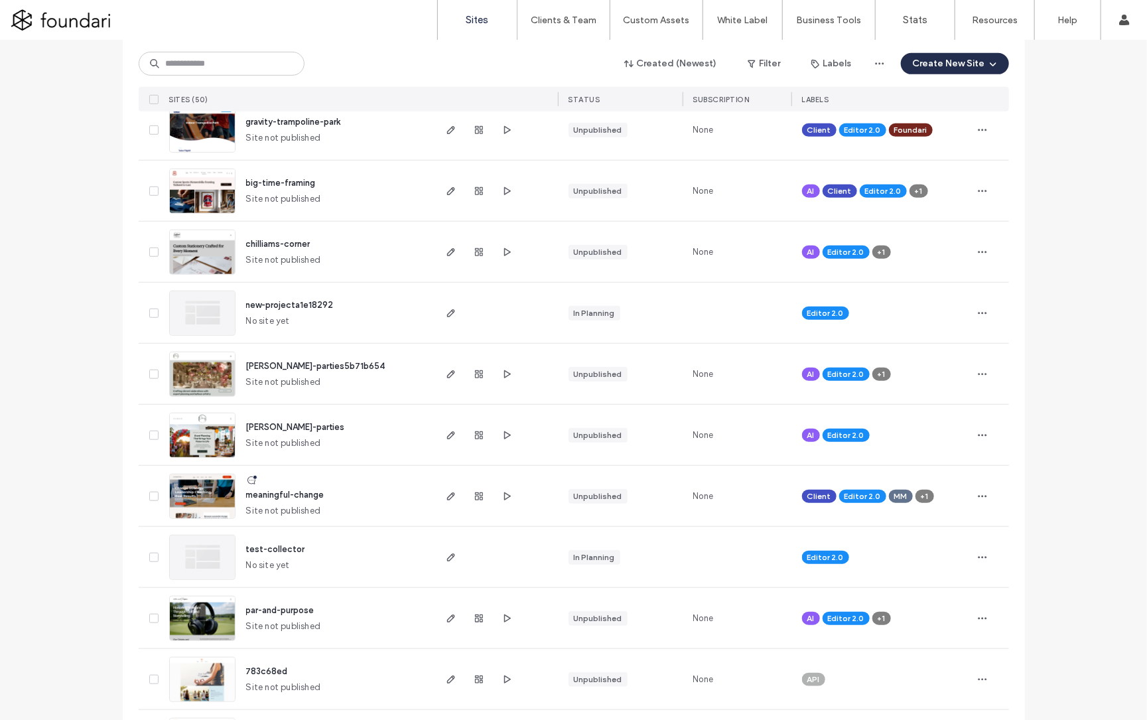
click at [297, 490] on span "meaningful-change" at bounding box center [285, 495] width 78 height 10
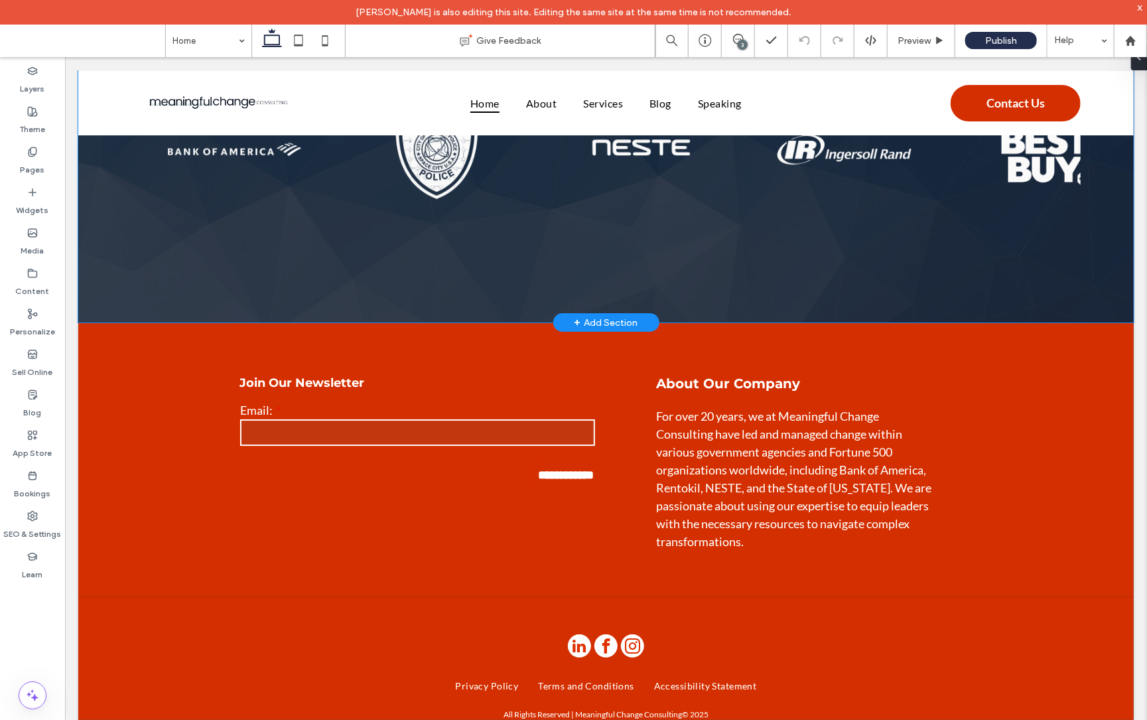
scroll to position [2633, 0]
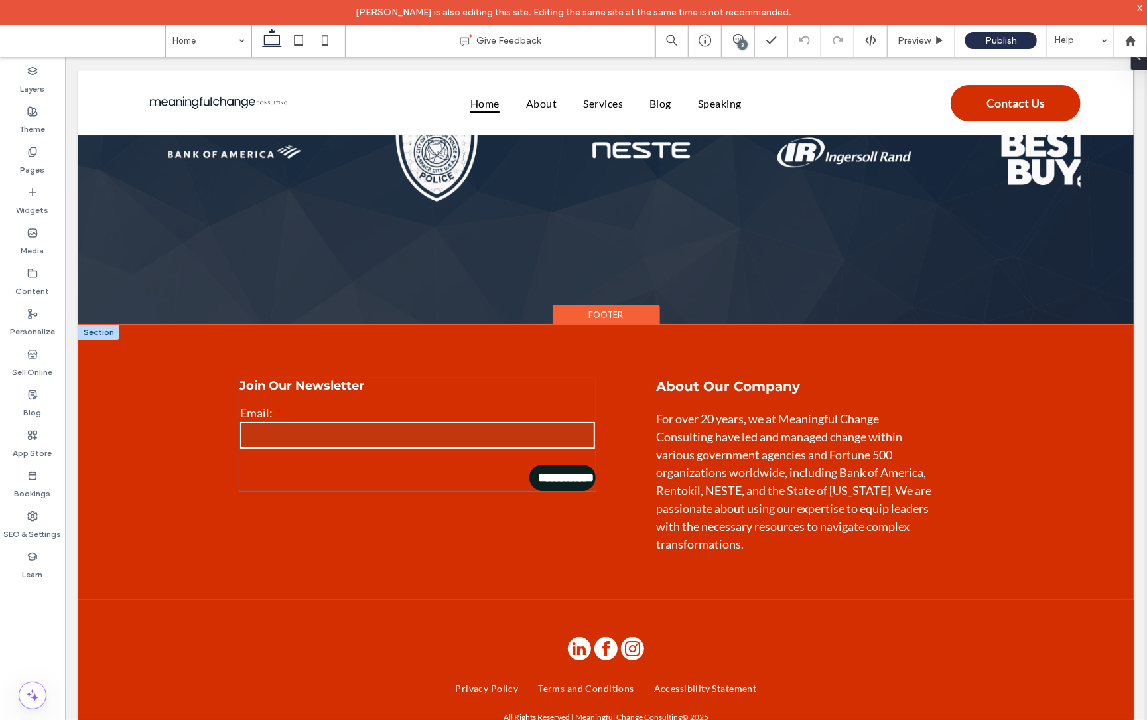
click at [557, 465] on input "**********" at bounding box center [563, 477] width 65 height 27
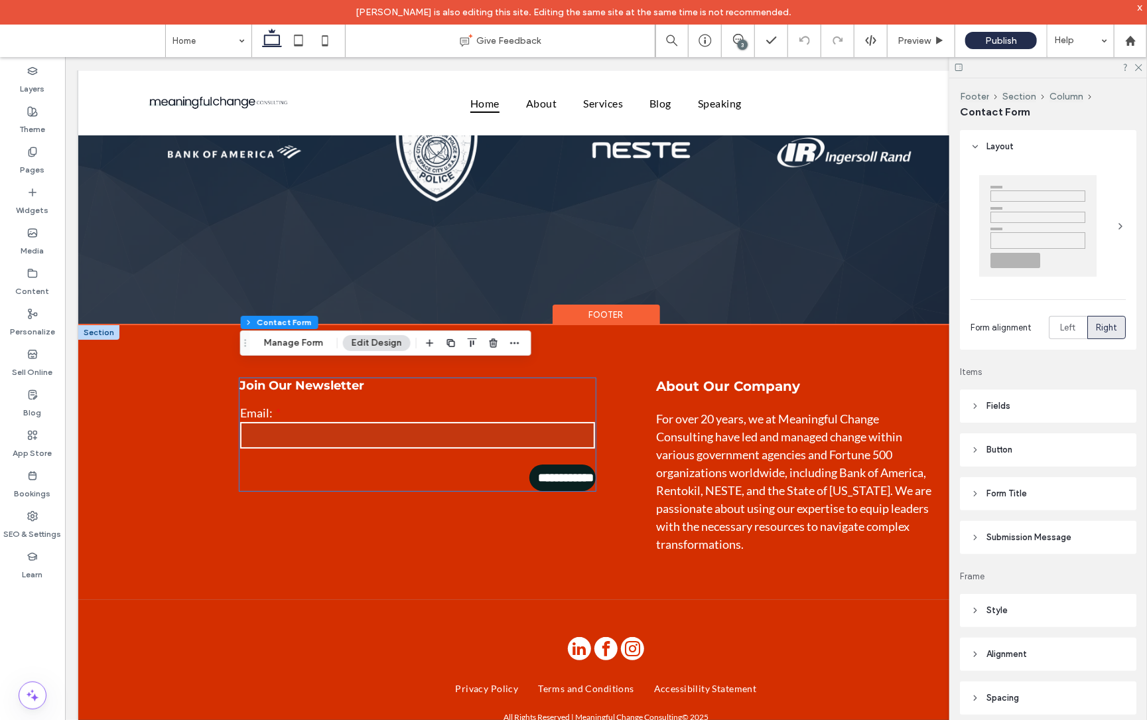
type input "*"
type input "***"
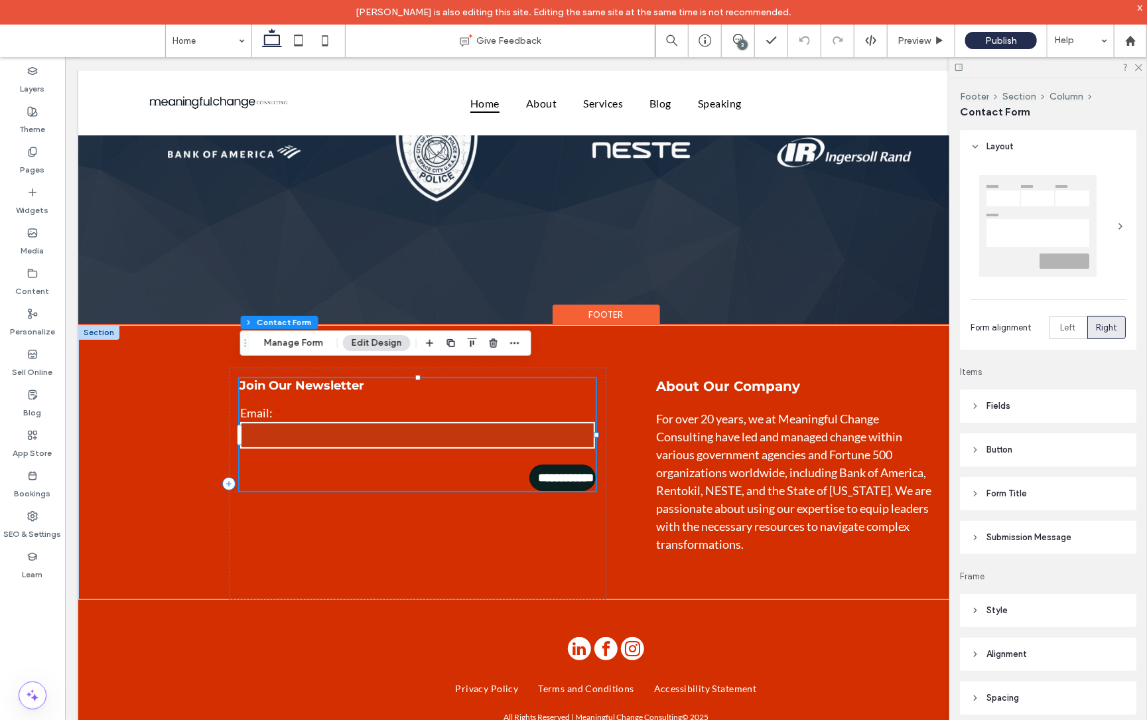
click at [559, 464] on input "**********" at bounding box center [563, 477] width 65 height 27
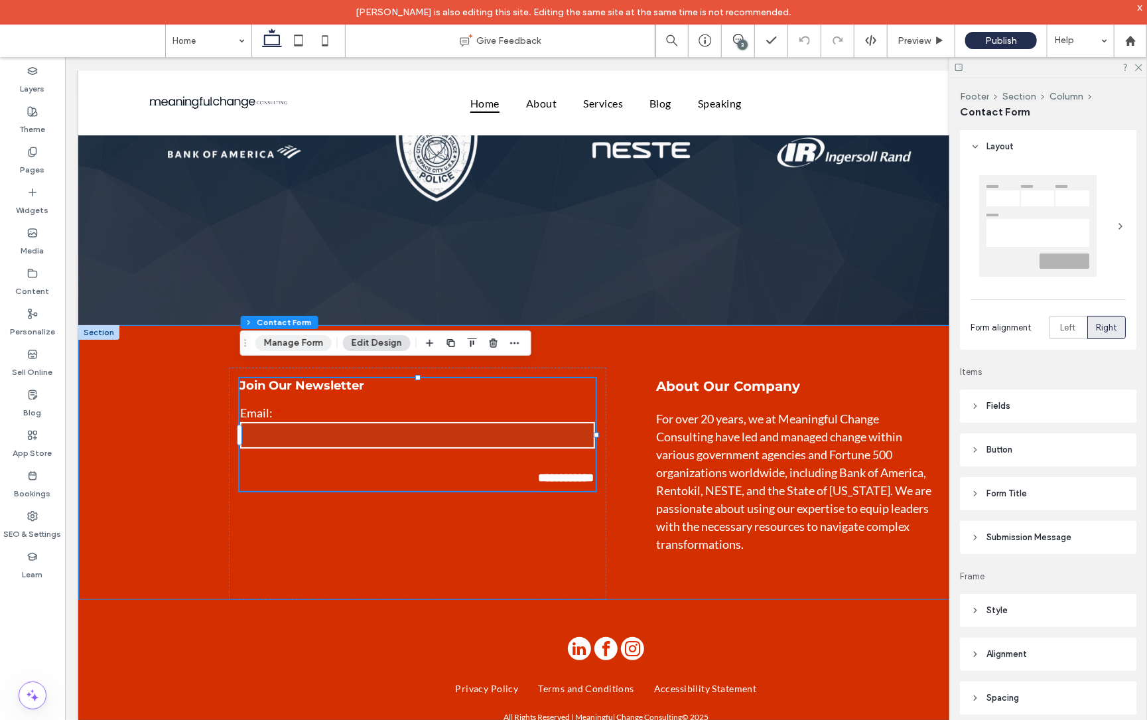
click at [291, 343] on button "Manage Form" at bounding box center [293, 343] width 76 height 16
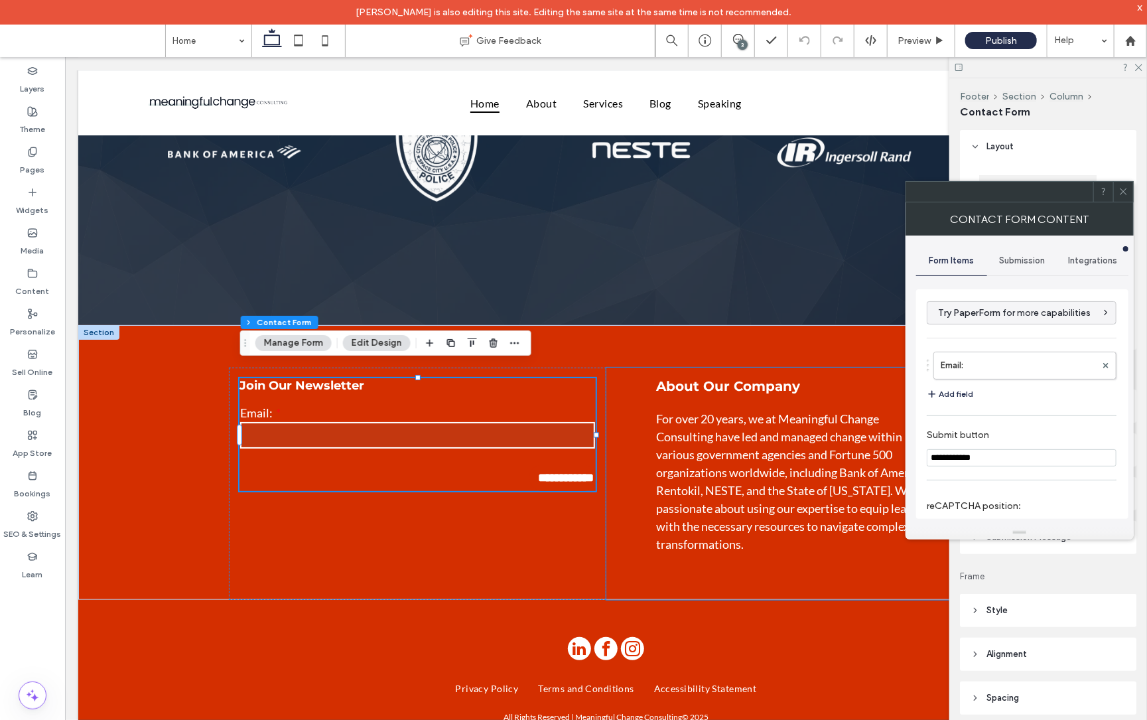
scroll to position [0, 0]
click at [1125, 197] on span at bounding box center [1124, 192] width 10 height 20
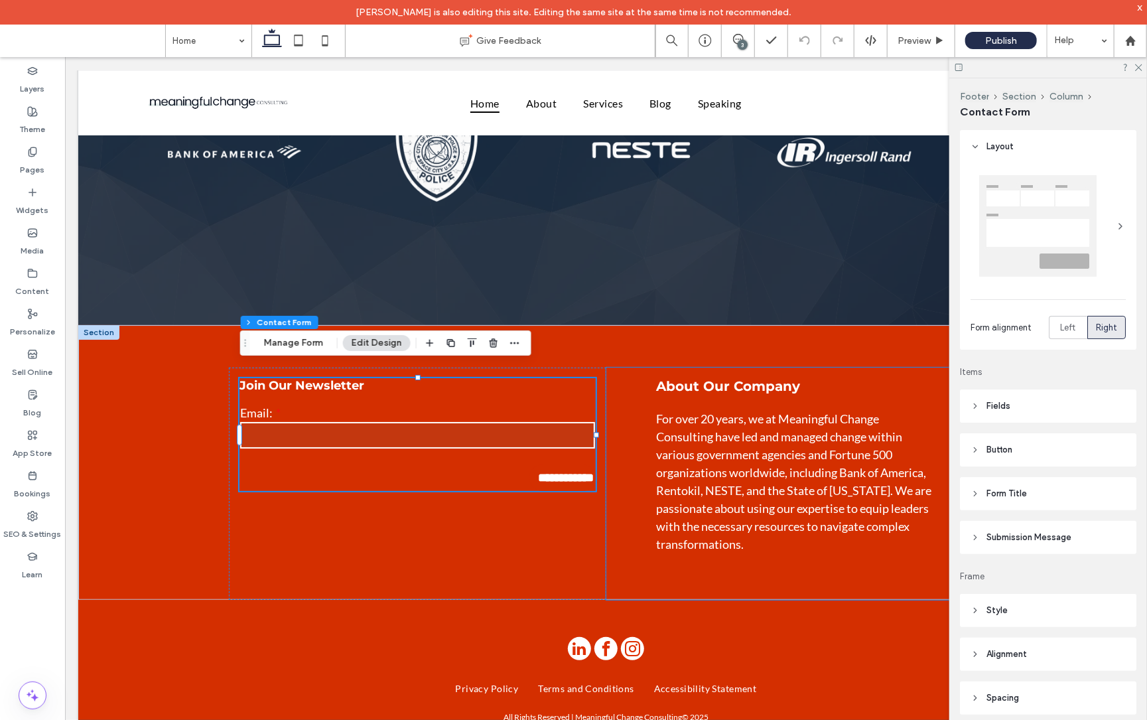
drag, startPoint x: 974, startPoint y: 445, endPoint x: 983, endPoint y: 449, distance: 9.5
click at [976, 445] on icon at bounding box center [975, 449] width 9 height 9
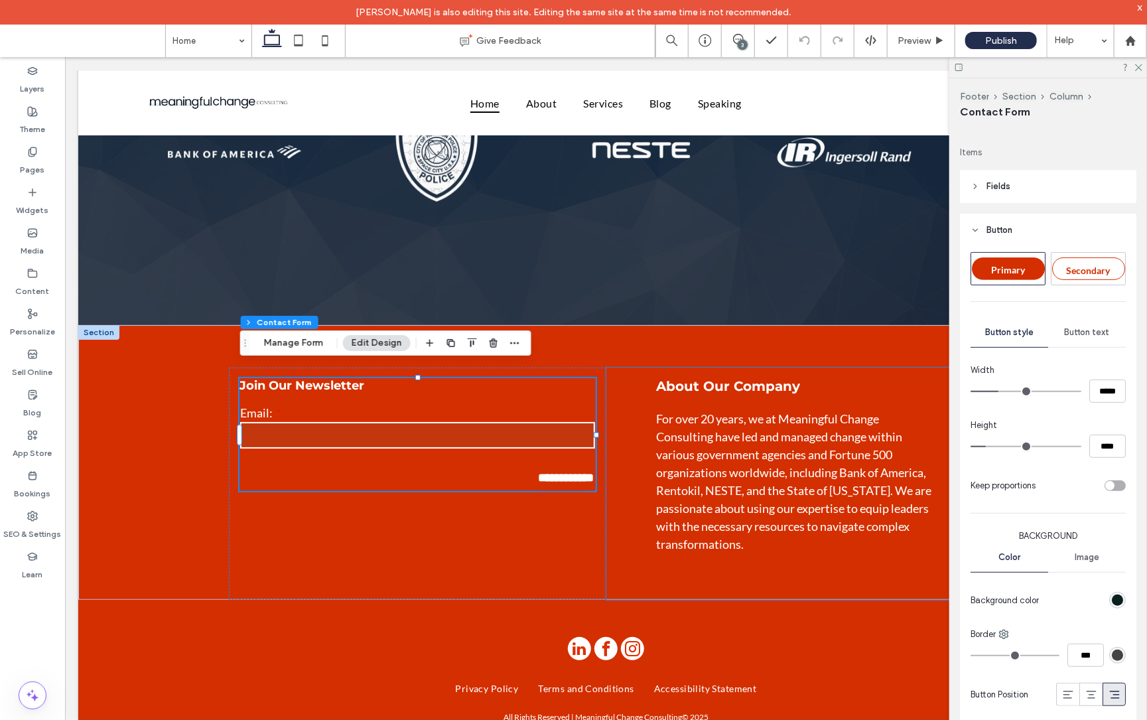
scroll to position [219, 0]
click at [1089, 275] on span "Secondary" at bounding box center [1089, 270] width 44 height 11
type input "*"
type input "***"
type input "*****"
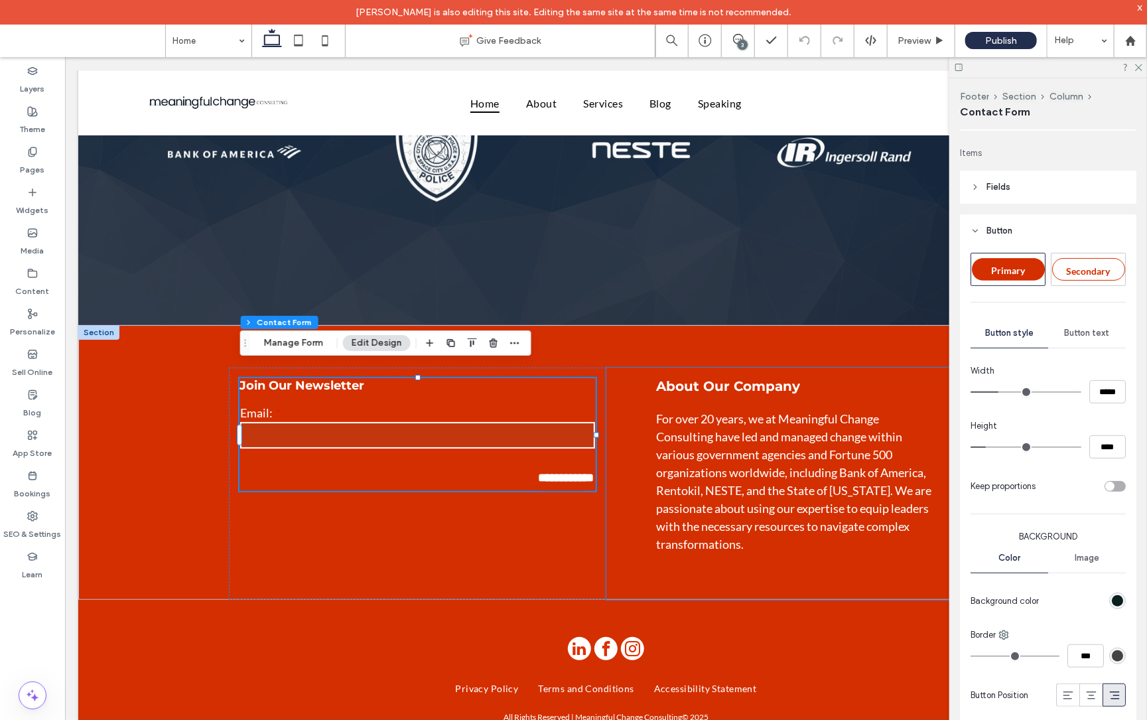
type input "**"
type input "****"
type input "*"
type input "***"
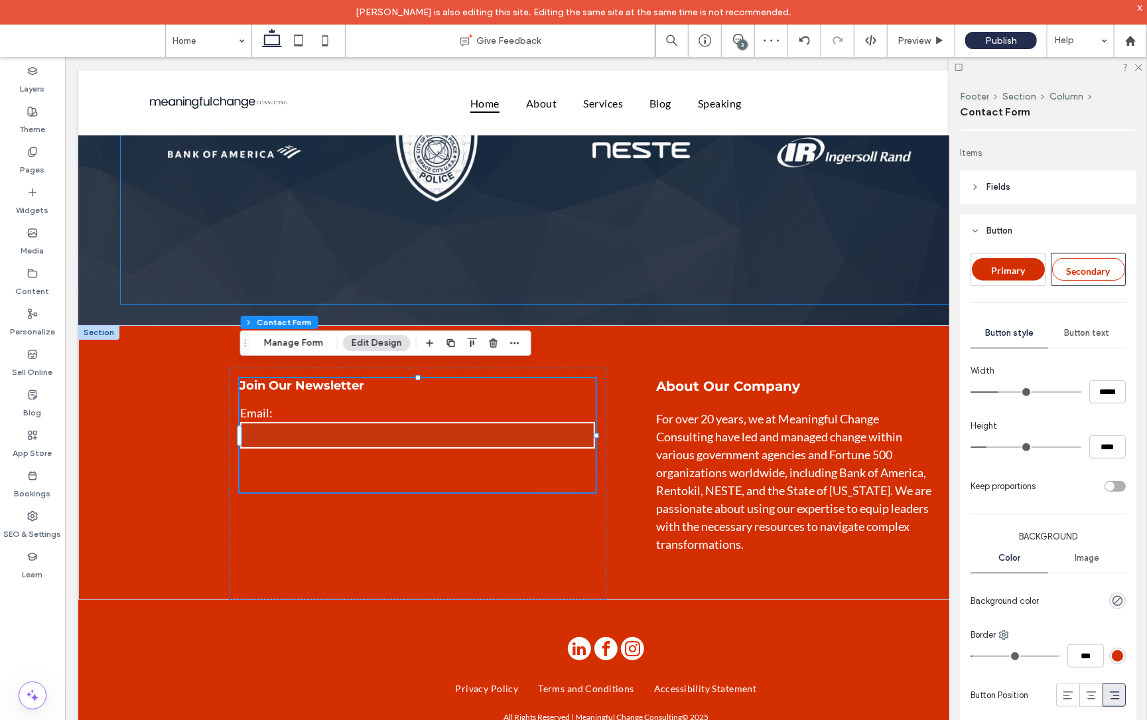
click at [1000, 265] on span "Primary" at bounding box center [1008, 270] width 34 height 11
type input "*"
type input "***"
type input "*****"
type input "**"
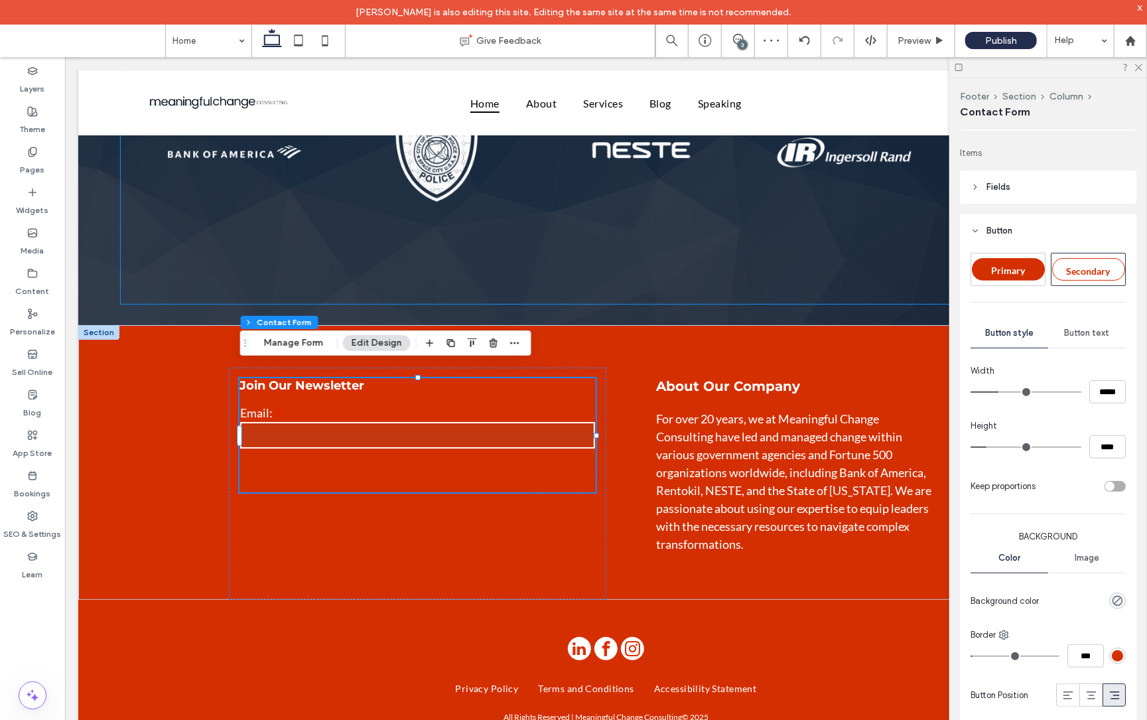
type input "****"
type input "*"
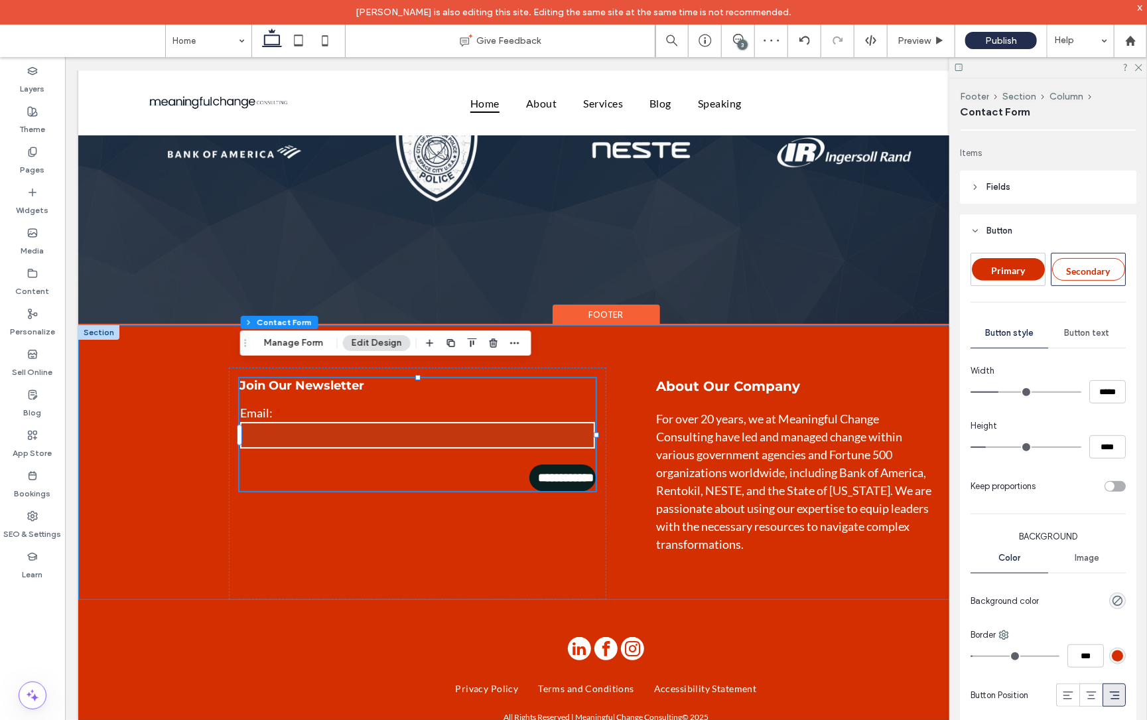
type input "*"
type input "***"
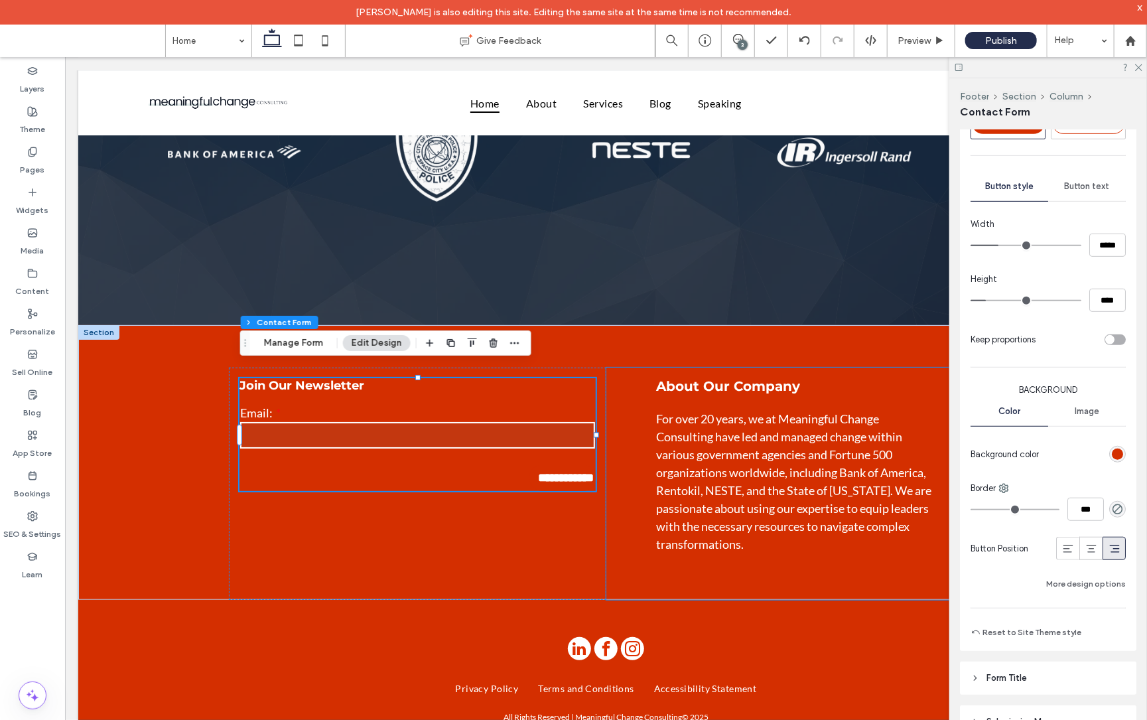
scroll to position [365, 0]
click at [1066, 546] on icon at bounding box center [1068, 549] width 13 height 13
type input "*"
type input "***"
type input "**"
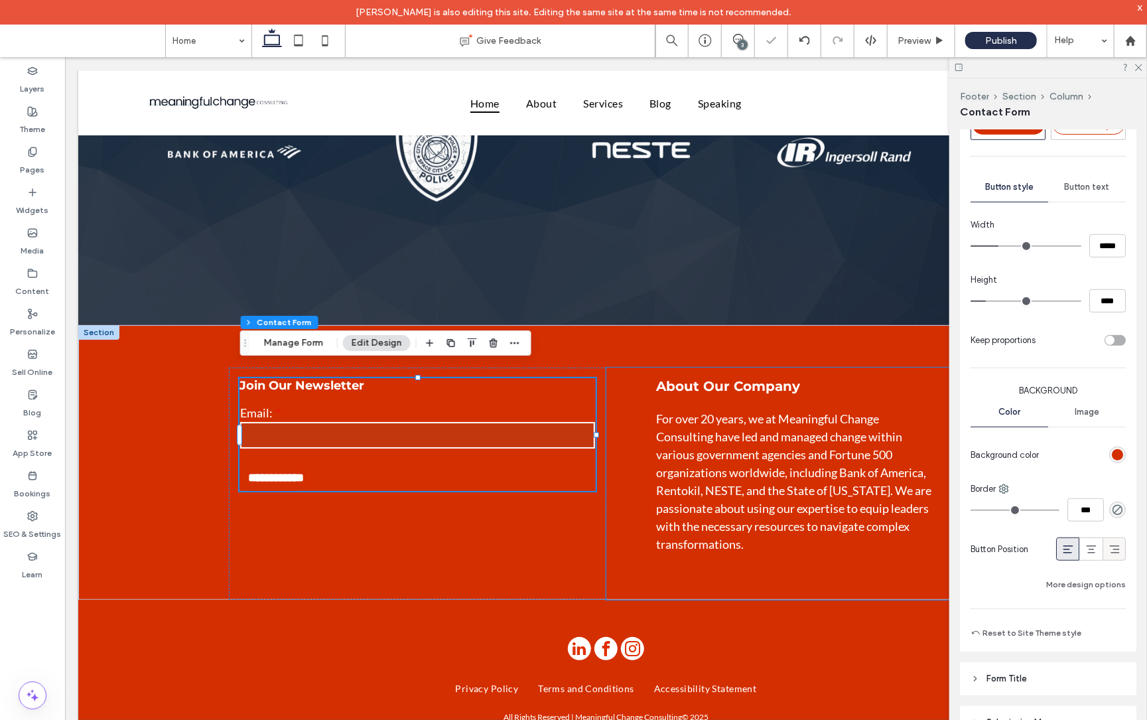
click at [1117, 549] on icon at bounding box center [1114, 549] width 13 height 13
type input "*"
type input "***"
type input "**"
type input "*"
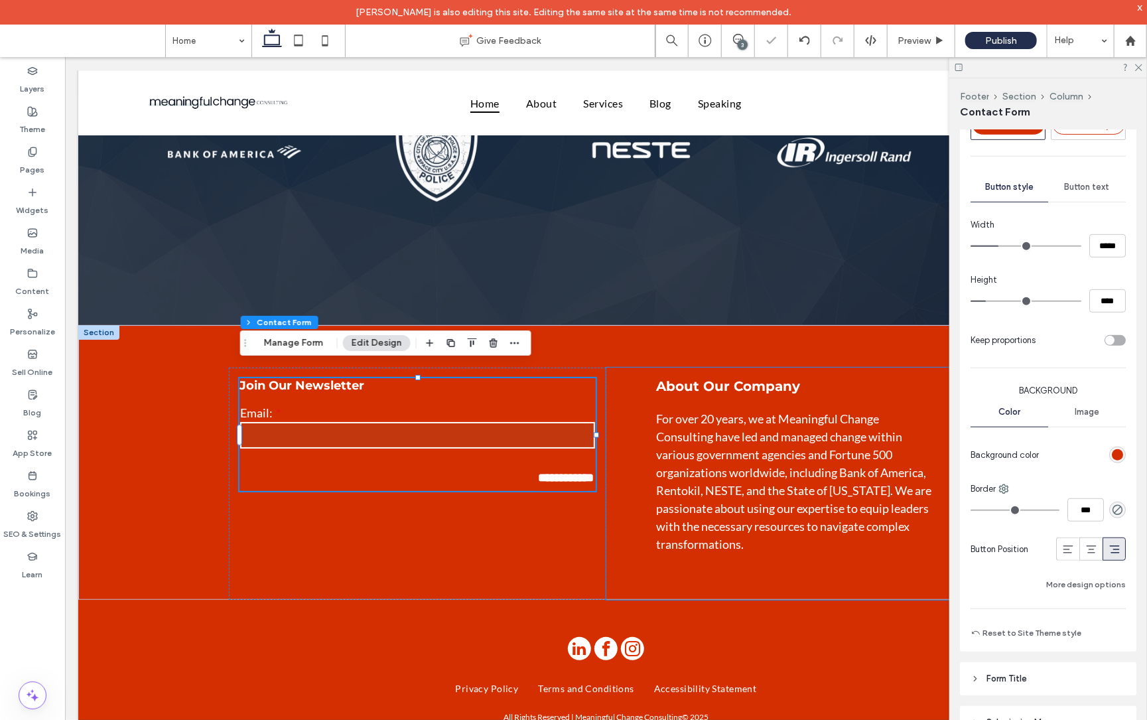
type input "***"
type input "**"
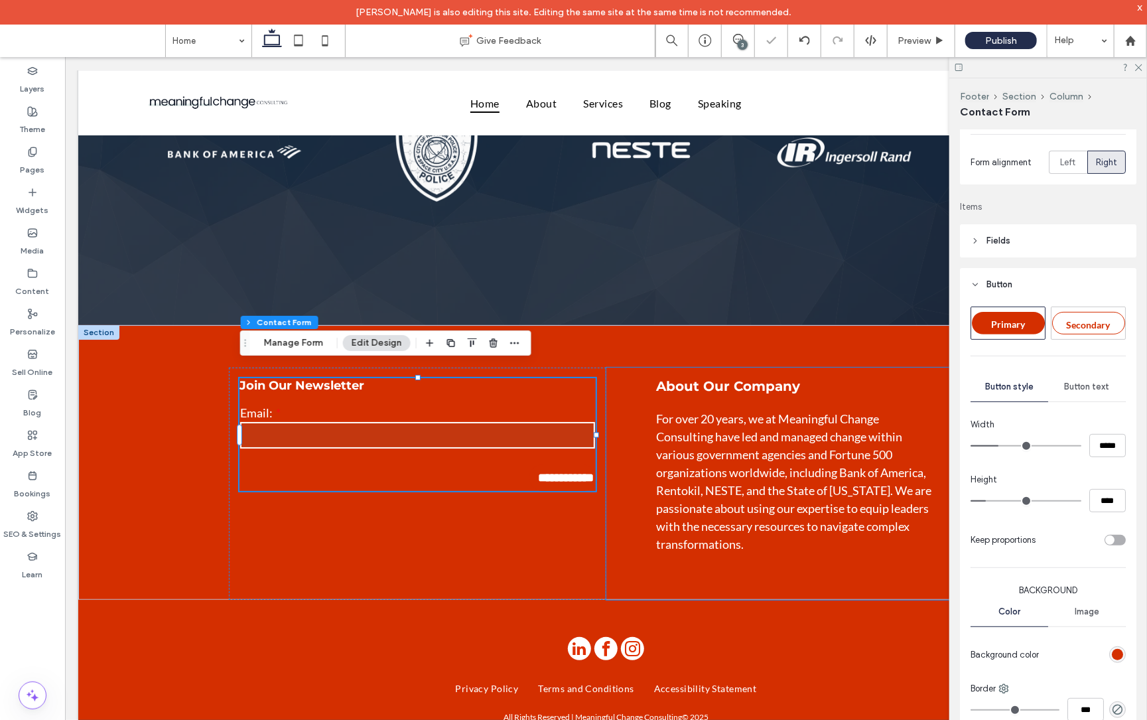
scroll to position [118, 0]
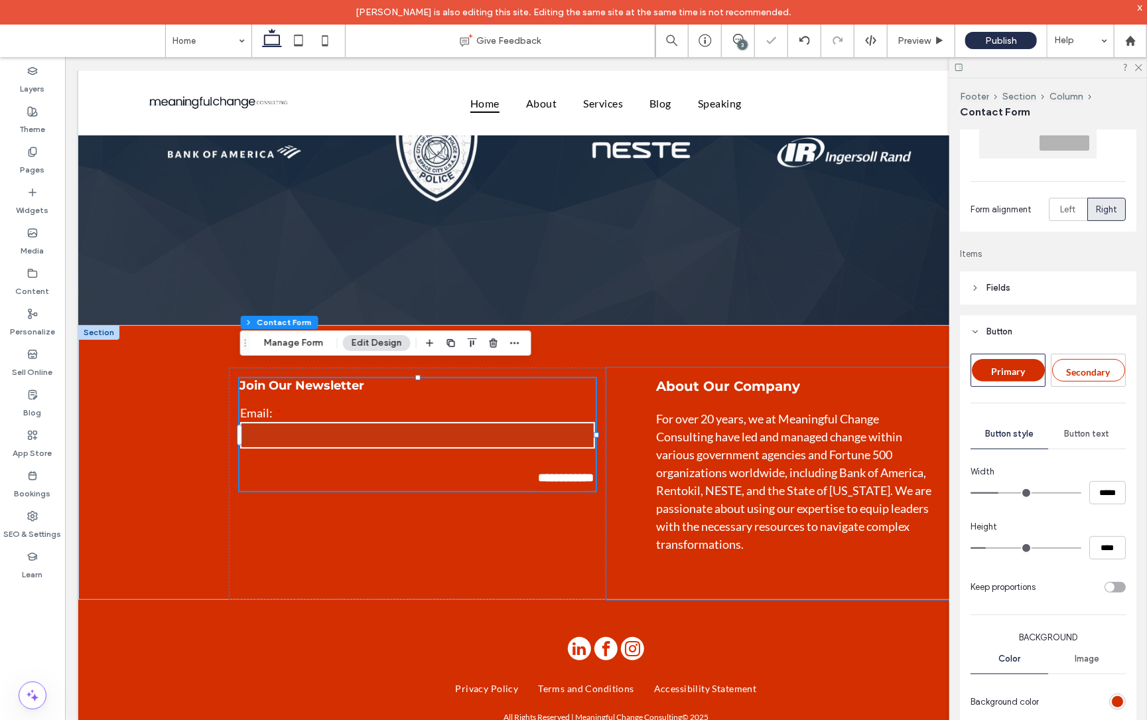
click at [1094, 433] on span "Button text" at bounding box center [1087, 434] width 45 height 11
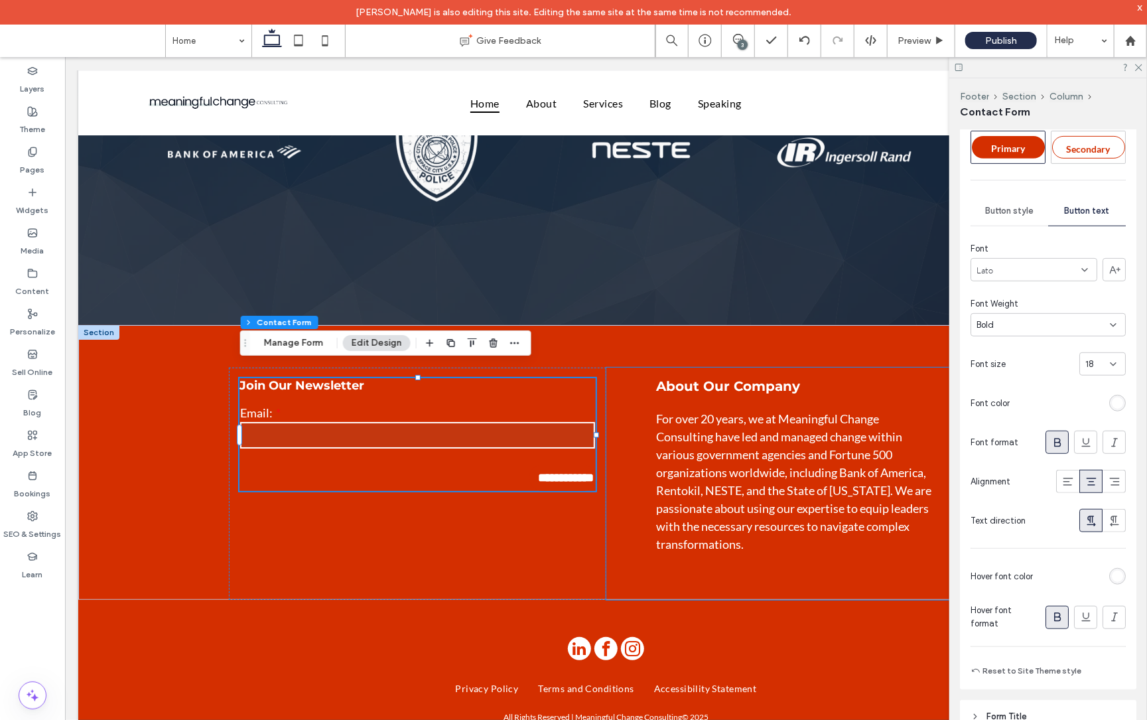
scroll to position [342, 0]
click at [1015, 208] on span "Button style" at bounding box center [1009, 209] width 48 height 11
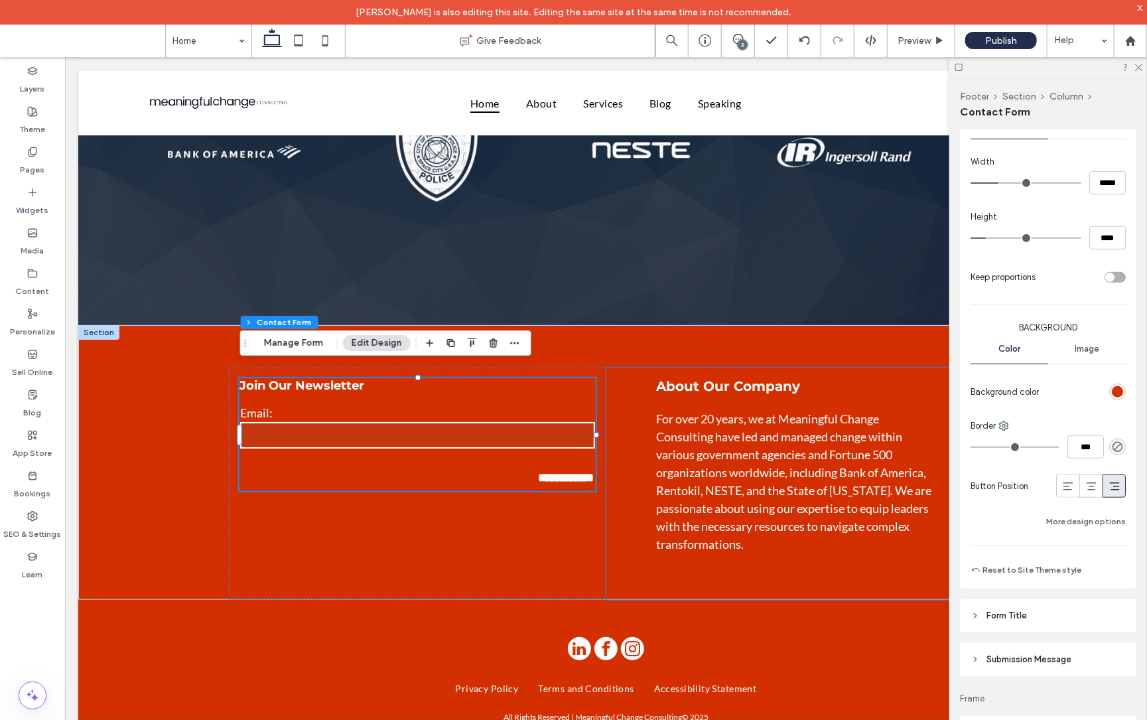
scroll to position [431, 0]
click at [1071, 520] on button "More design options" at bounding box center [1087, 518] width 80 height 16
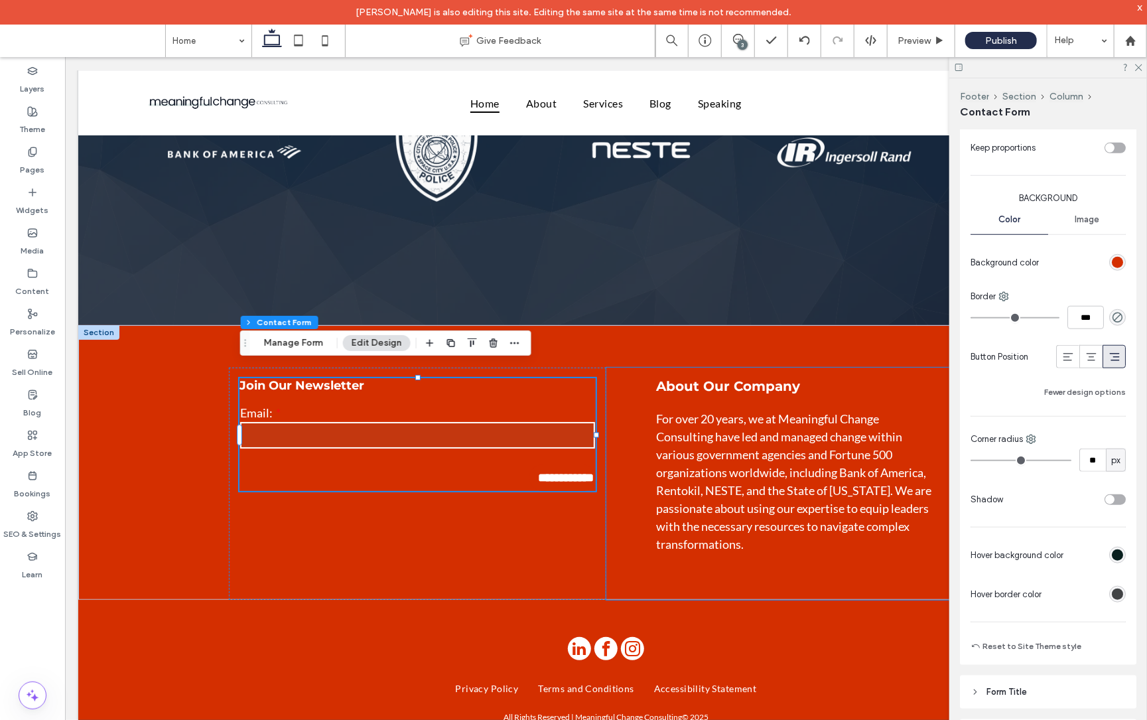
scroll to position [558, 0]
click at [1082, 316] on input "***" at bounding box center [1086, 316] width 36 height 23
type input "*"
type input "***"
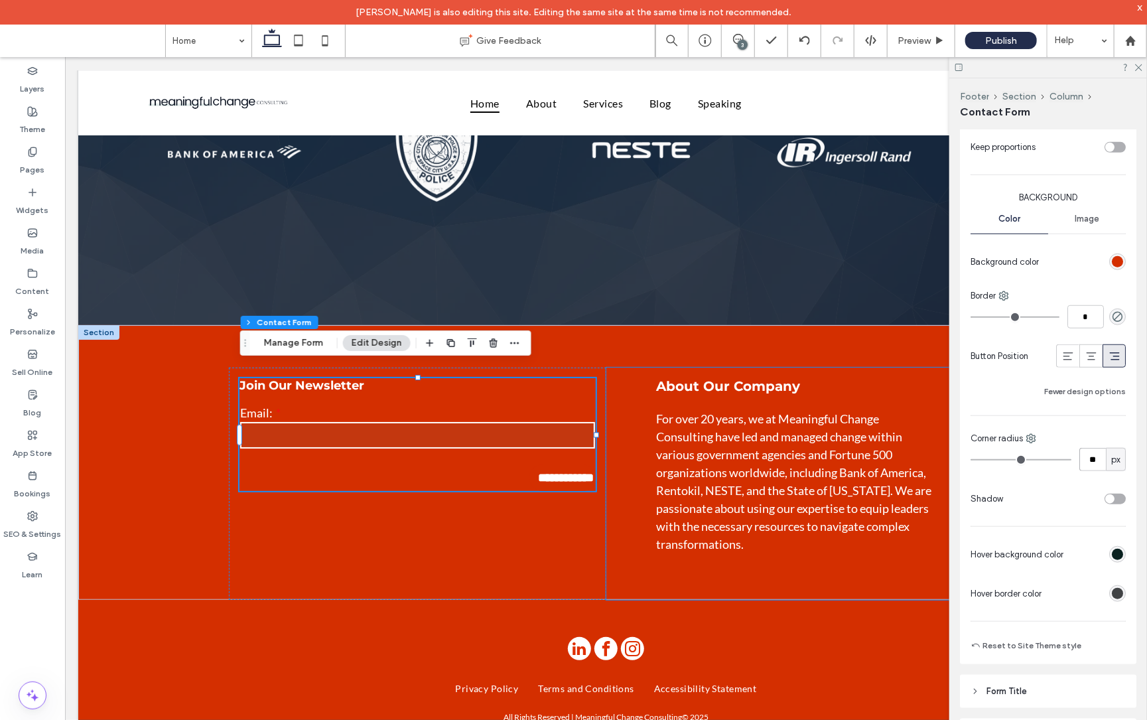
type input "**"
type input "*"
type input "***"
type input "*"
type input "***"
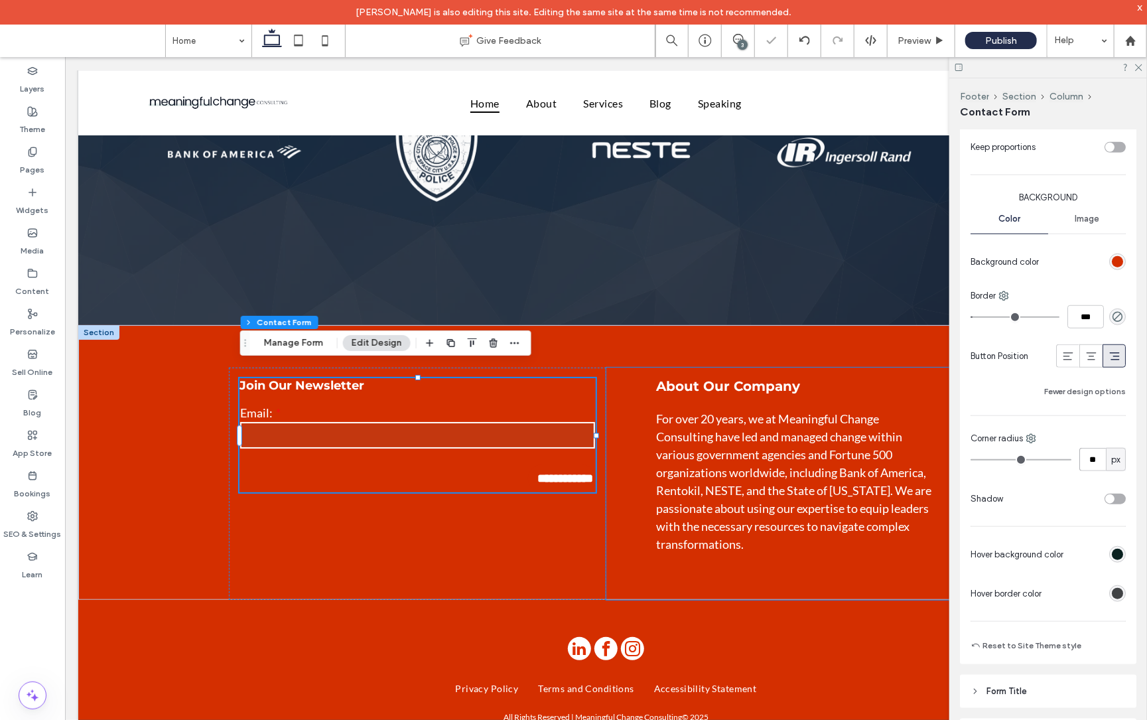
type input "*****"
type input "**"
type input "****"
type input "*"
click at [1113, 319] on icon "rgba(0, 0, 0, 0)" at bounding box center [1117, 316] width 11 height 11
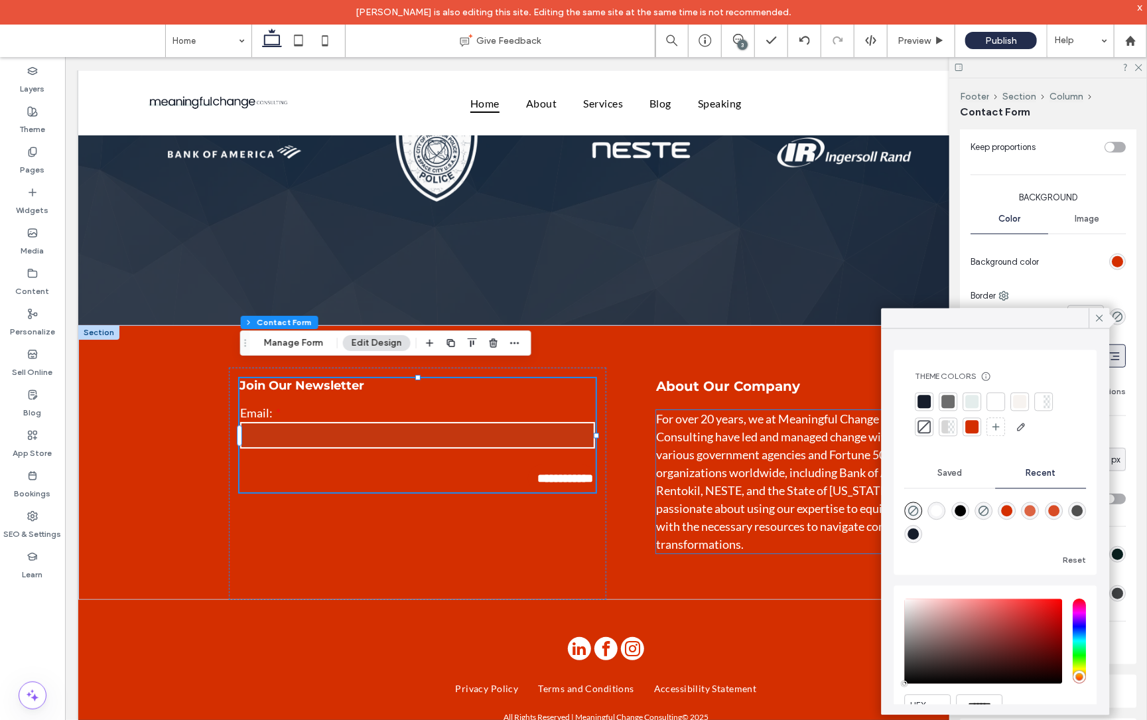
click at [927, 401] on div at bounding box center [924, 402] width 13 height 13
type input "*"
type input "***"
type input "**"
type input "*"
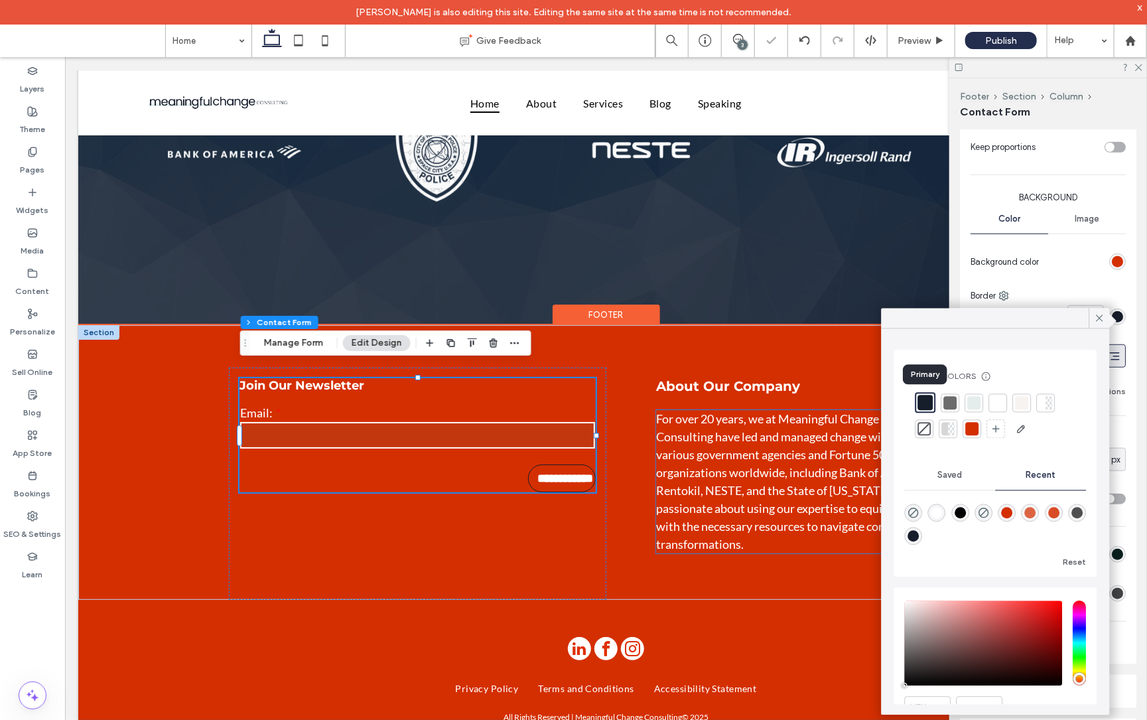
type input "*"
type input "***"
type input "**"
type input "*"
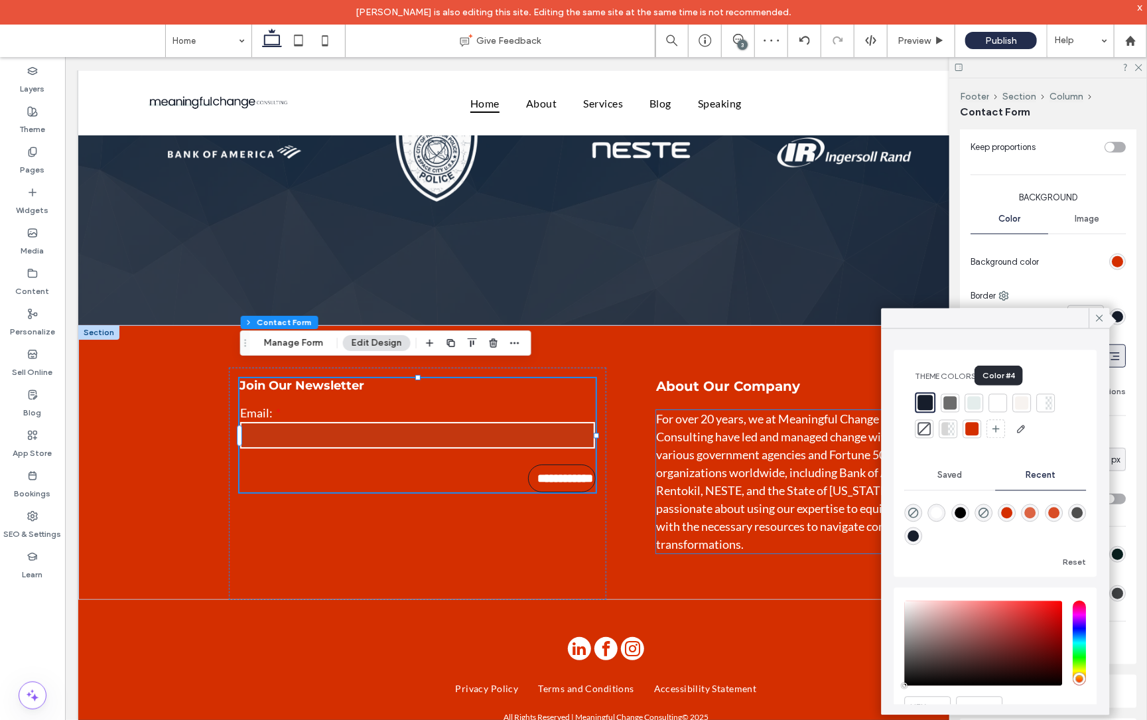
click at [997, 401] on div at bounding box center [998, 402] width 13 height 13
type input "*"
type input "***"
type input "**"
type input "*"
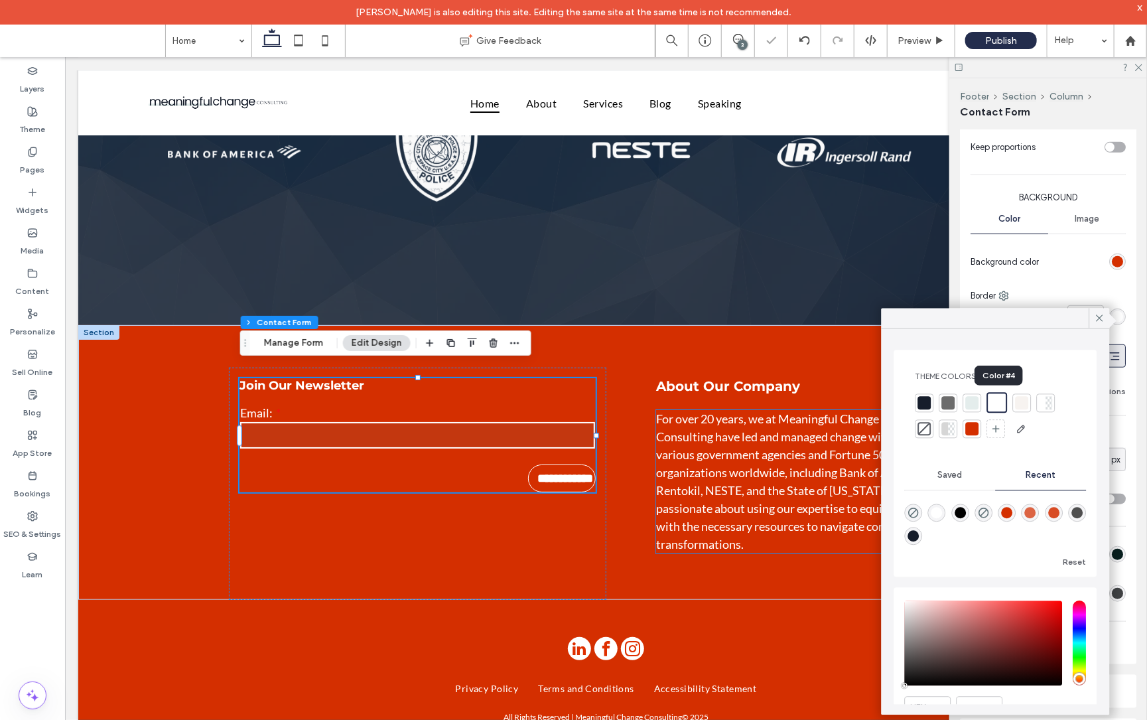
type input "*"
type input "***"
type input "**"
type input "*"
click at [1102, 319] on icon at bounding box center [1100, 319] width 12 height 12
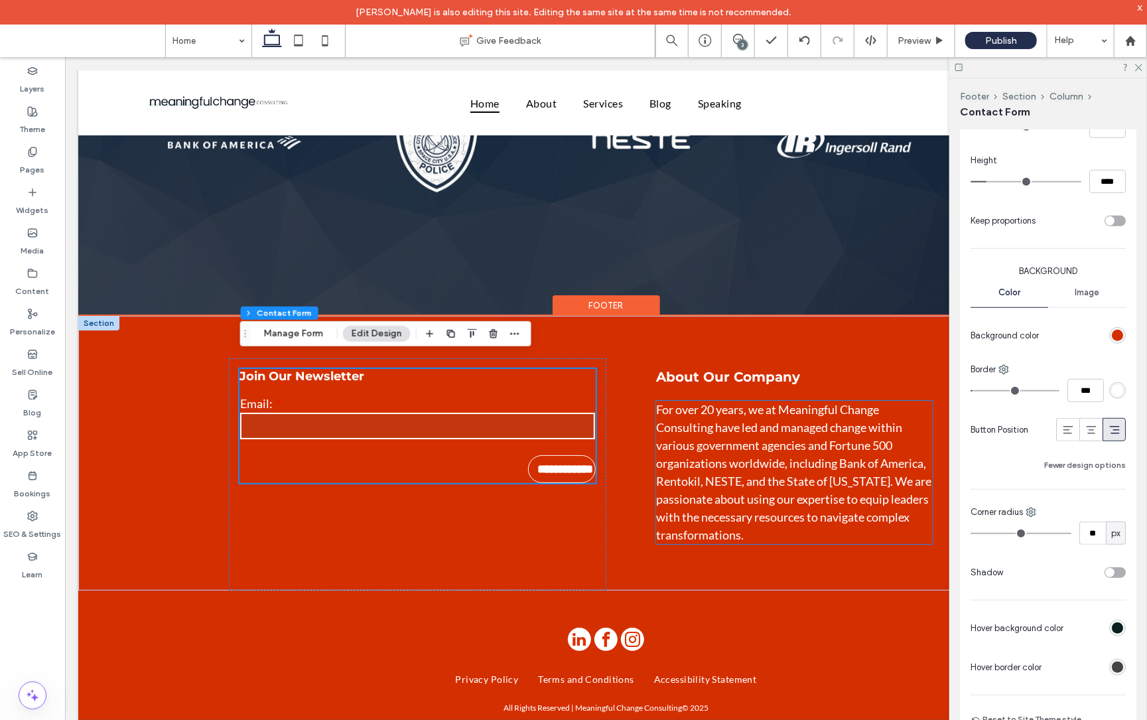
scroll to position [2640, 0]
